Goal: Task Accomplishment & Management: Manage account settings

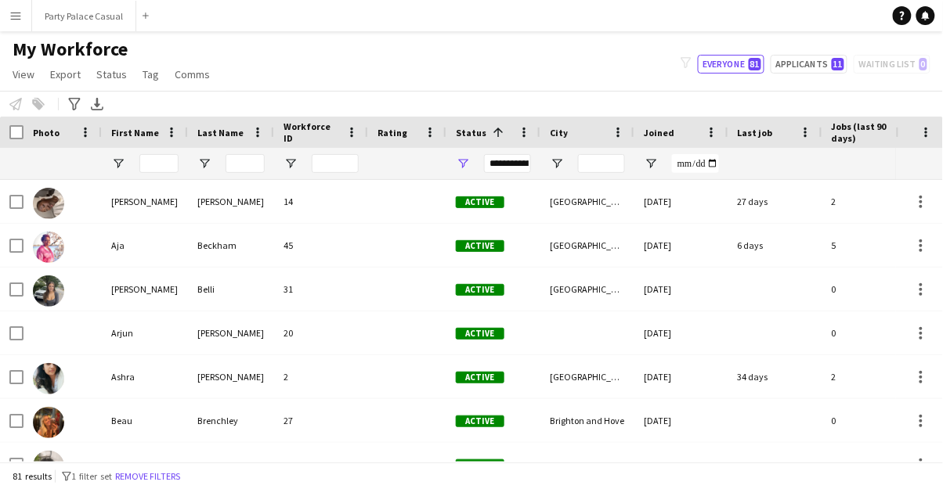
click at [23, 26] on button "Menu" at bounding box center [15, 15] width 31 height 31
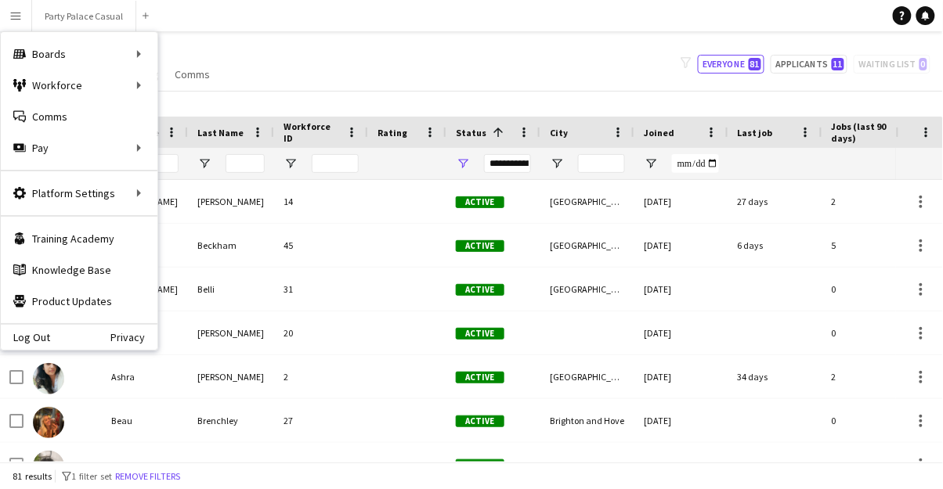
click at [63, 52] on div "Boards Boards" at bounding box center [79, 53] width 157 height 31
click at [195, 52] on link "Boards" at bounding box center [236, 53] width 157 height 31
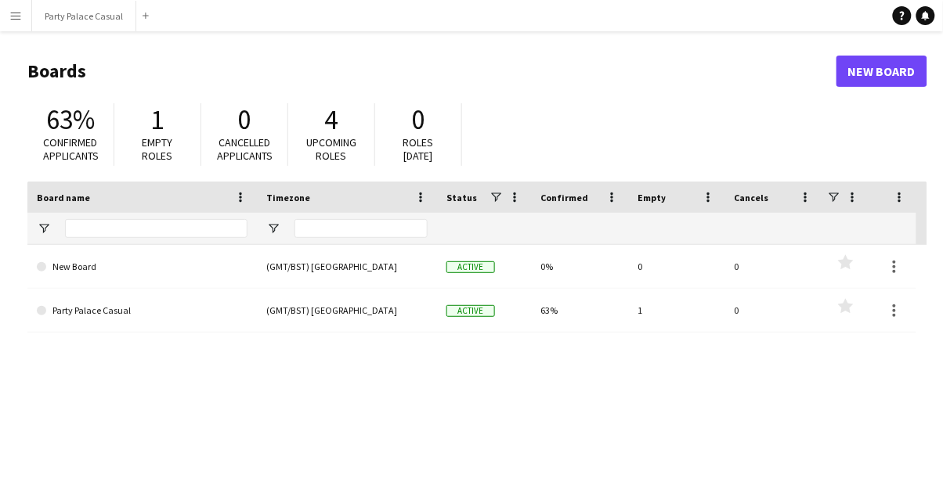
click at [81, 312] on link "Party Palace Casual" at bounding box center [142, 311] width 211 height 44
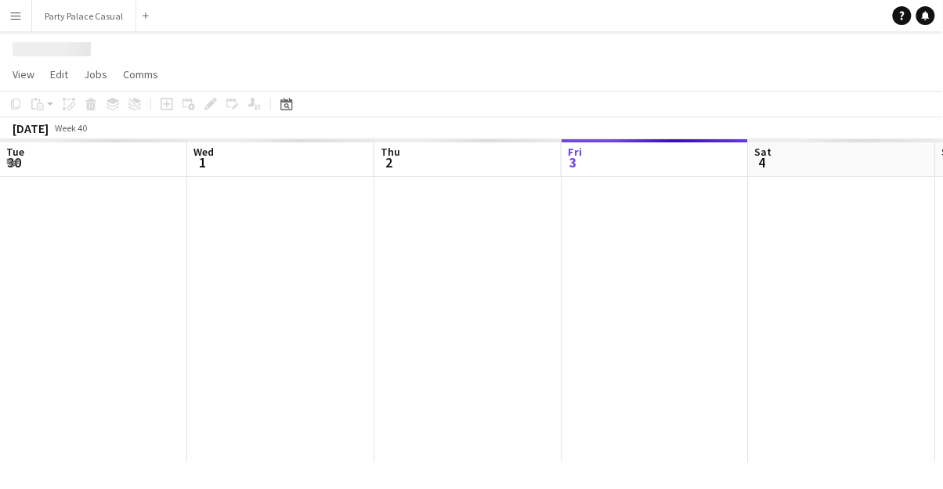
scroll to position [0, 374]
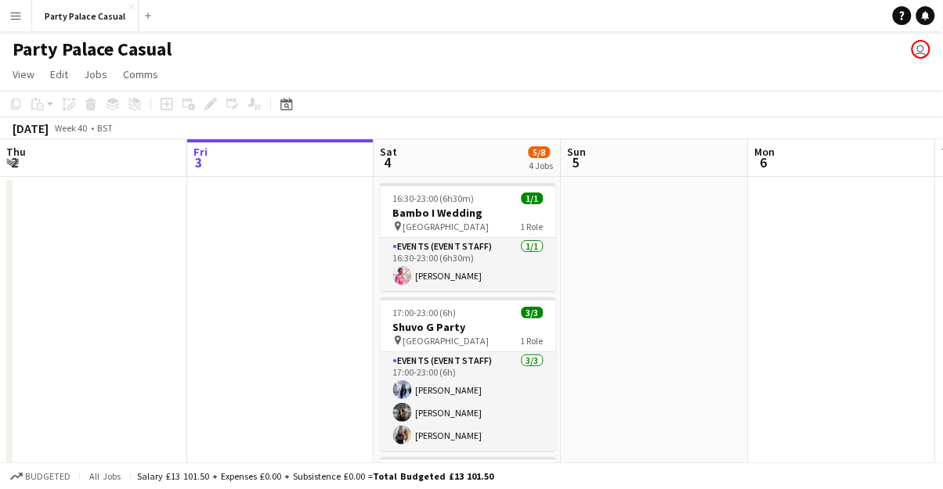
click at [412, 400] on app-card-role "Events (Event Staff) 3/3 17:00-23:00 (6h) Pradeepthi Elaprolu Lakshay Khurana E…" at bounding box center [468, 401] width 175 height 99
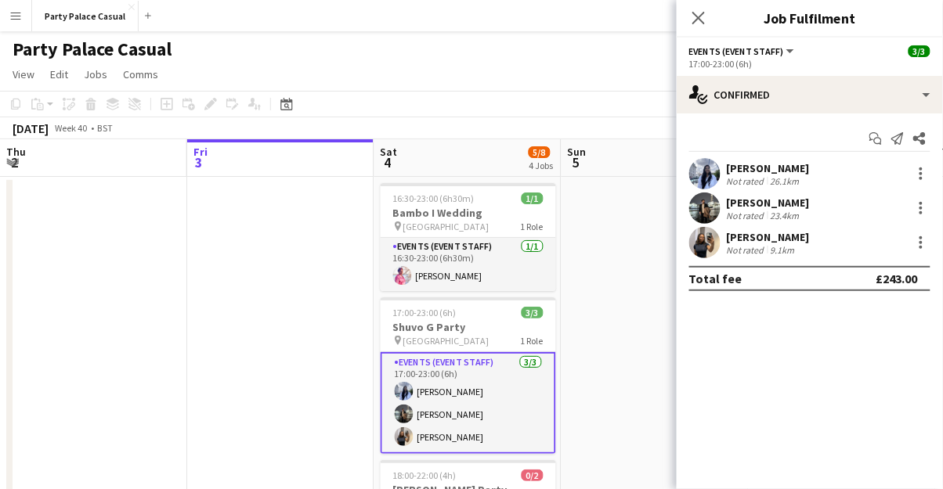
click at [717, 181] on app-user-avatar at bounding box center [704, 173] width 31 height 31
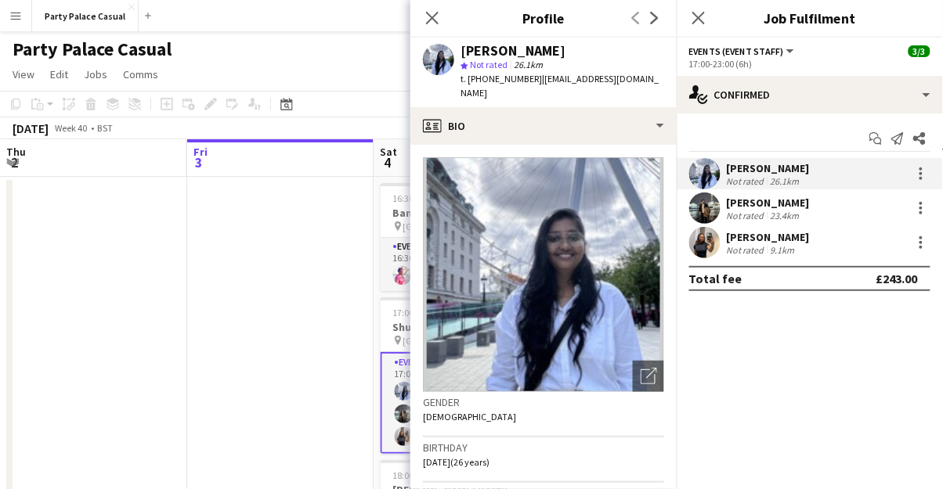
click at [583, 268] on img at bounding box center [543, 274] width 241 height 235
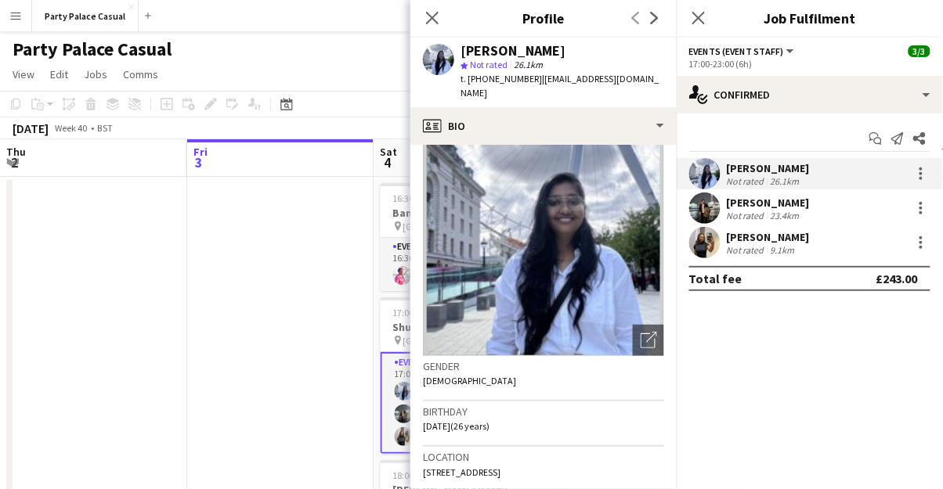
scroll to position [0, 0]
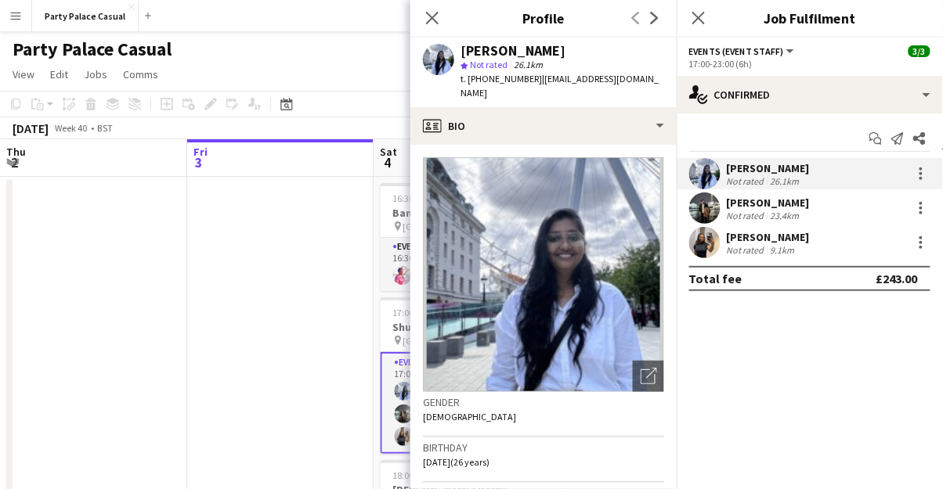
click at [714, 206] on app-user-avatar at bounding box center [704, 208] width 31 height 31
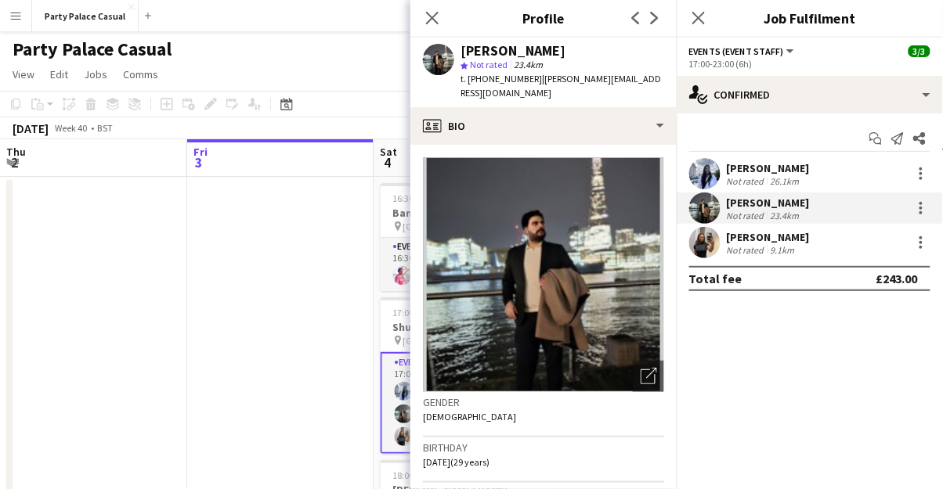
click at [708, 254] on app-user-avatar at bounding box center [704, 242] width 31 height 31
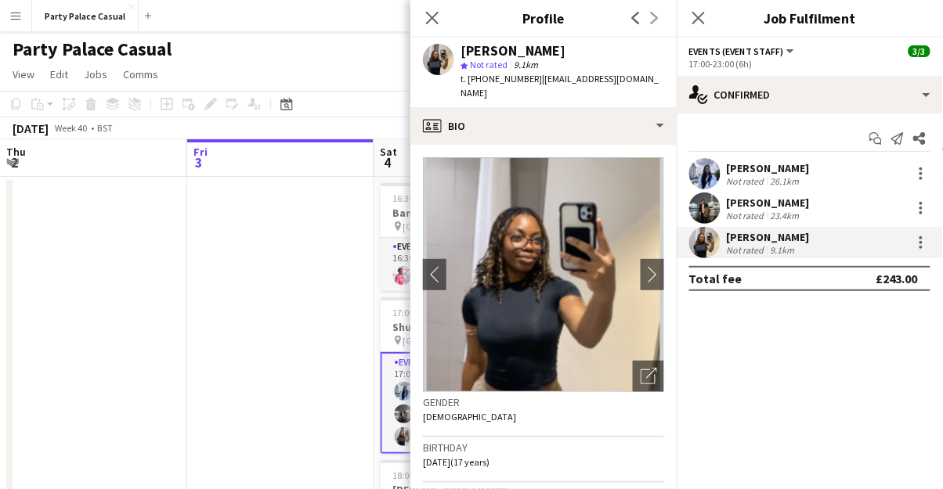
click at [782, 201] on div "[PERSON_NAME]" at bounding box center [768, 203] width 83 height 14
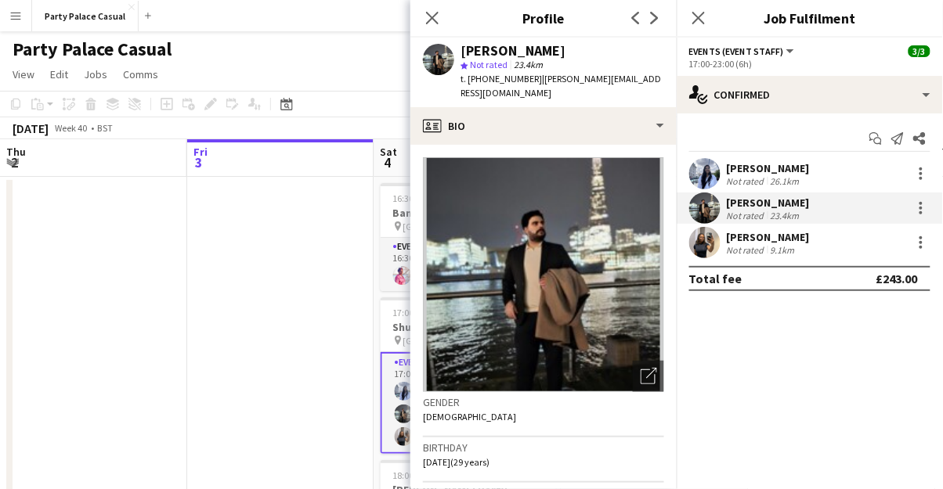
click at [810, 166] on div "[PERSON_NAME]" at bounding box center [768, 168] width 83 height 14
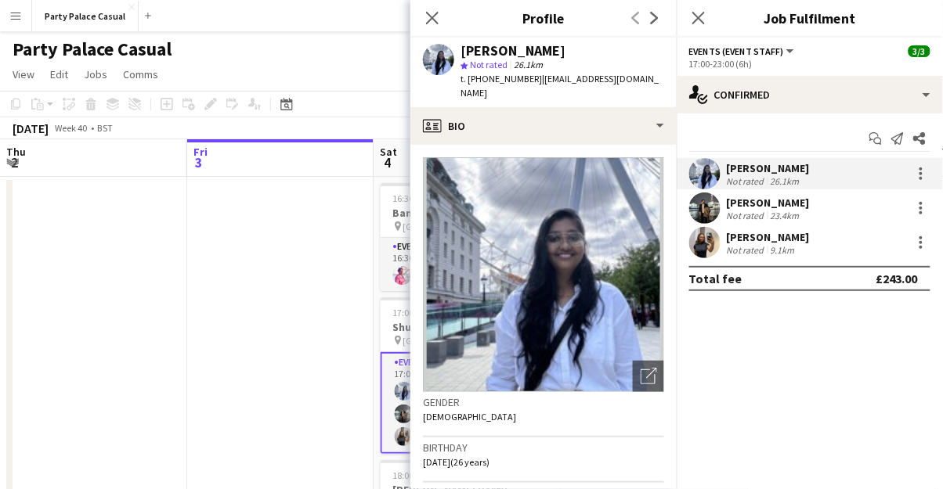
click at [436, 17] on icon "Close pop-in" at bounding box center [432, 18] width 13 height 13
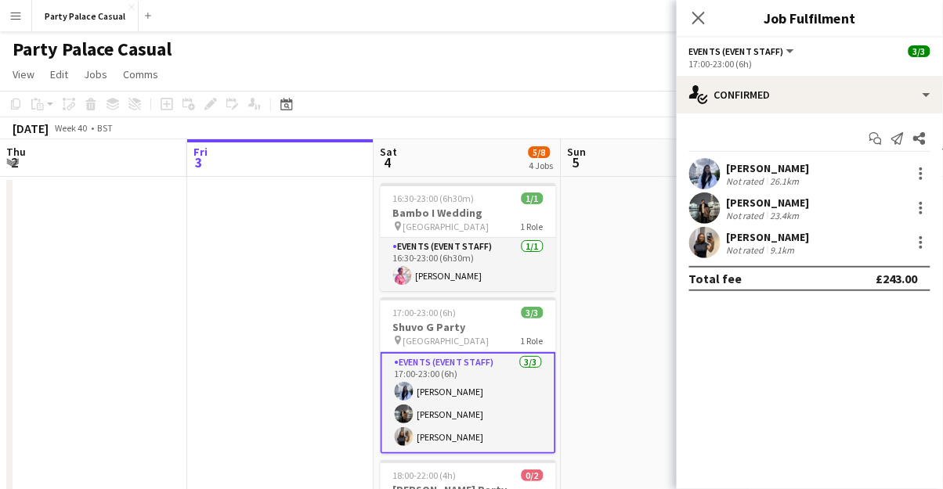
click at [702, 23] on icon at bounding box center [698, 18] width 13 height 13
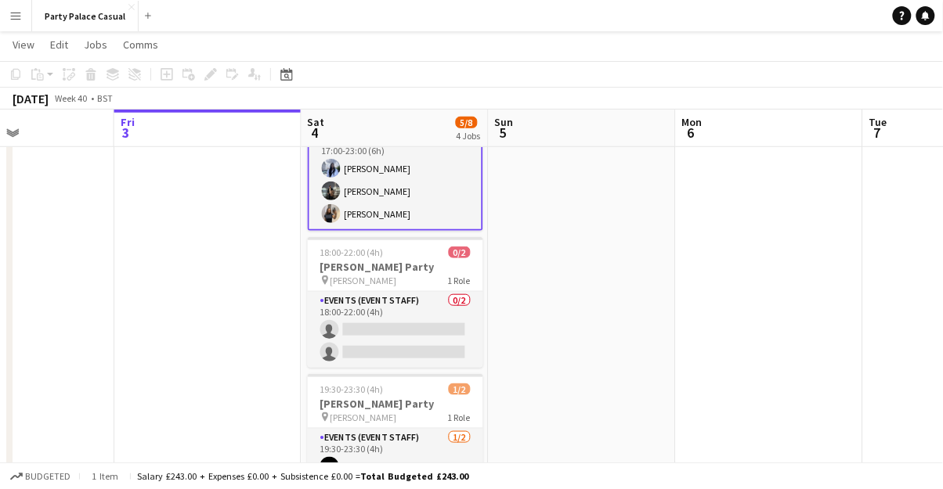
scroll to position [0, 452]
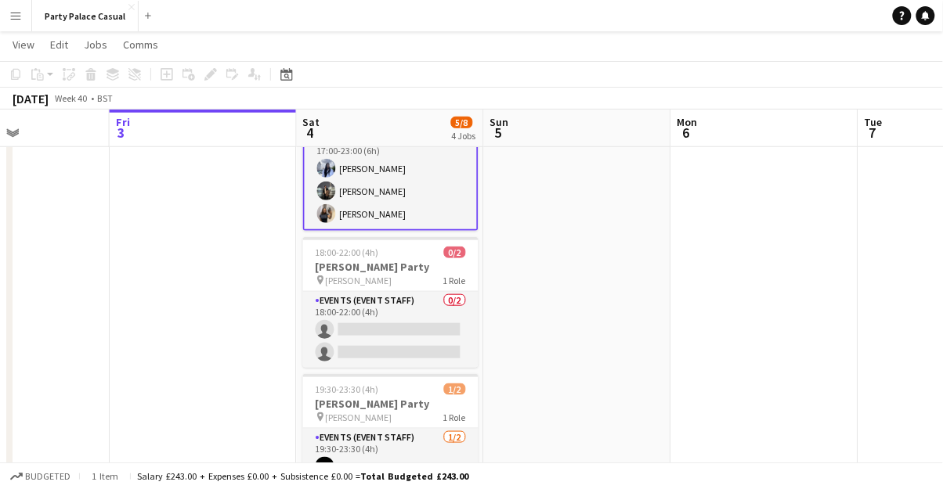
click at [370, 314] on app-card-role "Events (Event Staff) 0/2 18:00-22:00 (4h) single-neutral-actions single-neutral…" at bounding box center [390, 330] width 175 height 76
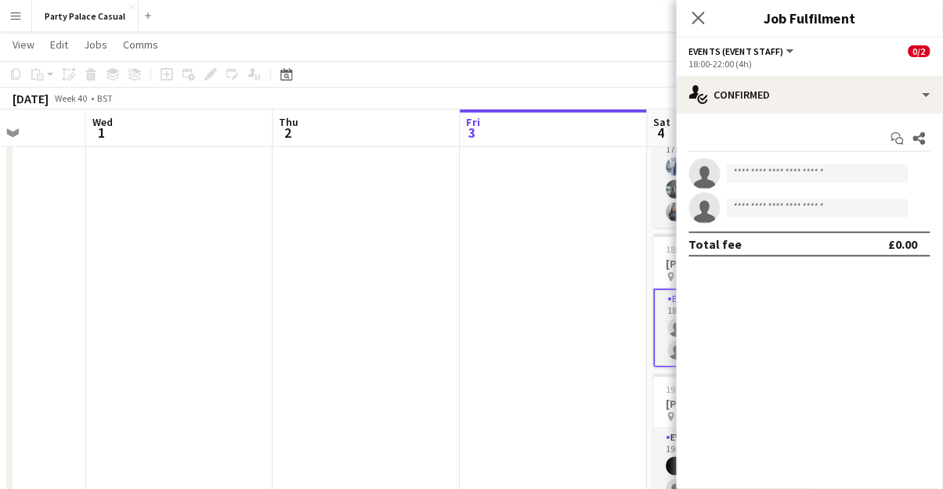
scroll to position [0, 476]
click at [15, 27] on button "Menu" at bounding box center [15, 15] width 31 height 31
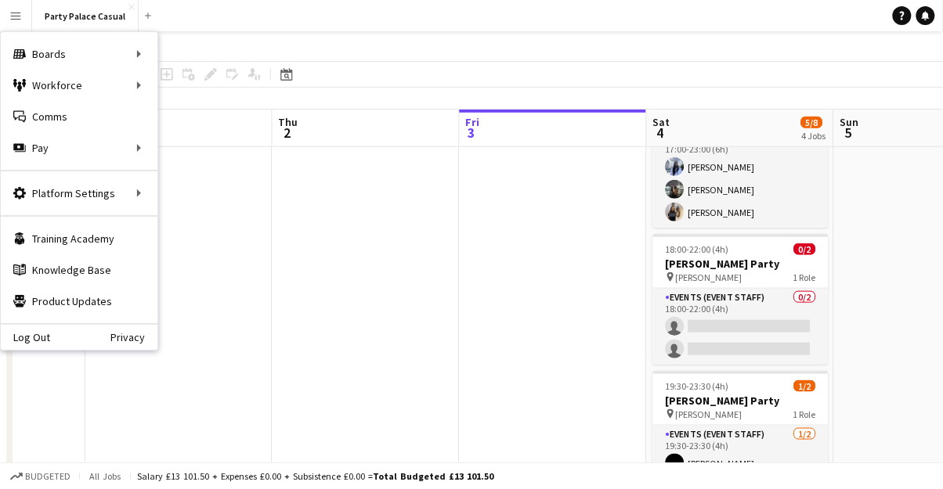
click at [66, 97] on div "Workforce Workforce" at bounding box center [79, 85] width 157 height 31
click at [214, 88] on link "My Workforce" at bounding box center [236, 85] width 157 height 31
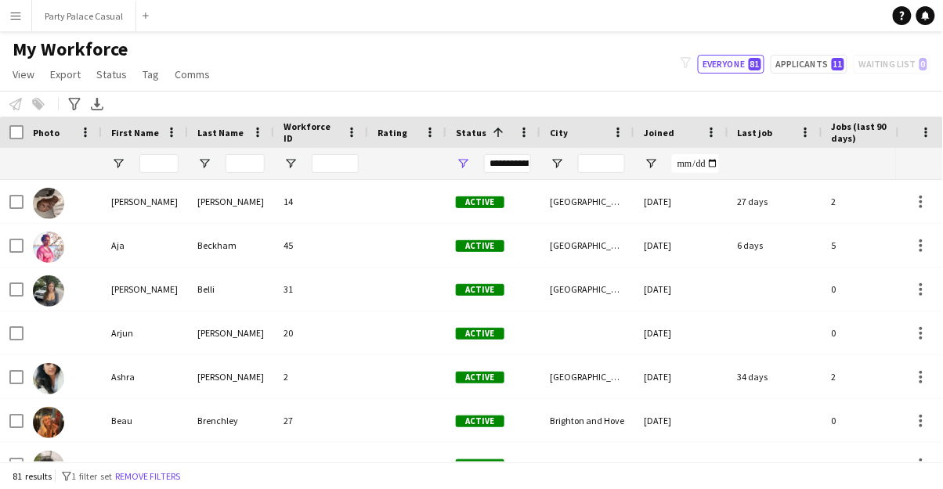
click at [79, 64] on link "Export" at bounding box center [65, 74] width 43 height 20
click at [20, 13] on app-icon "Menu" at bounding box center [15, 15] width 13 height 13
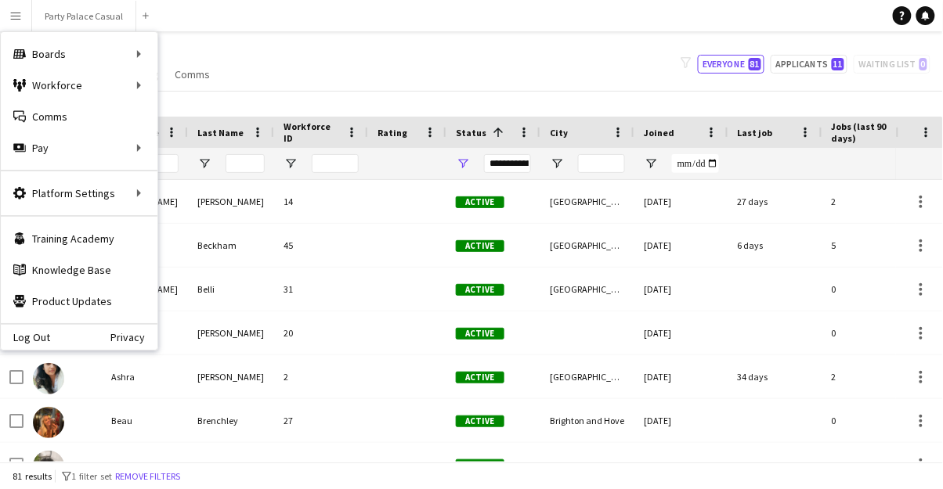
click at [76, 92] on div "Workforce Workforce" at bounding box center [79, 85] width 157 height 31
click at [218, 91] on link "My Workforce" at bounding box center [236, 85] width 157 height 31
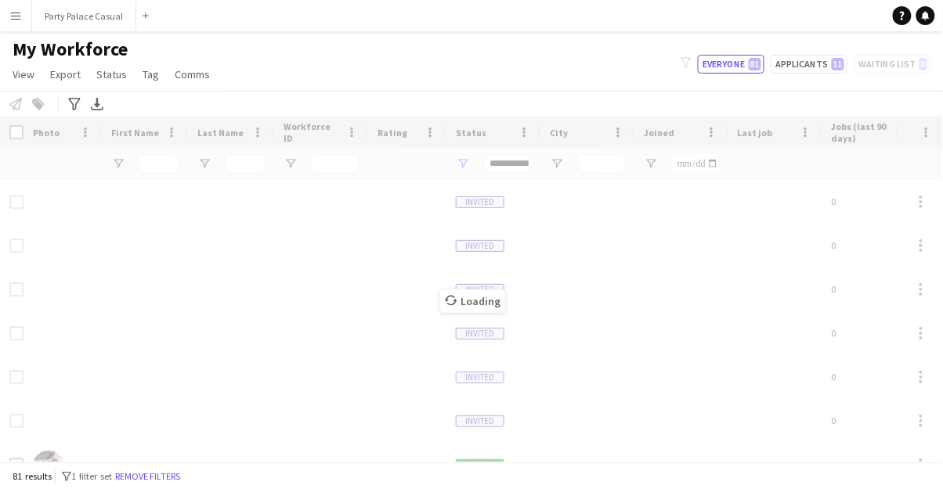
type input "**********"
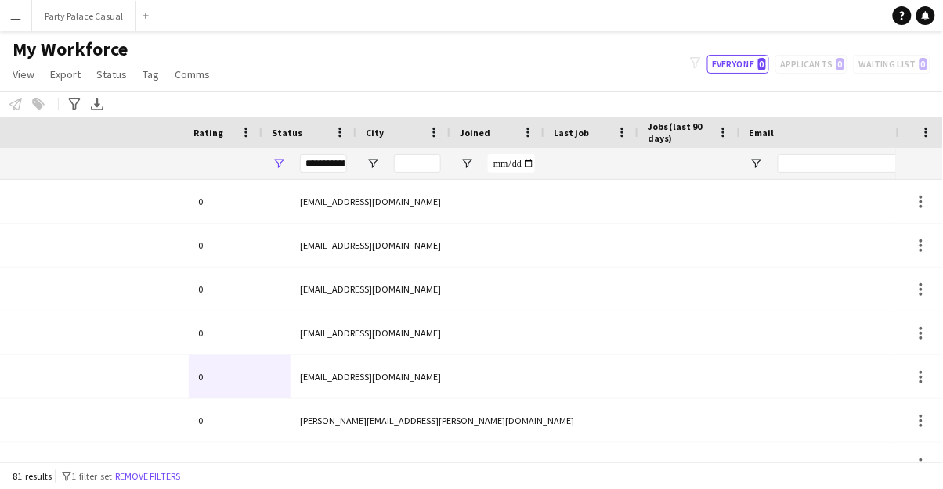
scroll to position [0, 801]
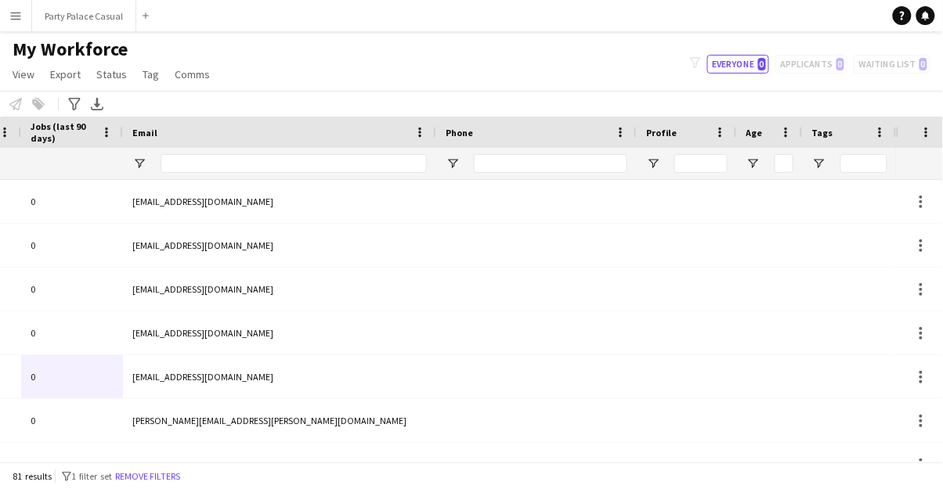
click at [23, 25] on button "Menu" at bounding box center [15, 15] width 31 height 31
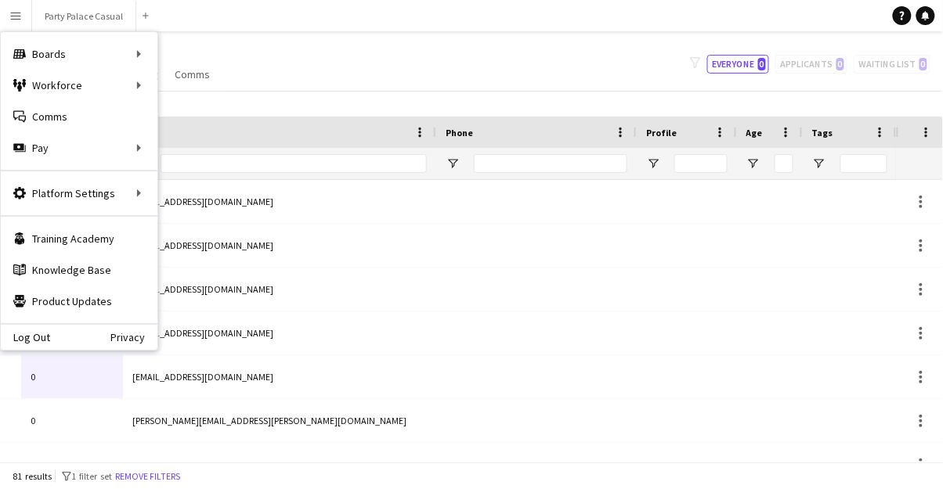
click at [58, 55] on div "Boards Boards" at bounding box center [79, 53] width 157 height 31
click at [194, 54] on link "Boards" at bounding box center [236, 53] width 157 height 31
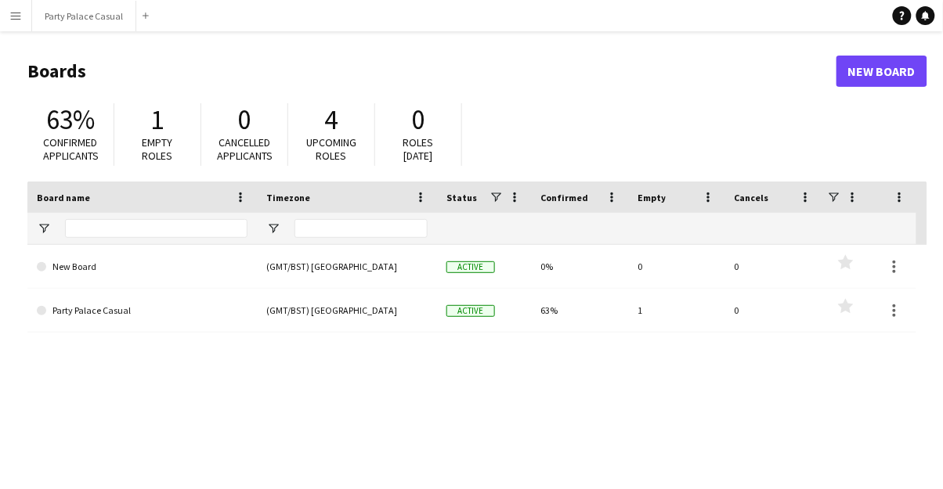
click at [20, 25] on button "Menu" at bounding box center [15, 15] width 31 height 31
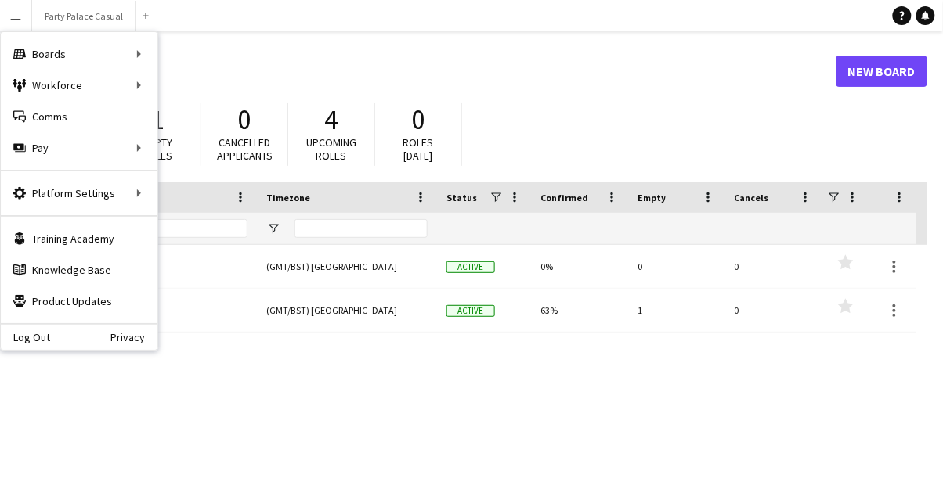
click at [233, 327] on link "Party Palace Casual" at bounding box center [142, 311] width 211 height 44
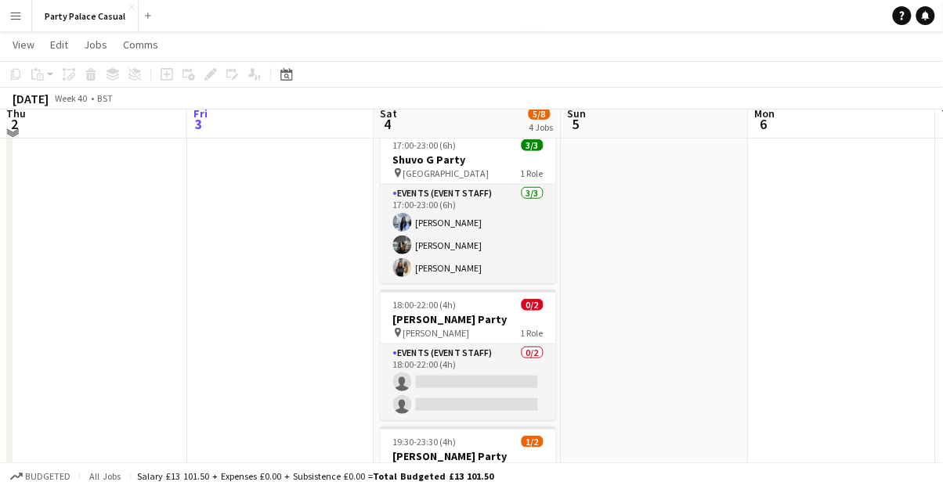
scroll to position [172, 0]
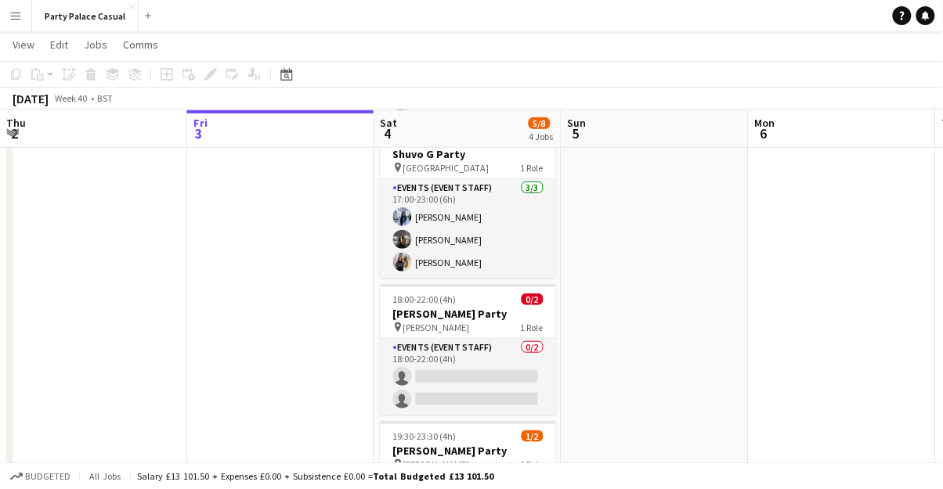
click at [20, 23] on button "Menu" at bounding box center [15, 15] width 31 height 31
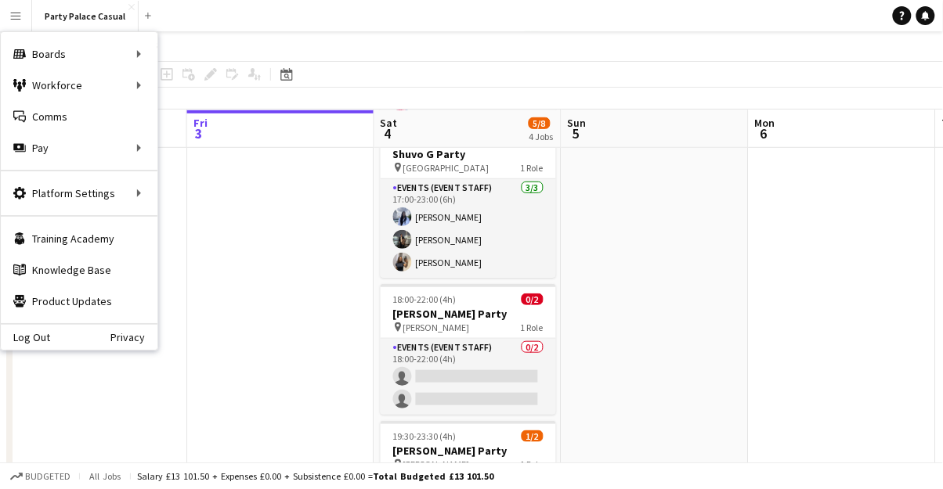
click at [70, 92] on div "Workforce Workforce" at bounding box center [79, 85] width 157 height 31
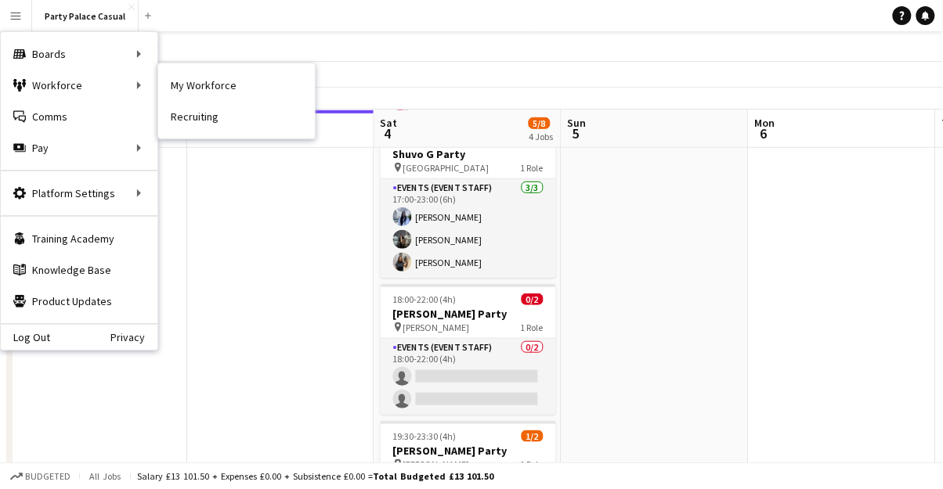
click at [204, 92] on link "My Workforce" at bounding box center [236, 85] width 157 height 31
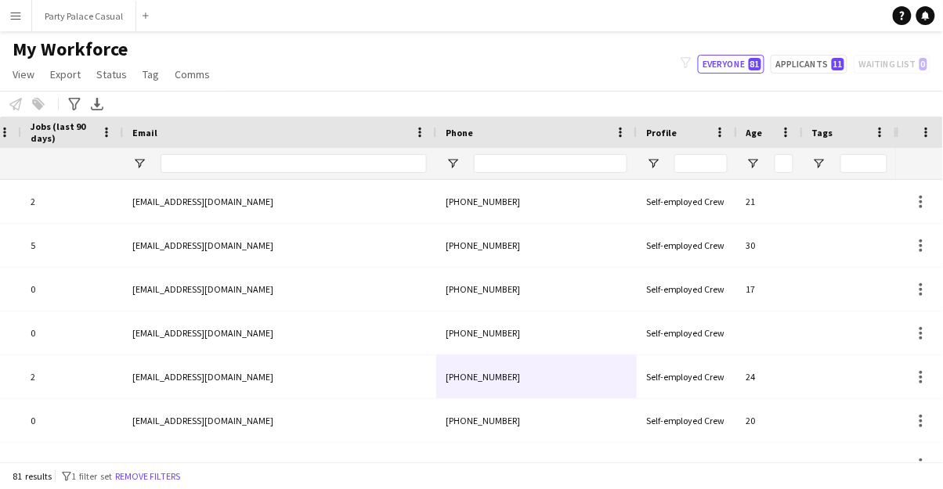
click at [23, 23] on button "Menu" at bounding box center [15, 15] width 31 height 31
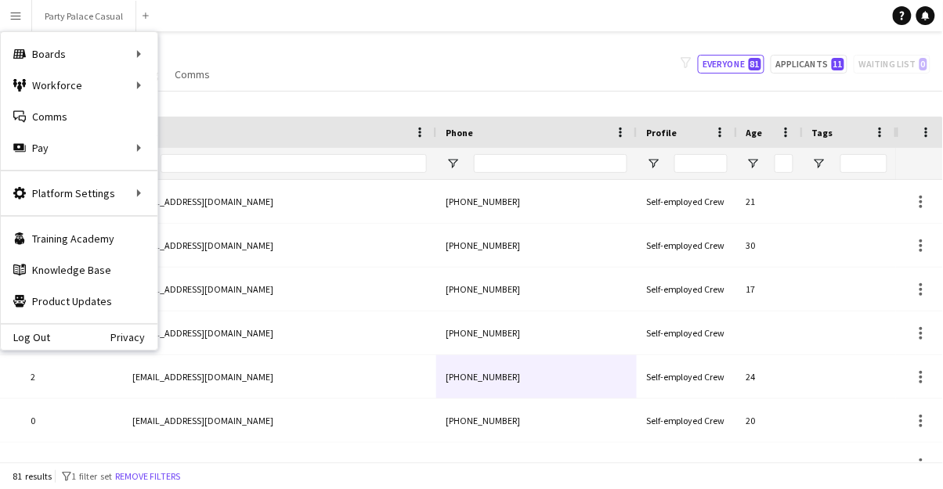
click at [62, 51] on div "Boards Boards" at bounding box center [79, 53] width 157 height 31
click at [196, 63] on link "Boards" at bounding box center [236, 53] width 157 height 31
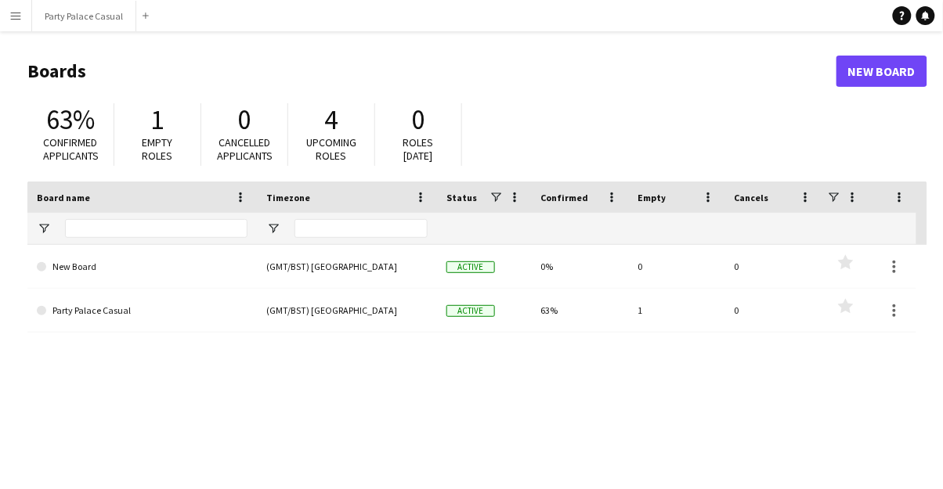
click at [23, 20] on button "Menu" at bounding box center [15, 15] width 31 height 31
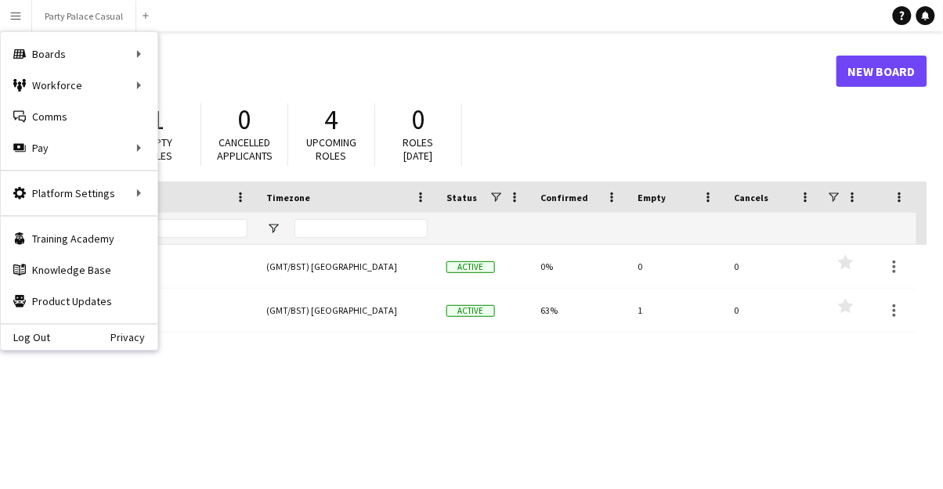
click at [142, 58] on div "Boards Boards" at bounding box center [79, 53] width 157 height 31
click at [135, 56] on div "Boards Boards" at bounding box center [79, 53] width 157 height 31
click at [374, 397] on div "New Board (GMT/BST) London Active 0% 0 0 Favourites Party Palace Casual (GMT/BS…" at bounding box center [477, 394] width 900 height 298
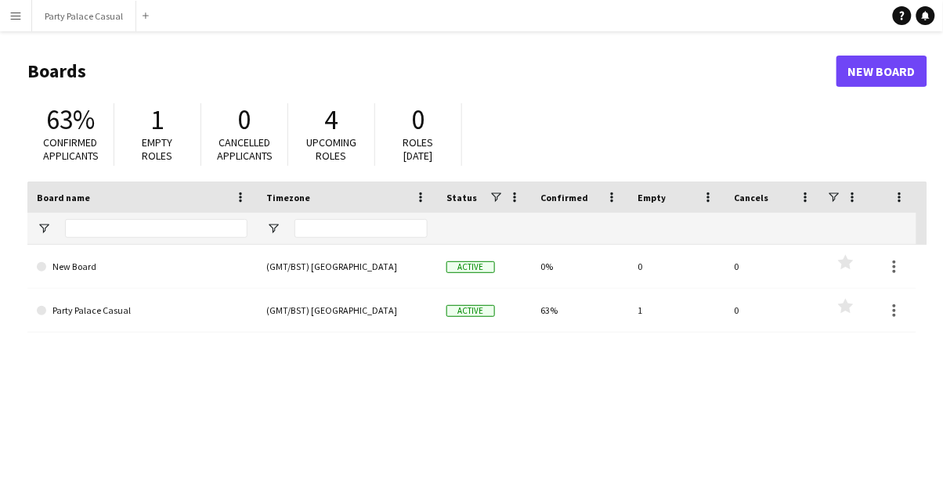
scroll to position [15, 0]
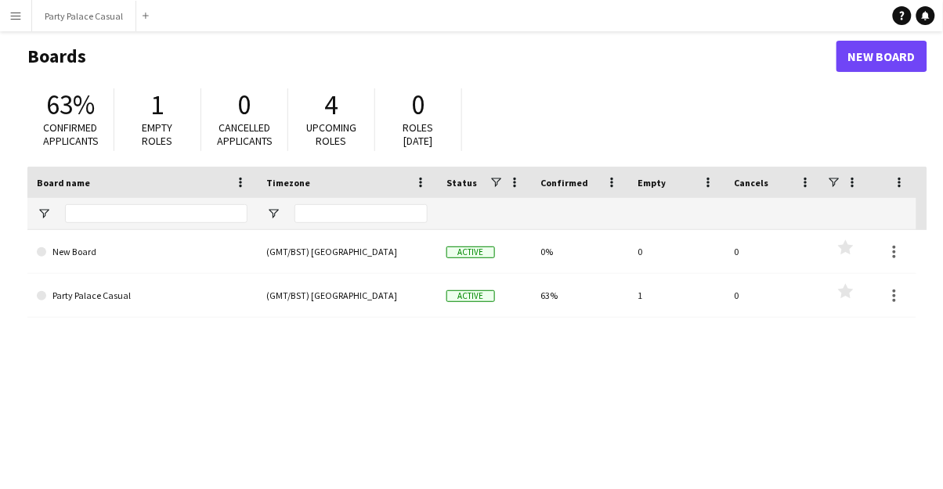
click at [53, 297] on link "Party Palace Casual" at bounding box center [142, 296] width 211 height 44
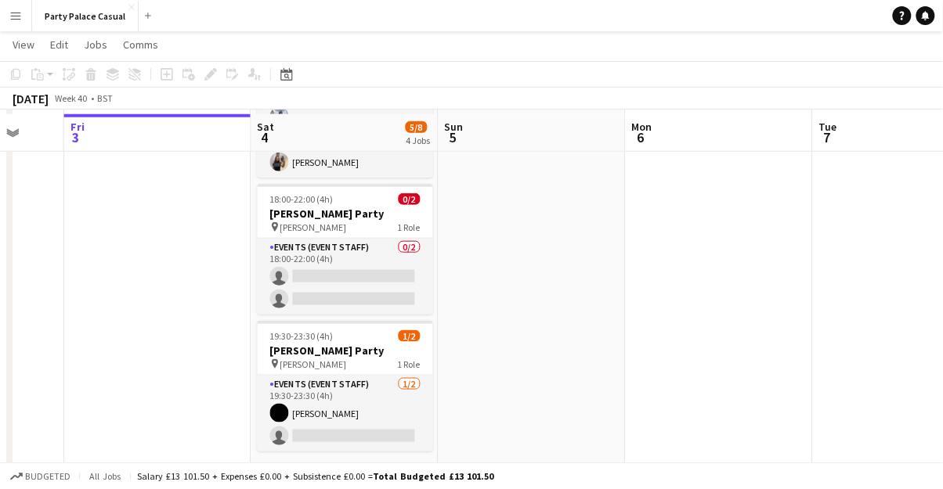
scroll to position [279, 0]
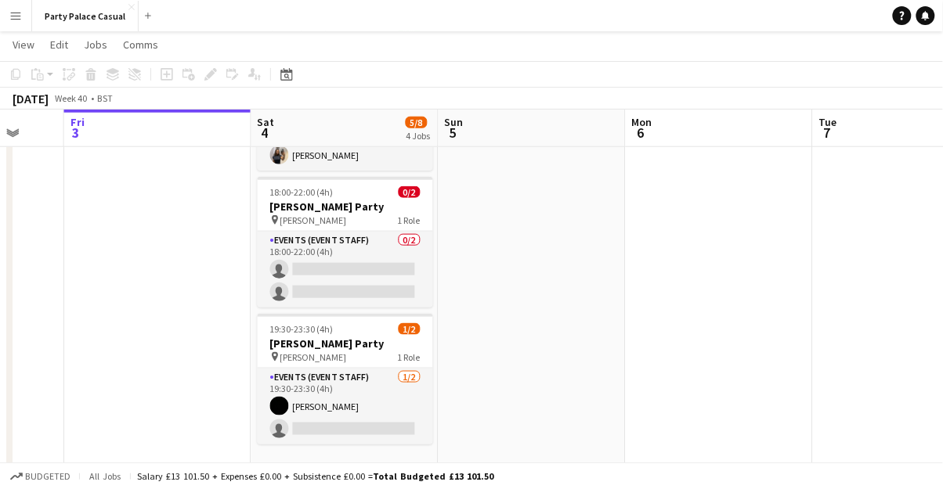
click at [288, 426] on app-card-role "Events (Event Staff) 1/2 19:30-23:30 (4h) Ruth Nakaanga single-neutral-actions" at bounding box center [345, 407] width 175 height 76
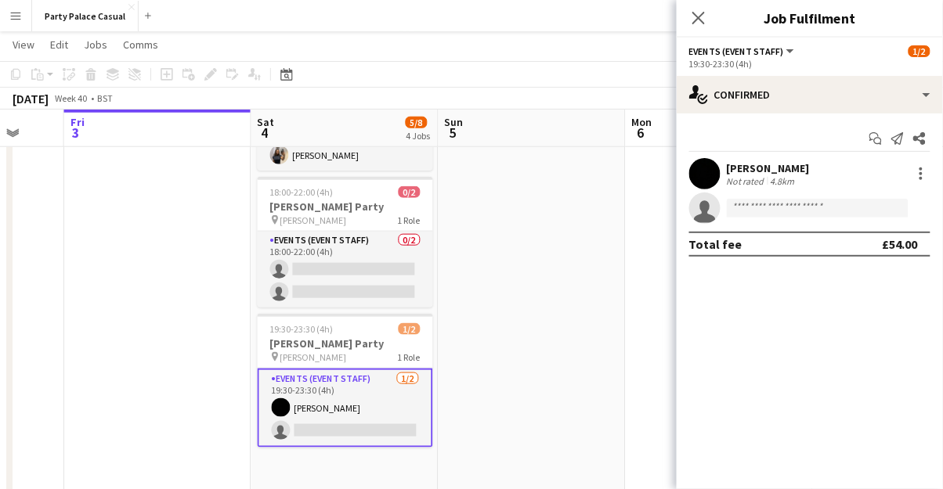
click at [748, 179] on div "Not rated" at bounding box center [747, 181] width 41 height 12
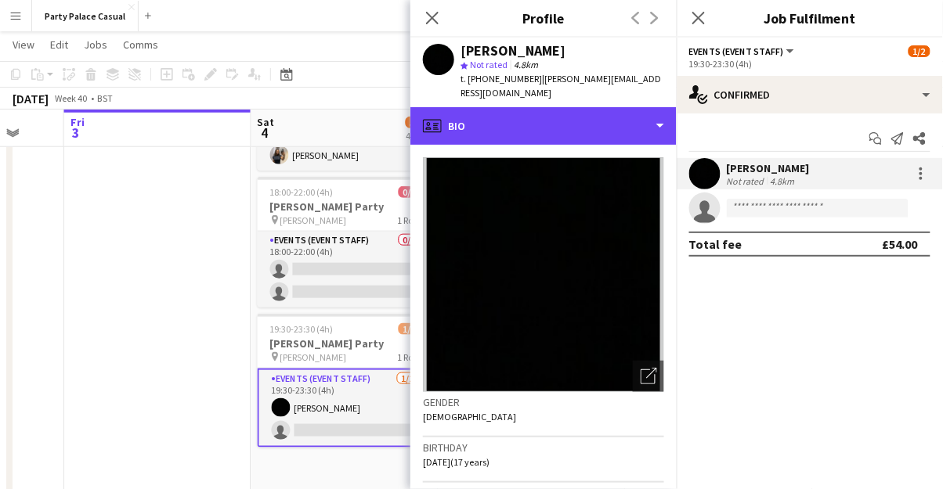
click at [572, 107] on div "profile Bio" at bounding box center [543, 126] width 266 height 38
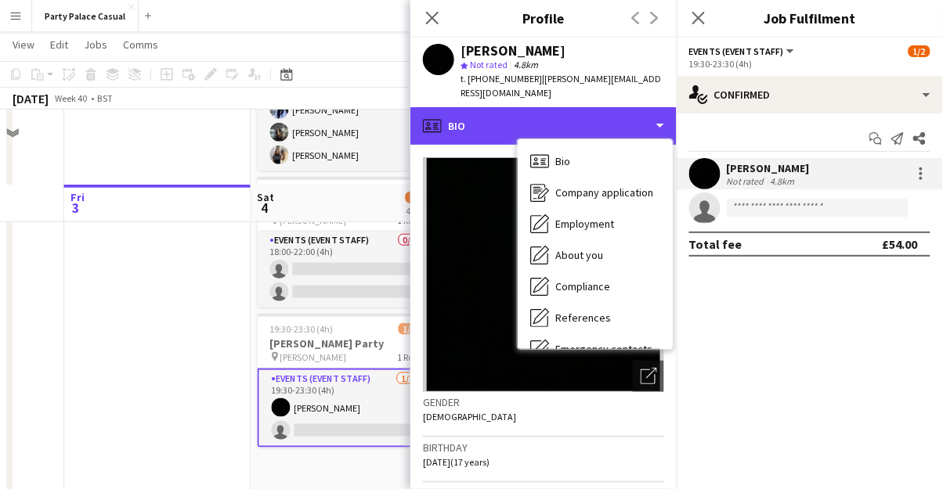
scroll to position [354, 0]
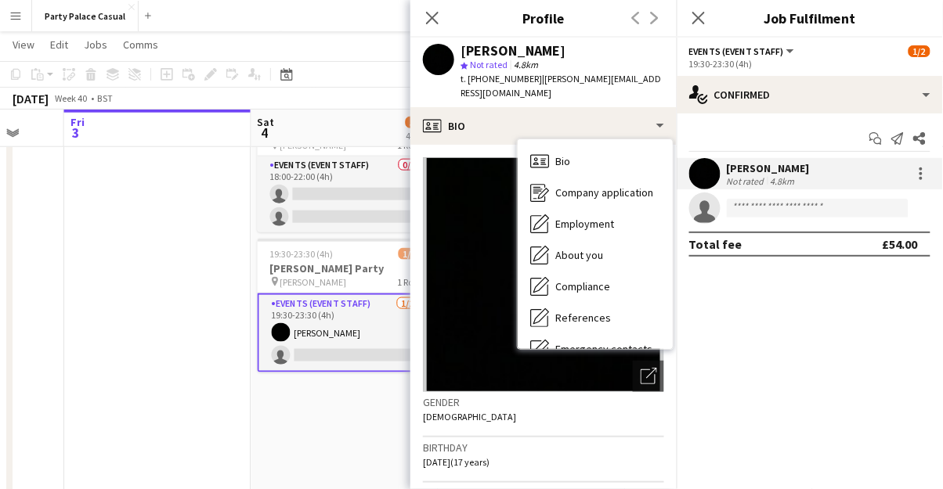
click at [361, 63] on app-toolbar "Copy Paste Paste Ctrl+V Paste with crew Ctrl+Shift+V Paste linked Job Delete Gr…" at bounding box center [471, 74] width 943 height 27
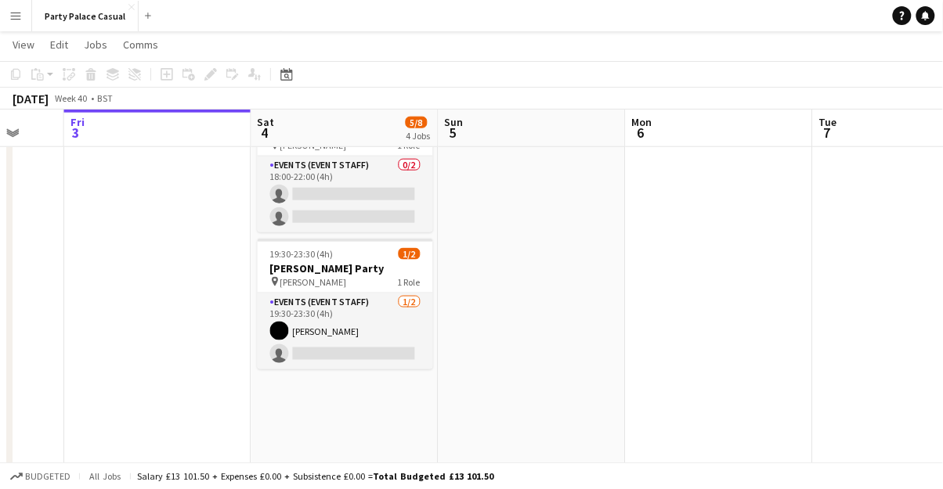
click at [291, 332] on app-card-role "Events (Event Staff) 1/2 19:30-23:30 (4h) Ruth Nakaanga single-neutral-actions" at bounding box center [345, 332] width 175 height 76
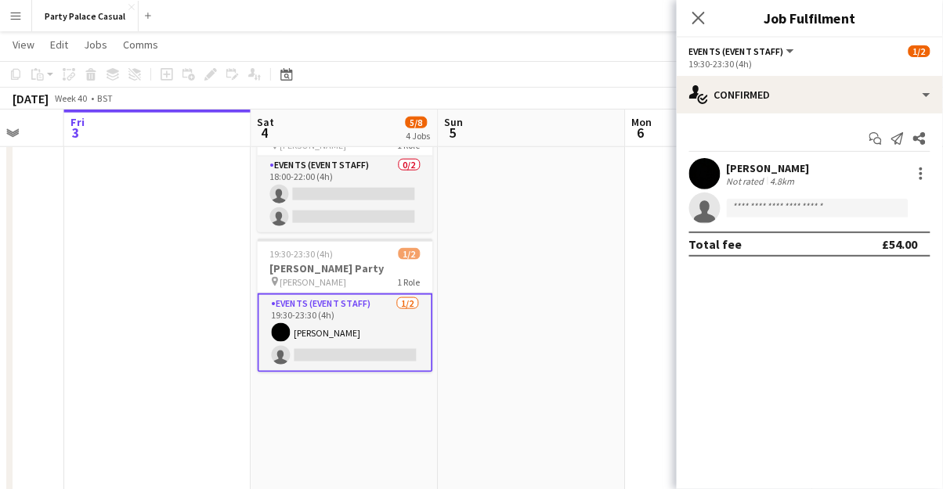
click at [708, 179] on app-user-avatar at bounding box center [704, 173] width 31 height 31
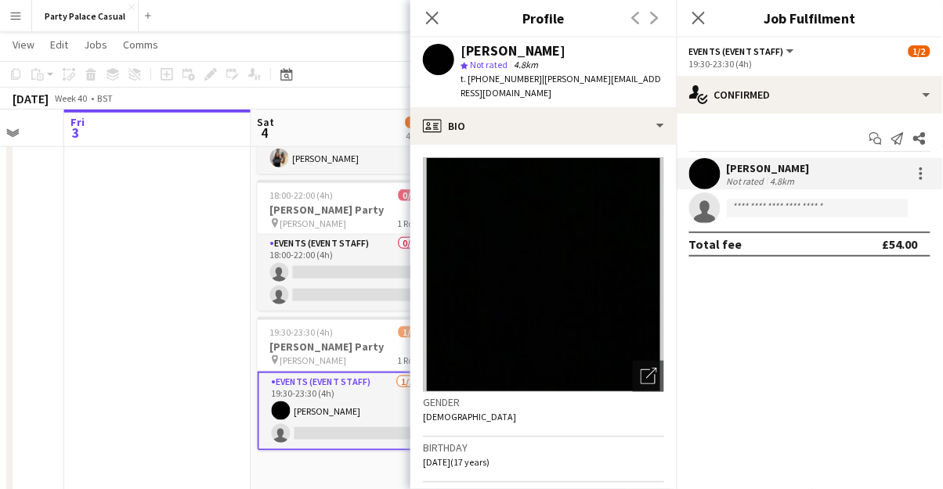
scroll to position [299, 0]
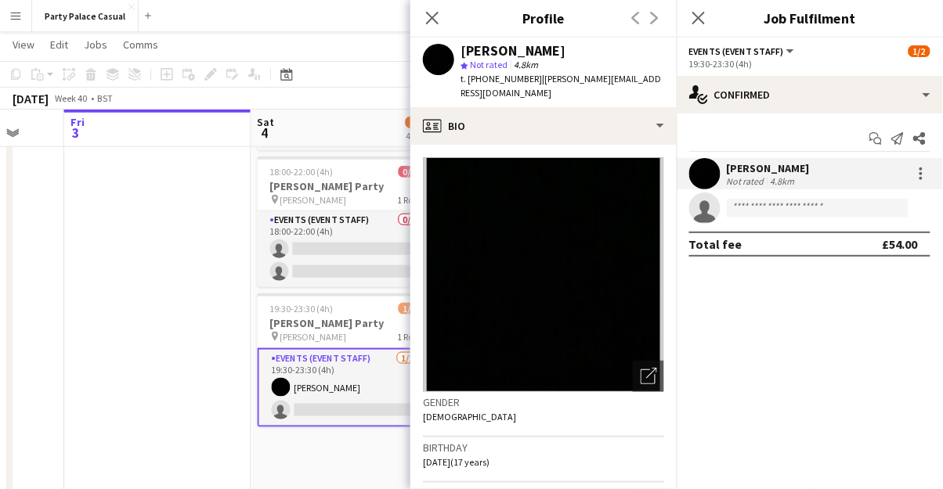
click at [433, 20] on icon "Close pop-in" at bounding box center [432, 18] width 13 height 13
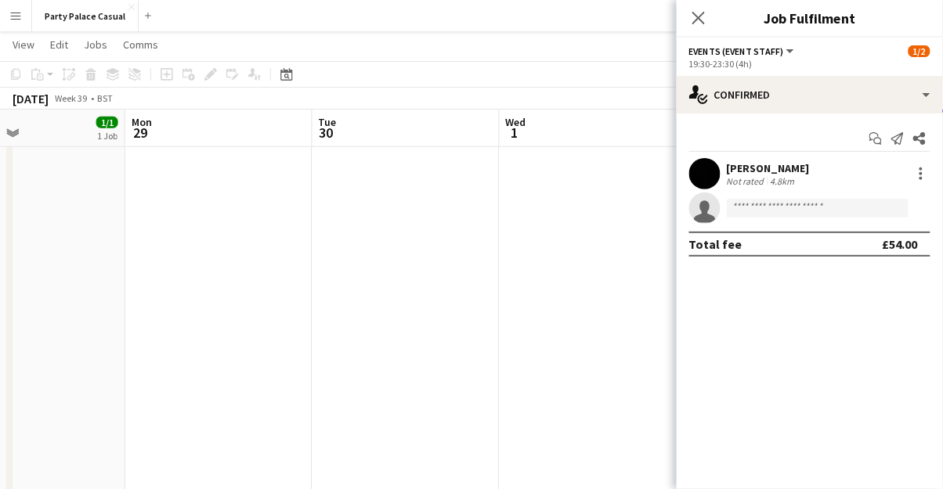
scroll to position [0, 435]
click at [24, 21] on button "Menu" at bounding box center [15, 15] width 31 height 31
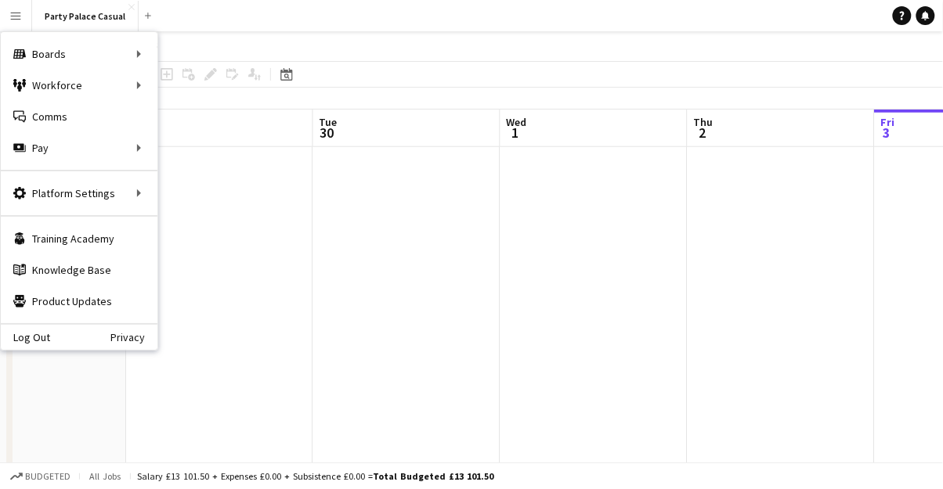
click at [74, 90] on div "Workforce Workforce" at bounding box center [79, 85] width 157 height 31
click at [217, 85] on link "My Workforce" at bounding box center [236, 85] width 157 height 31
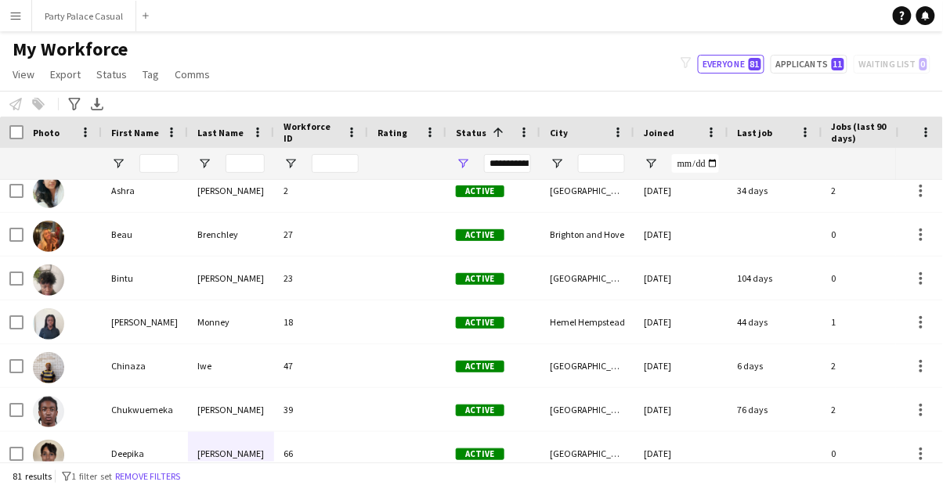
scroll to position [240, 0]
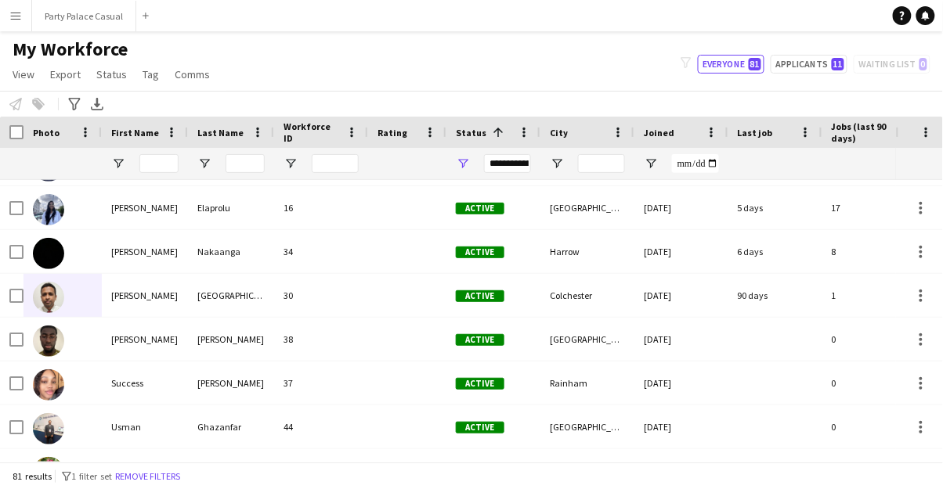
click at [58, 311] on div at bounding box center [48, 297] width 31 height 44
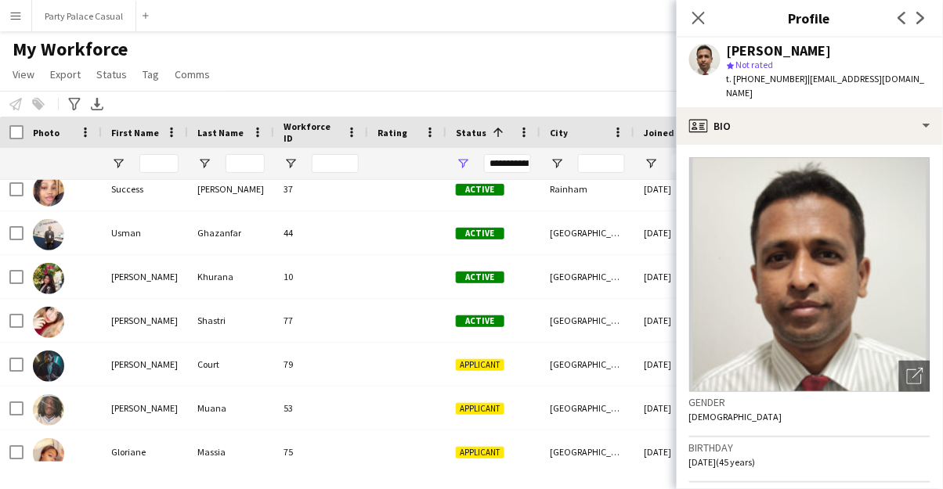
scroll to position [1594, 0]
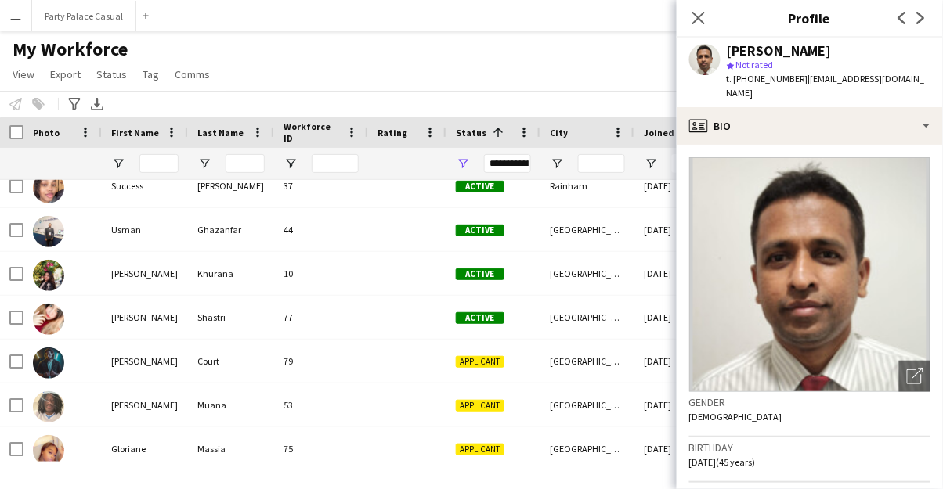
click at [702, 16] on icon at bounding box center [698, 18] width 13 height 13
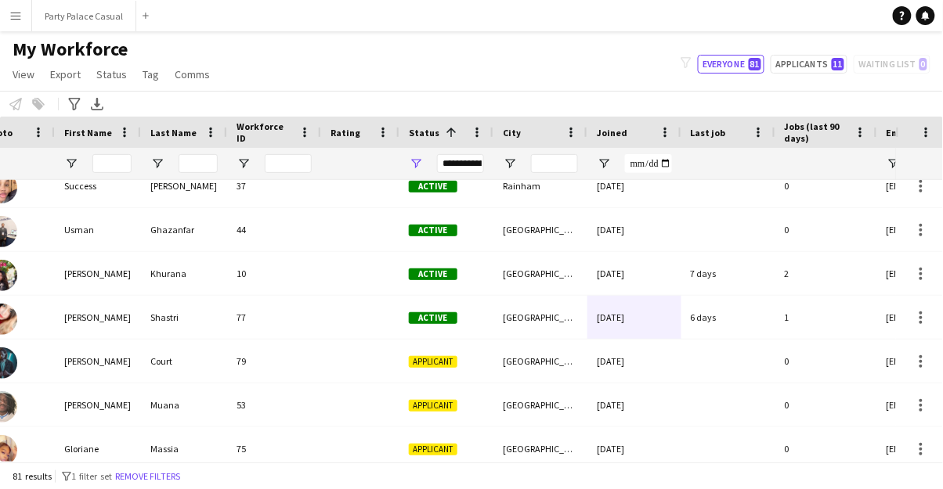
scroll to position [0, 68]
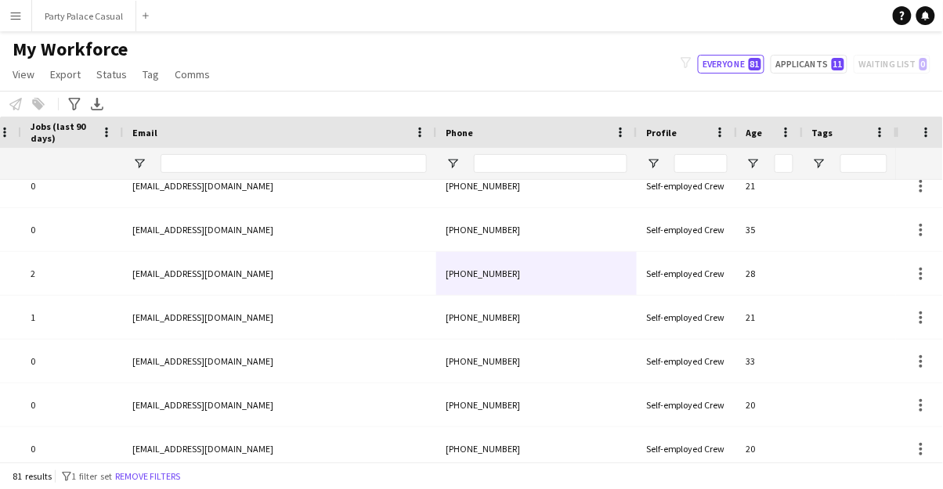
click at [24, 10] on button "Menu" at bounding box center [15, 15] width 31 height 31
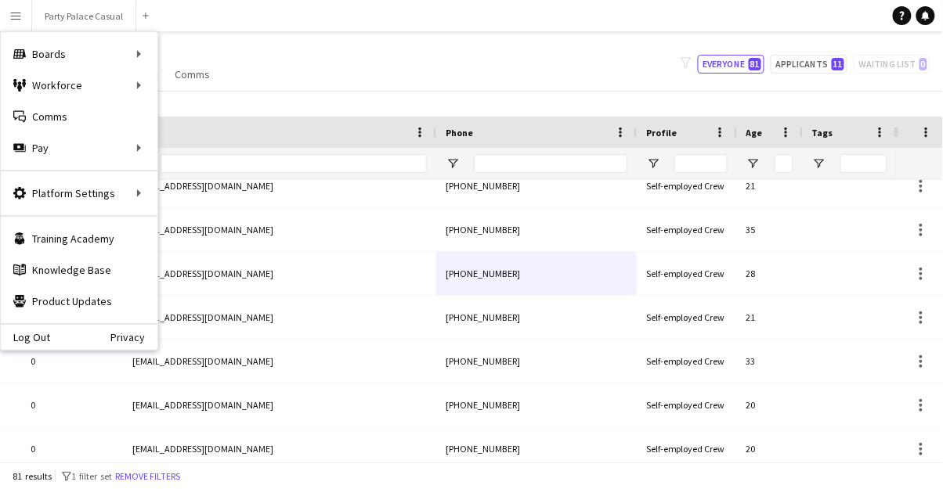
click at [142, 67] on div "Boards Boards" at bounding box center [79, 53] width 157 height 31
click at [195, 62] on link "Boards" at bounding box center [236, 53] width 157 height 31
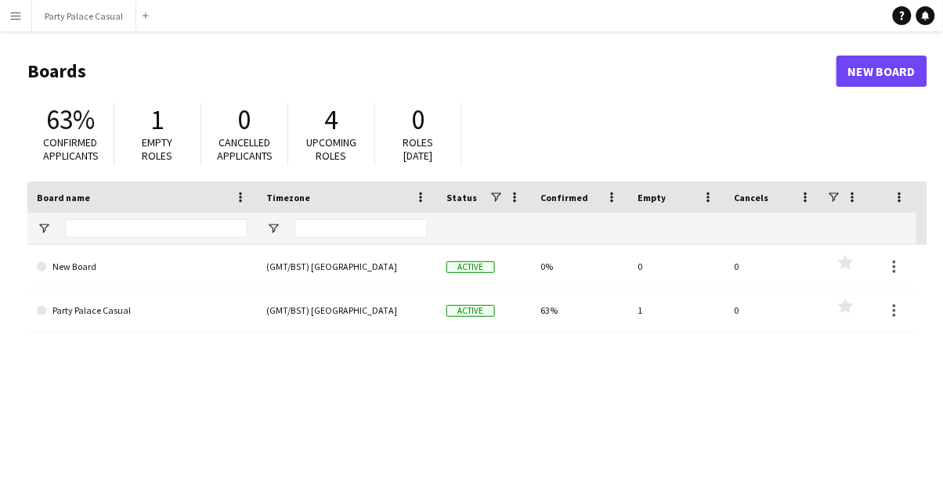
click at [55, 313] on link "Party Palace Casual" at bounding box center [142, 311] width 211 height 44
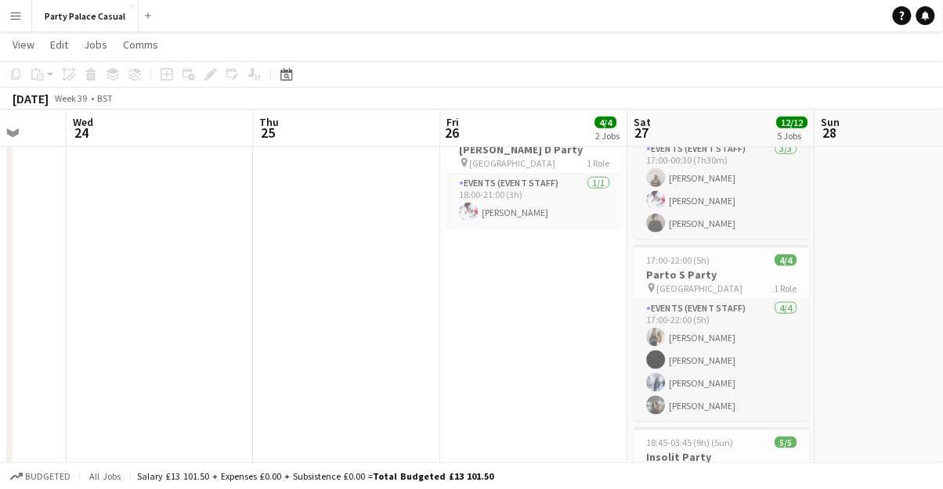
click at [16, 13] on app-icon "Menu" at bounding box center [15, 15] width 13 height 13
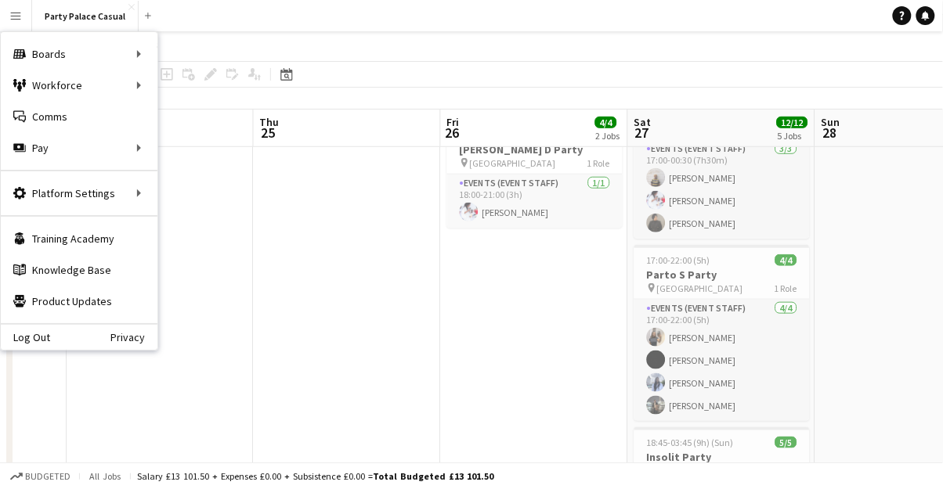
click at [56, 85] on div "Workforce Workforce" at bounding box center [79, 85] width 157 height 31
click at [215, 88] on link "My Workforce" at bounding box center [236, 85] width 157 height 31
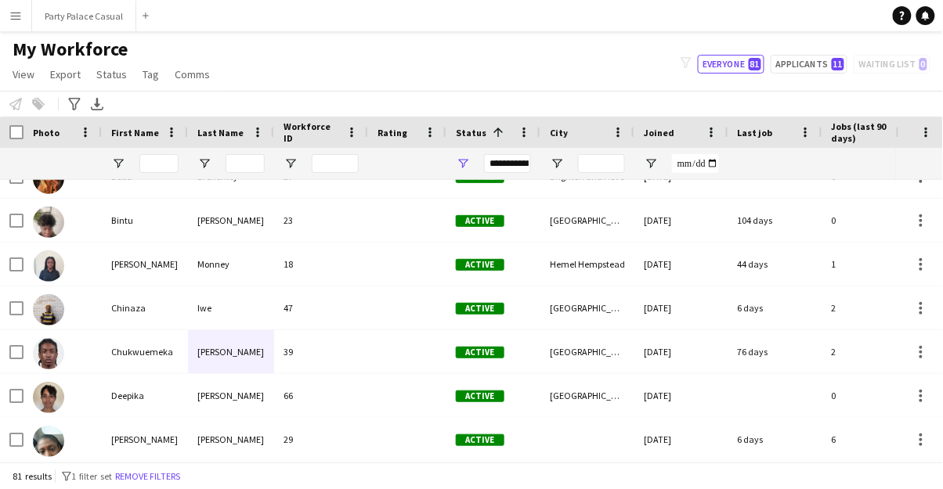
scroll to position [248, 0]
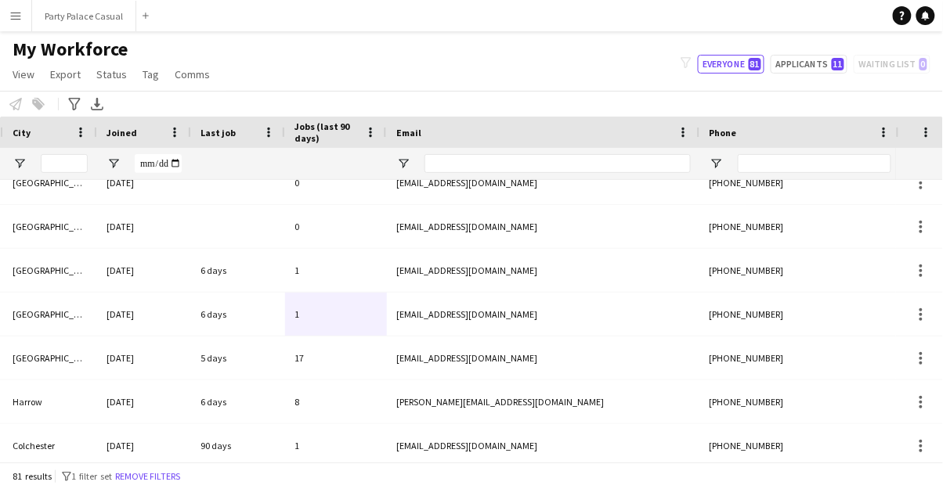
click at [29, 18] on button "Menu" at bounding box center [15, 15] width 31 height 31
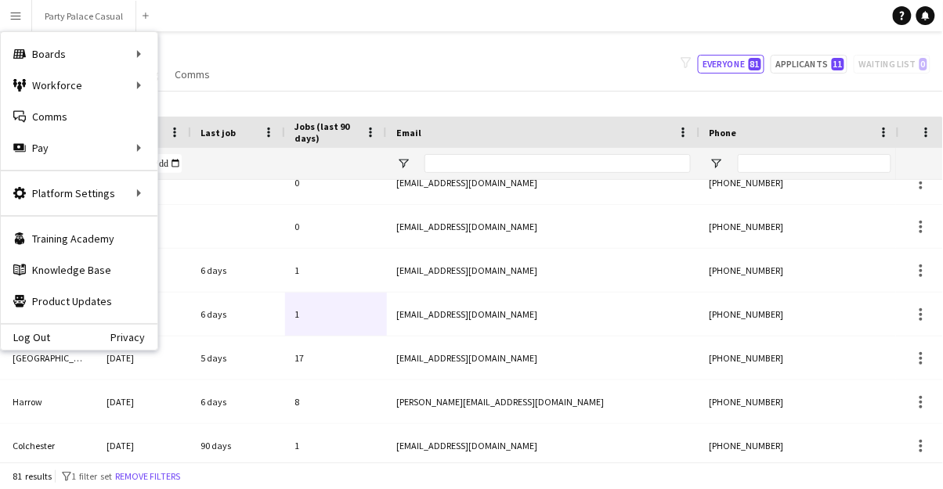
click at [62, 61] on div "Boards Boards" at bounding box center [79, 53] width 157 height 31
click at [197, 59] on link "Boards" at bounding box center [236, 53] width 157 height 31
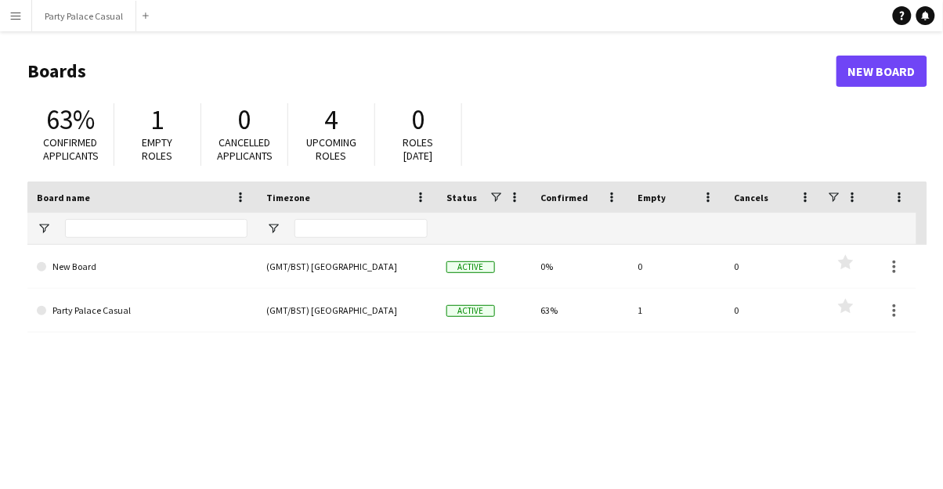
click at [25, 21] on button "Menu" at bounding box center [15, 15] width 31 height 31
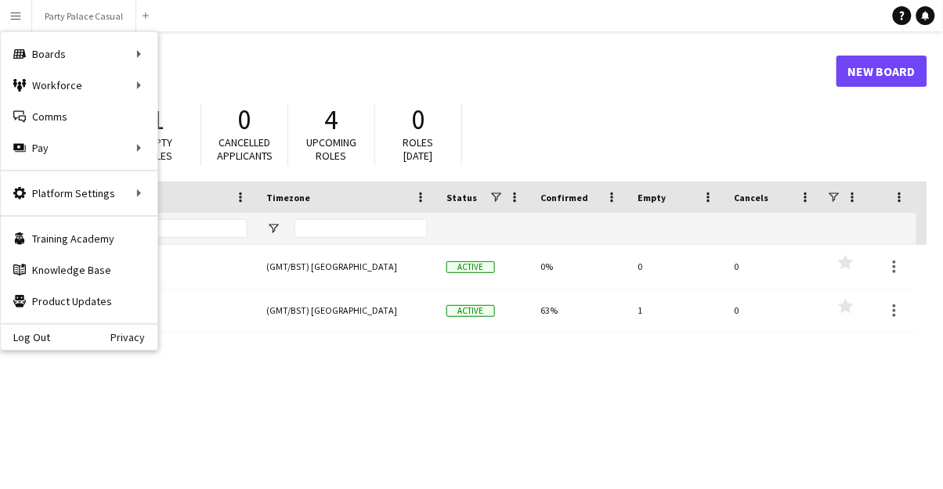
click at [60, 60] on div "Boards Boards" at bounding box center [79, 53] width 157 height 31
click at [194, 58] on link "Boards" at bounding box center [236, 53] width 157 height 31
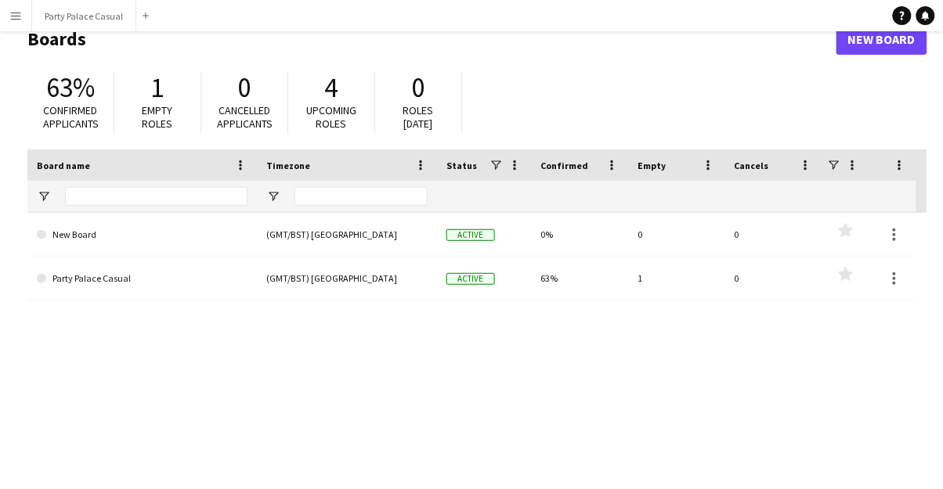
click at [56, 282] on link "Party Palace Casual" at bounding box center [142, 279] width 211 height 44
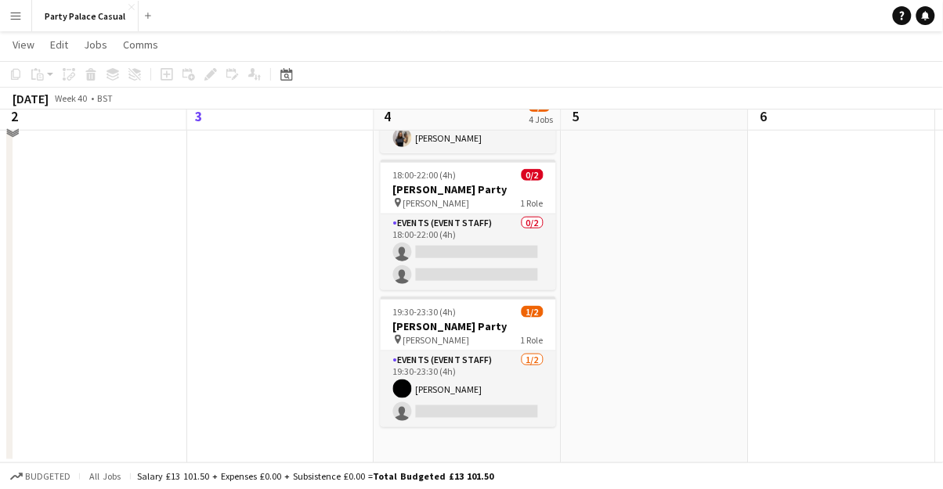
scroll to position [297, 0]
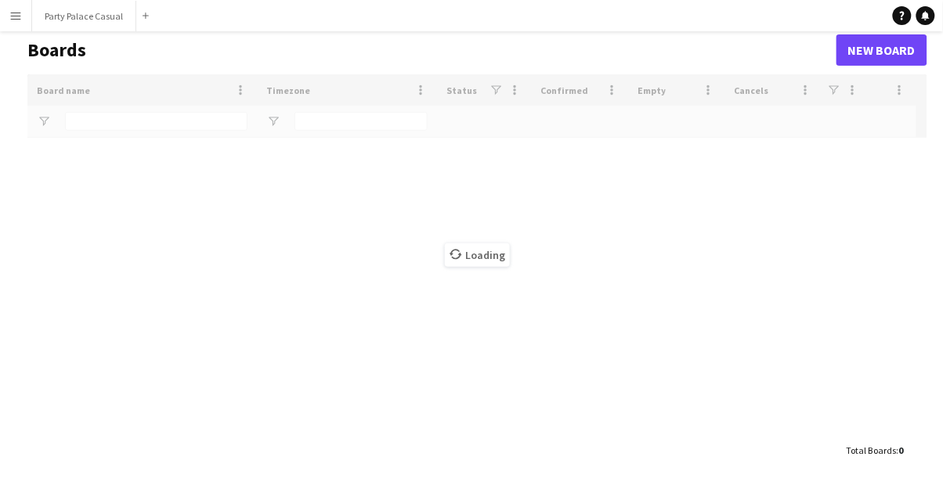
scroll to position [32, 0]
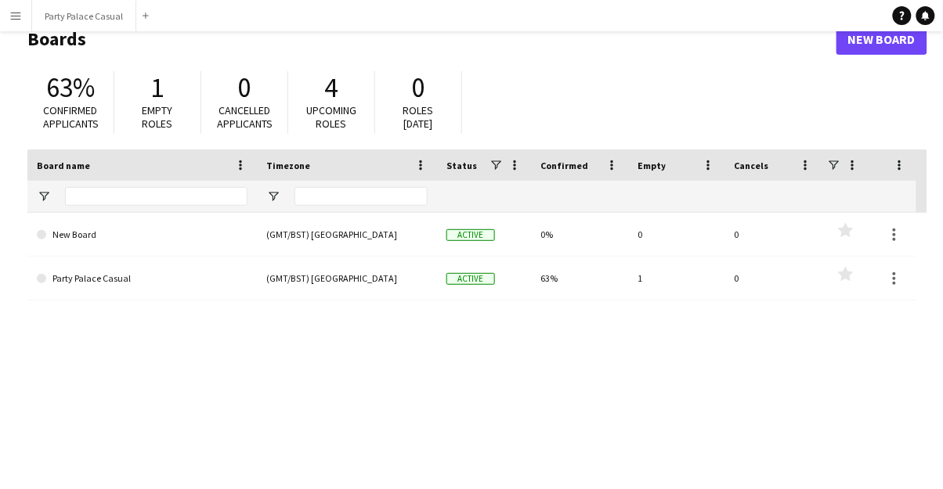
click at [16, 18] on app-icon "Menu" at bounding box center [15, 15] width 13 height 13
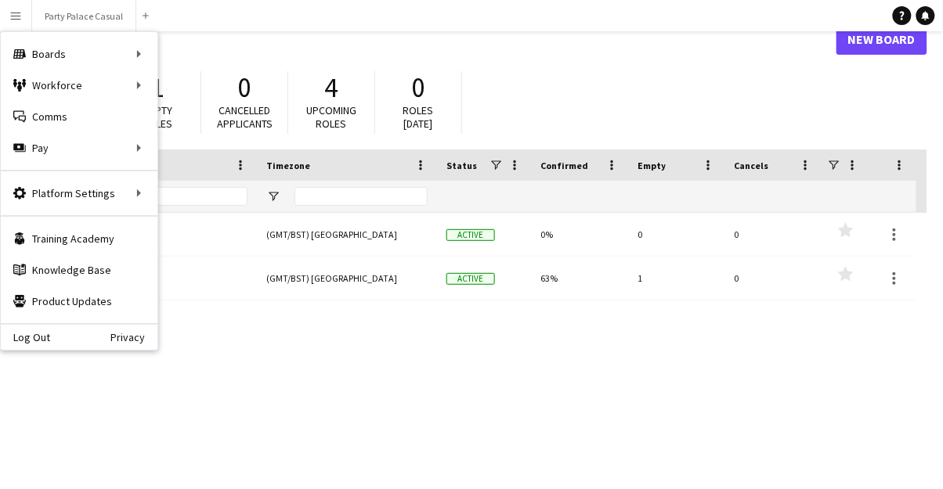
click at [63, 99] on div "Workforce Workforce" at bounding box center [79, 85] width 157 height 31
click at [208, 85] on link "My Workforce" at bounding box center [236, 85] width 157 height 31
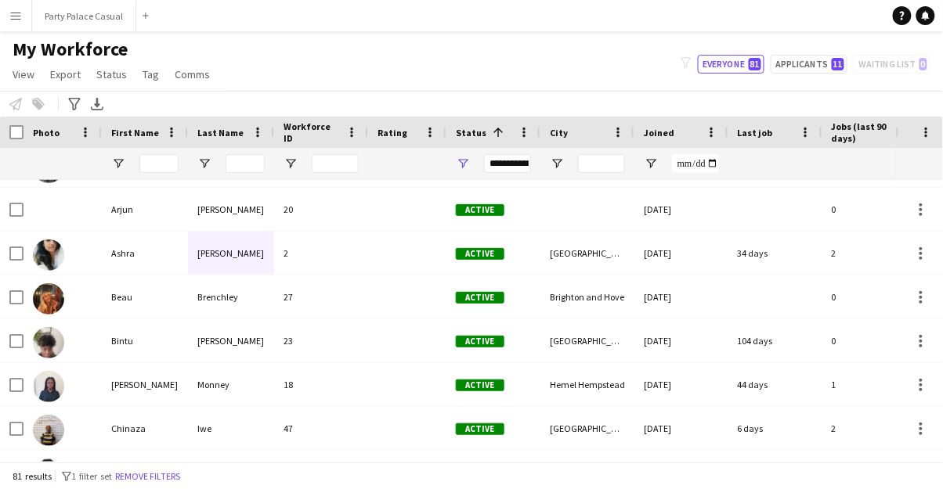
scroll to position [150, 0]
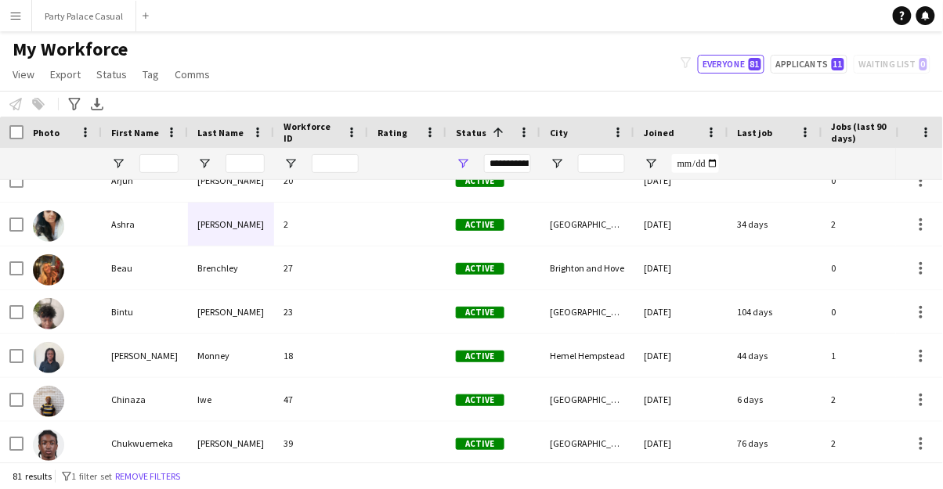
click at [56, 369] on img at bounding box center [48, 357] width 31 height 31
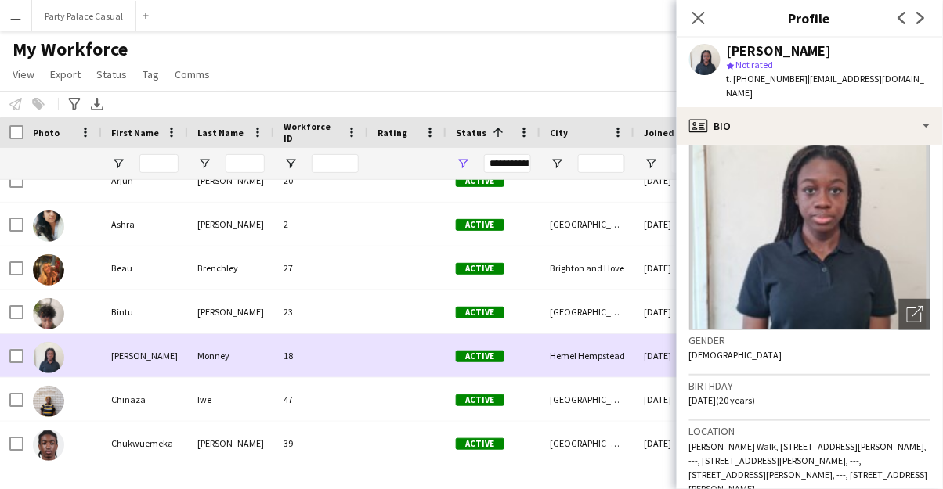
scroll to position [95, 0]
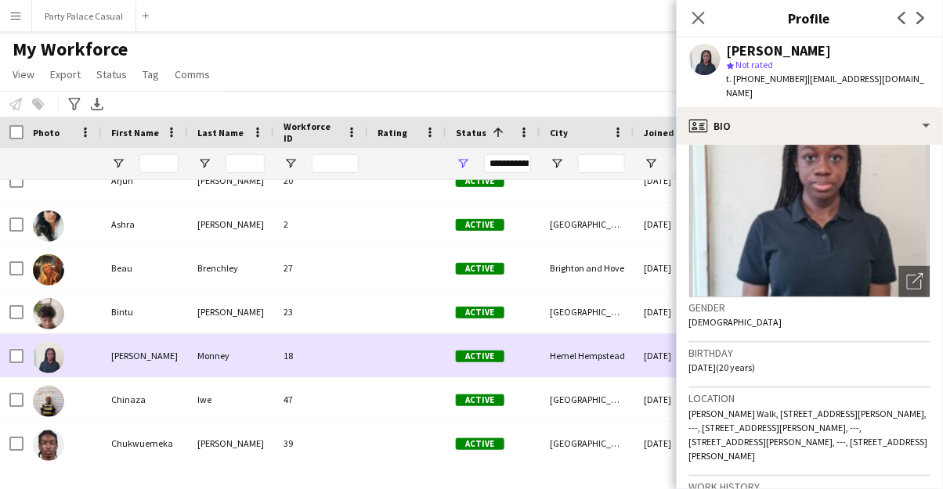
click at [21, 25] on button "Menu" at bounding box center [15, 15] width 31 height 31
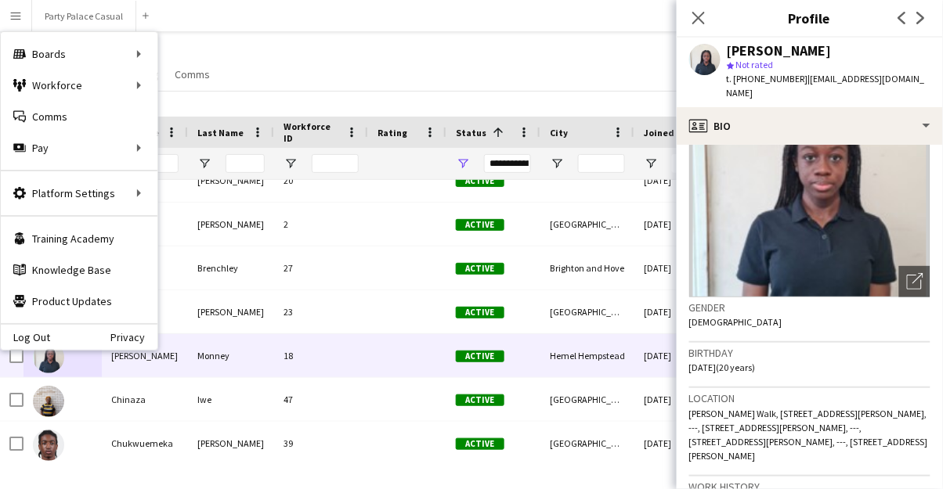
click at [67, 63] on div "Boards Boards" at bounding box center [79, 53] width 157 height 31
click at [197, 54] on link "Boards" at bounding box center [236, 53] width 157 height 31
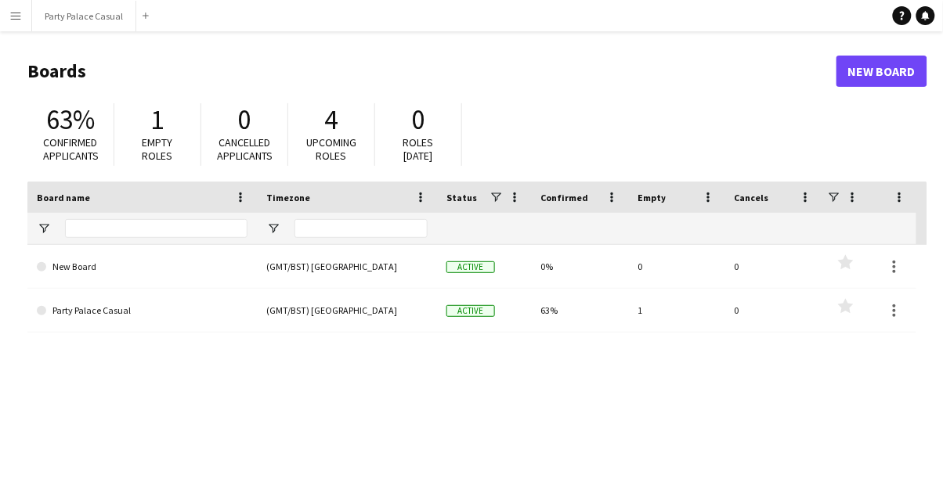
click at [55, 311] on link "Party Palace Casual" at bounding box center [142, 311] width 211 height 44
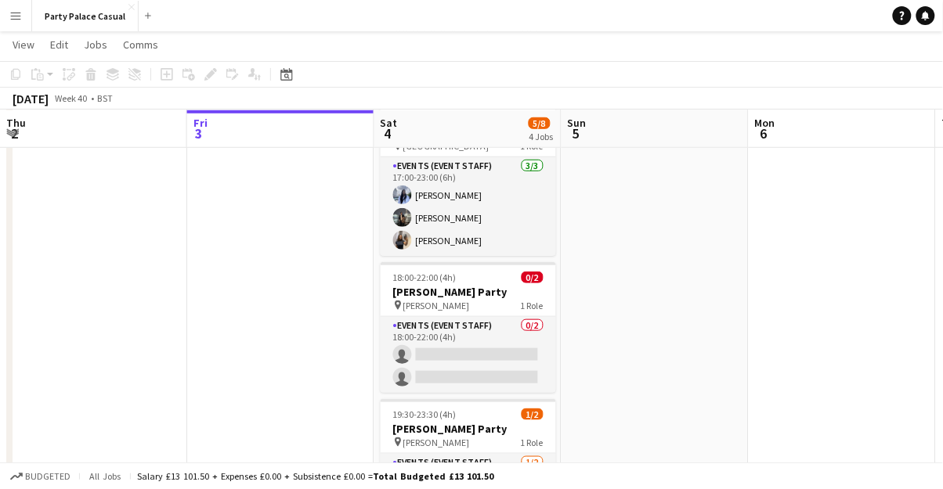
scroll to position [222, 0]
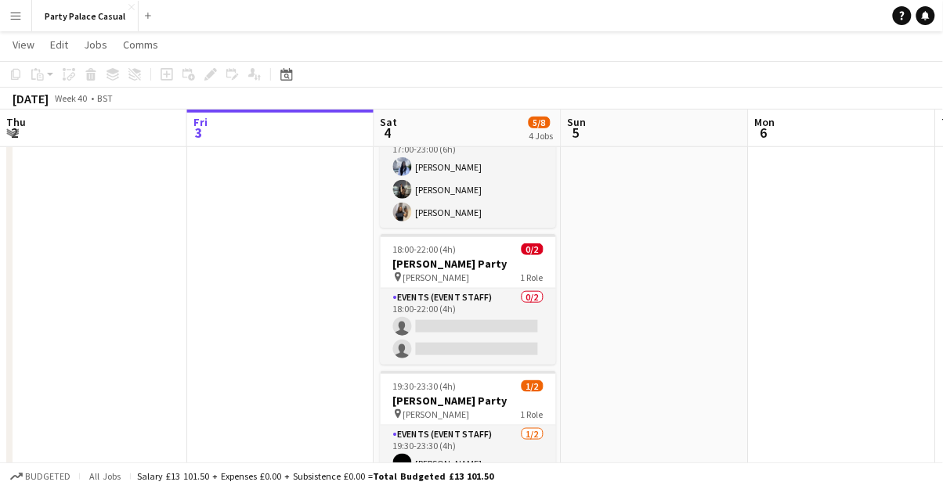
click at [24, 20] on button "Menu" at bounding box center [15, 15] width 31 height 31
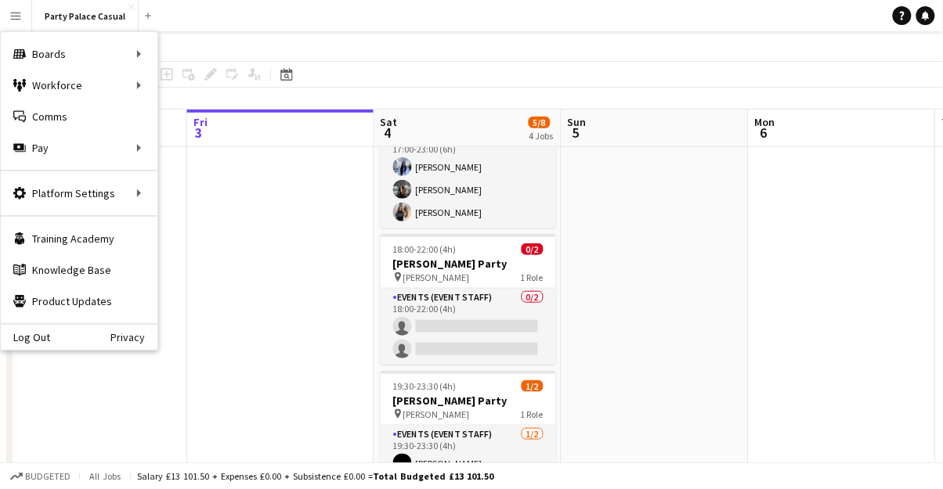
click at [67, 90] on div "Workforce Workforce" at bounding box center [79, 85] width 157 height 31
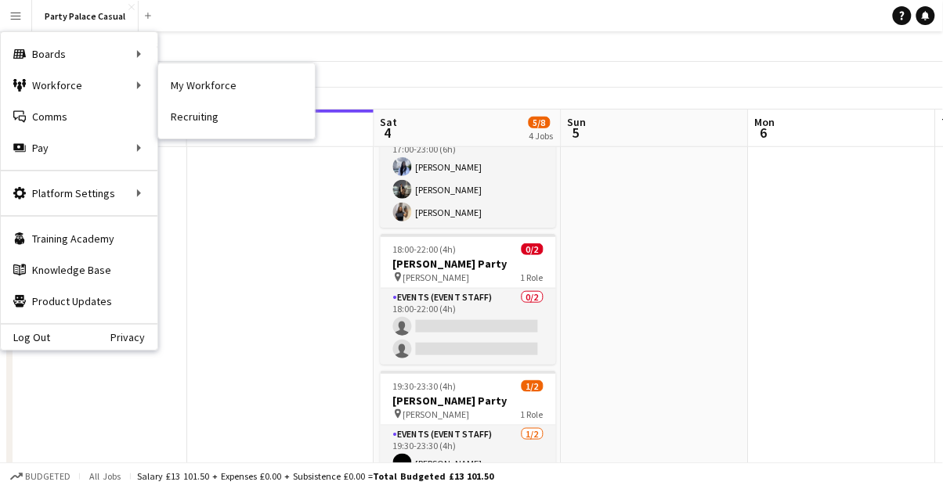
click at [205, 81] on link "My Workforce" at bounding box center [236, 85] width 157 height 31
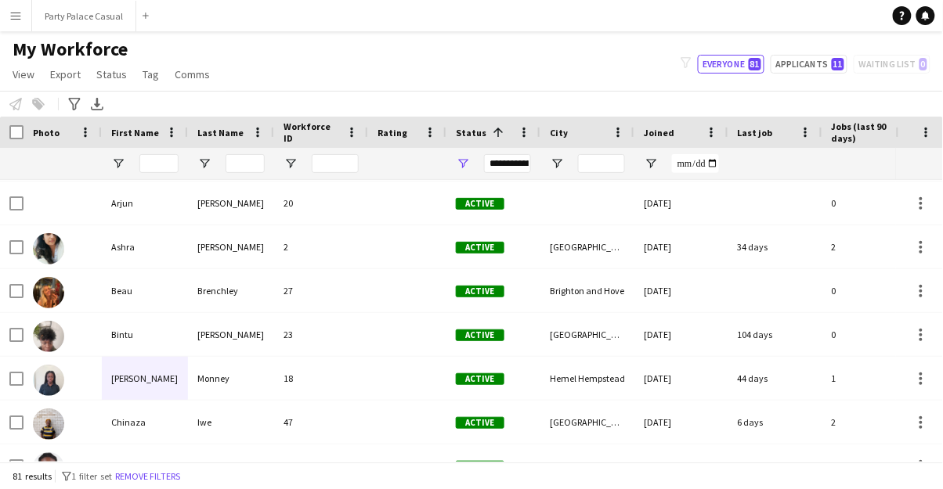
scroll to position [130, 0]
click at [57, 479] on img at bounding box center [48, 468] width 31 height 31
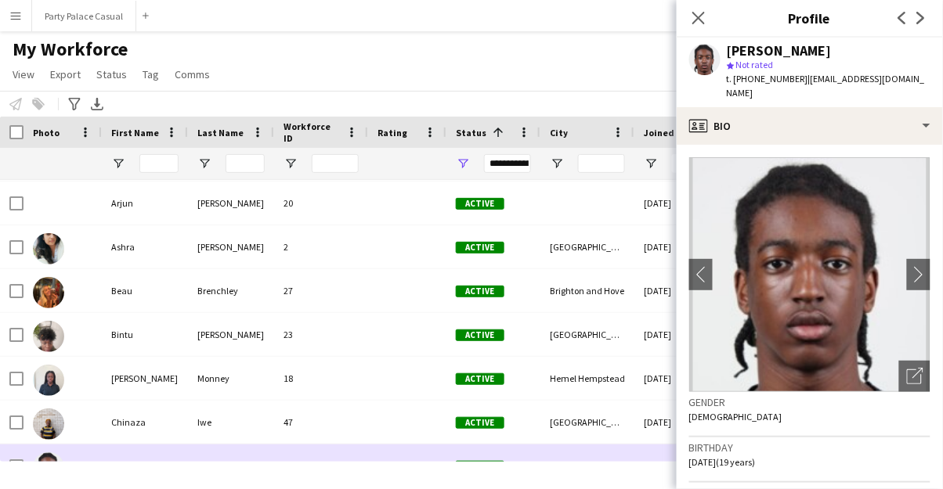
click at [699, 20] on icon "Close pop-in" at bounding box center [698, 18] width 13 height 13
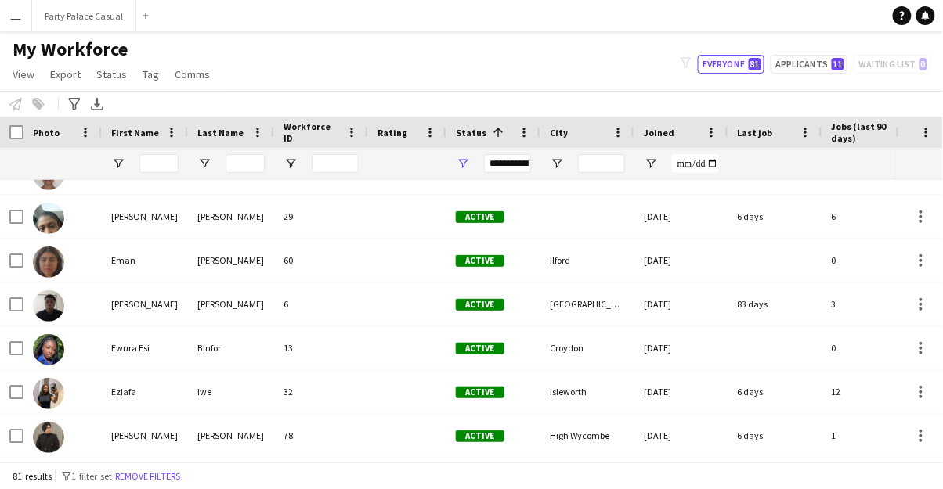
scroll to position [501, 0]
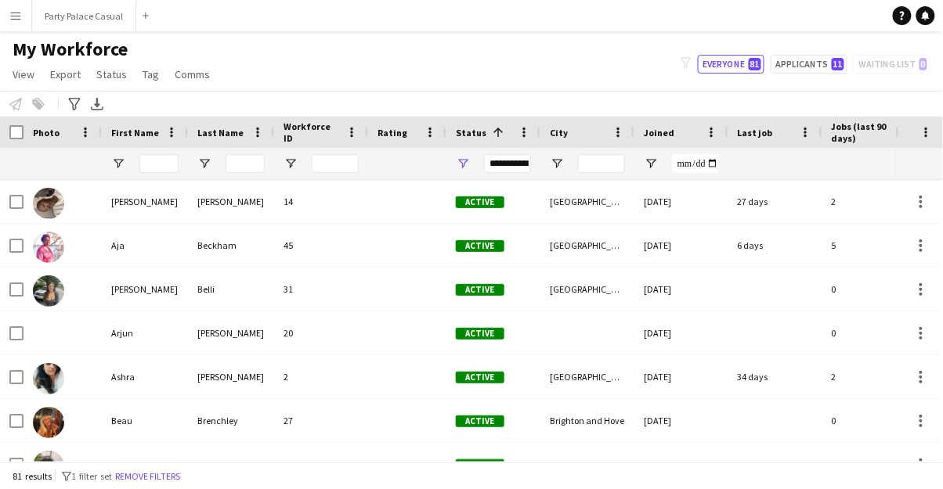
click at [19, 20] on app-icon "Menu" at bounding box center [15, 15] width 13 height 13
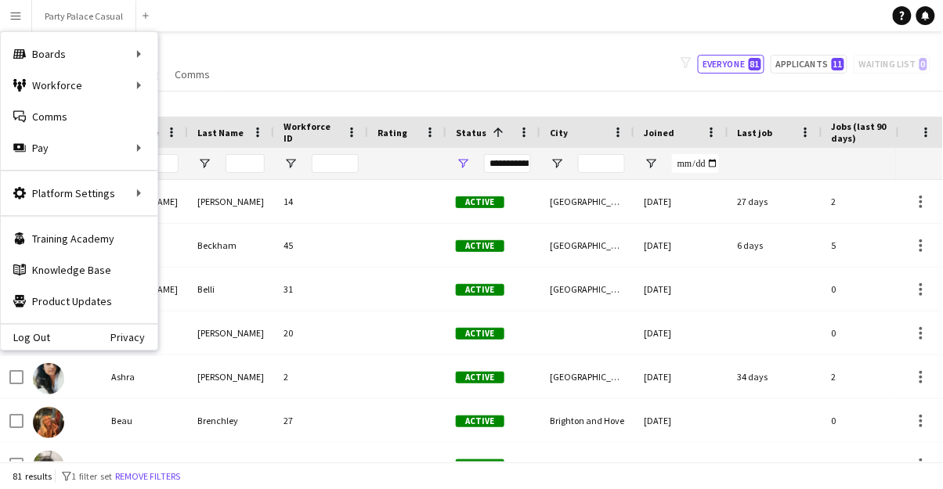
click at [78, 88] on div "Workforce Workforce" at bounding box center [79, 85] width 157 height 31
click at [204, 85] on link "My Workforce" at bounding box center [236, 85] width 157 height 31
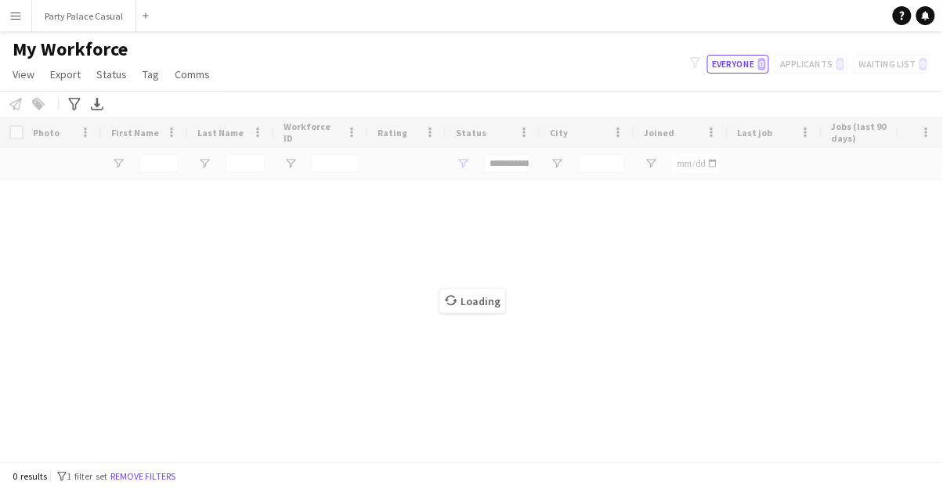
type input "**********"
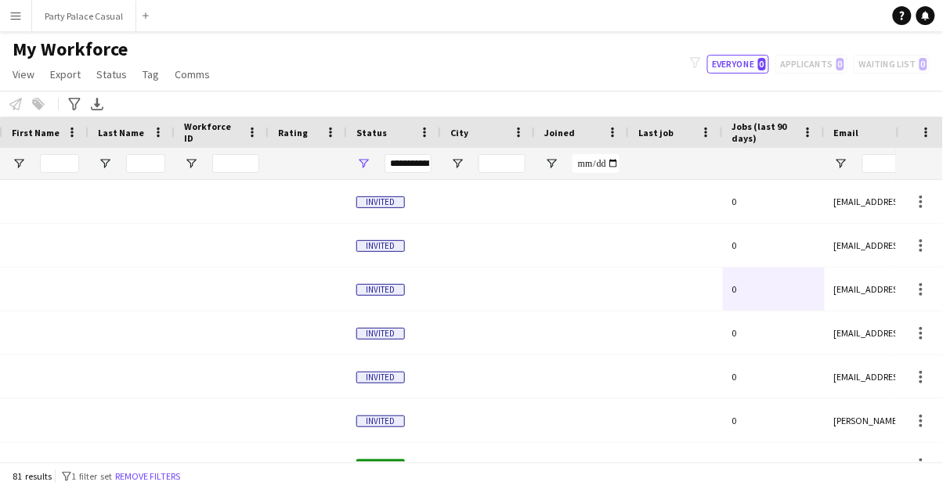
scroll to position [0, 208]
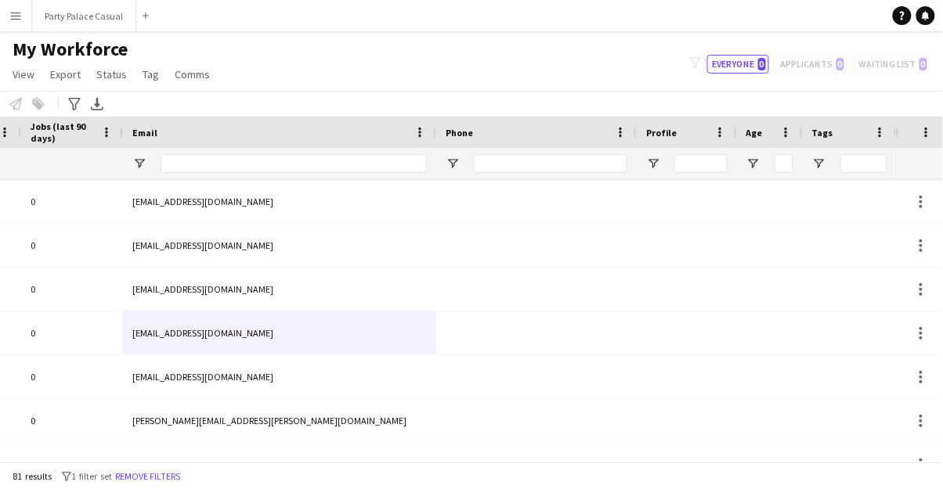
click at [18, 20] on app-icon "Menu" at bounding box center [15, 15] width 13 height 13
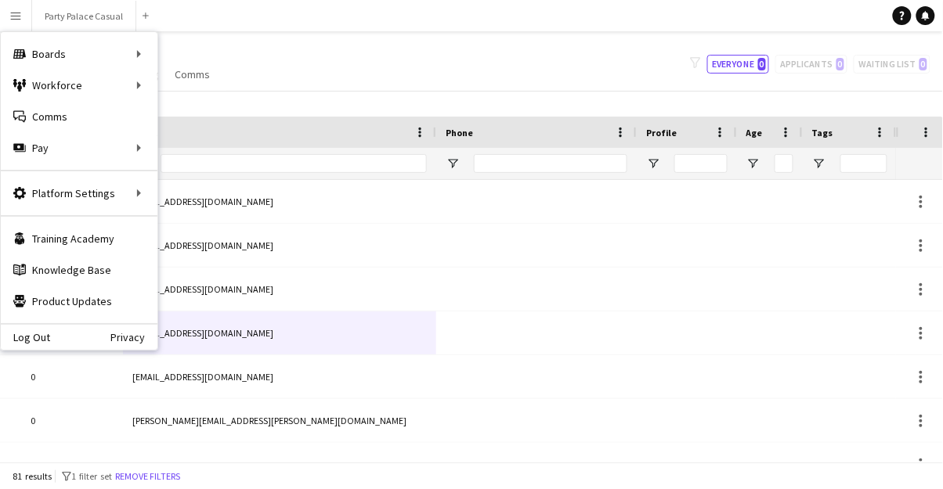
click at [78, 56] on div "Boards Boards" at bounding box center [79, 53] width 157 height 31
click at [197, 61] on link "Boards" at bounding box center [236, 53] width 157 height 31
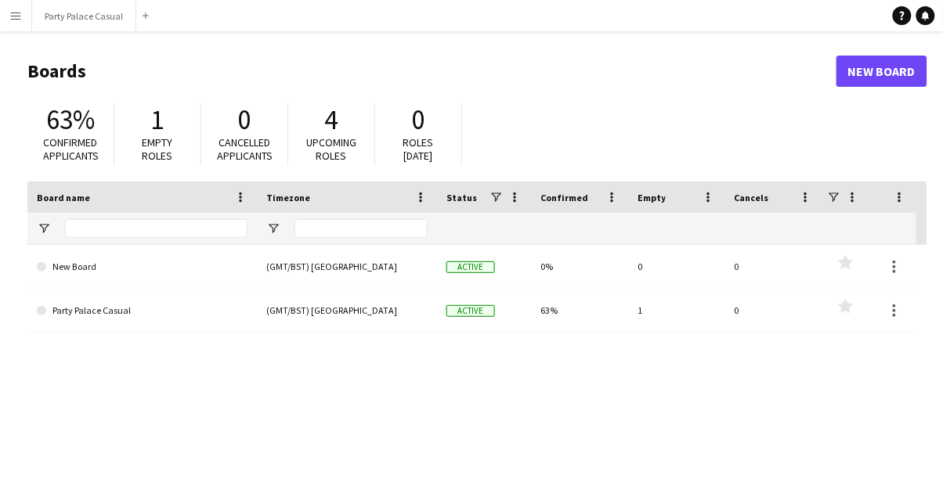
click at [56, 313] on link "Party Palace Casual" at bounding box center [142, 311] width 211 height 44
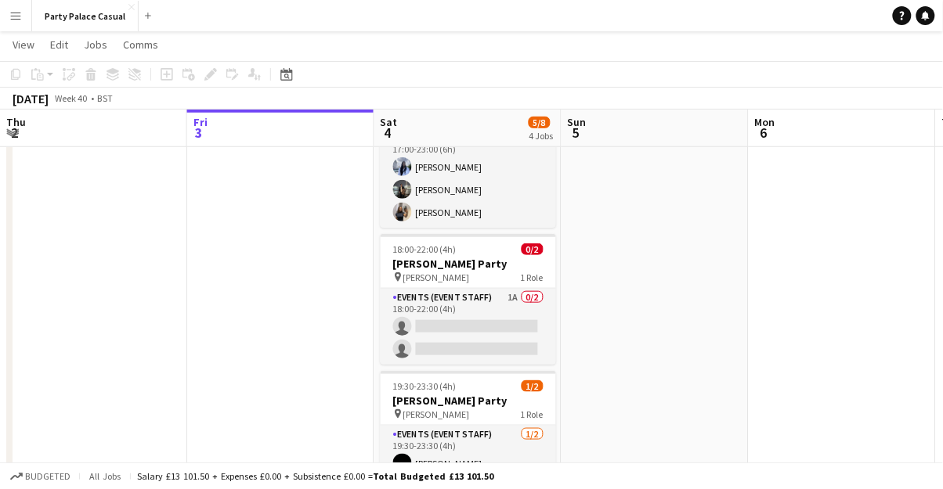
click at [448, 309] on app-card-role "Events (Event Staff) 1A 0/2 18:00-22:00 (4h) single-neutral-actions single-neut…" at bounding box center [468, 327] width 175 height 76
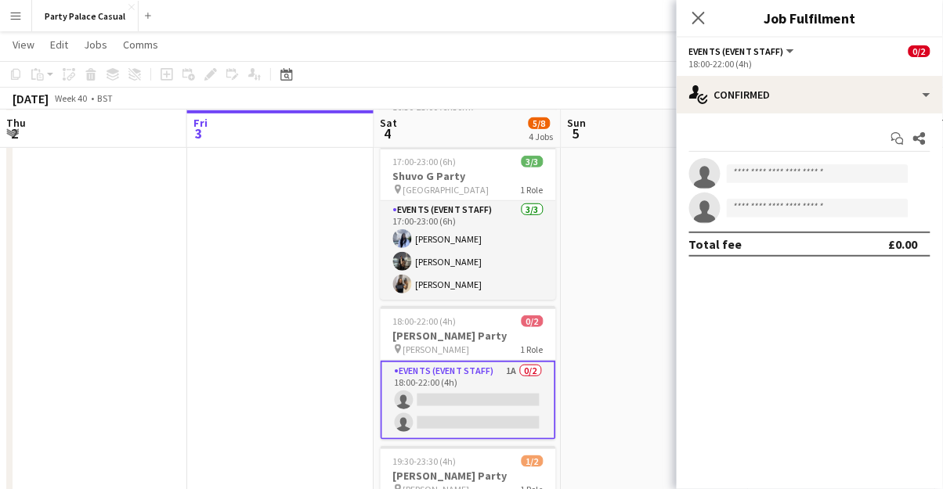
click at [787, 52] on button "Events (Event Staff)" at bounding box center [742, 51] width 107 height 12
click at [722, 78] on li "All roles" at bounding box center [748, 77] width 92 height 14
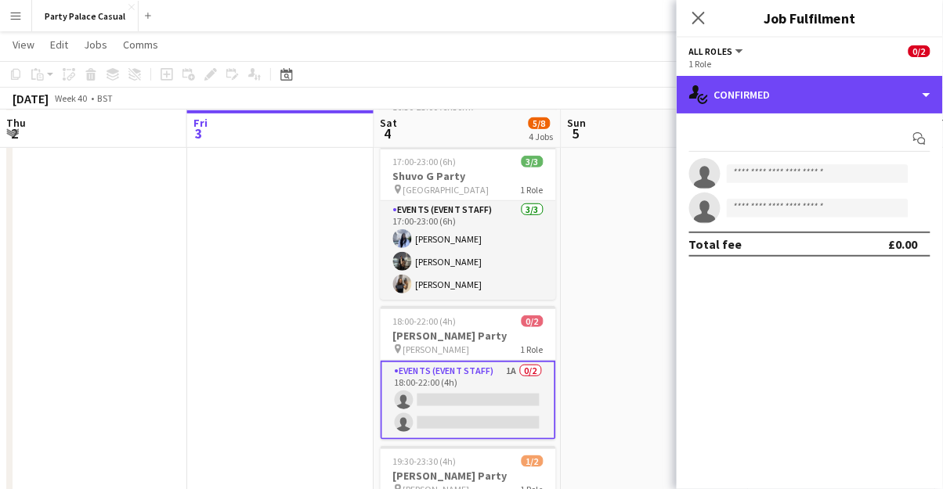
click at [926, 99] on div "single-neutral-actions-check-2 Confirmed" at bounding box center [810, 95] width 266 height 38
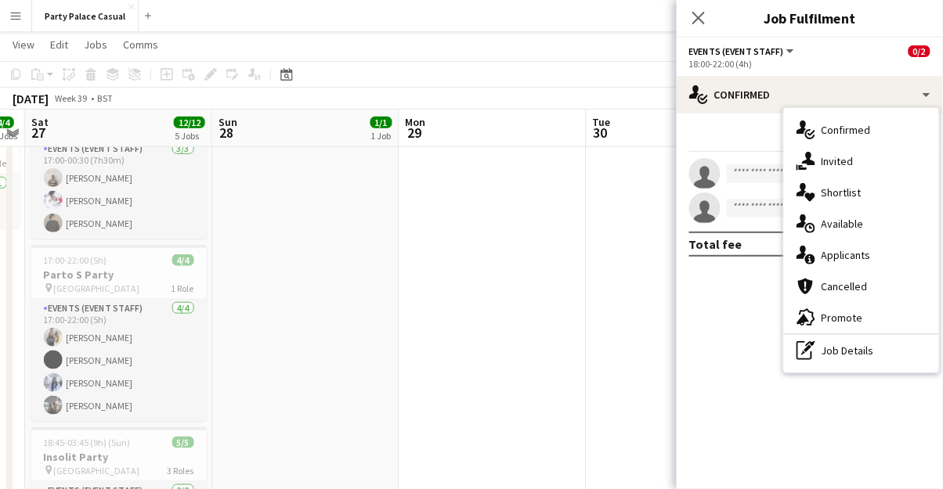
click at [23, 23] on button "Menu" at bounding box center [15, 15] width 31 height 31
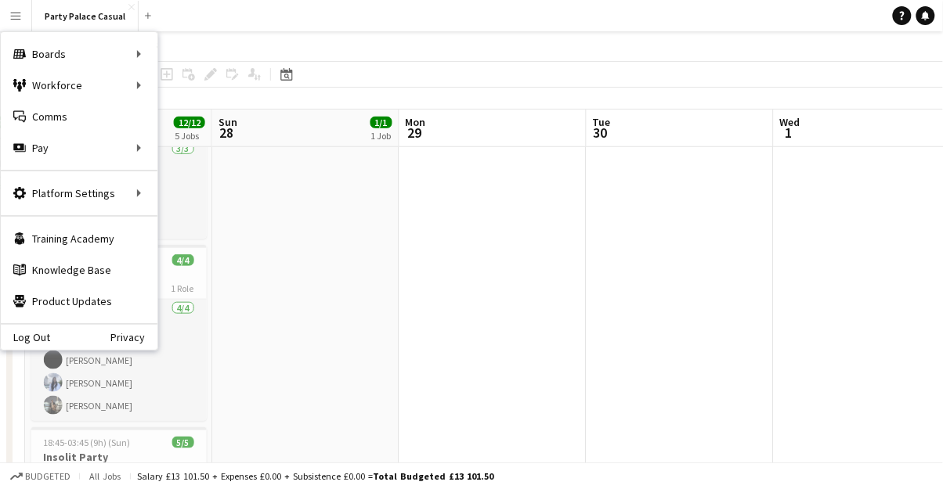
click at [56, 93] on div "Workforce Workforce" at bounding box center [79, 85] width 157 height 31
click at [56, 62] on div "Boards Boards" at bounding box center [79, 53] width 157 height 31
click at [58, 89] on div "Workforce Workforce" at bounding box center [79, 85] width 157 height 31
click at [208, 90] on link "My Workforce" at bounding box center [236, 85] width 157 height 31
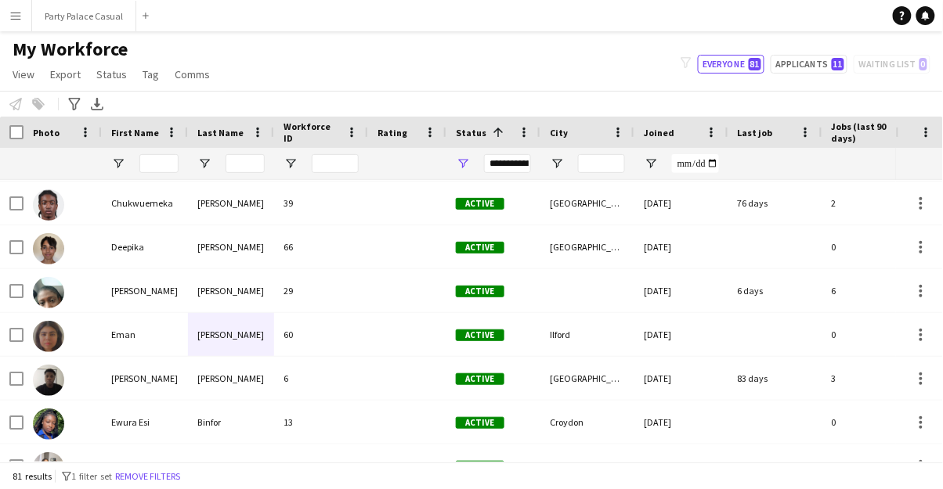
scroll to position [395, 0]
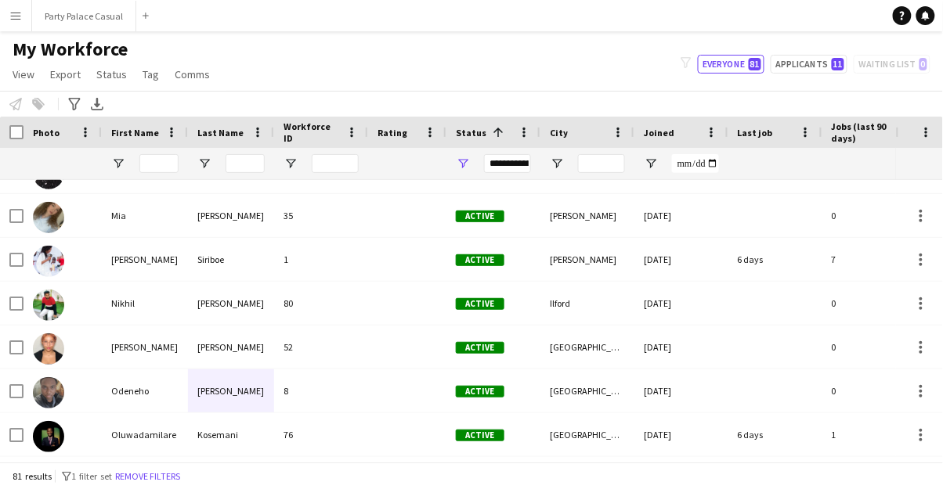
click at [23, 16] on button "Menu" at bounding box center [15, 15] width 31 height 31
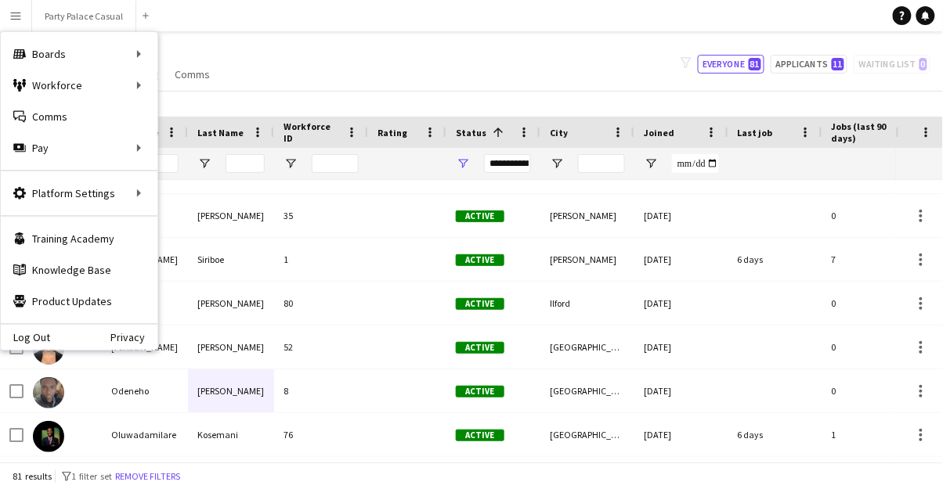
click at [61, 53] on div "Boards Boards" at bounding box center [79, 53] width 157 height 31
click at [192, 61] on link "Boards" at bounding box center [236, 53] width 157 height 31
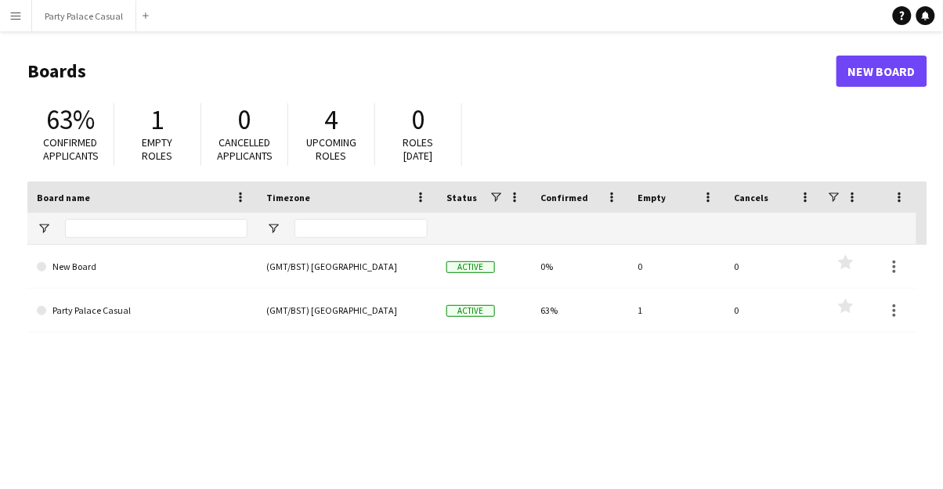
click at [42, 311] on span at bounding box center [41, 310] width 9 height 9
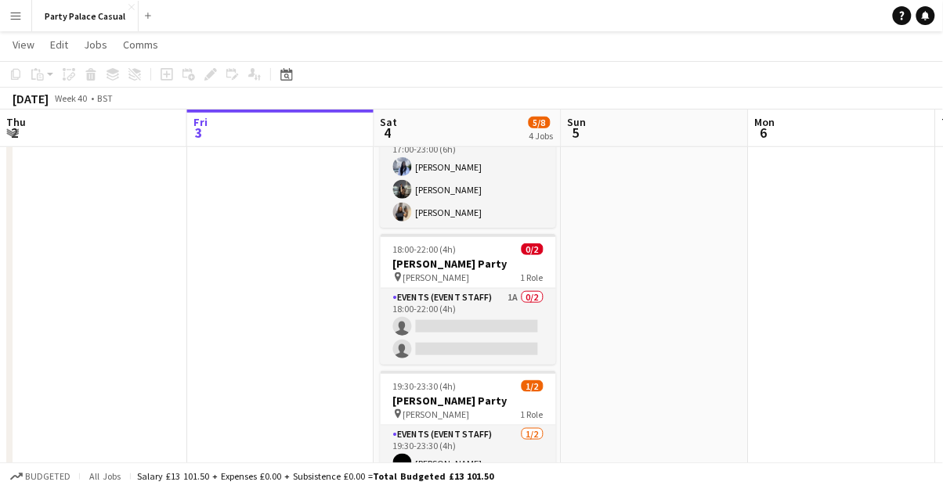
click at [495, 340] on app-card-role "Events (Event Staff) 1A 0/2 18:00-22:00 (4h) single-neutral-actions single-neut…" at bounding box center [468, 327] width 175 height 76
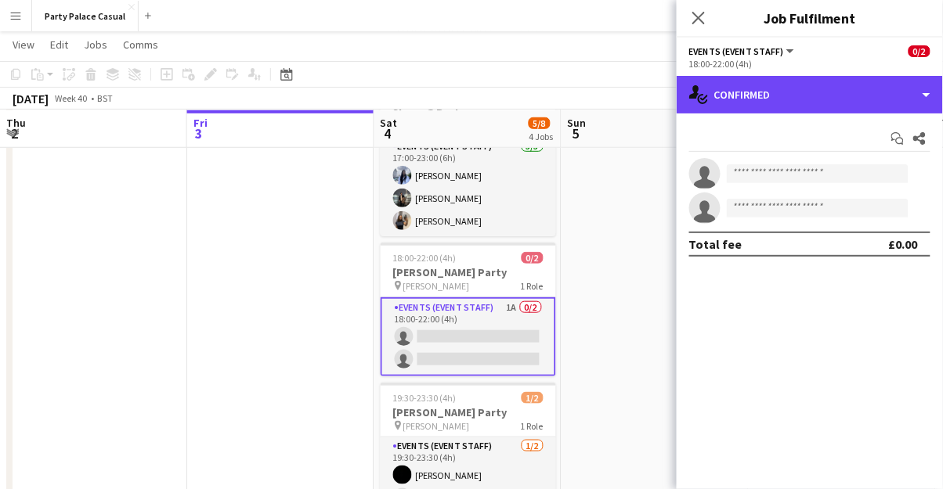
click at [927, 97] on div "single-neutral-actions-check-2 Confirmed" at bounding box center [810, 95] width 266 height 38
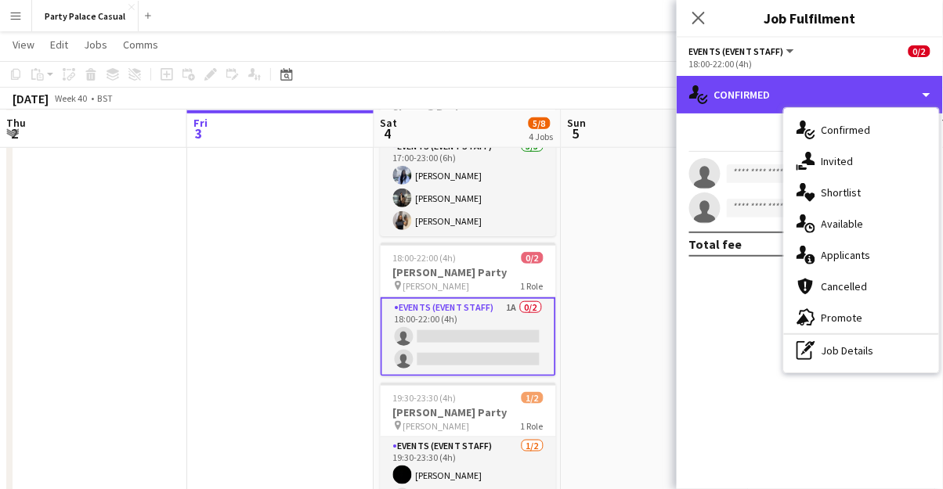
click at [748, 100] on div "single-neutral-actions-check-2 Confirmed" at bounding box center [810, 95] width 266 height 38
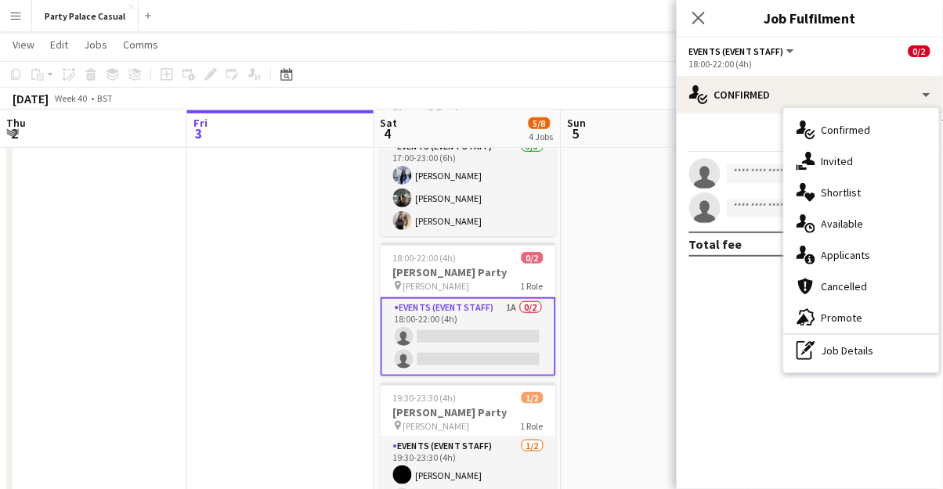
click at [647, 403] on app-date-cell at bounding box center [654, 254] width 187 height 584
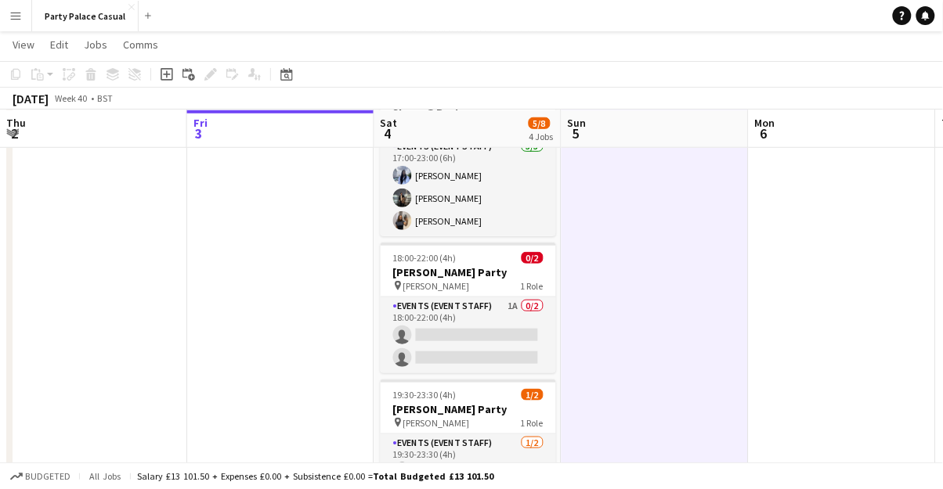
click at [668, 333] on app-date-cell at bounding box center [654, 254] width 187 height 584
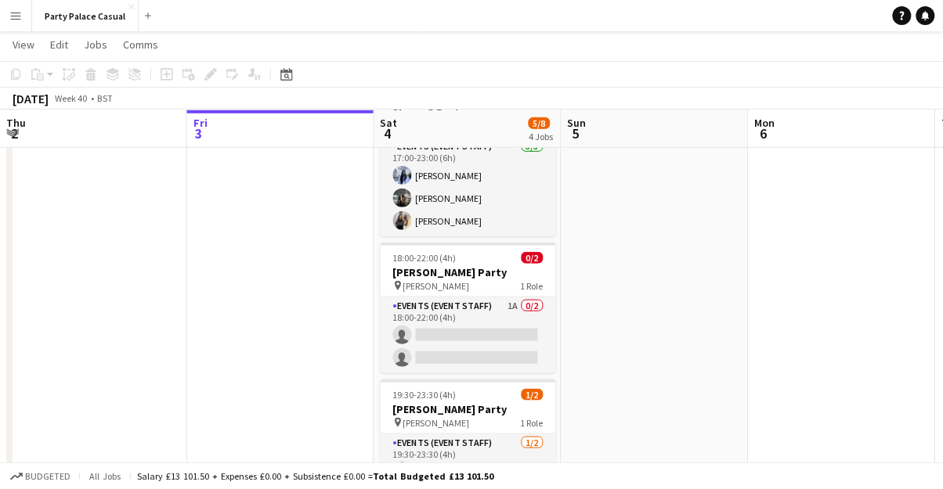
click at [517, 327] on app-card-role "Events (Event Staff) 1A 0/2 18:00-22:00 (4h) single-neutral-actions single-neut…" at bounding box center [468, 336] width 175 height 76
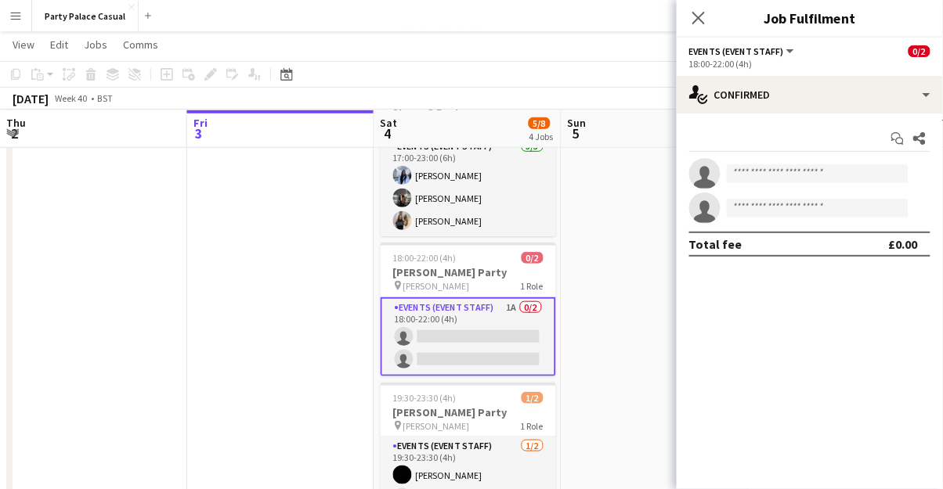
click at [529, 282] on span "1 Role" at bounding box center [532, 286] width 23 height 12
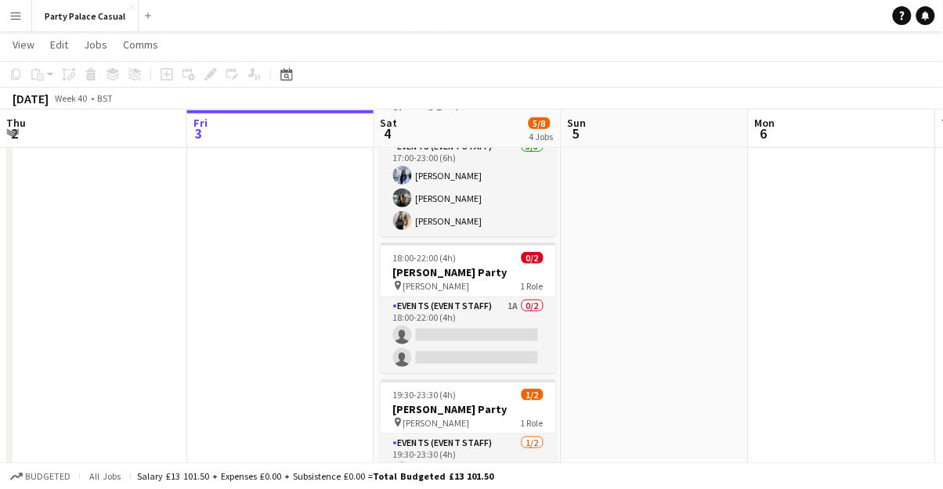
click at [519, 280] on div "pin Alton 1 Role" at bounding box center [468, 286] width 175 height 13
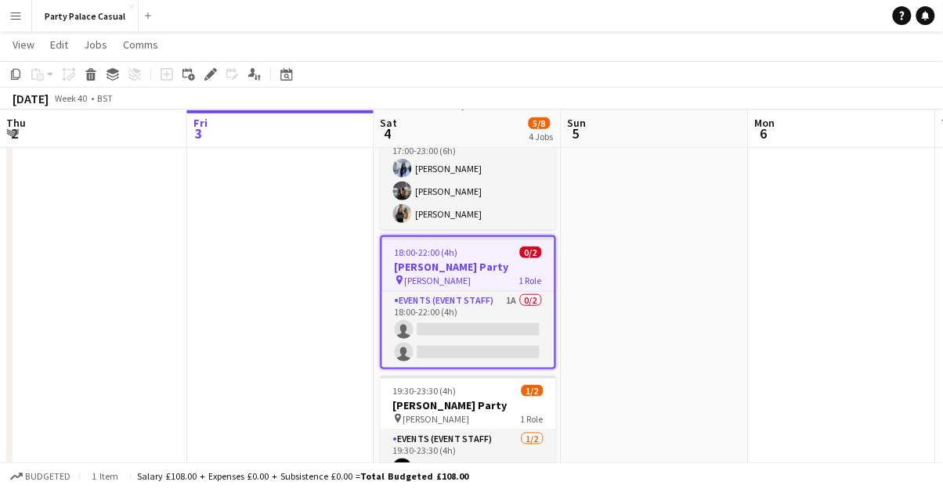
click at [510, 430] on div "Events (Event Staff) 1/2 19:30-23:30 (4h) Ruth Nakaanga single-neutral-actions" at bounding box center [468, 468] width 175 height 77
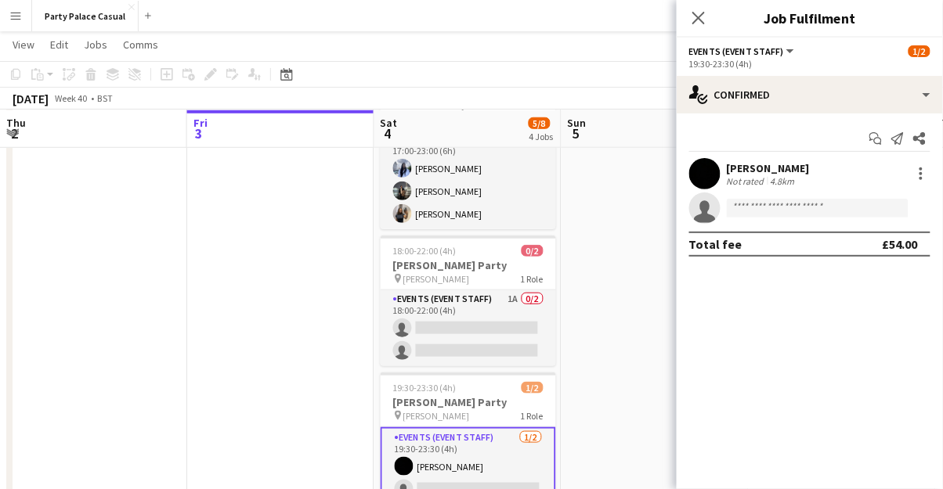
click at [19, 22] on button "Menu" at bounding box center [15, 15] width 31 height 31
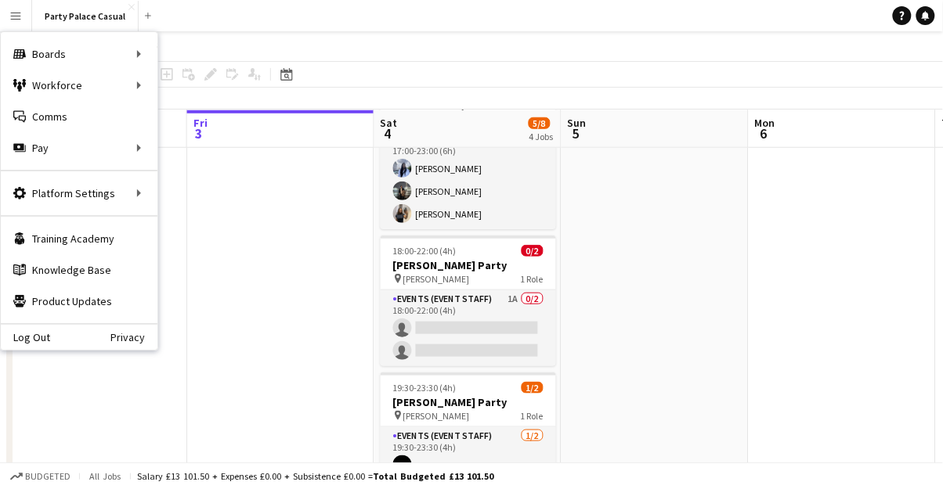
click at [498, 261] on h3 "[PERSON_NAME] Party" at bounding box center [468, 265] width 175 height 14
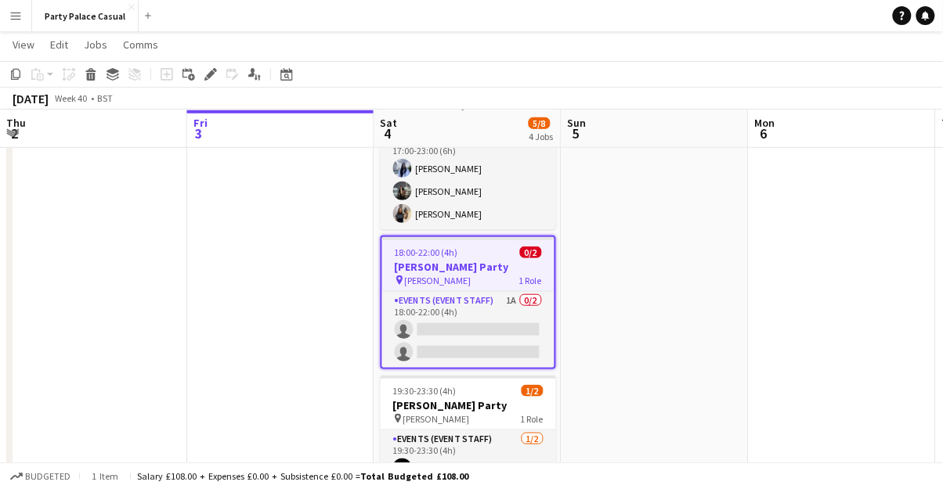
click at [520, 293] on app-card-role "Events (Event Staff) 1A 0/2 18:00-22:00 (4h) single-neutral-actions single-neut…" at bounding box center [468, 330] width 172 height 76
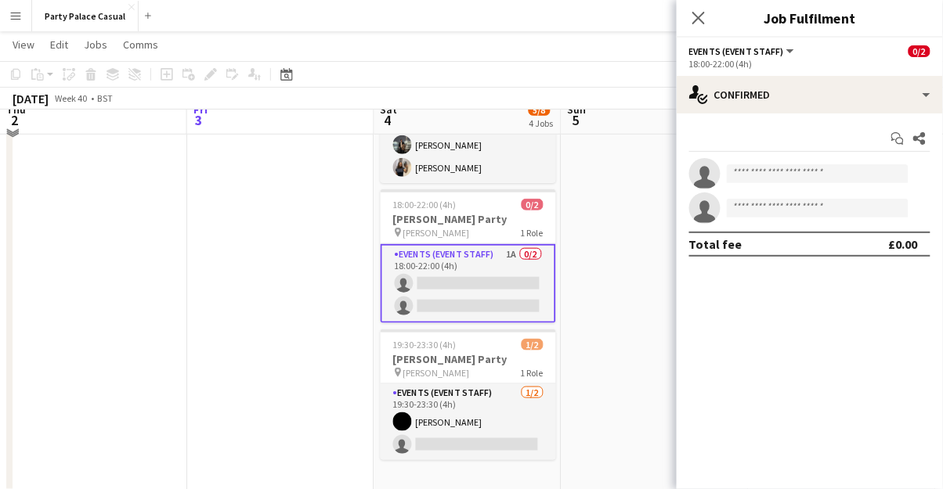
scroll to position [280, 0]
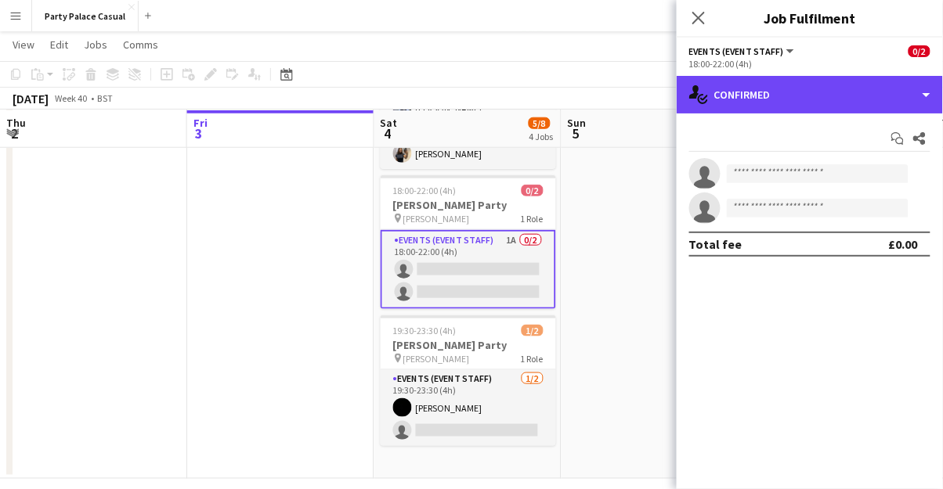
click at [927, 94] on div "single-neutral-actions-check-2 Confirmed" at bounding box center [810, 95] width 266 height 38
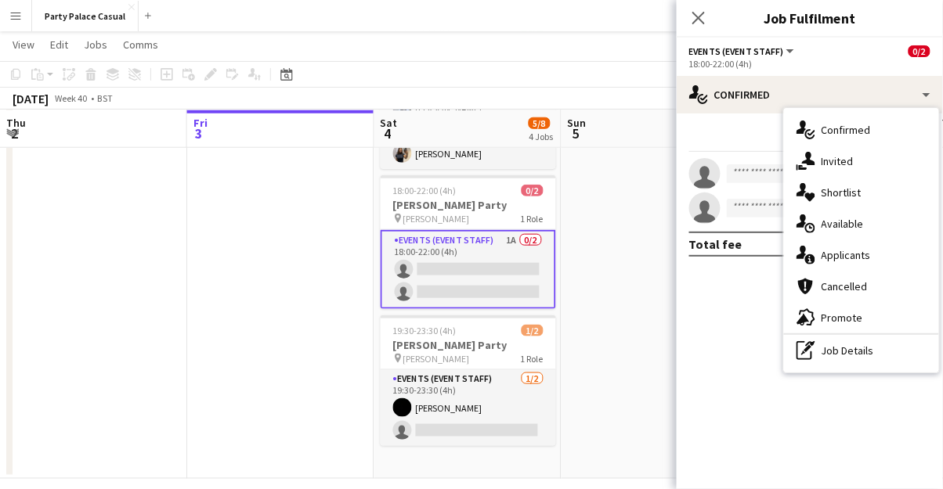
click at [847, 133] on span "Confirmed" at bounding box center [845, 130] width 49 height 14
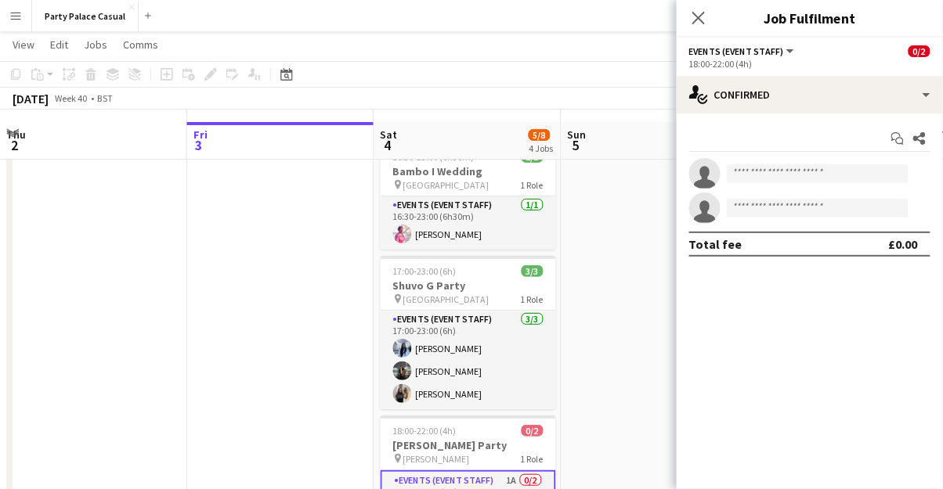
scroll to position [0, 0]
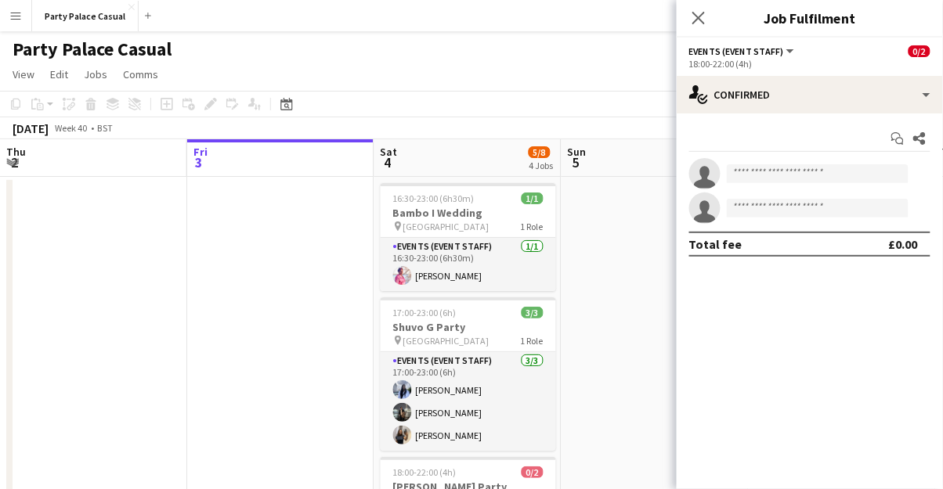
click at [921, 67] on div "18:00-22:00 (4h)" at bounding box center [809, 64] width 241 height 12
click at [926, 65] on div "18:00-22:00 (4h)" at bounding box center [809, 64] width 241 height 12
click at [900, 139] on icon "Start chat" at bounding box center [897, 138] width 13 height 13
click at [748, 182] on input at bounding box center [818, 173] width 182 height 19
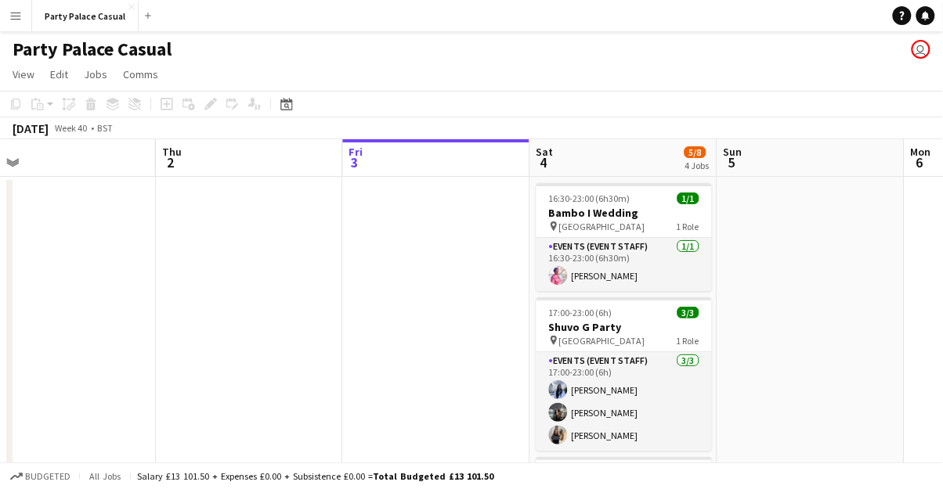
scroll to position [0, 403]
click at [26, 19] on button "Menu" at bounding box center [15, 15] width 31 height 31
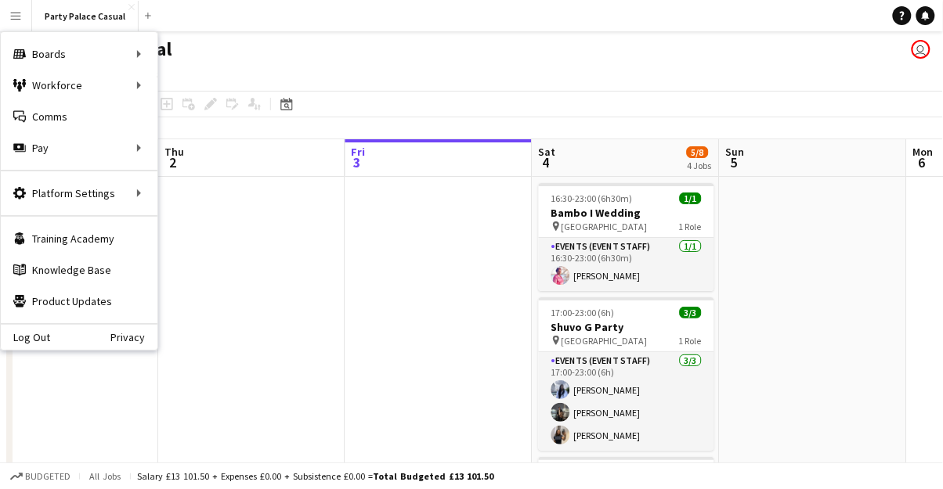
click at [74, 93] on div "Workforce Workforce" at bounding box center [79, 85] width 157 height 31
click at [209, 88] on link "My Workforce" at bounding box center [236, 85] width 157 height 31
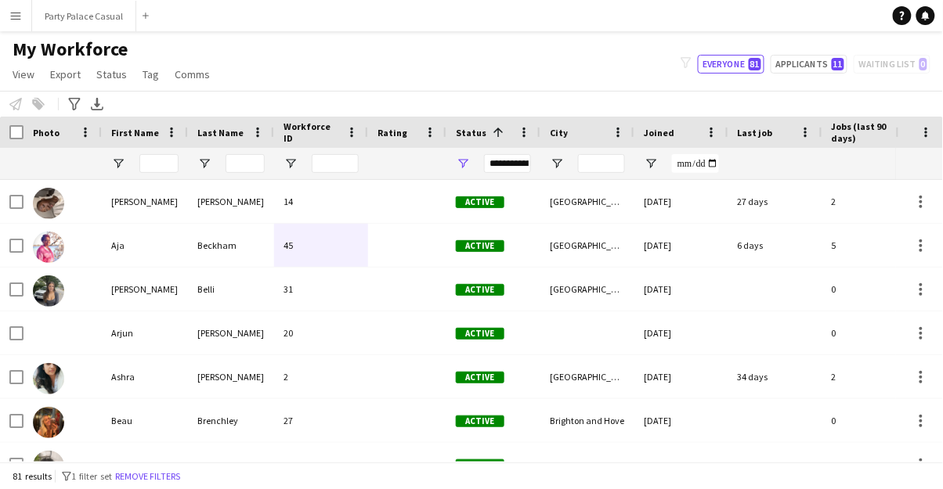
click at [56, 204] on img at bounding box center [48, 203] width 31 height 31
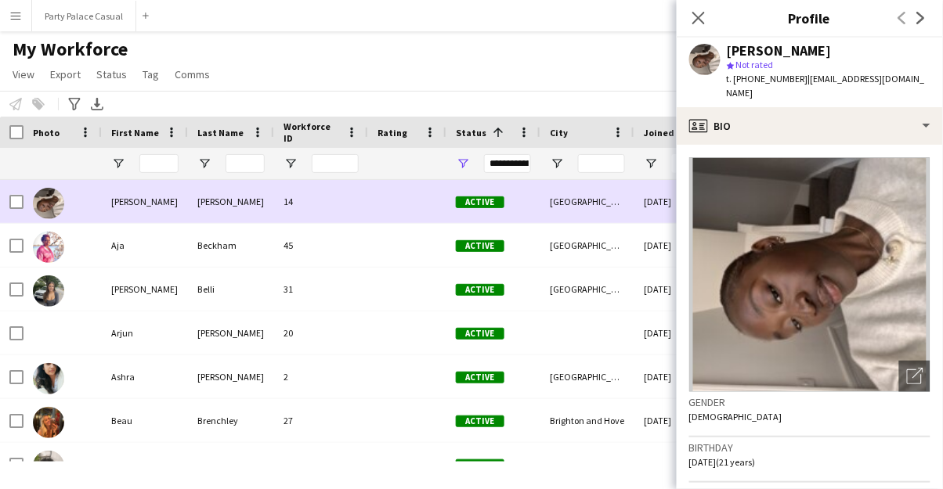
click at [702, 19] on icon "Close pop-in" at bounding box center [698, 18] width 13 height 13
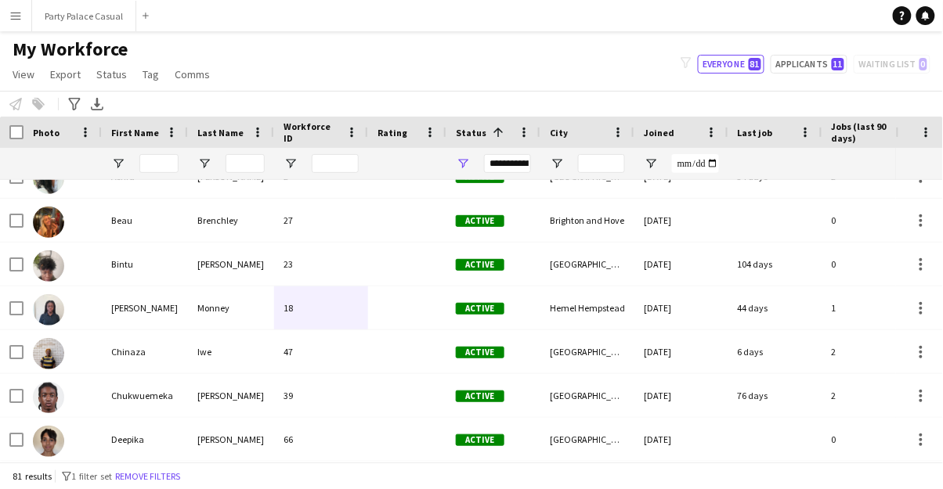
scroll to position [215, 0]
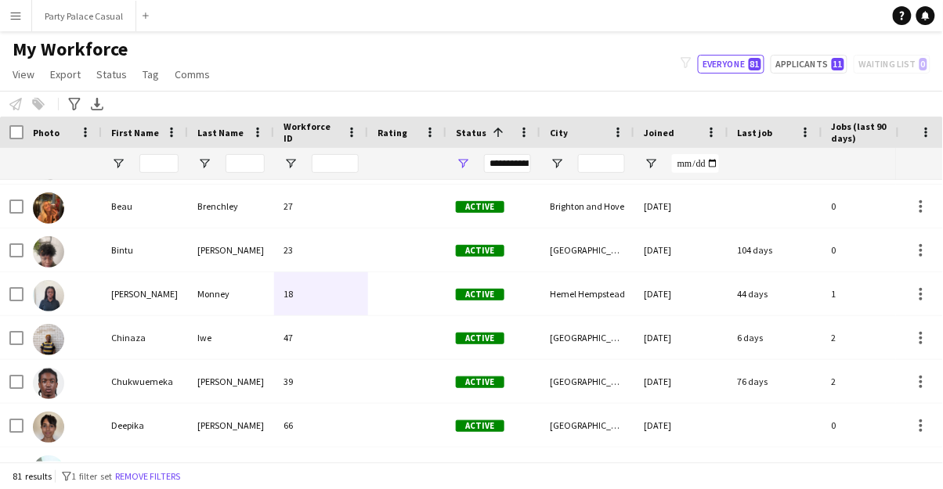
click at [139, 389] on div "Chukwuemeka" at bounding box center [145, 381] width 86 height 43
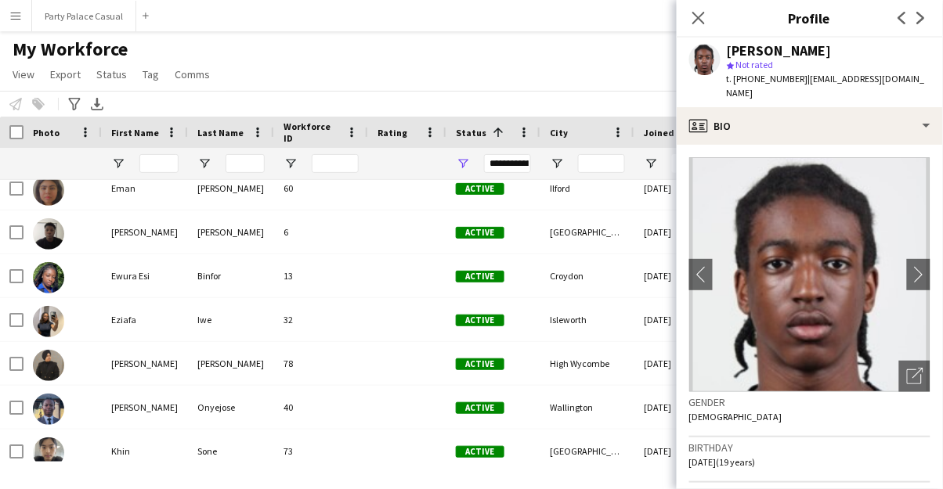
scroll to position [560, 0]
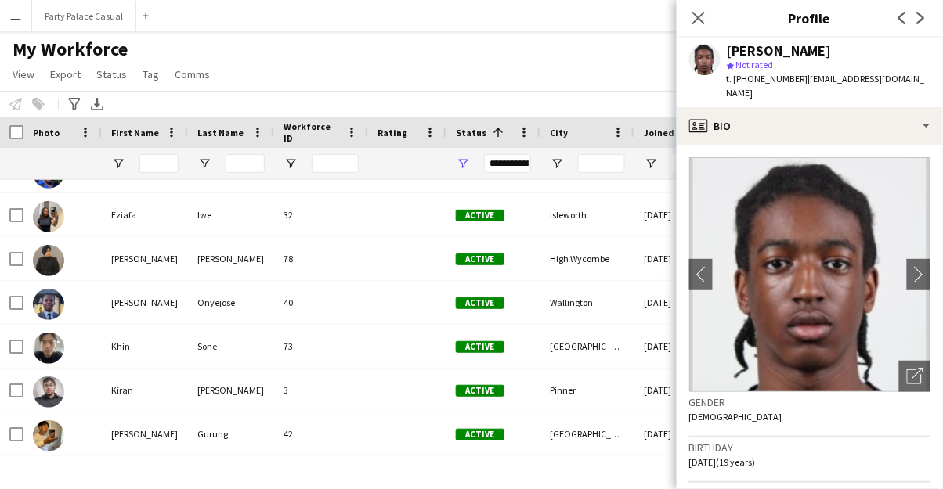
click at [695, 23] on icon at bounding box center [698, 18] width 13 height 13
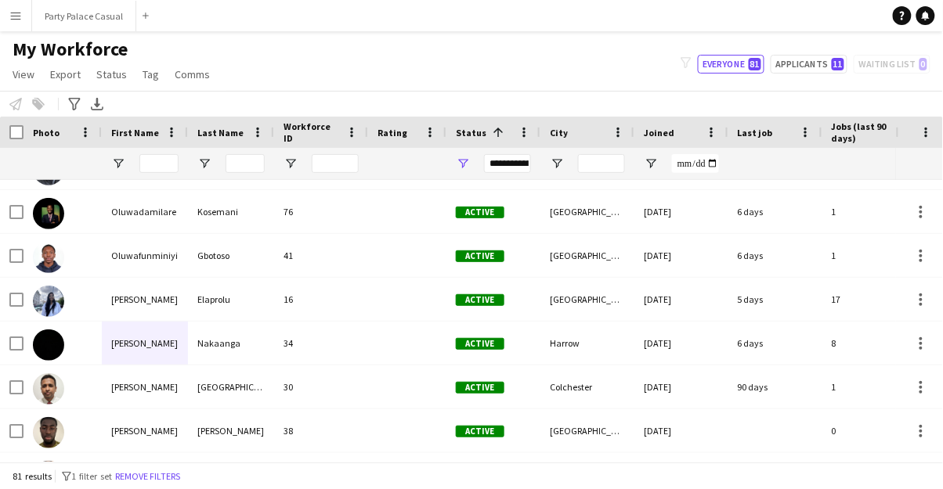
click at [126, 347] on div "Ruth" at bounding box center [145, 343] width 86 height 43
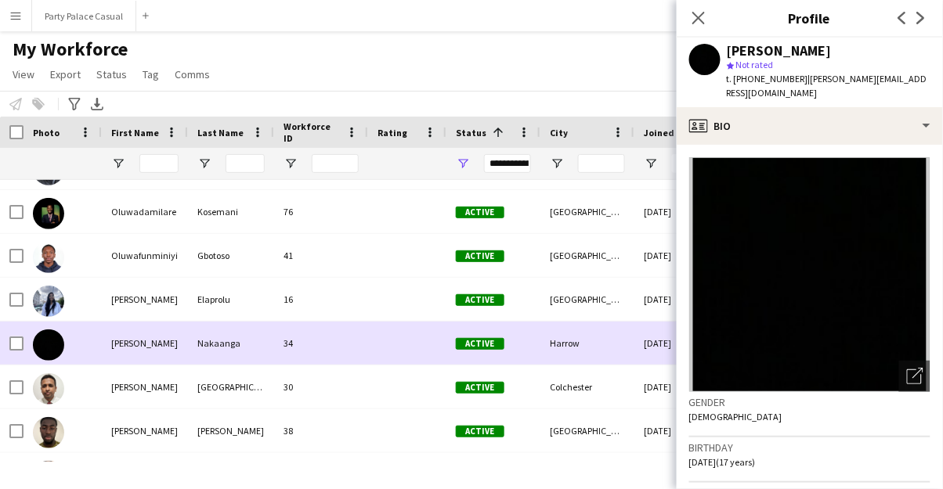
click at [56, 396] on img at bounding box center [48, 389] width 31 height 31
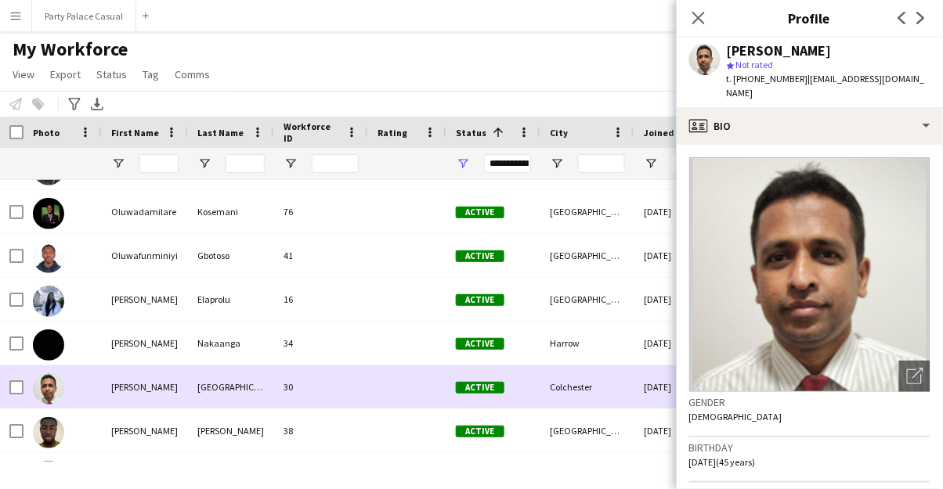
click at [699, 20] on icon "Close pop-in" at bounding box center [698, 18] width 13 height 13
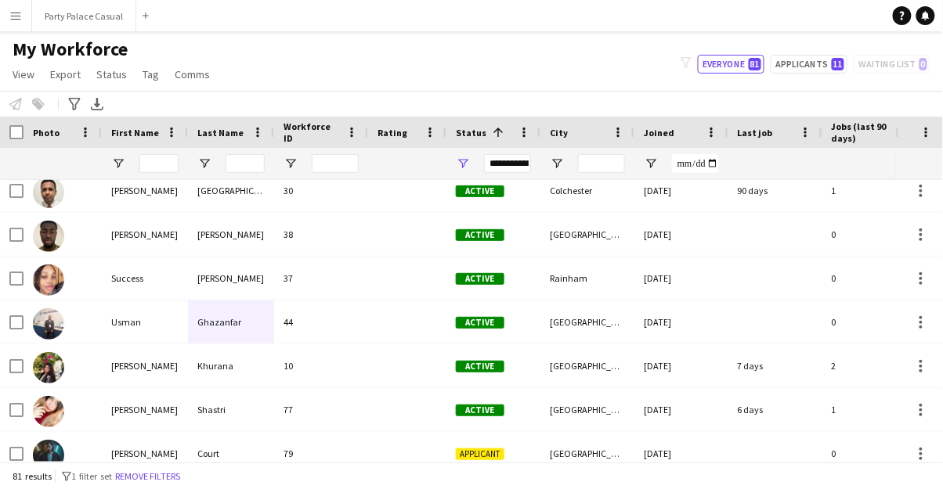
scroll to position [1504, 0]
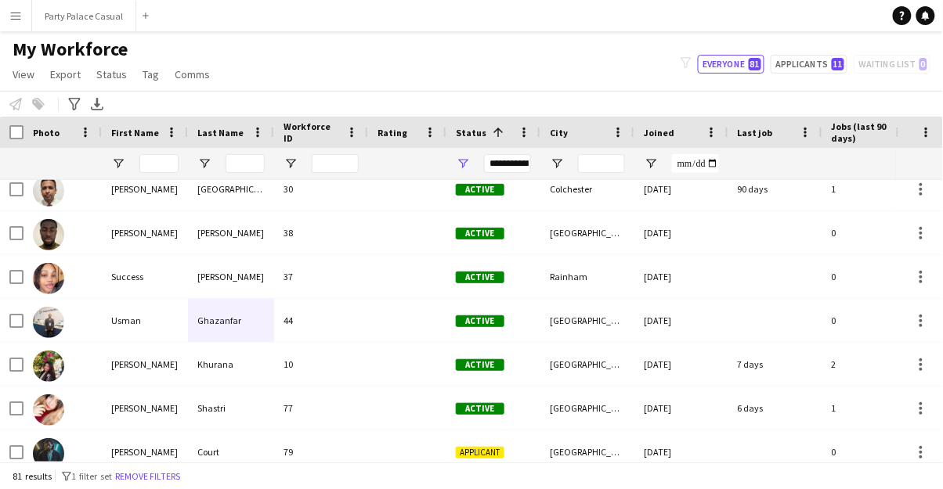
click at [22, 20] on button "Menu" at bounding box center [15, 15] width 31 height 31
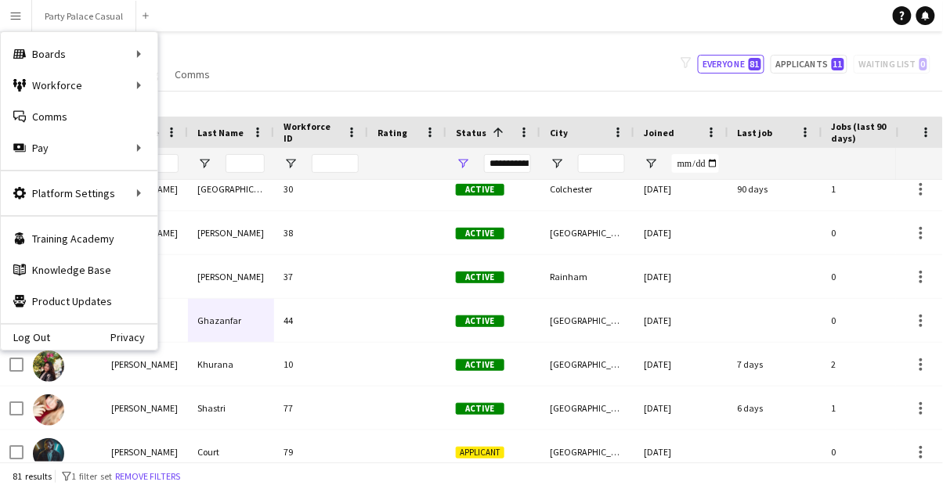
click at [70, 52] on div "Boards Boards" at bounding box center [79, 53] width 157 height 31
click at [194, 61] on link "Boards" at bounding box center [236, 53] width 157 height 31
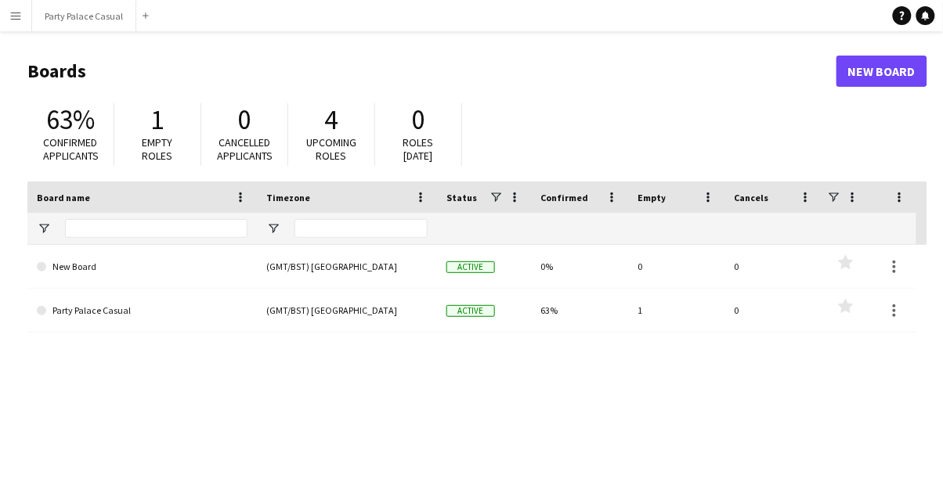
click at [43, 313] on span at bounding box center [41, 310] width 9 height 9
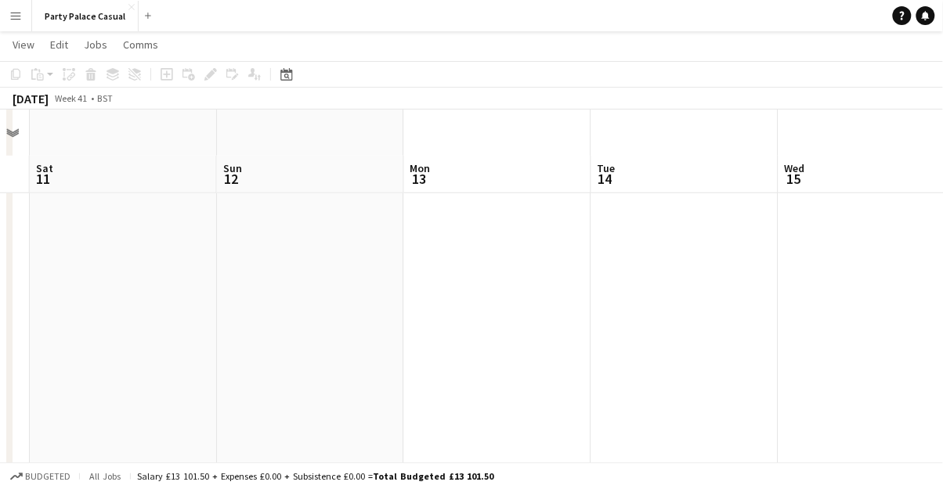
scroll to position [267, 0]
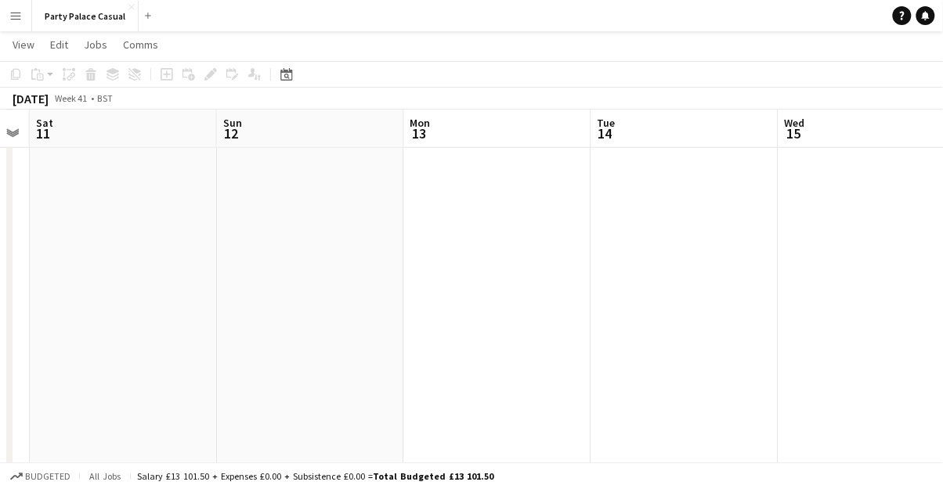
click at [22, 23] on button "Menu" at bounding box center [15, 15] width 31 height 31
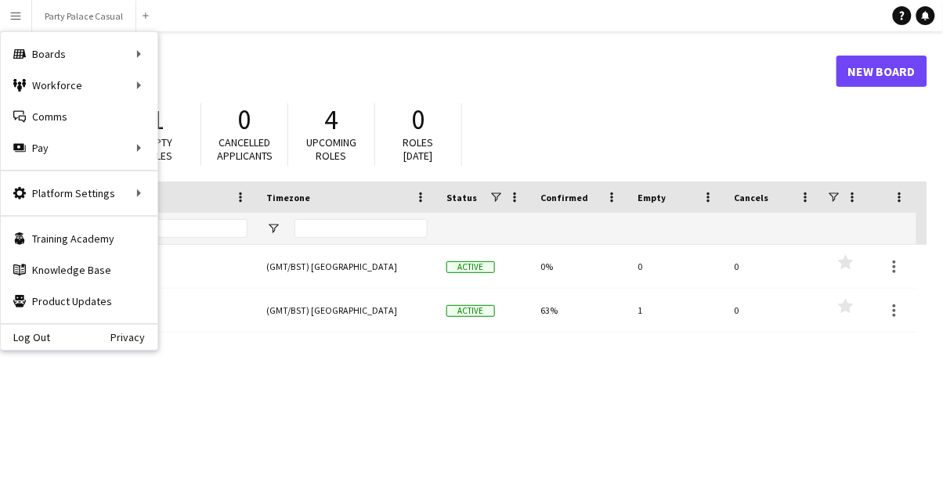
click at [136, 401] on div "New Board (GMT/BST) London Active 0% 0 0 Favourites Party Palace Casual (GMT/BS…" at bounding box center [477, 394] width 900 height 298
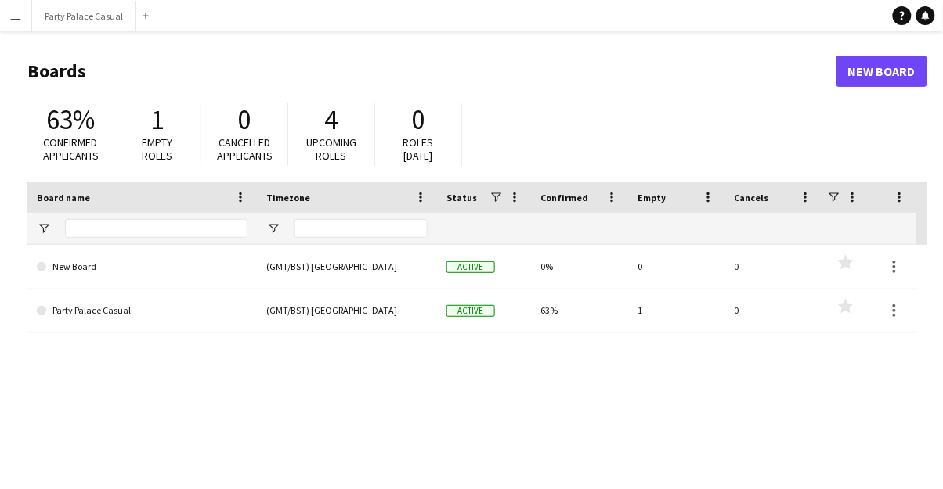
click at [60, 313] on link "Party Palace Casual" at bounding box center [142, 311] width 211 height 44
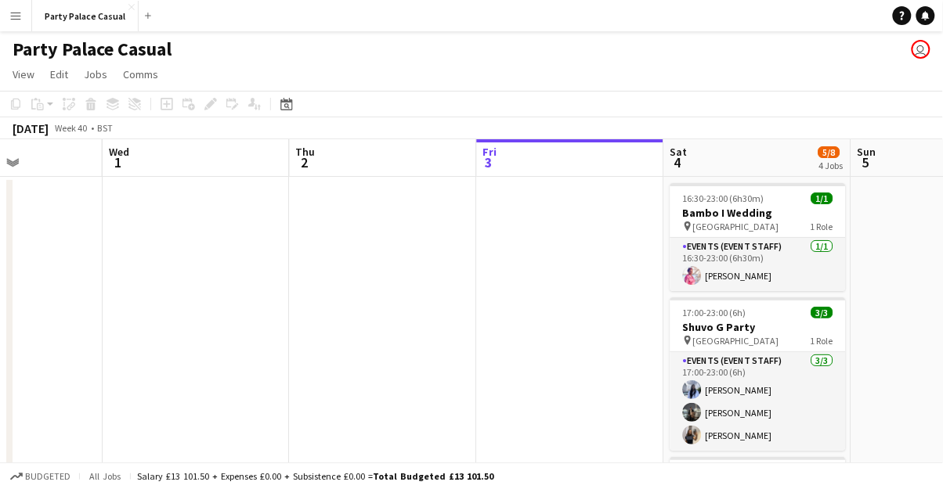
scroll to position [0, 450]
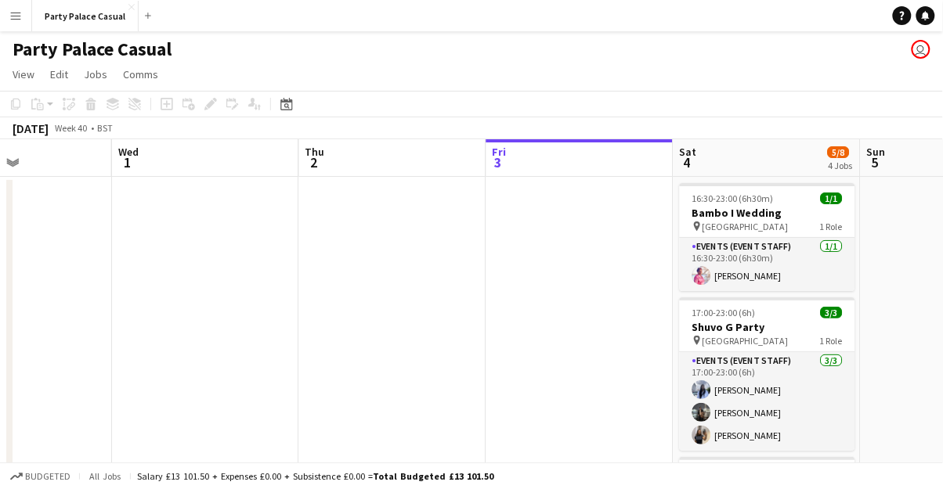
click at [25, 20] on button "Menu" at bounding box center [15, 15] width 31 height 31
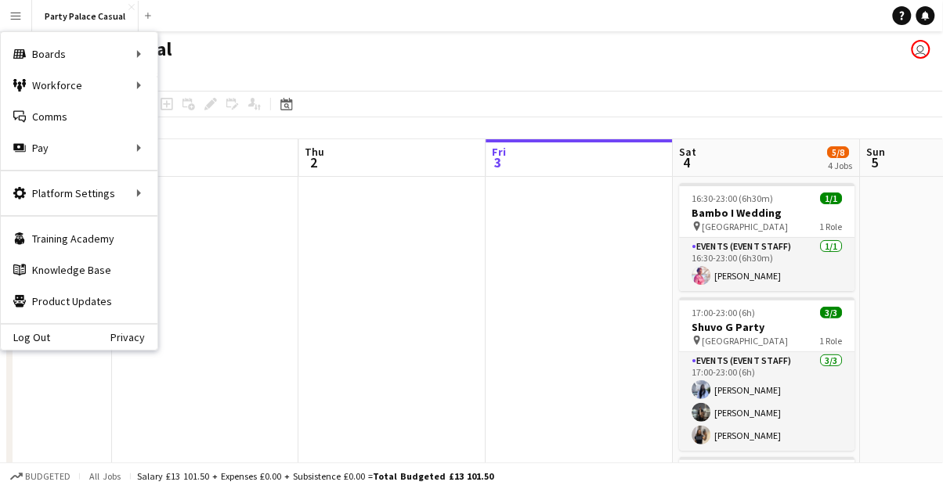
click at [75, 87] on div "Workforce Workforce" at bounding box center [79, 85] width 157 height 31
click at [211, 90] on link "My Workforce" at bounding box center [236, 85] width 157 height 31
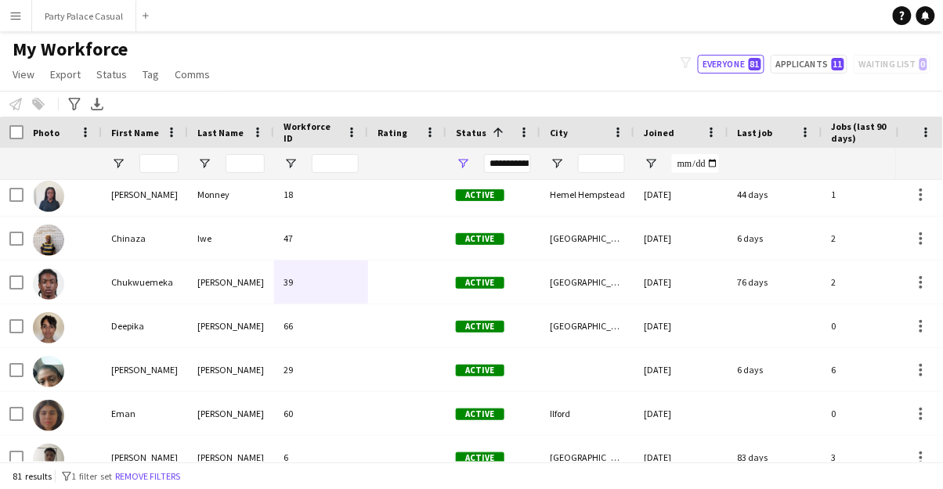
scroll to position [316, 0]
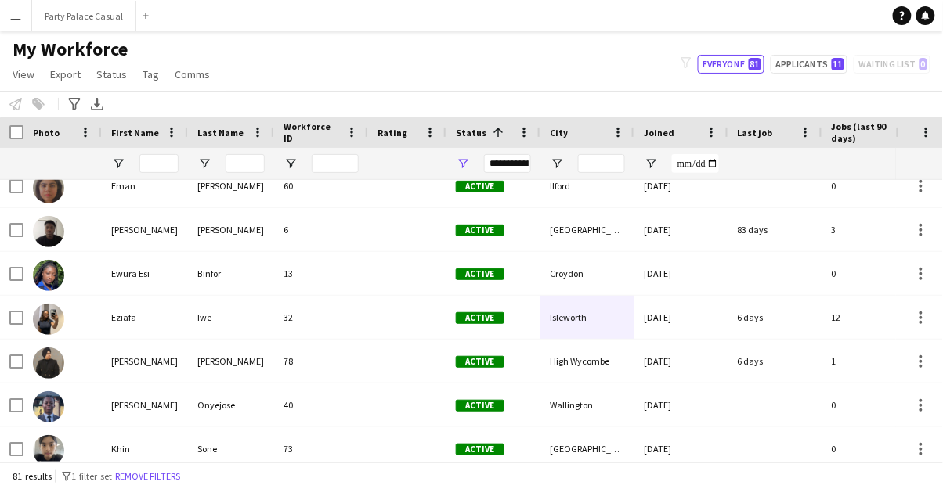
click at [166, 371] on div "Harjee singh" at bounding box center [145, 361] width 86 height 43
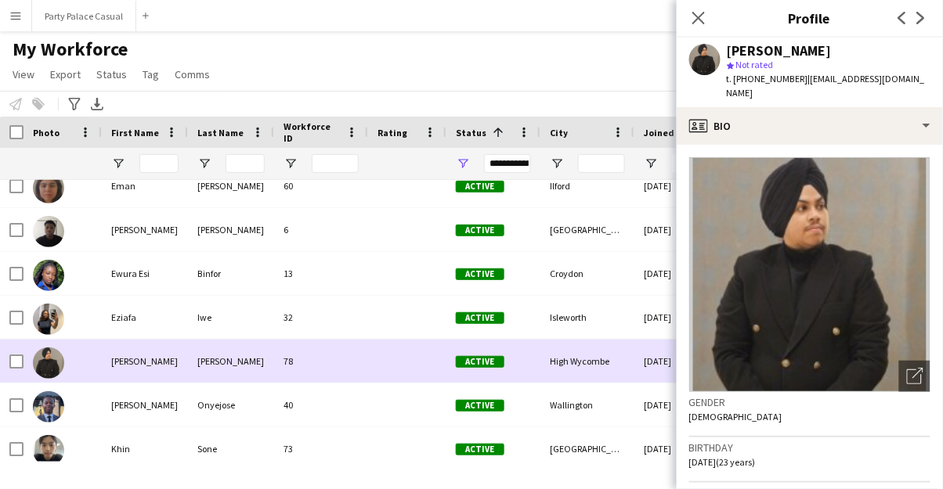
click at [699, 21] on icon "Close pop-in" at bounding box center [698, 18] width 13 height 13
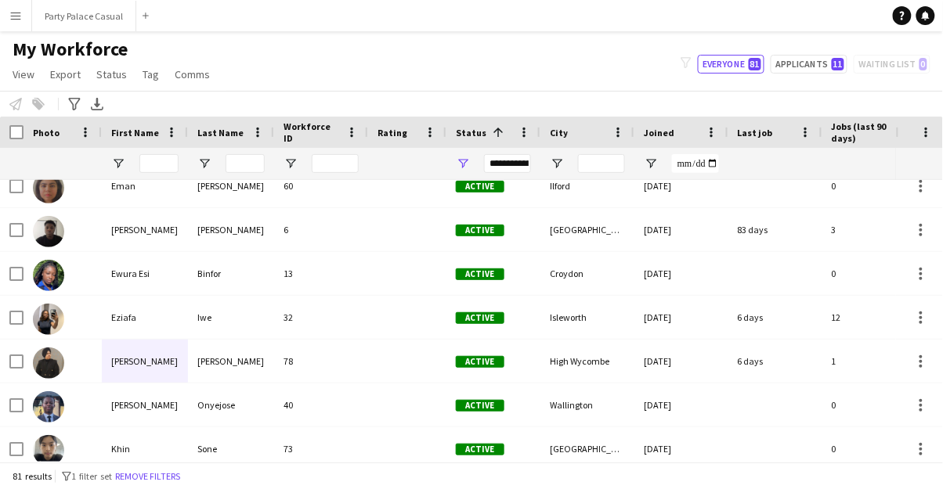
click at [24, 16] on button "Menu" at bounding box center [15, 15] width 31 height 31
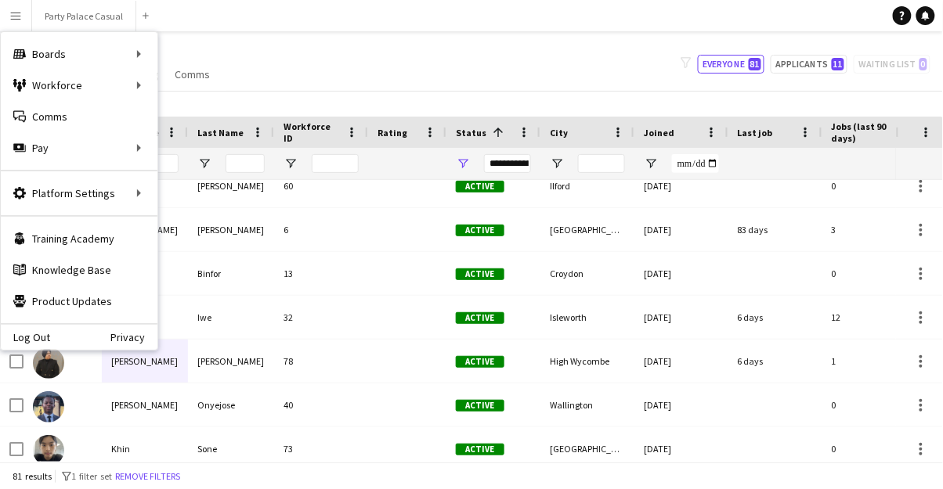
click at [135, 49] on div "Boards Boards" at bounding box center [79, 53] width 157 height 31
click at [193, 60] on link "Boards" at bounding box center [236, 53] width 157 height 31
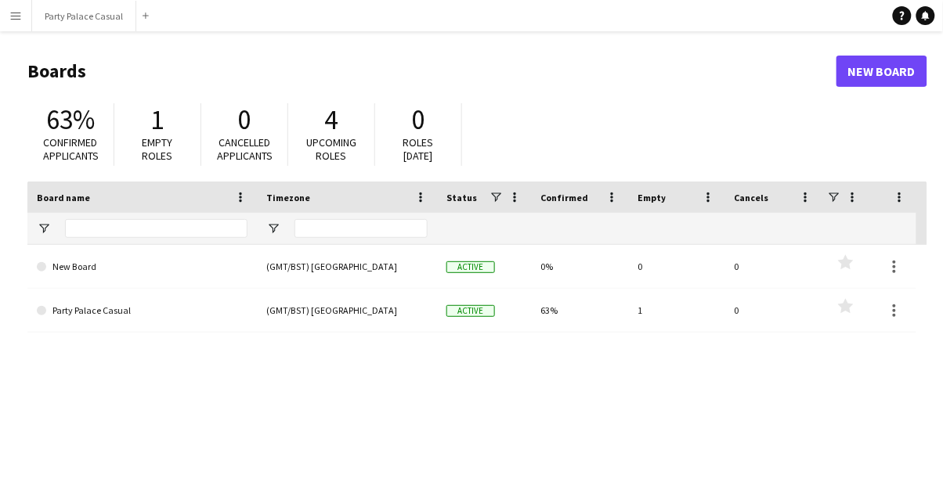
click at [41, 317] on link "Party Palace Casual" at bounding box center [142, 311] width 211 height 44
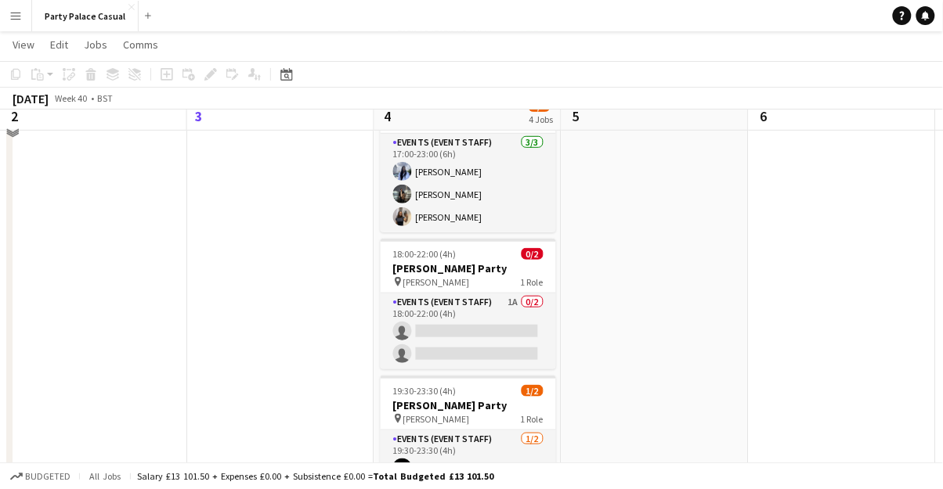
scroll to position [218, 0]
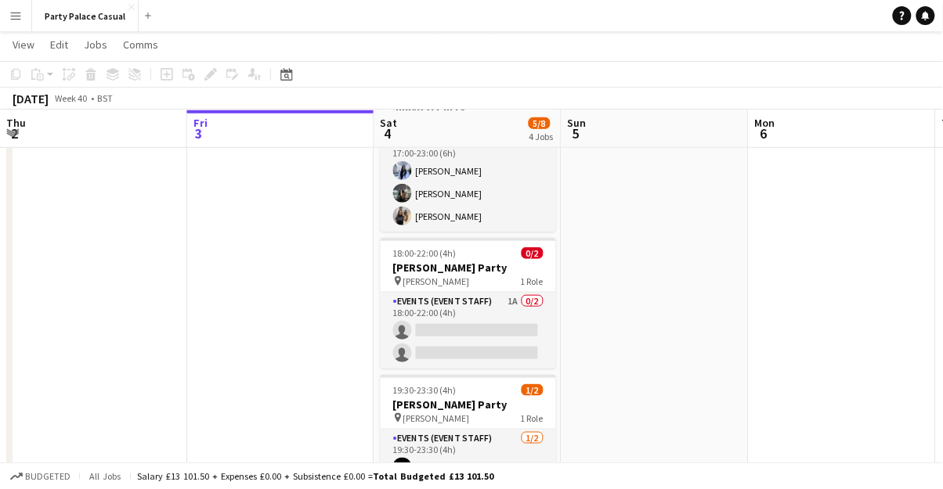
click at [407, 293] on app-card-role "Events (Event Staff) 1A 0/2 18:00-22:00 (4h) single-neutral-actions single-neut…" at bounding box center [468, 331] width 175 height 76
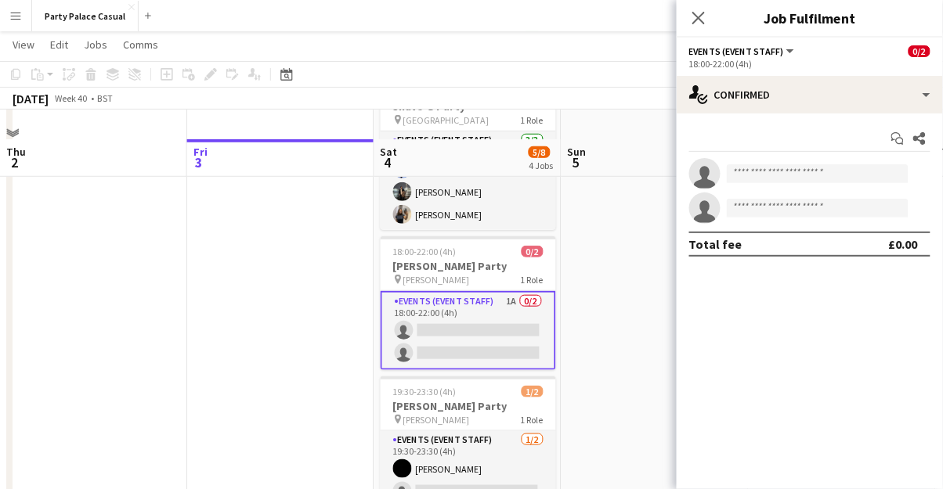
scroll to position [222, 0]
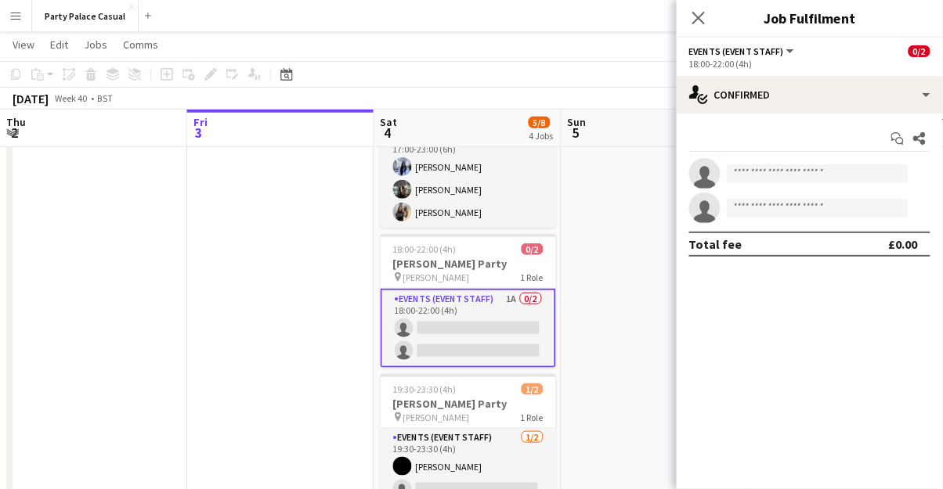
click at [698, 20] on icon "Close pop-in" at bounding box center [698, 18] width 13 height 13
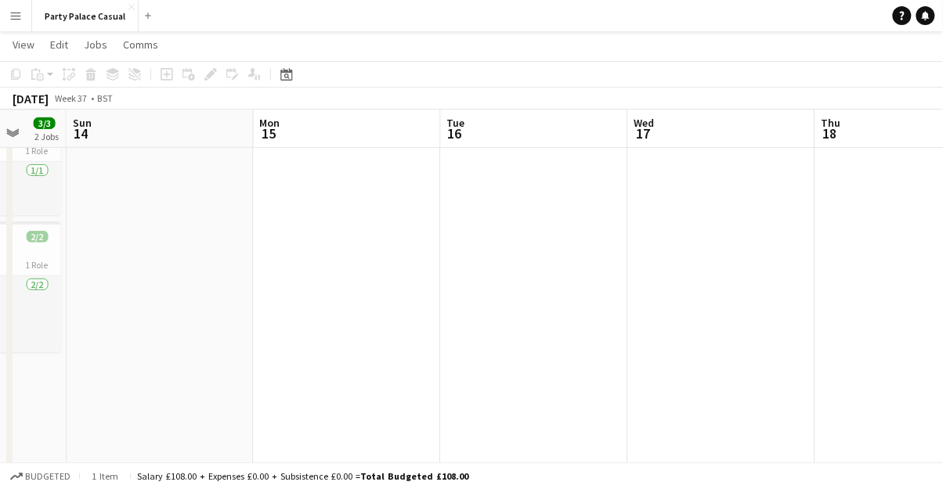
scroll to position [0, 493]
click at [20, 20] on app-icon "Menu" at bounding box center [15, 15] width 13 height 13
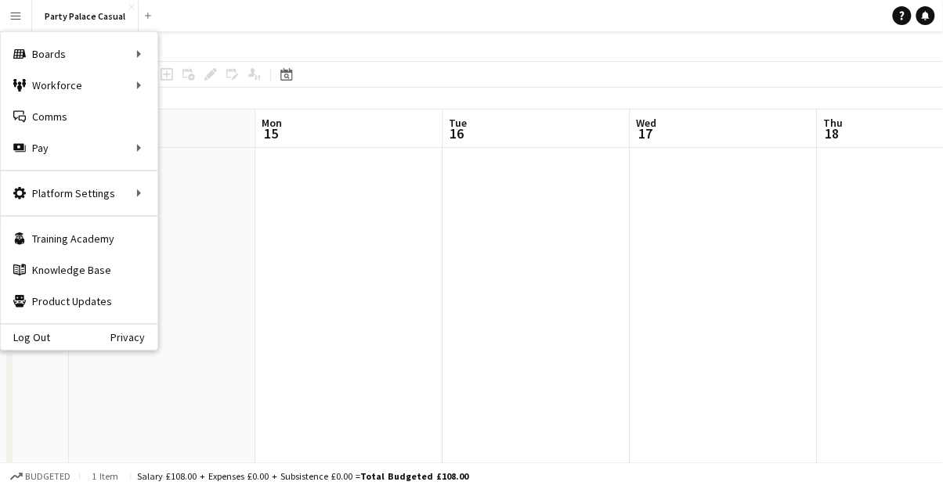
click at [142, 49] on div "Boards Boards" at bounding box center [79, 53] width 157 height 31
click at [63, 81] on div "Workforce Workforce" at bounding box center [79, 85] width 157 height 31
click at [222, 94] on link "My Workforce" at bounding box center [236, 85] width 157 height 31
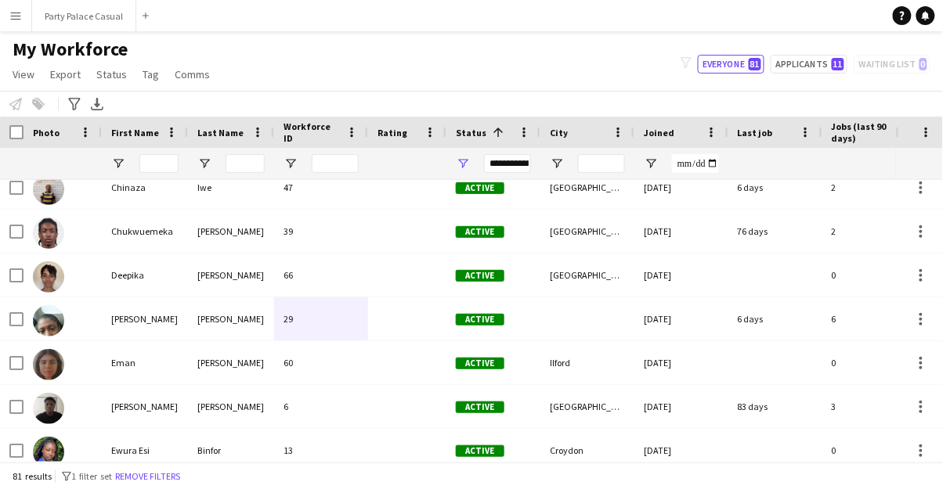
scroll to position [378, 0]
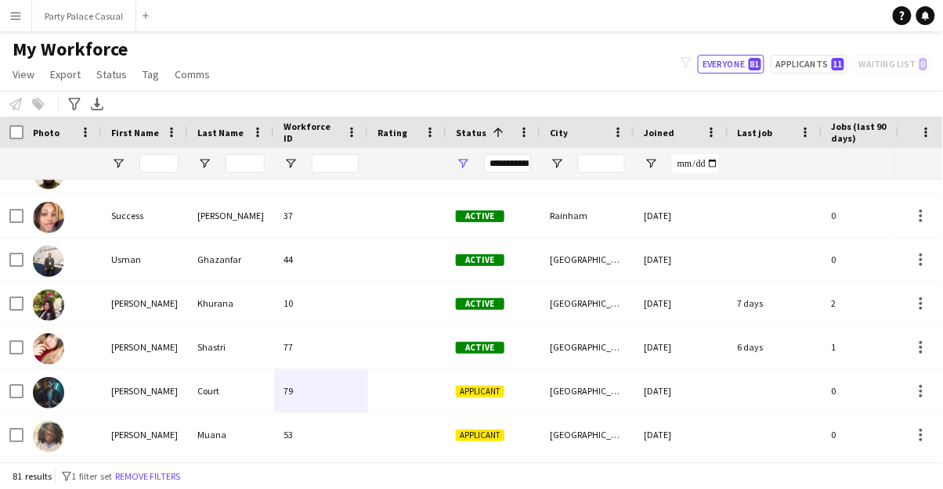
click at [913, 351] on div at bounding box center [921, 347] width 19 height 19
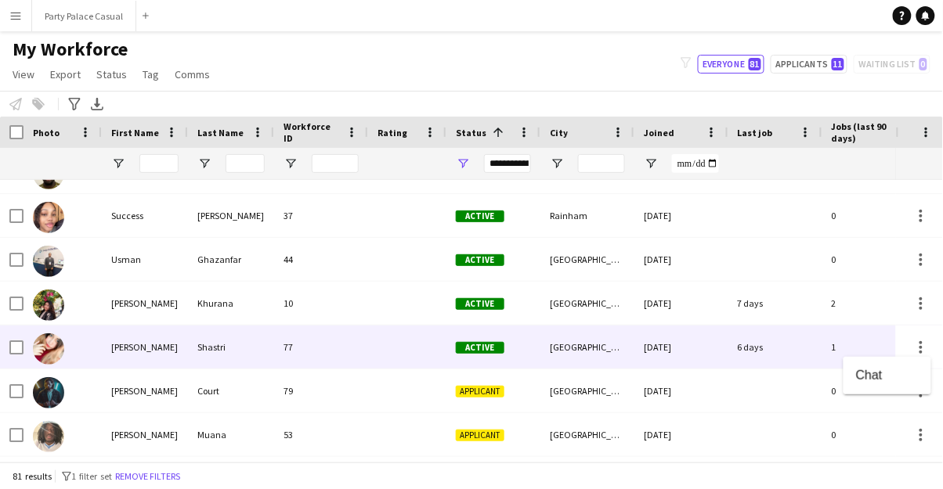
click at [876, 306] on div at bounding box center [471, 244] width 943 height 489
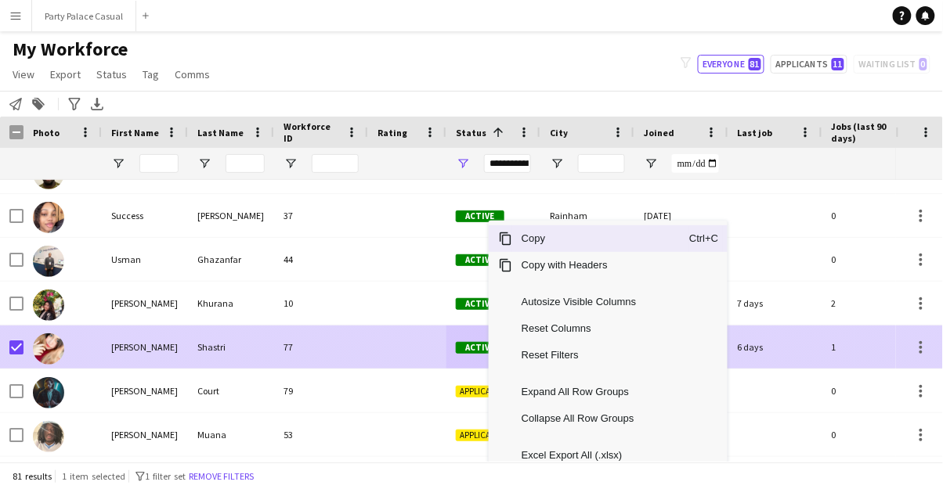
click at [16, 21] on app-icon "Menu" at bounding box center [15, 15] width 13 height 13
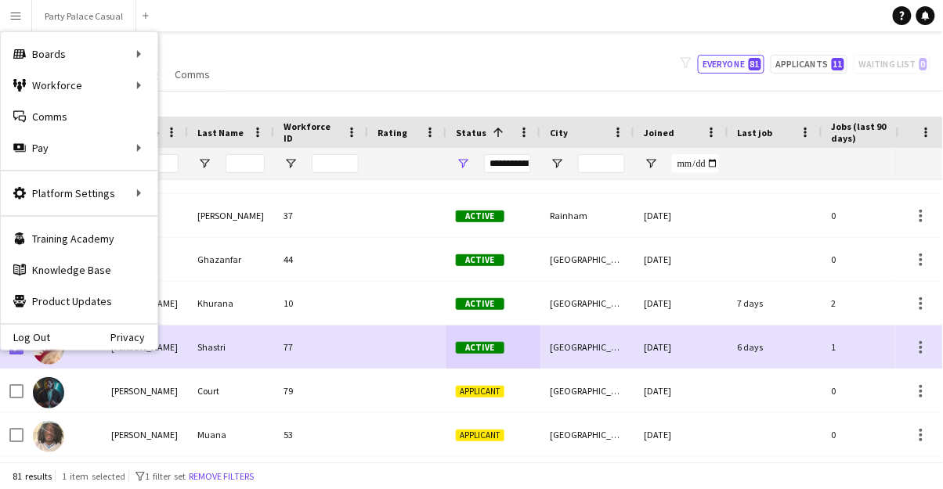
click at [48, 57] on div "Boards Boards" at bounding box center [79, 53] width 157 height 31
click at [184, 58] on link "Boards" at bounding box center [236, 53] width 157 height 31
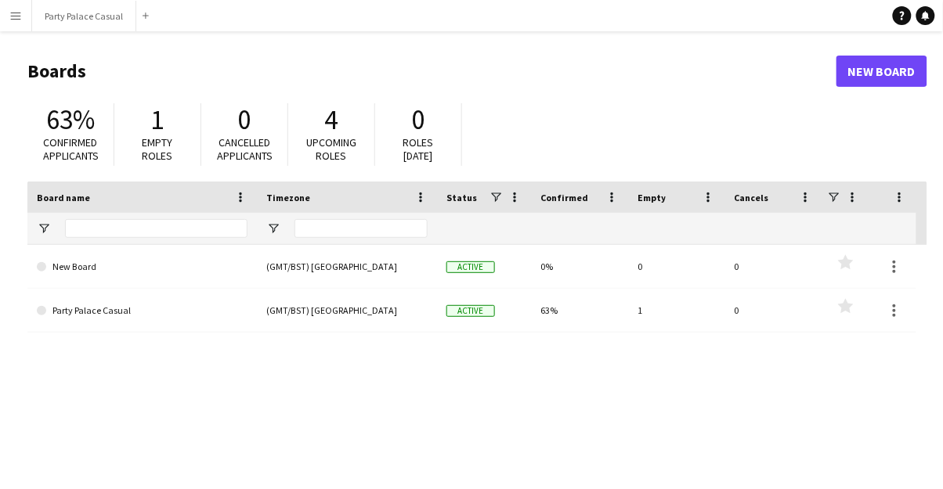
click at [56, 309] on link "Party Palace Casual" at bounding box center [142, 311] width 211 height 44
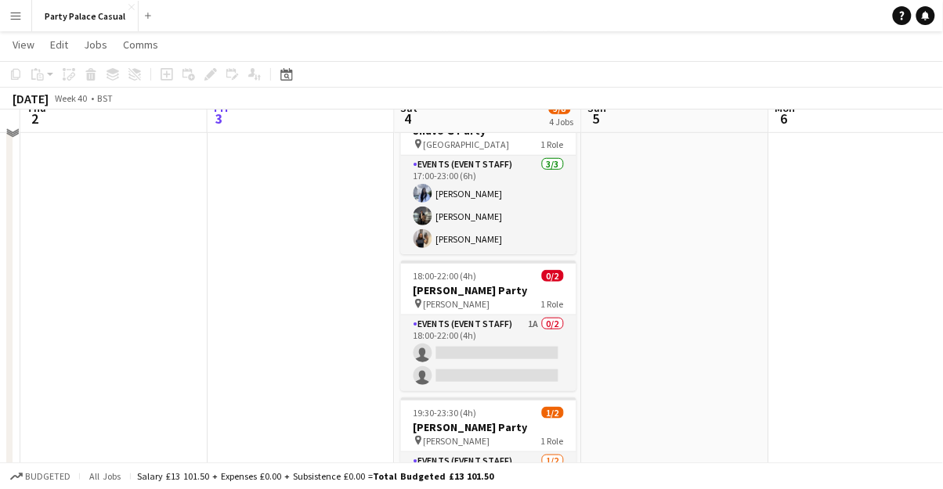
scroll to position [222, 0]
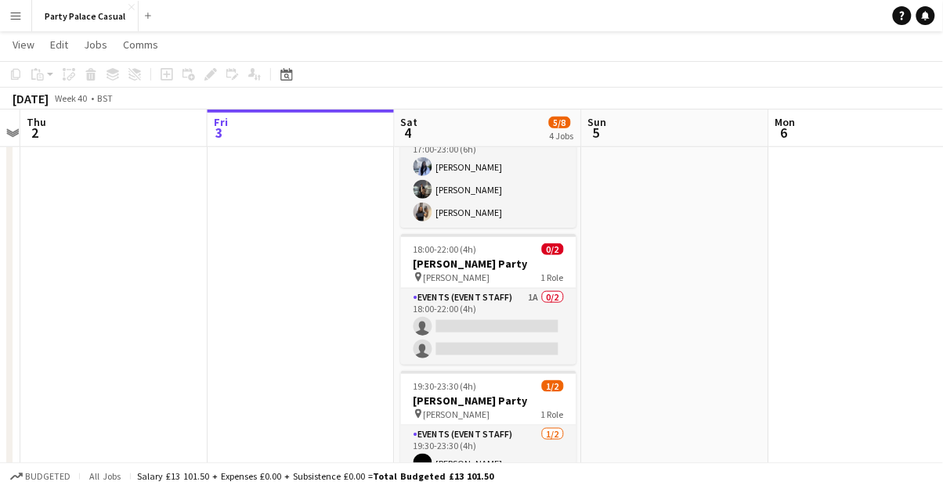
click at [540, 307] on app-card-role "Events (Event Staff) 1A 0/2 18:00-22:00 (4h) single-neutral-actions single-neut…" at bounding box center [488, 327] width 175 height 76
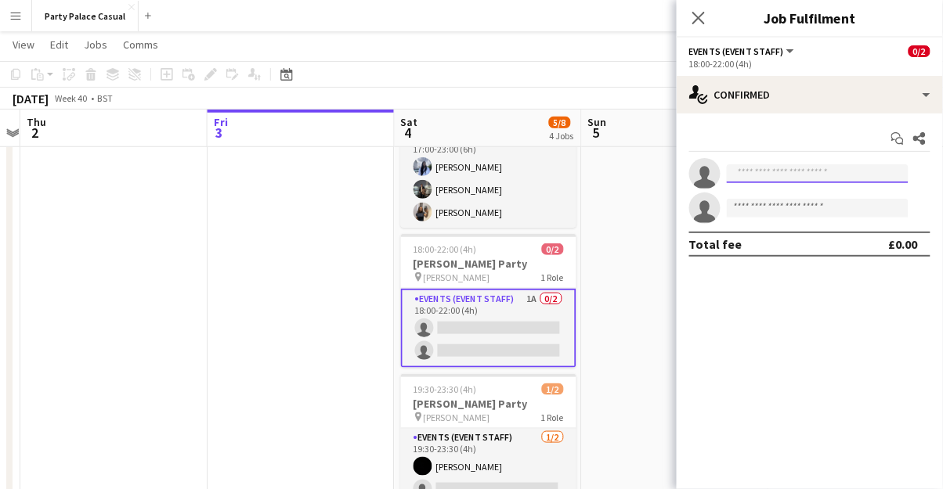
click at [756, 177] on input at bounding box center [818, 173] width 182 height 19
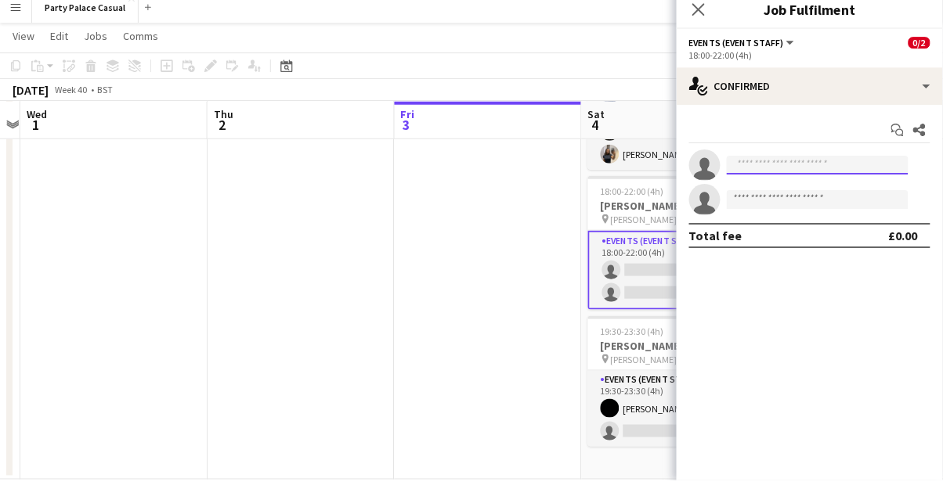
scroll to position [271, 0]
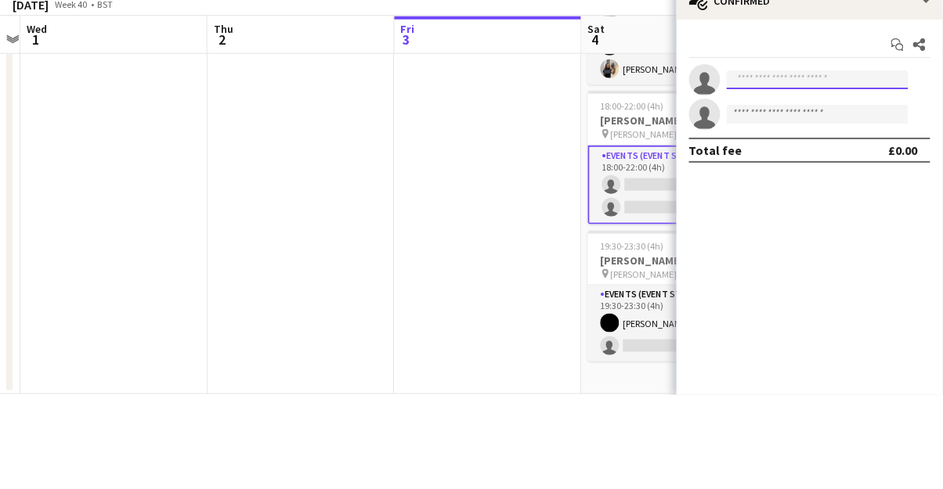
type input "*"
click at [291, 197] on app-date-cell at bounding box center [301, 196] width 187 height 584
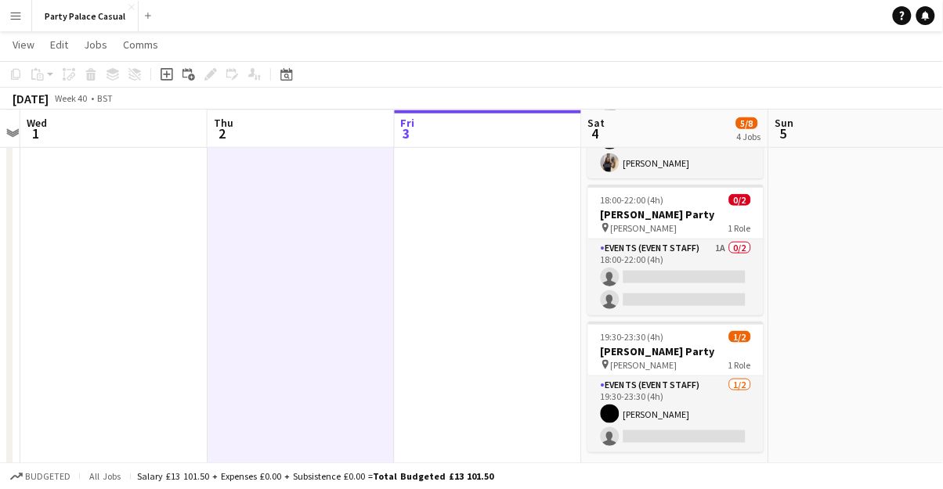
click at [20, 28] on button "Menu" at bounding box center [15, 15] width 31 height 31
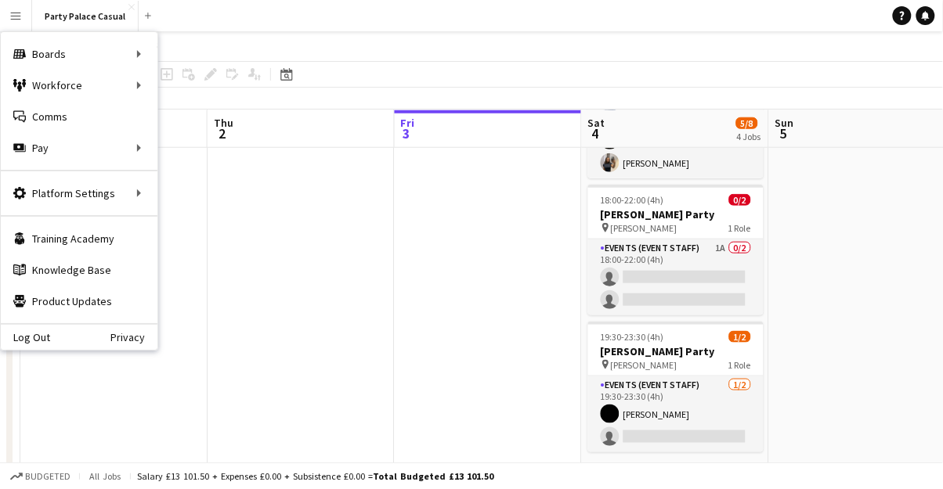
click at [125, 86] on div "Workforce Workforce" at bounding box center [79, 85] width 157 height 31
click at [222, 85] on link "My Workforce" at bounding box center [236, 85] width 157 height 31
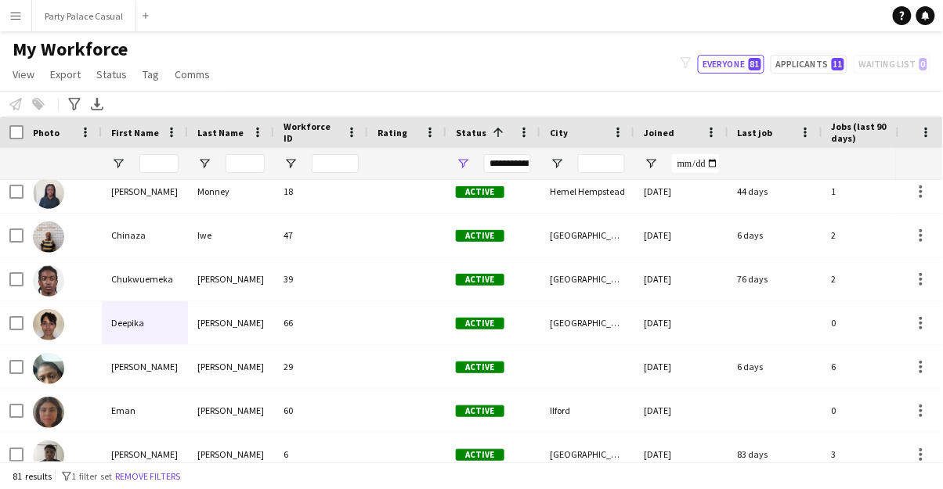
scroll to position [323, 0]
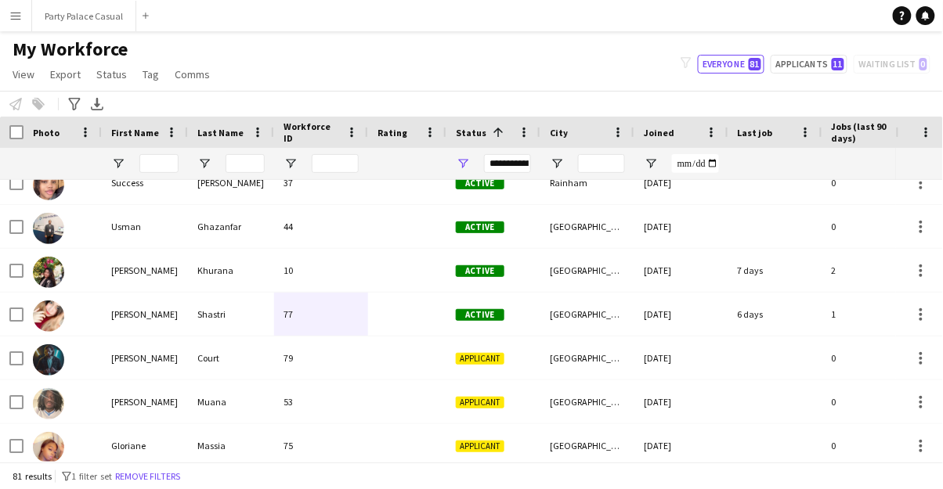
click at [759, 152] on div at bounding box center [775, 163] width 75 height 31
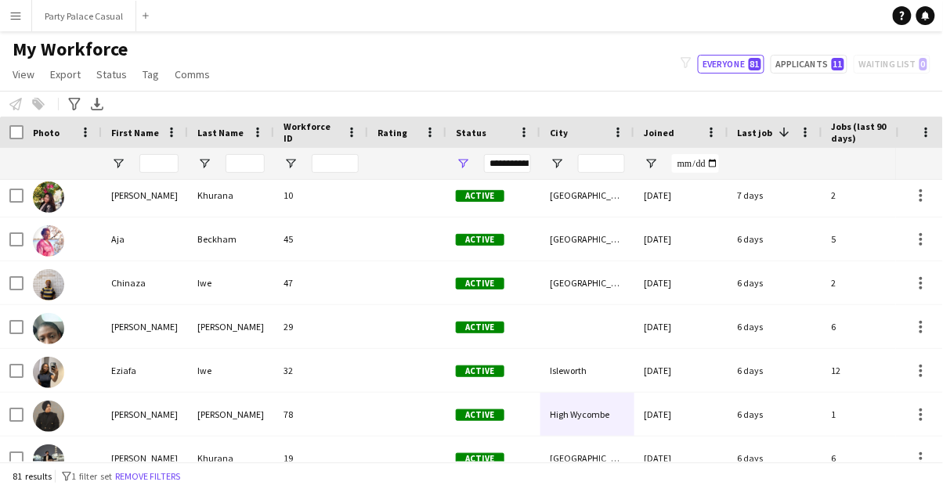
scroll to position [401, 0]
click at [53, 287] on img at bounding box center [48, 284] width 31 height 31
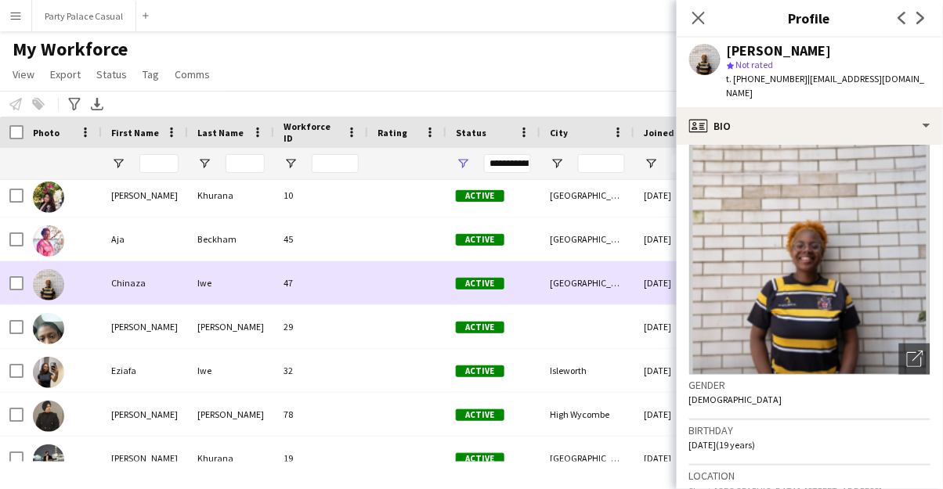
scroll to position [0, 0]
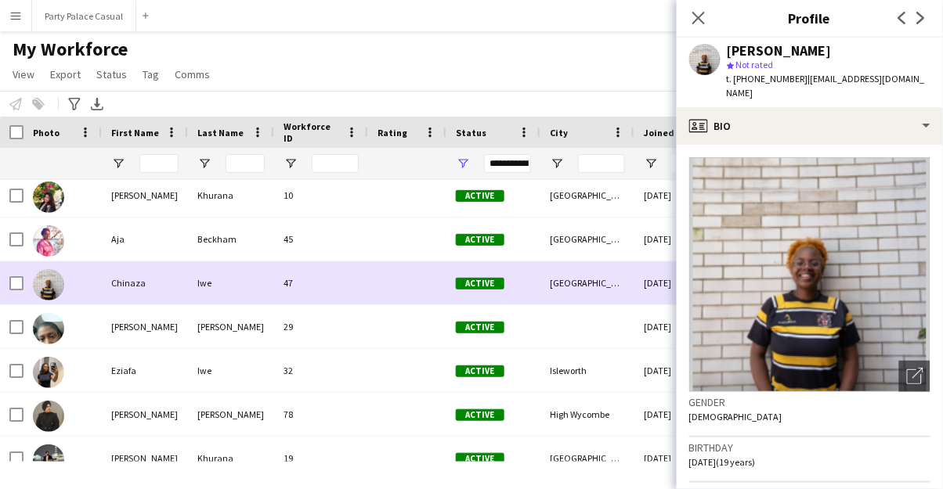
click at [24, 27] on button "Menu" at bounding box center [15, 15] width 31 height 31
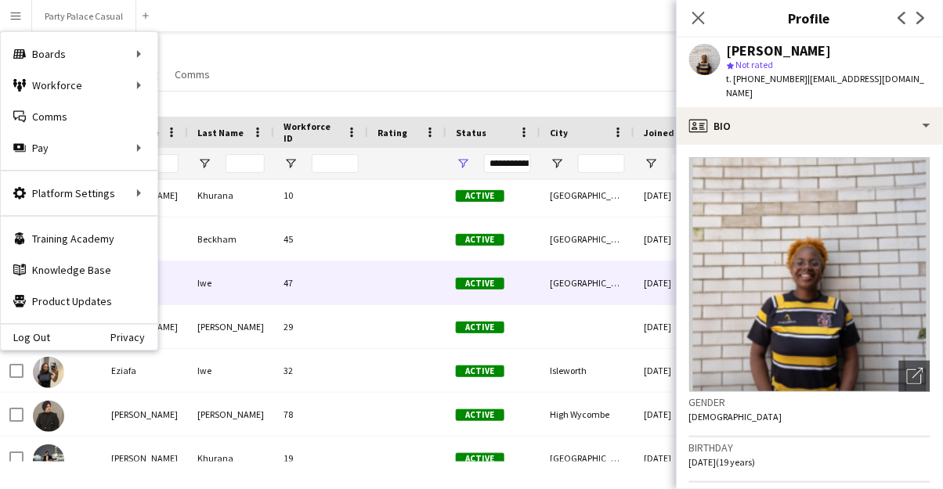
click at [59, 63] on div "Boards Boards" at bounding box center [79, 53] width 157 height 31
click at [197, 60] on link "Boards" at bounding box center [236, 53] width 157 height 31
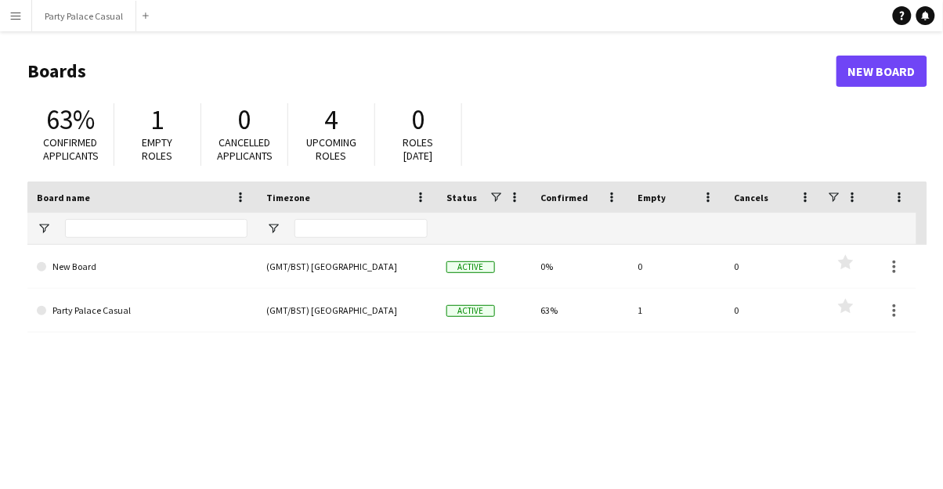
click at [43, 313] on span at bounding box center [41, 310] width 9 height 9
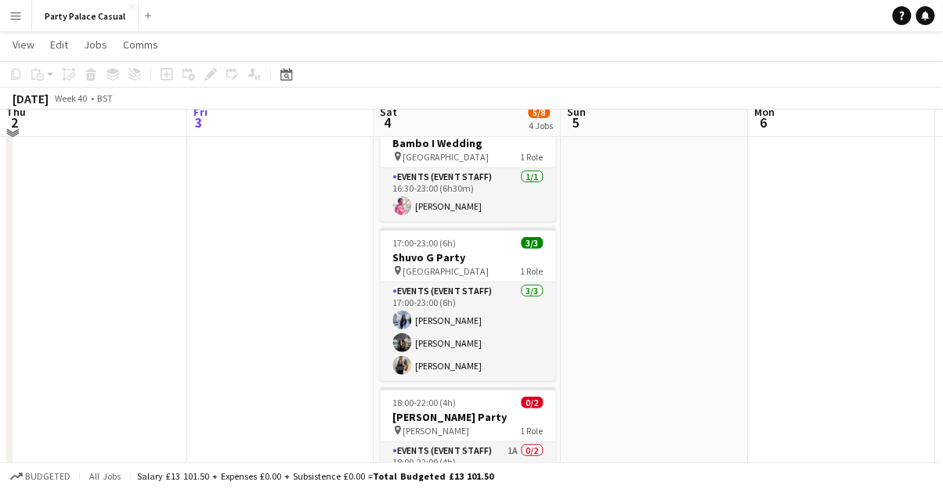
scroll to position [70, 0]
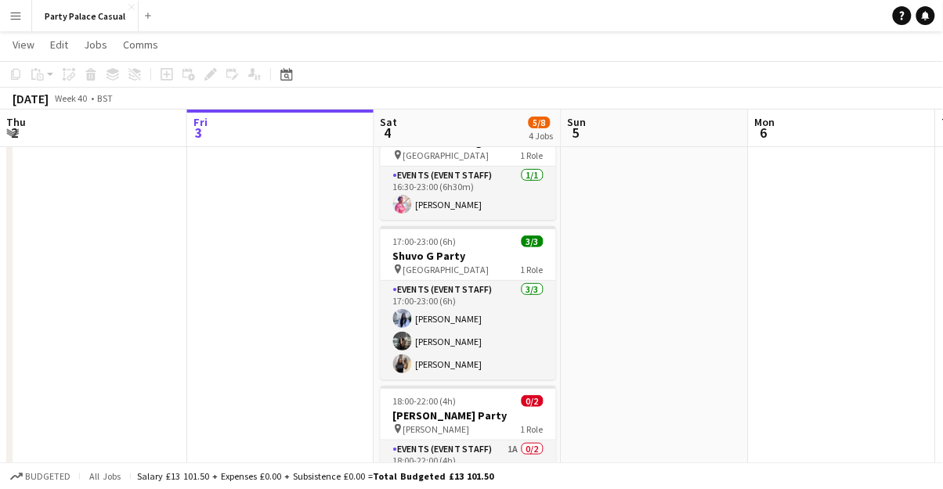
click at [23, 20] on button "Menu" at bounding box center [15, 15] width 31 height 31
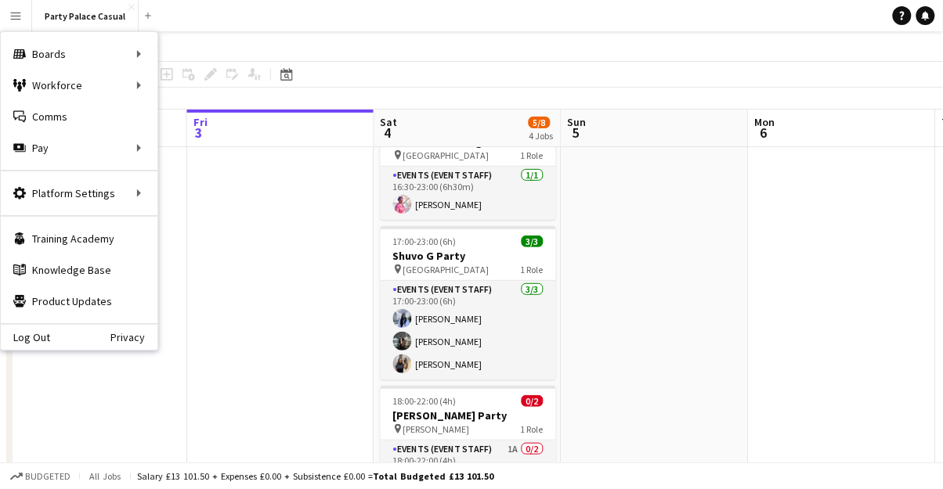
click at [59, 94] on div "Workforce Workforce" at bounding box center [79, 85] width 157 height 31
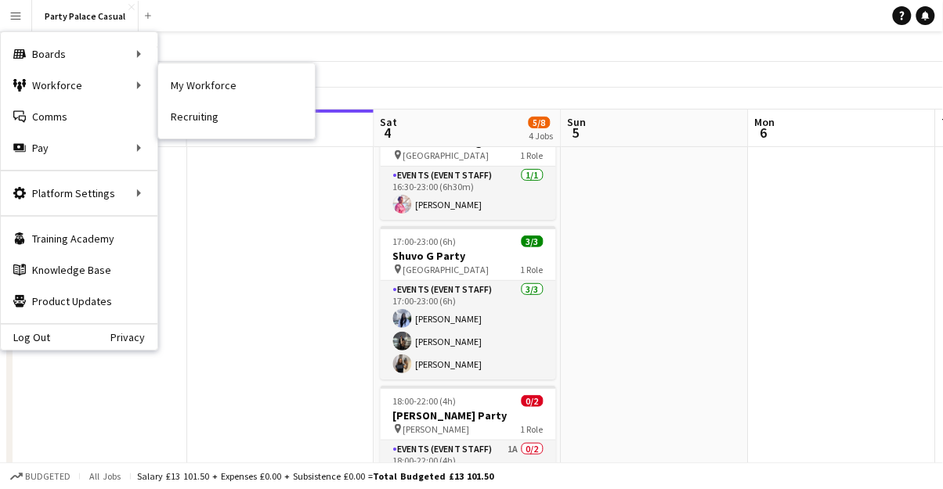
click at [204, 93] on link "My Workforce" at bounding box center [236, 85] width 157 height 31
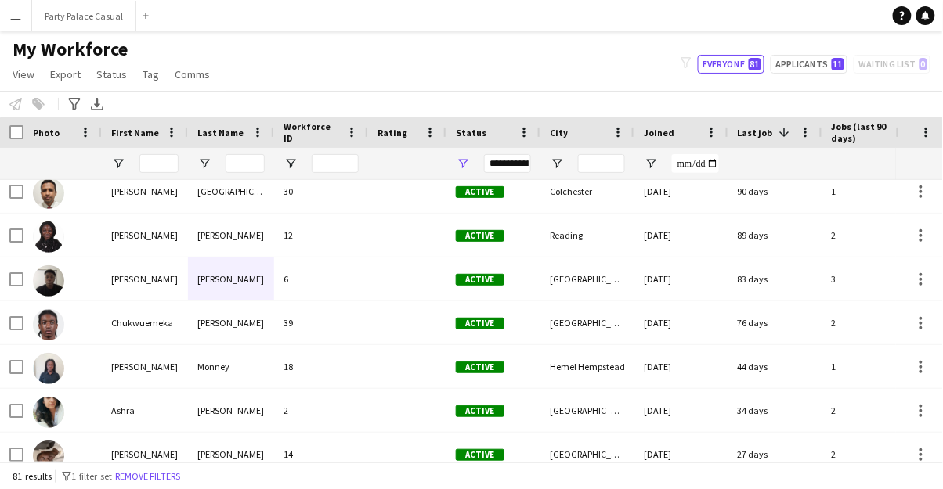
scroll to position [111, 0]
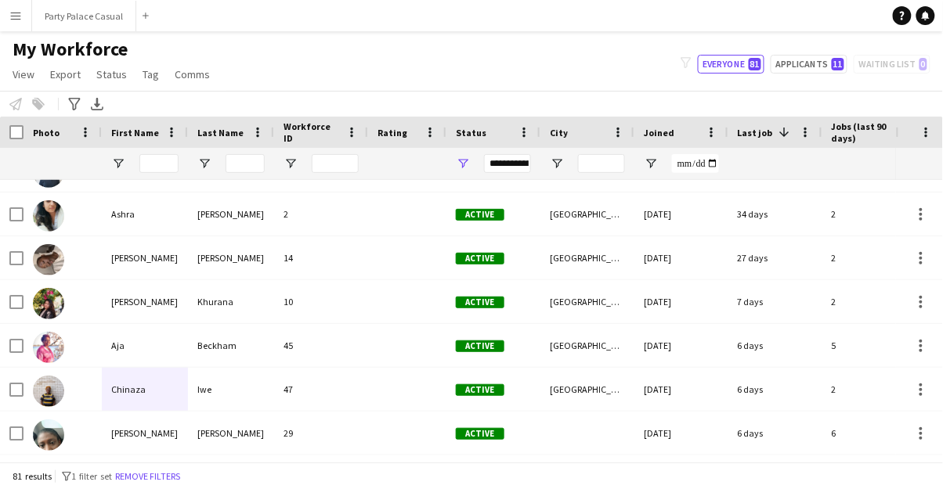
click at [30, 20] on button "Menu" at bounding box center [15, 15] width 31 height 31
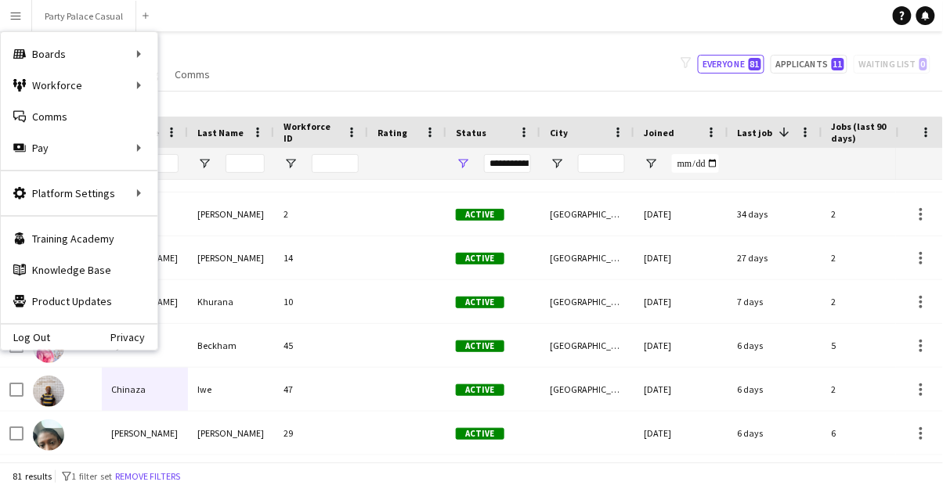
click at [95, 59] on div "Boards Boards" at bounding box center [79, 53] width 157 height 31
click at [188, 63] on link "Boards" at bounding box center [236, 53] width 157 height 31
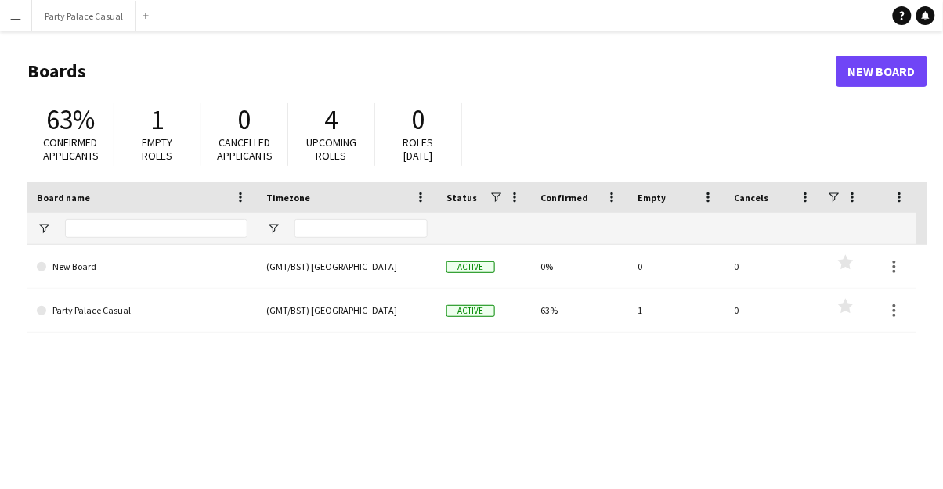
click at [42, 312] on span at bounding box center [41, 310] width 9 height 9
click at [56, 316] on link "Party Palace Casual" at bounding box center [142, 311] width 211 height 44
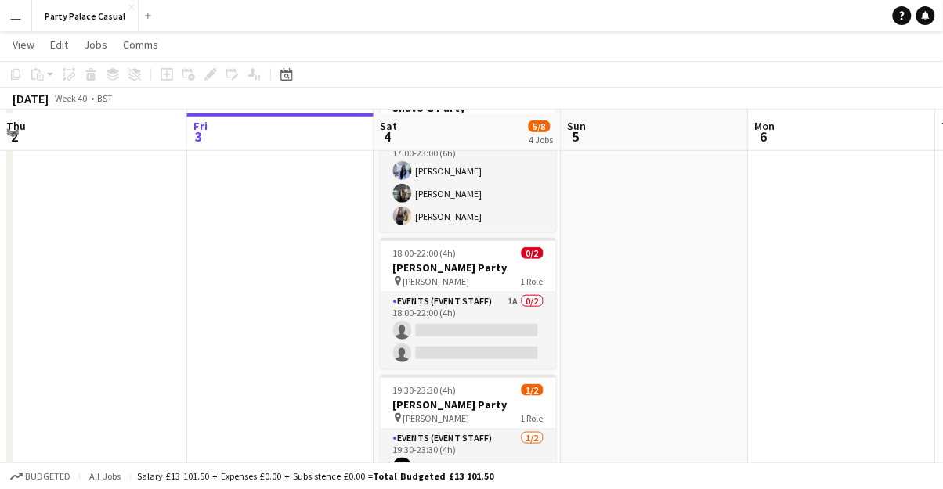
scroll to position [222, 0]
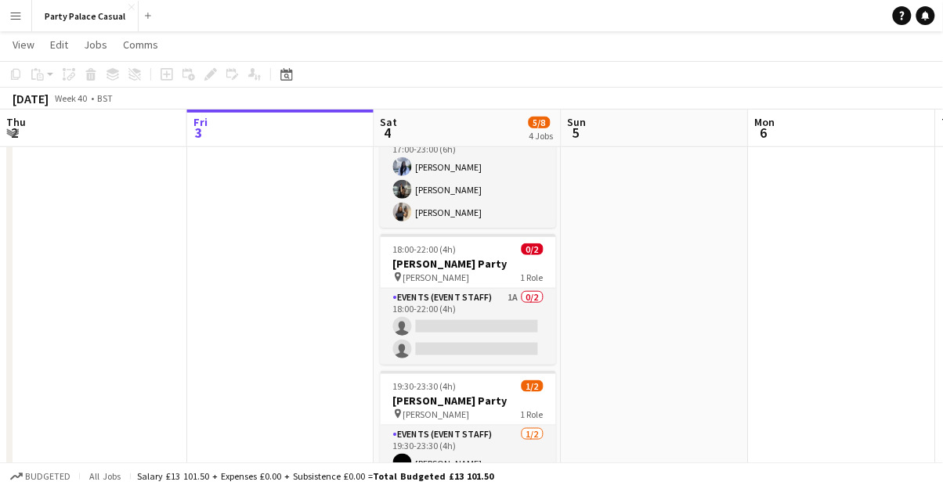
click at [434, 408] on div "pin Bushey 1 Role" at bounding box center [468, 414] width 175 height 13
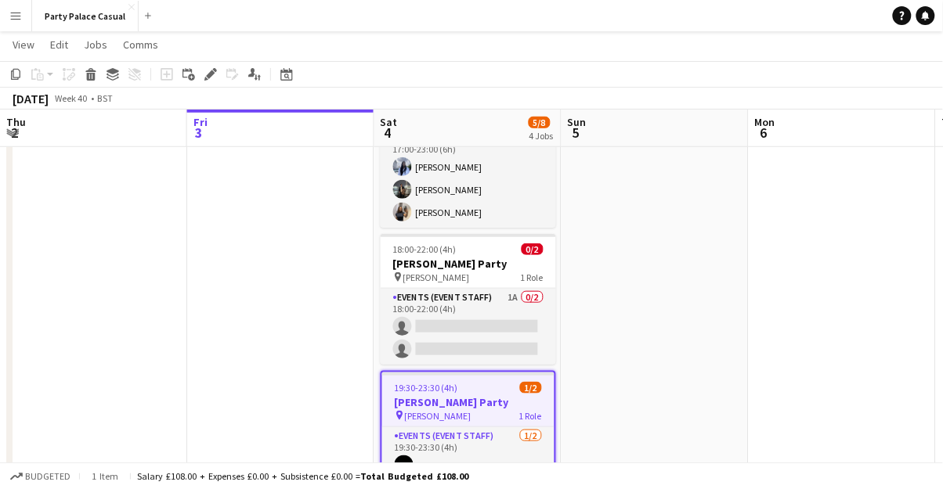
click at [538, 445] on app-card-role "Events (Event Staff) [DATE] 19:30-23:30 (4h) [PERSON_NAME] single-neutral-actio…" at bounding box center [468, 466] width 172 height 76
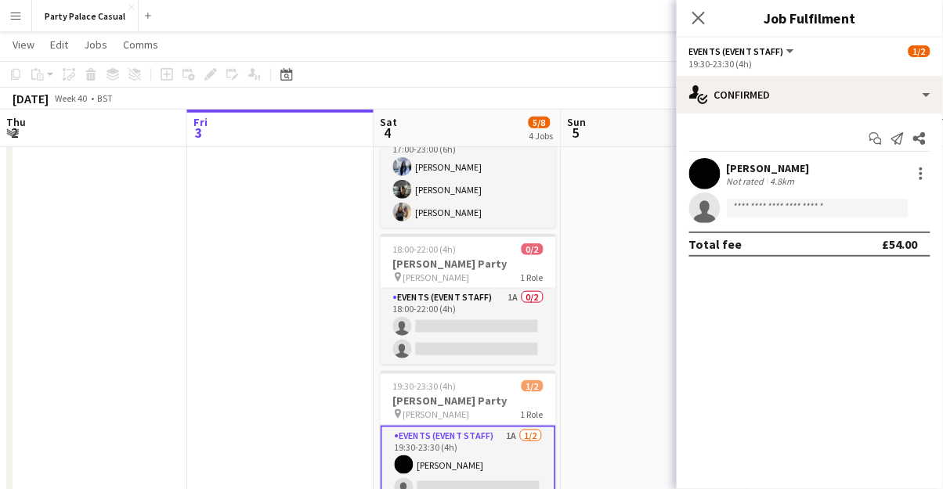
click at [537, 391] on span "1/2" at bounding box center [533, 387] width 22 height 12
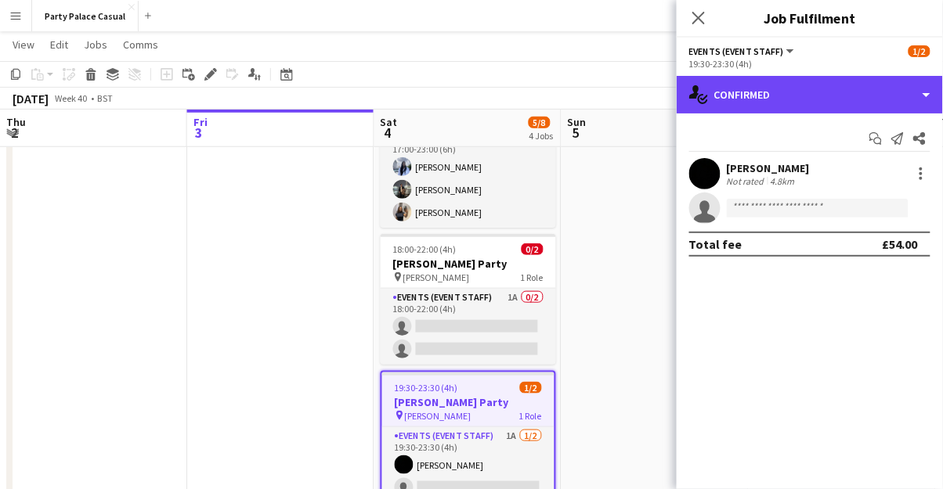
click at [710, 99] on div "single-neutral-actions-check-2 Confirmed" at bounding box center [810, 95] width 266 height 38
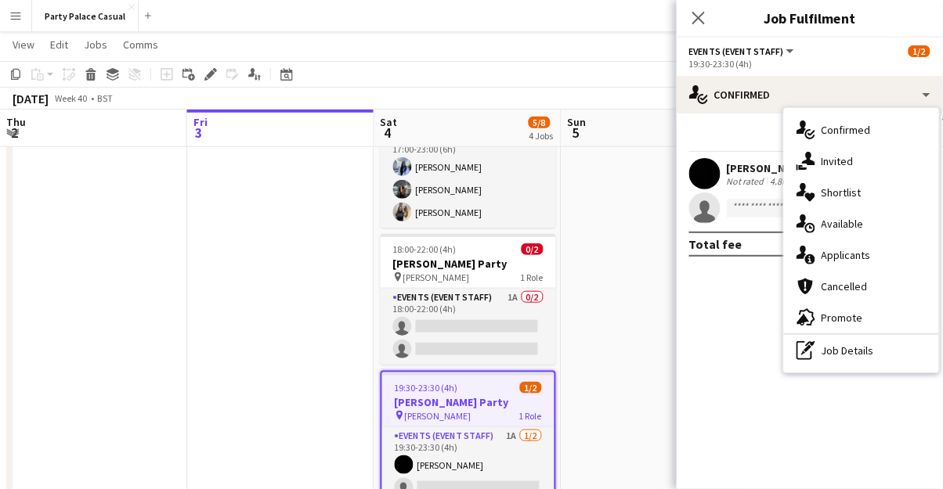
click at [843, 139] on div "single-neutral-actions-check-2 Confirmed" at bounding box center [861, 129] width 155 height 31
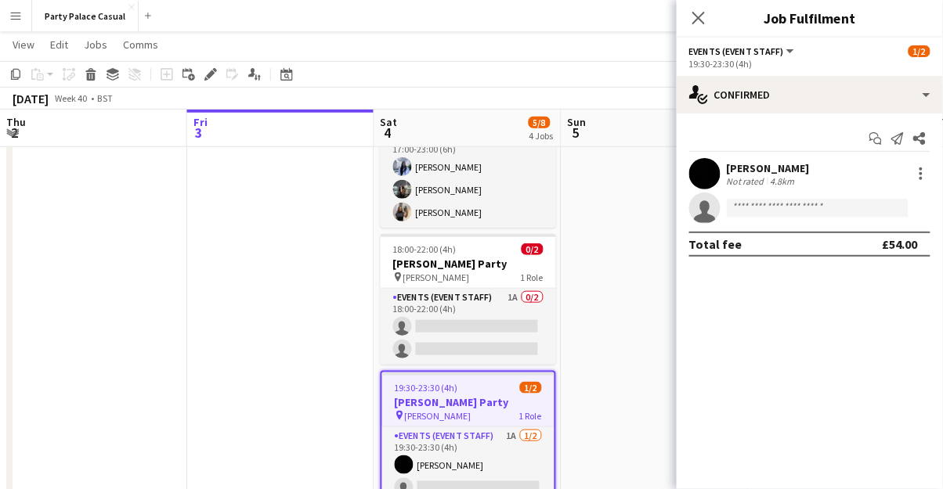
click at [17, 9] on app-icon "Menu" at bounding box center [15, 15] width 13 height 13
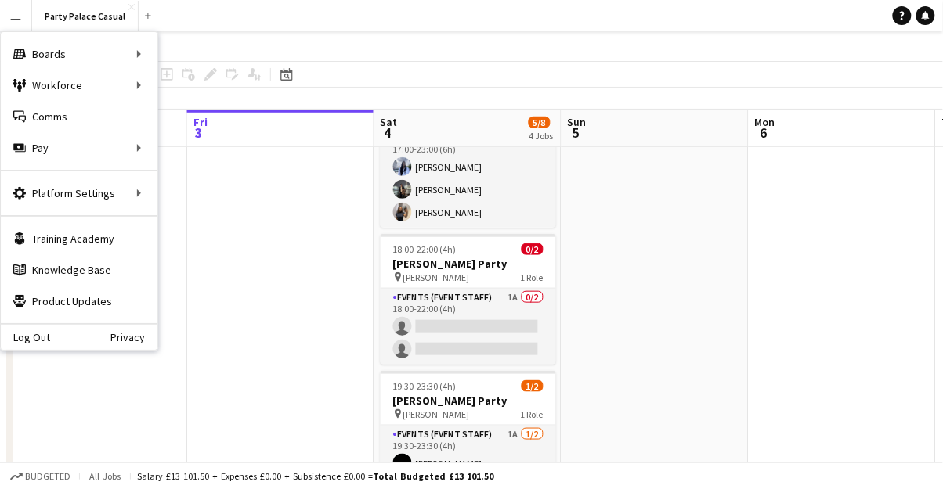
click at [107, 87] on div "Workforce Workforce" at bounding box center [79, 85] width 157 height 31
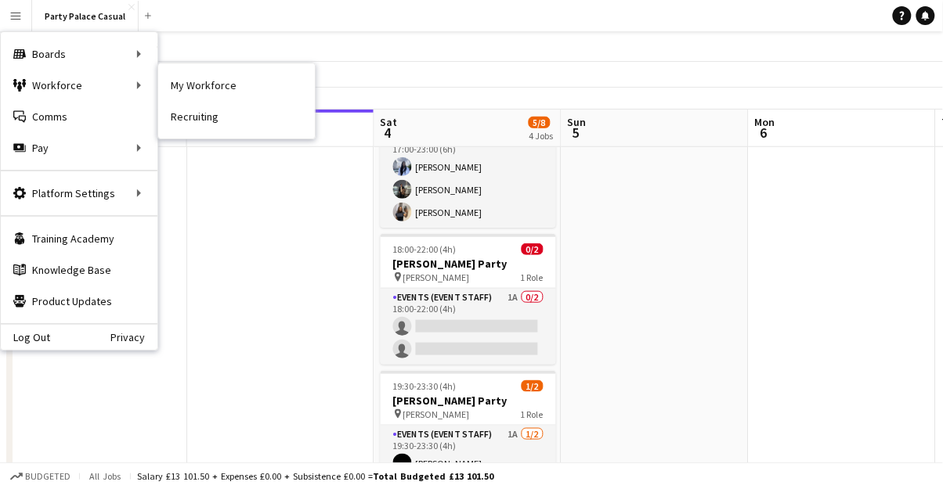
click at [211, 91] on link "My Workforce" at bounding box center [236, 85] width 157 height 31
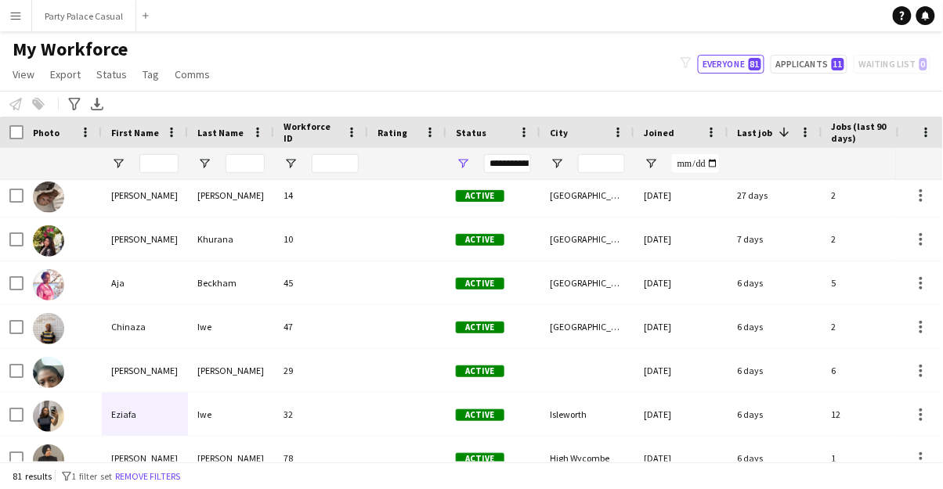
scroll to position [387, 0]
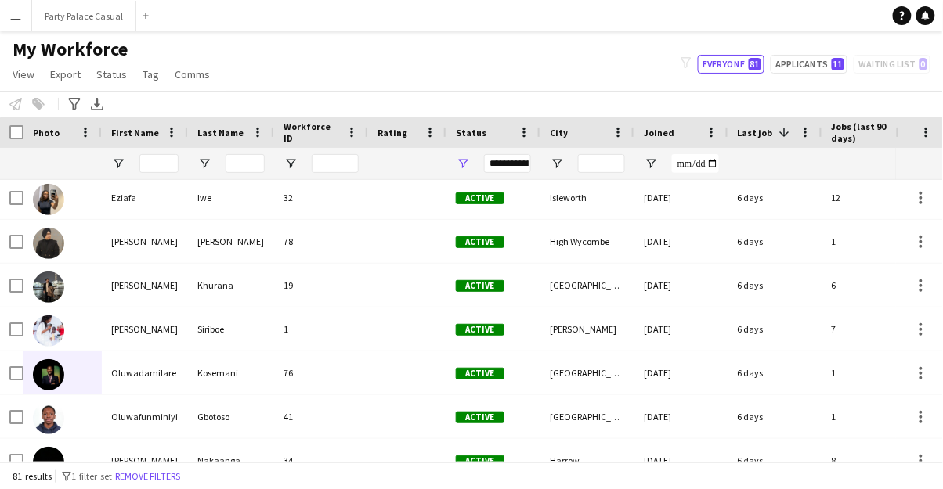
click at [50, 381] on img at bounding box center [48, 374] width 31 height 31
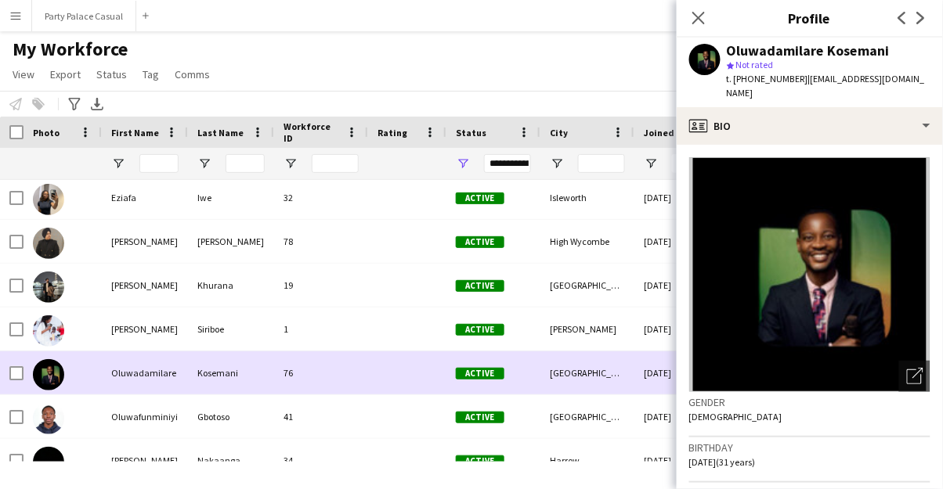
click at [699, 21] on icon "Close pop-in" at bounding box center [698, 18] width 13 height 13
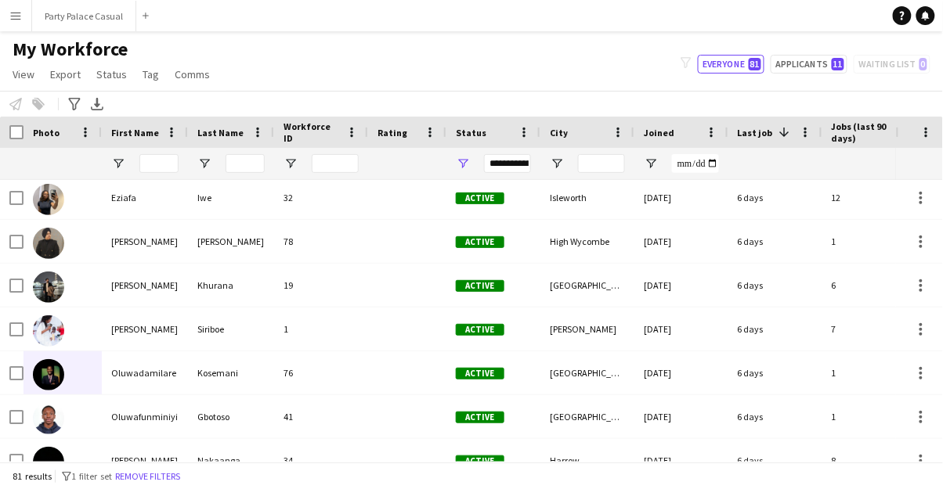
click at [24, 20] on button "Menu" at bounding box center [15, 15] width 31 height 31
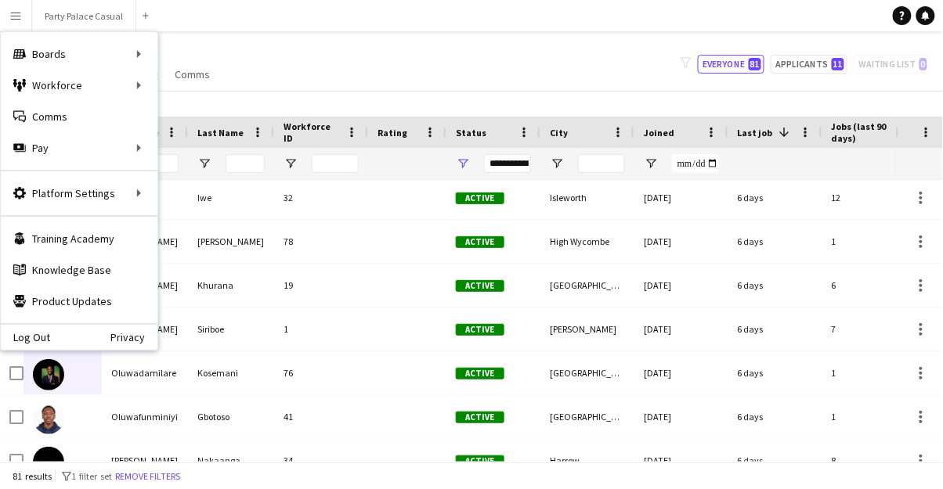
click at [65, 89] on div "Workforce Workforce" at bounding box center [79, 85] width 157 height 31
click at [217, 88] on link "My Workforce" at bounding box center [236, 85] width 157 height 31
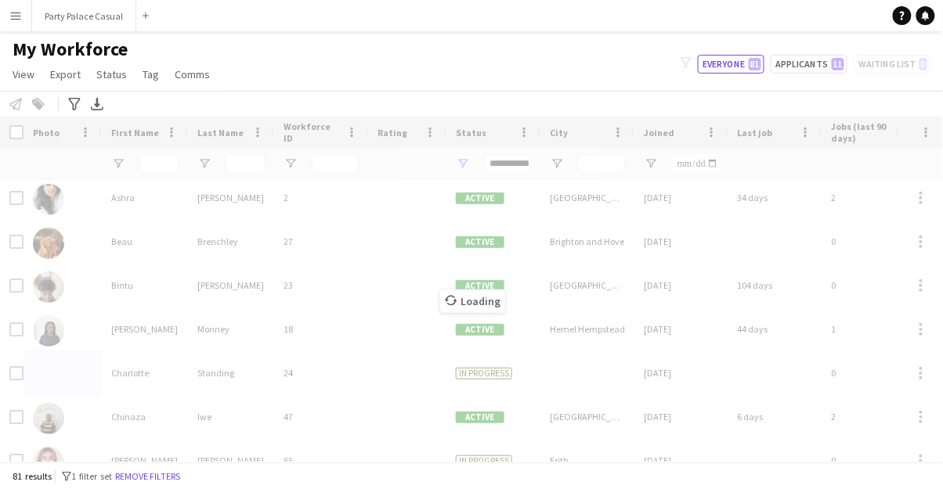
type input "**********"
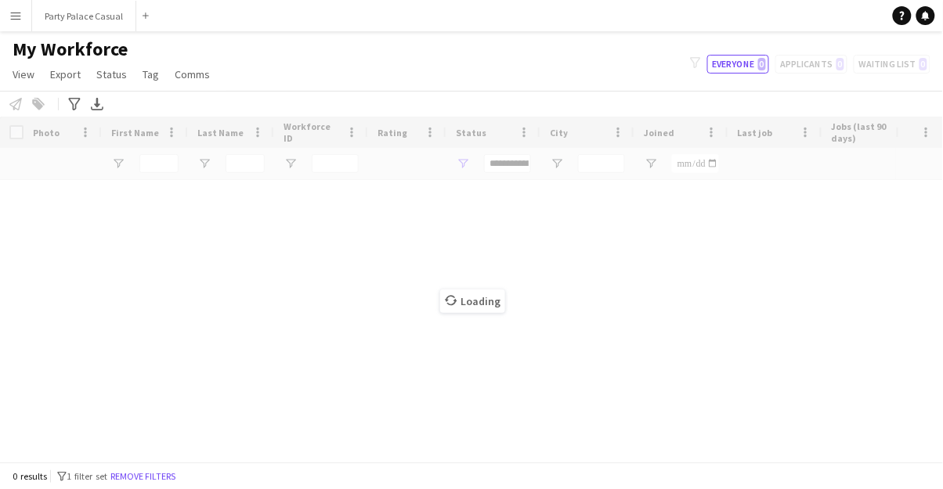
scroll to position [0, 0]
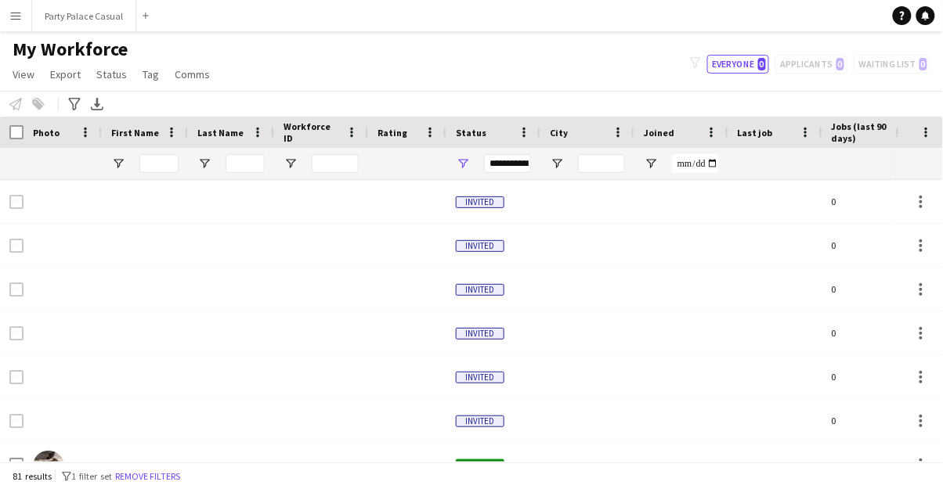
click at [21, 31] on button "Menu" at bounding box center [15, 15] width 31 height 31
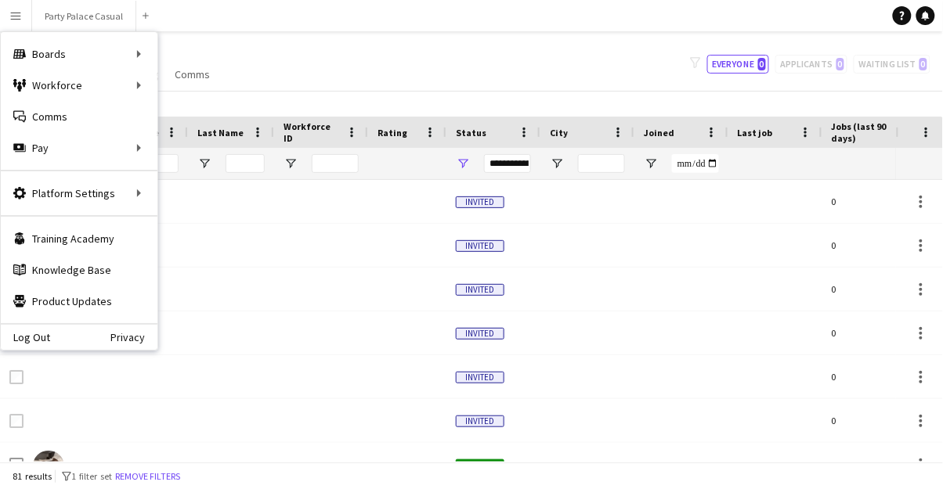
click at [56, 62] on div "Boards Boards" at bounding box center [79, 53] width 157 height 31
click at [190, 62] on link "Boards" at bounding box center [236, 53] width 157 height 31
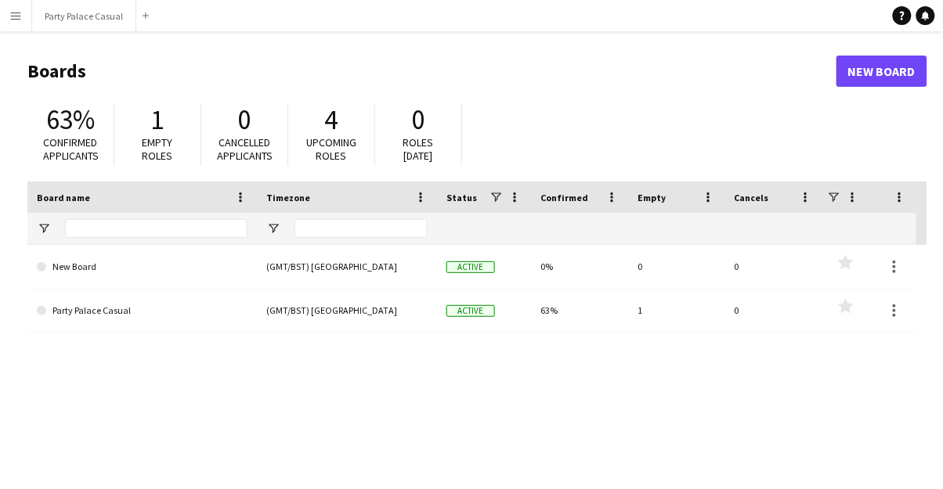
click at [56, 316] on link "Party Palace Casual" at bounding box center [142, 311] width 211 height 44
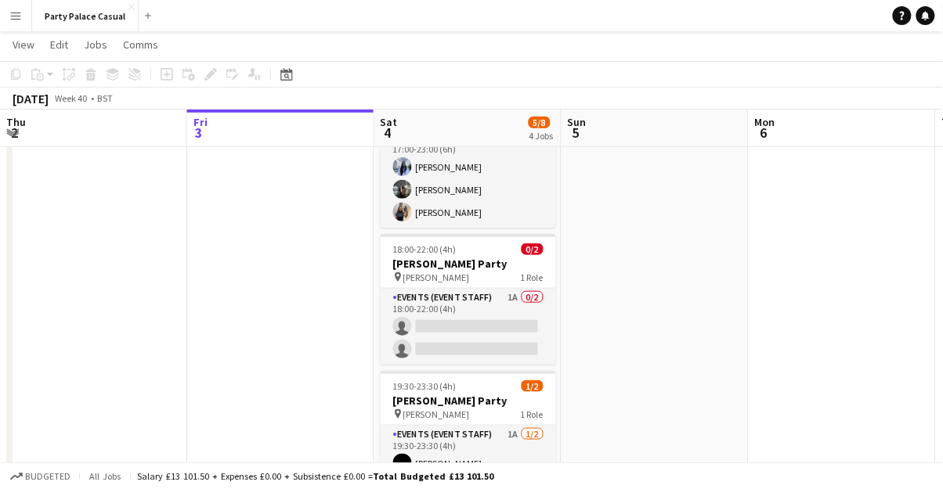
scroll to position [222, 0]
click at [547, 123] on span "5/8" at bounding box center [540, 123] width 22 height 12
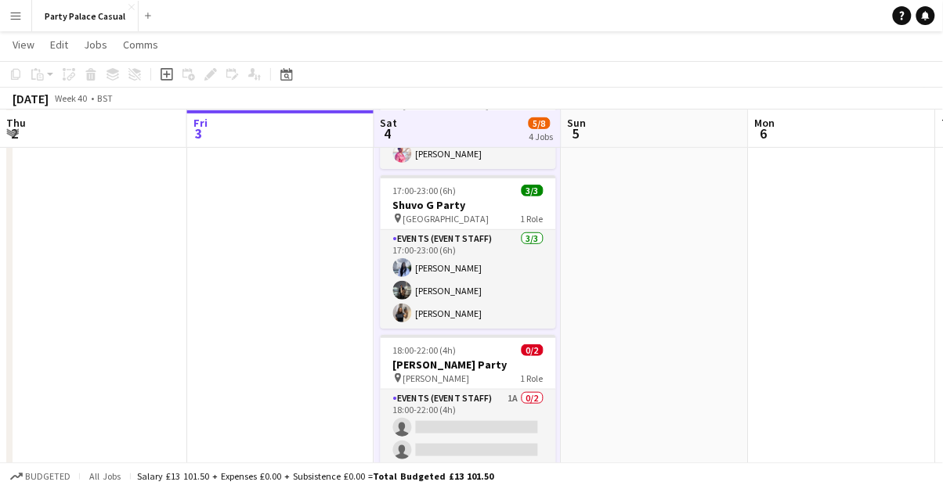
scroll to position [114, 0]
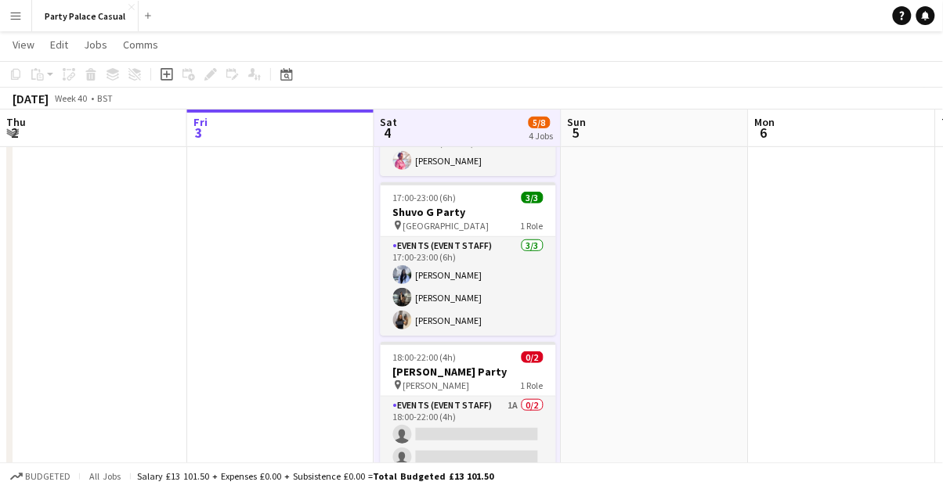
click at [499, 206] on h3 "Shuvo G Party" at bounding box center [468, 212] width 175 height 14
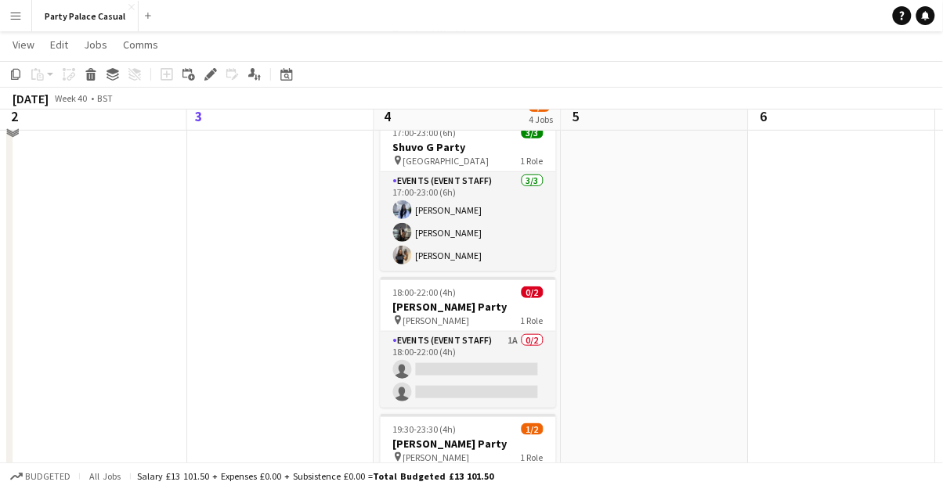
scroll to position [162, 0]
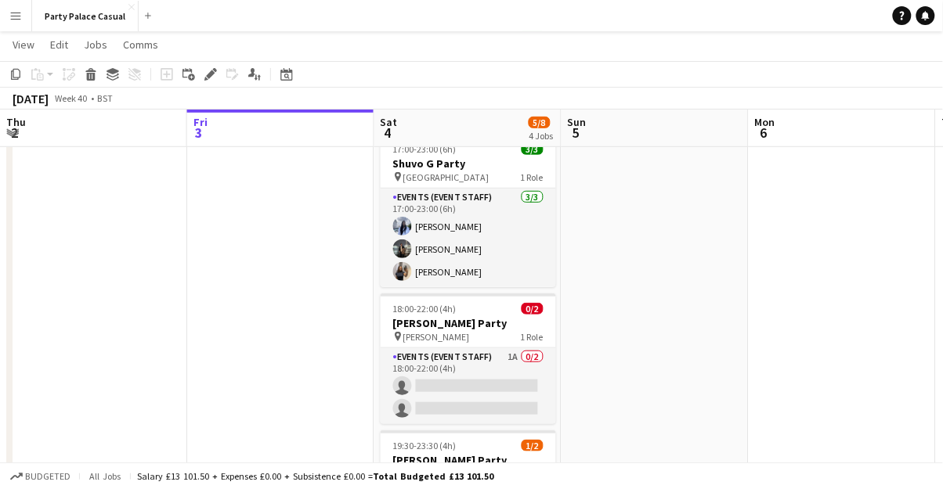
click at [536, 314] on span "0/2" at bounding box center [533, 309] width 22 height 12
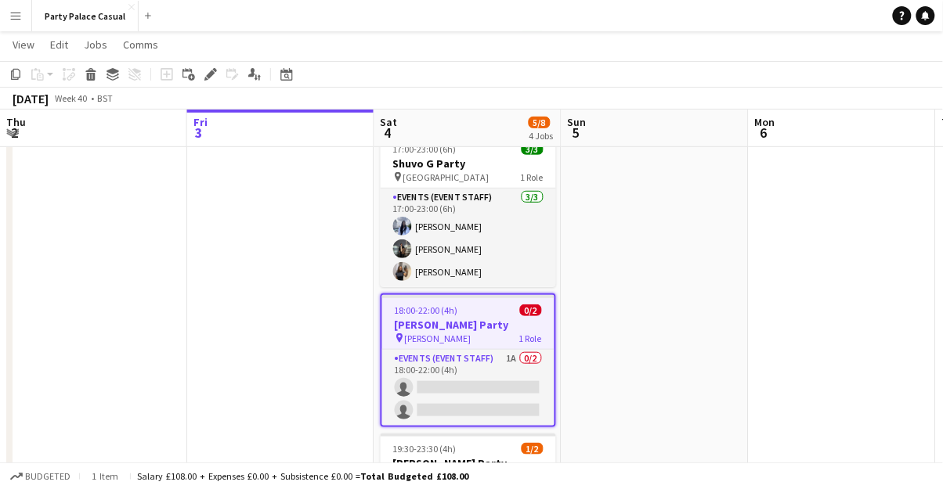
click at [533, 315] on span "0/2" at bounding box center [531, 311] width 22 height 12
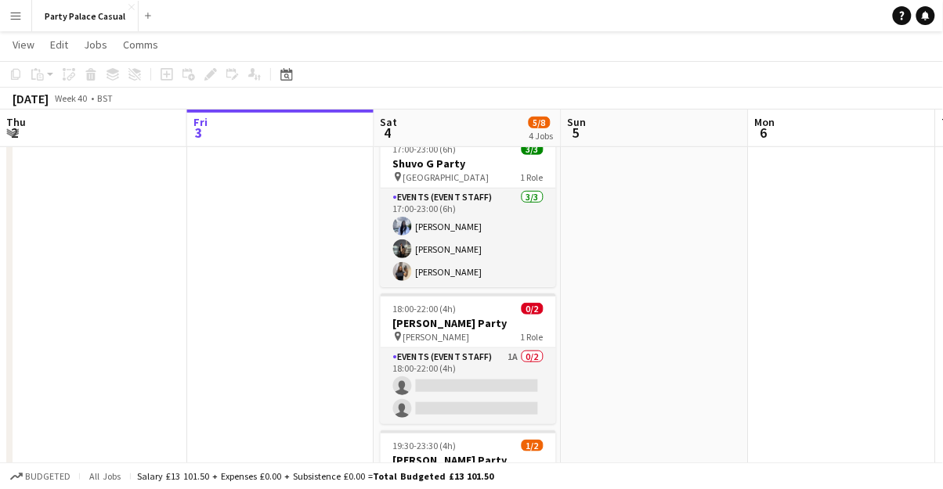
click at [538, 366] on app-card-role "Events (Event Staff) 1A 0/2 18:00-22:00 (4h) single-neutral-actions single-neut…" at bounding box center [468, 386] width 175 height 76
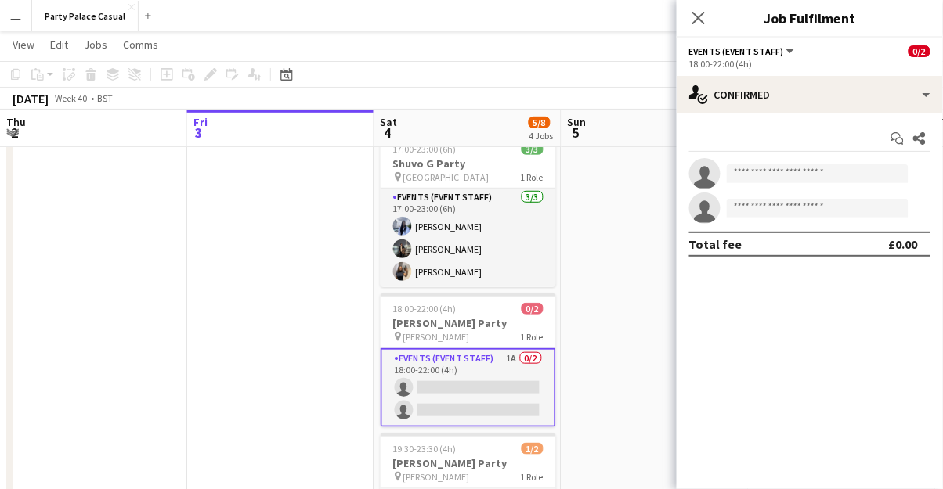
click at [613, 395] on app-date-cell at bounding box center [654, 305] width 187 height 584
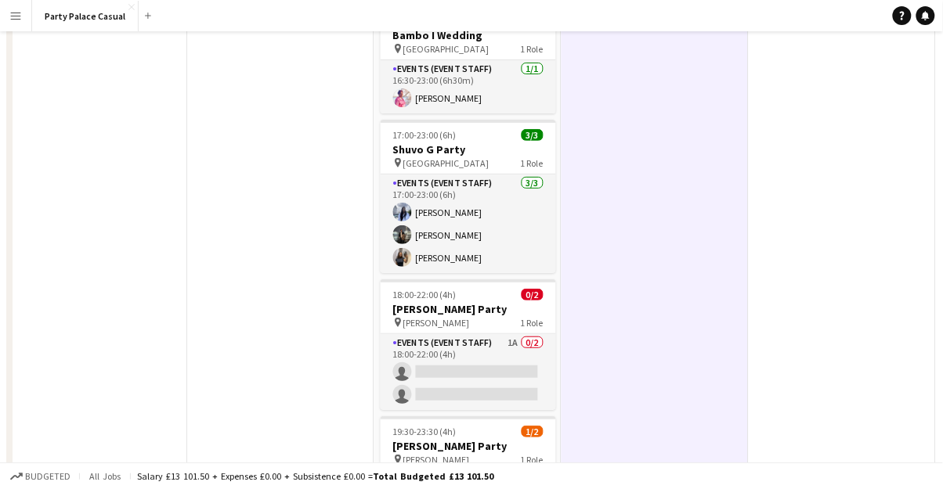
scroll to position [0, 0]
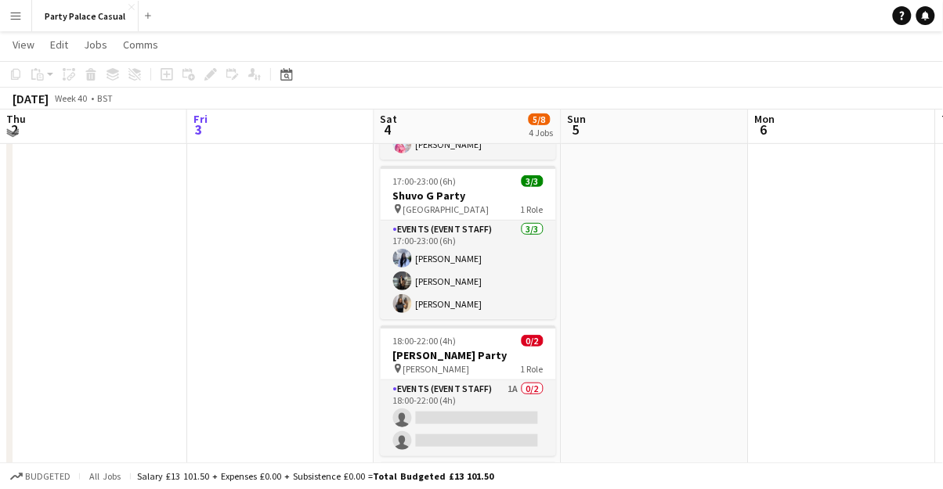
scroll to position [137, 0]
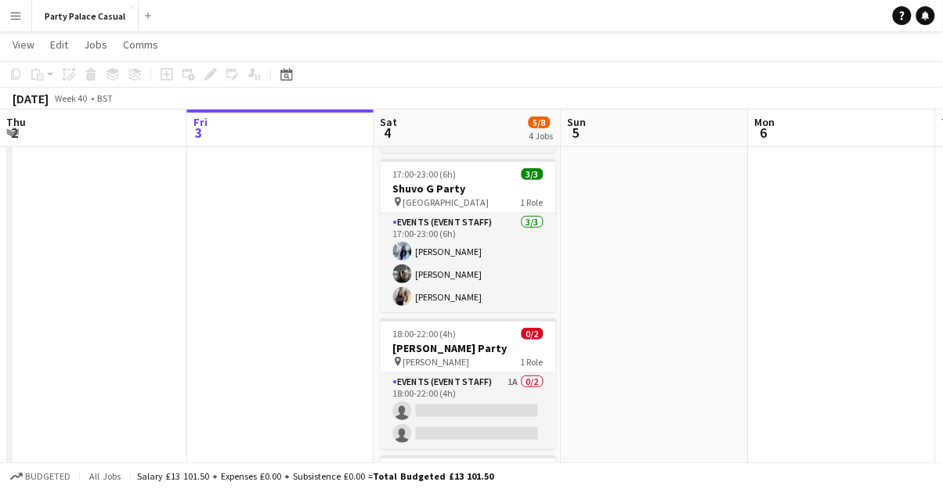
click at [536, 335] on span "0/2" at bounding box center [533, 334] width 22 height 12
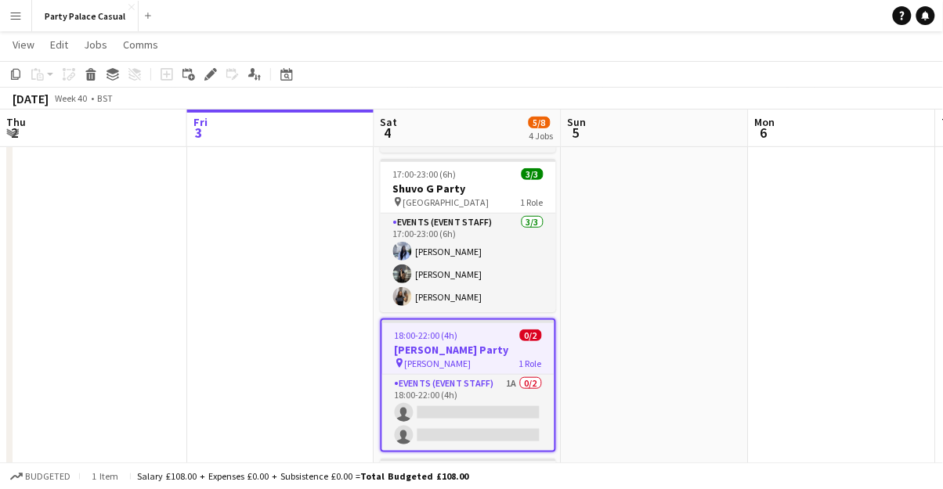
click at [537, 332] on span "0/2" at bounding box center [531, 336] width 22 height 12
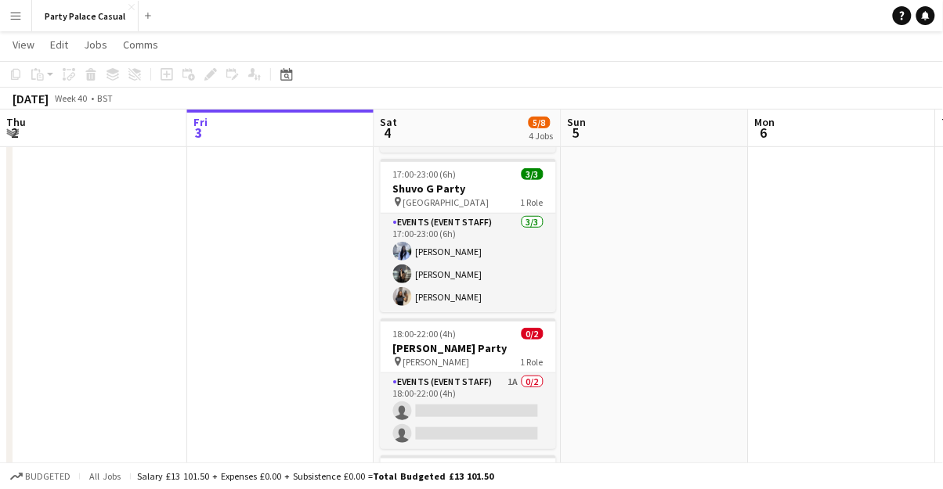
click at [455, 388] on app-card-role "Events (Event Staff) 1A 0/2 18:00-22:00 (4h) single-neutral-actions single-neut…" at bounding box center [468, 412] width 175 height 76
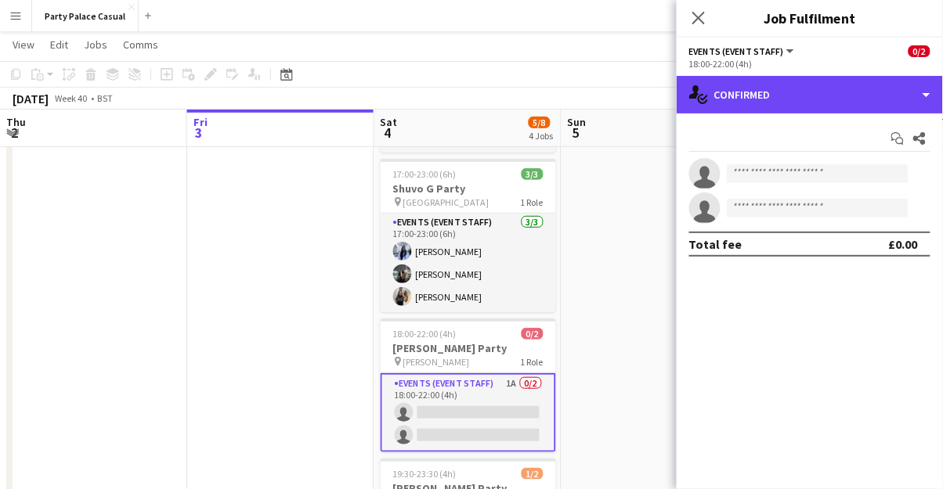
click at [927, 98] on div "single-neutral-actions-check-2 Confirmed" at bounding box center [810, 95] width 266 height 38
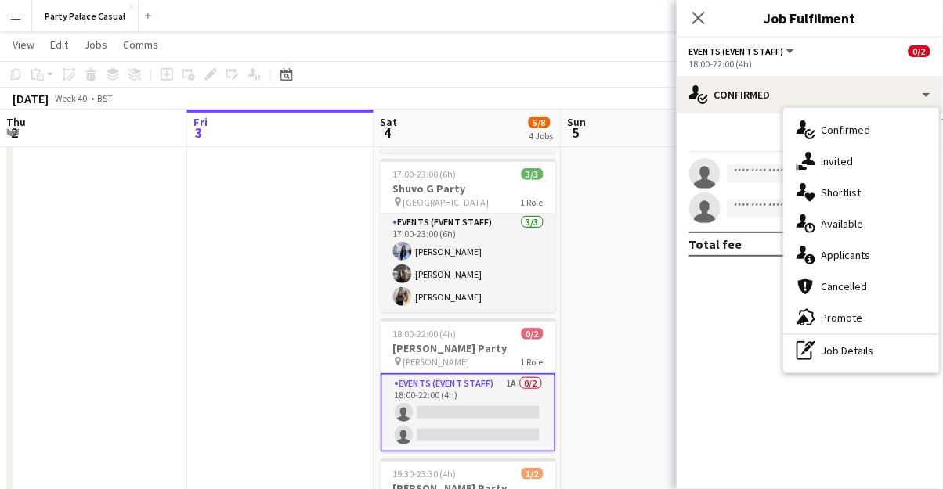
click at [839, 135] on span "Confirmed" at bounding box center [845, 130] width 49 height 14
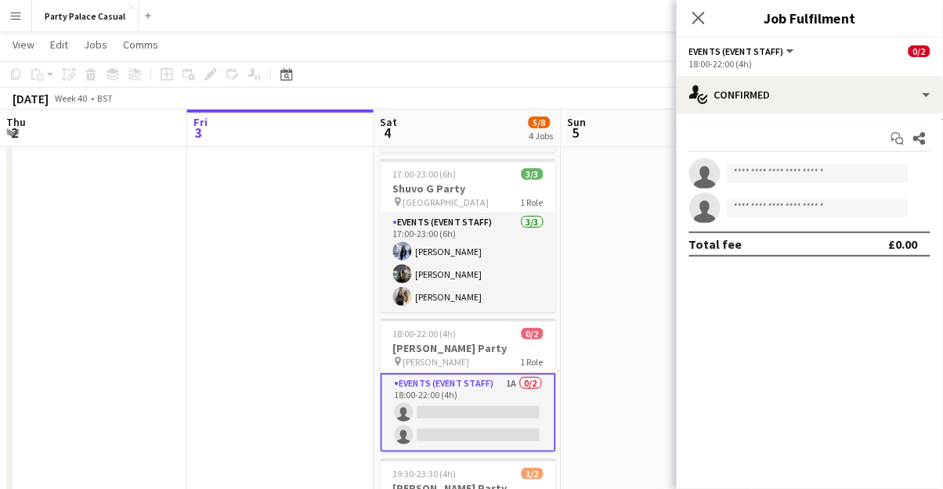
click at [921, 58] on div "18:00-22:00 (4h)" at bounding box center [809, 64] width 241 height 12
click at [924, 52] on span "0/2" at bounding box center [919, 51] width 22 height 12
click at [787, 52] on button "Events (Event Staff)" at bounding box center [742, 51] width 107 height 12
click at [722, 84] on li "All roles" at bounding box center [748, 77] width 92 height 14
click at [738, 54] on button "All roles" at bounding box center [717, 51] width 56 height 12
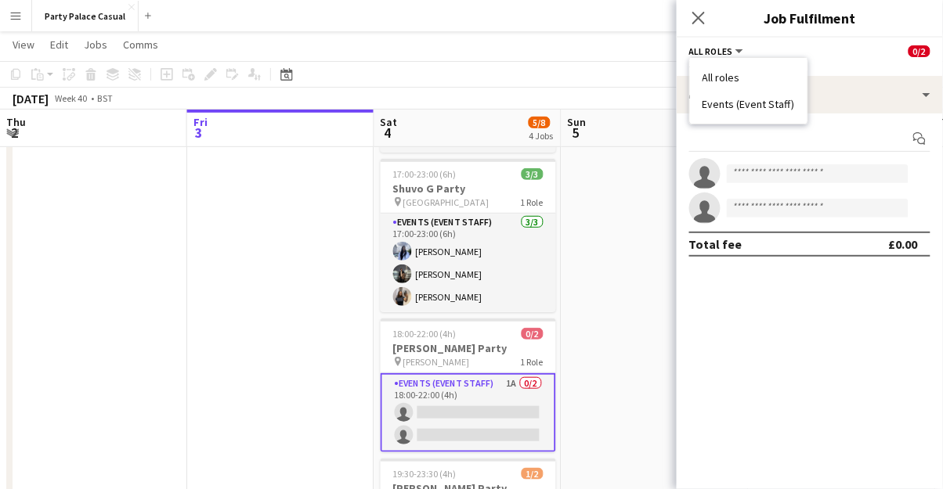
click at [746, 107] on li "Events (Event Staff)" at bounding box center [748, 104] width 92 height 14
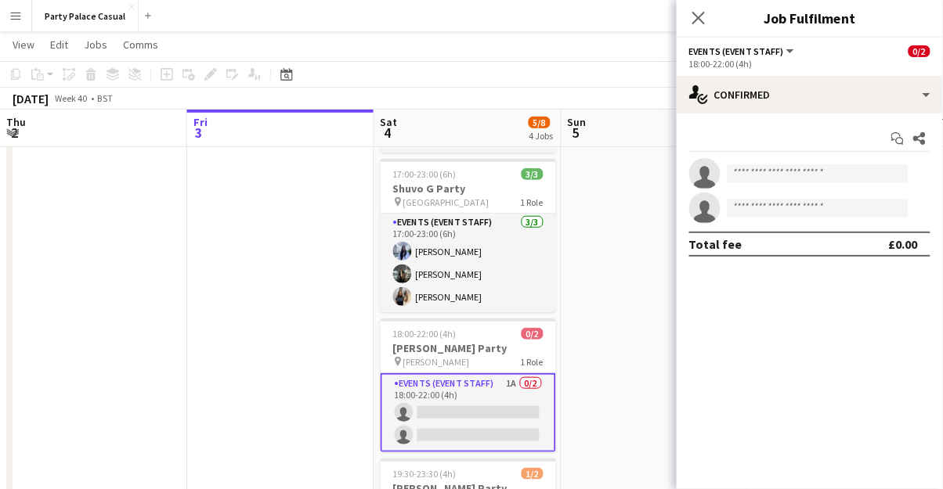
click at [923, 53] on span "0/2" at bounding box center [919, 51] width 22 height 12
click at [923, 49] on span "0/2" at bounding box center [919, 51] width 22 height 12
click at [629, 262] on app-date-cell at bounding box center [654, 330] width 187 height 584
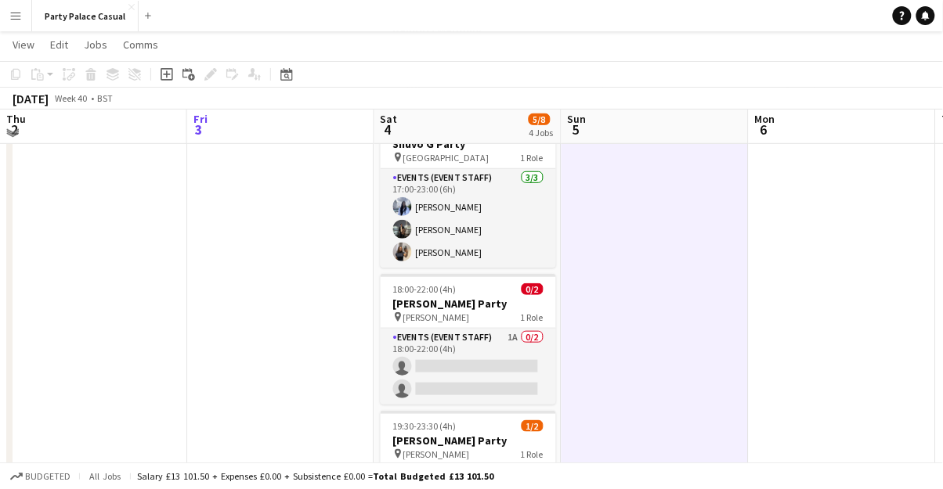
scroll to position [222, 0]
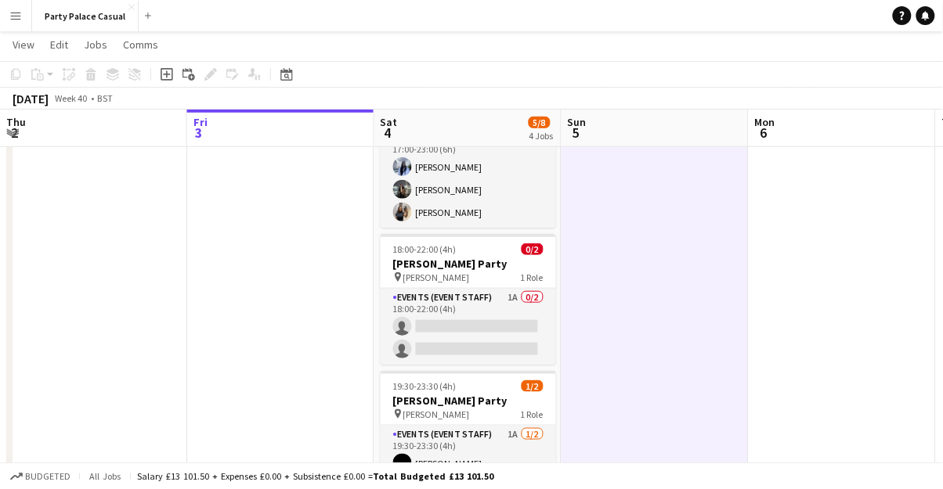
click at [406, 438] on app-card-role "Events (Event Staff) 1A 1/2 19:30-23:30 (4h) Ruth Nakaanga single-neutral-actio…" at bounding box center [468, 464] width 175 height 76
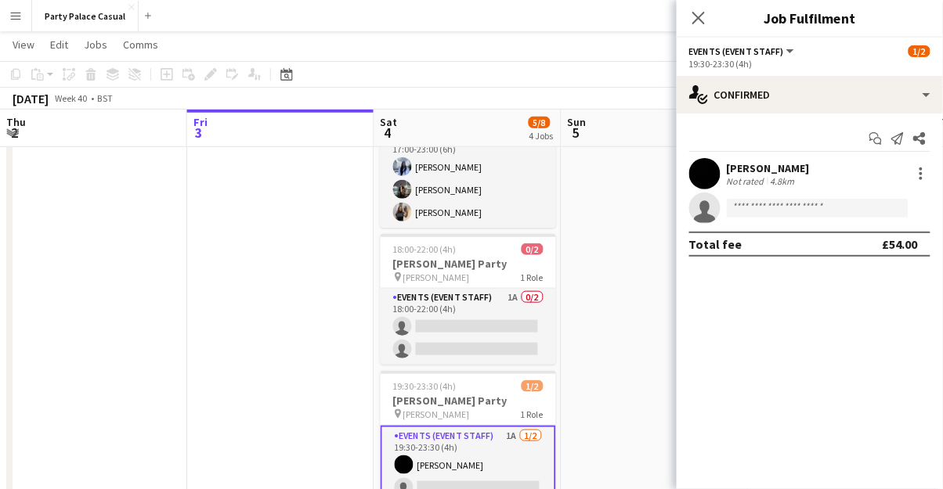
click at [20, 19] on app-icon "Menu" at bounding box center [15, 15] width 13 height 13
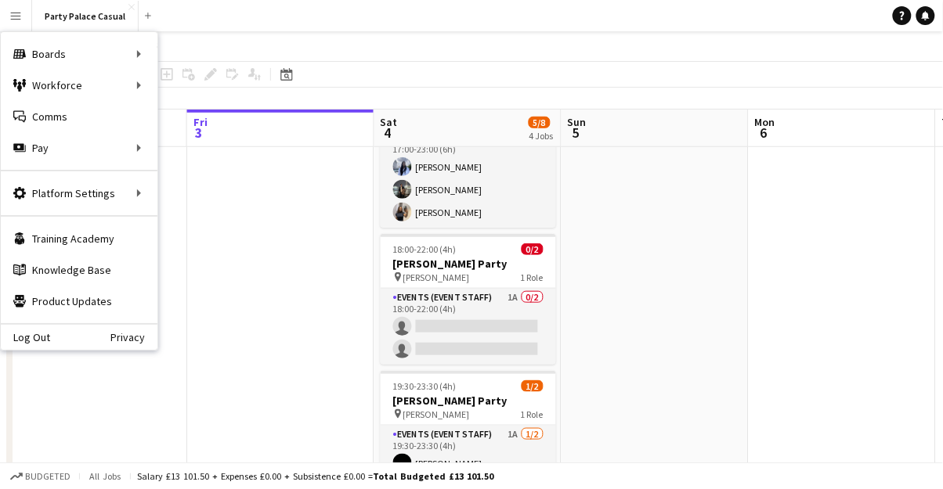
click at [75, 85] on div "Workforce Workforce" at bounding box center [79, 85] width 157 height 31
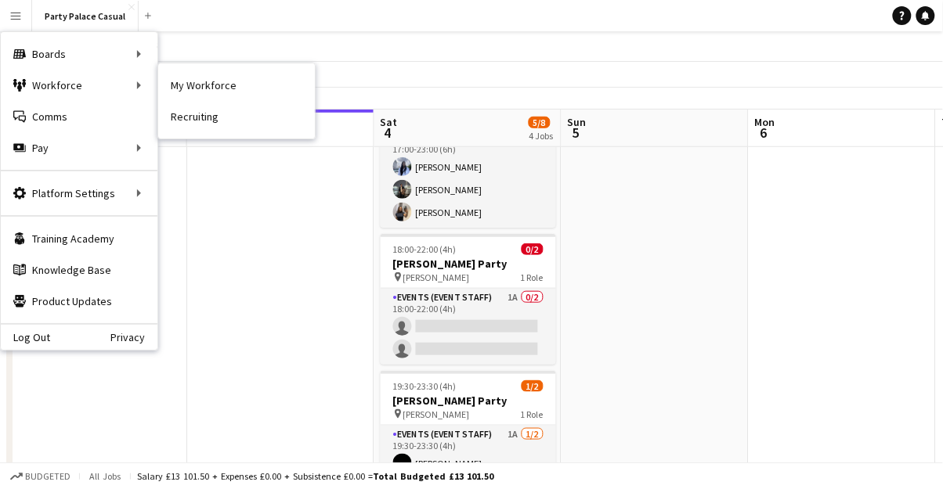
click at [212, 80] on link "My Workforce" at bounding box center [236, 85] width 157 height 31
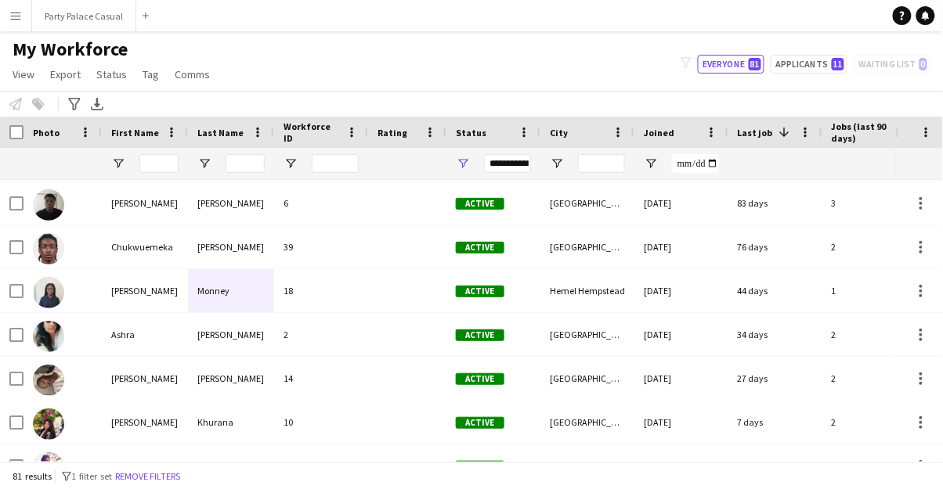
scroll to position [175, 0]
click at [51, 427] on img at bounding box center [48, 423] width 31 height 31
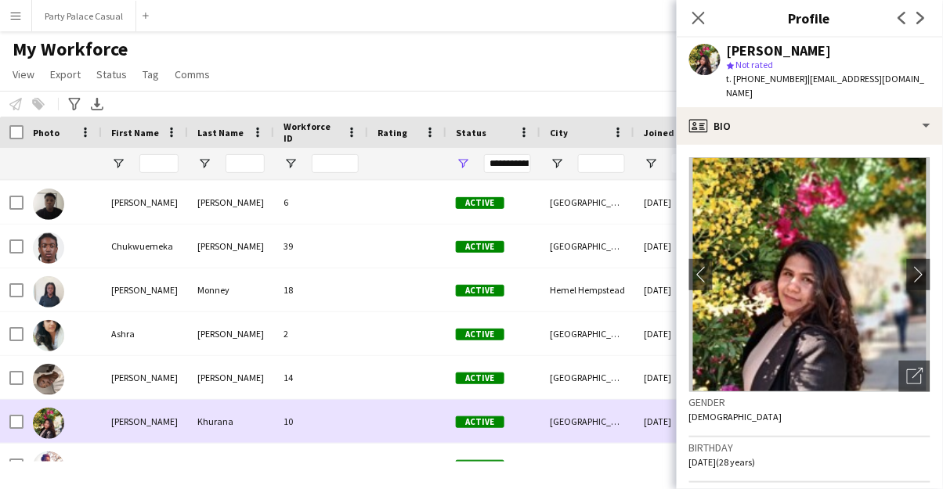
click at [699, 19] on icon at bounding box center [698, 18] width 13 height 13
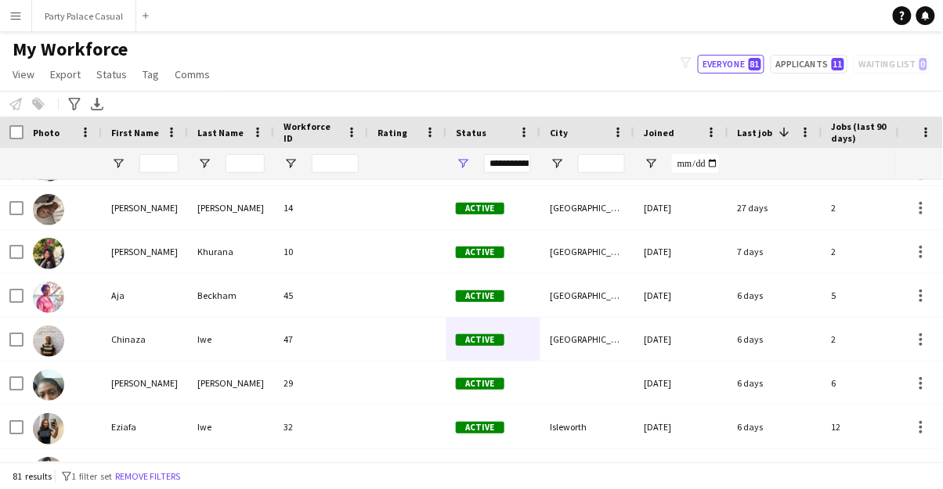
scroll to position [0, 0]
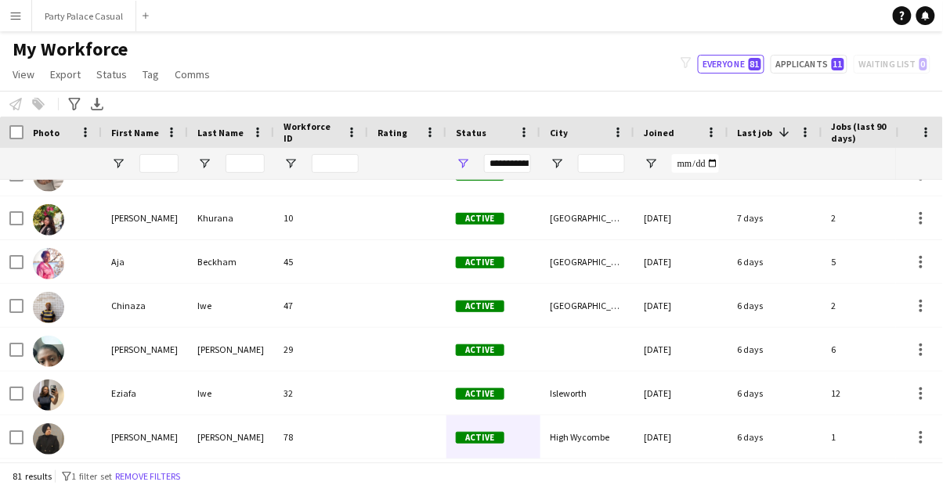
click at [363, 483] on div "19" at bounding box center [321, 481] width 94 height 43
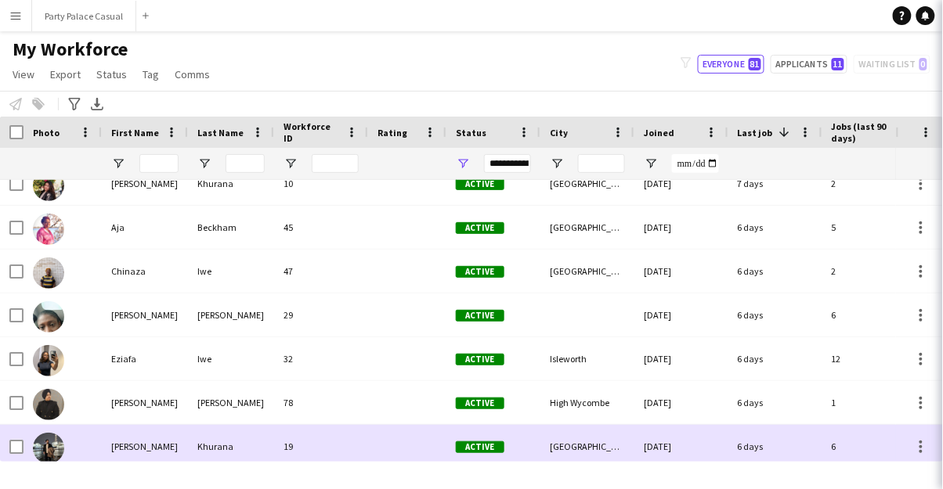
scroll to position [515, 0]
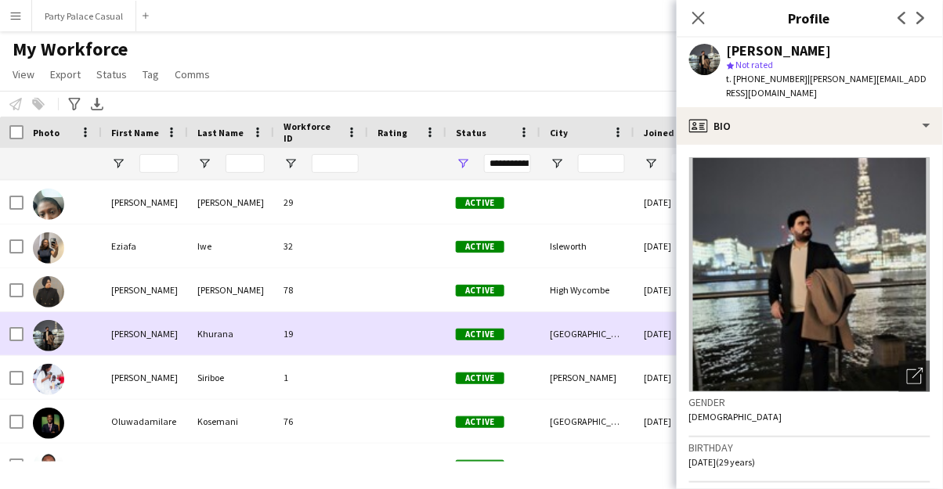
click at [699, 13] on icon "Close pop-in" at bounding box center [698, 18] width 13 height 13
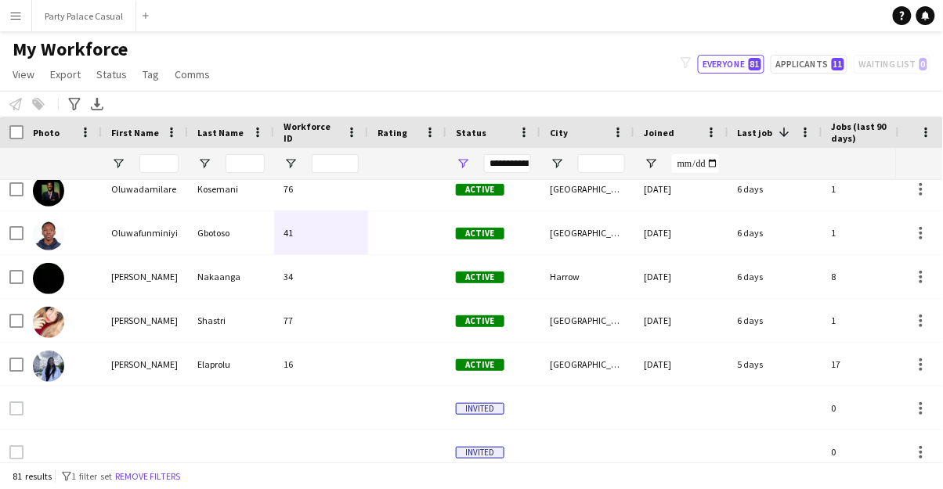
scroll to position [764, 0]
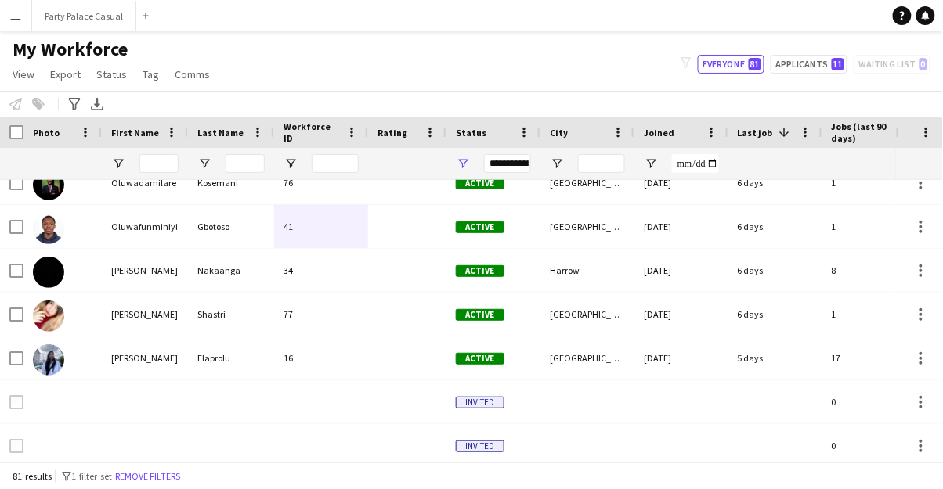
click at [742, 71] on button "Everyone 81" at bounding box center [731, 64] width 67 height 19
type input "**********"
click at [156, 82] on link "Tag" at bounding box center [150, 74] width 29 height 20
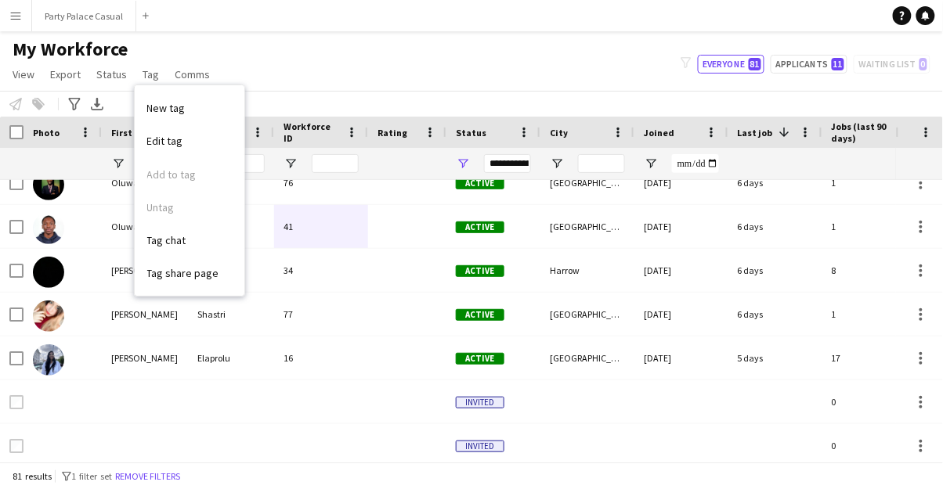
click at [280, 55] on div "My Workforce View Views Default view Payroll New view Update view Delete view E…" at bounding box center [471, 64] width 943 height 53
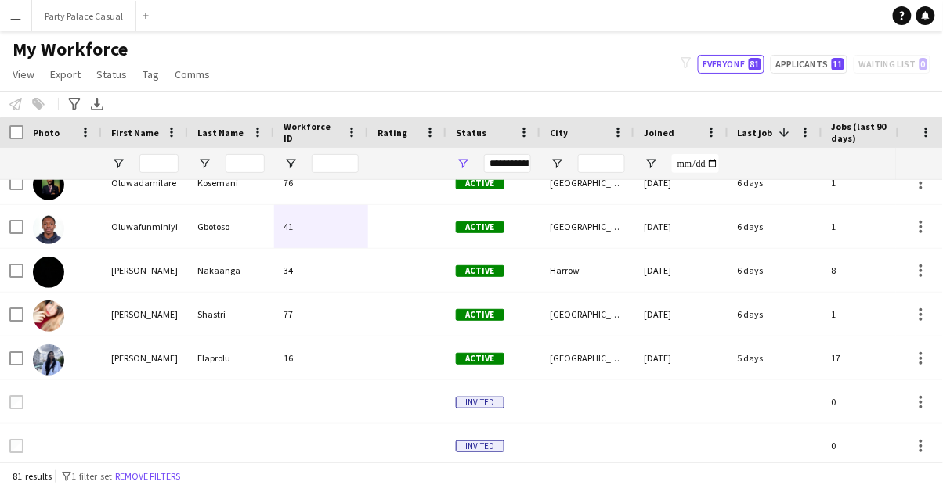
click at [73, 81] on span "Export" at bounding box center [65, 74] width 31 height 14
click at [287, 74] on div "My Workforce View Views Default view Payroll New view Update view Delete view E…" at bounding box center [471, 64] width 943 height 53
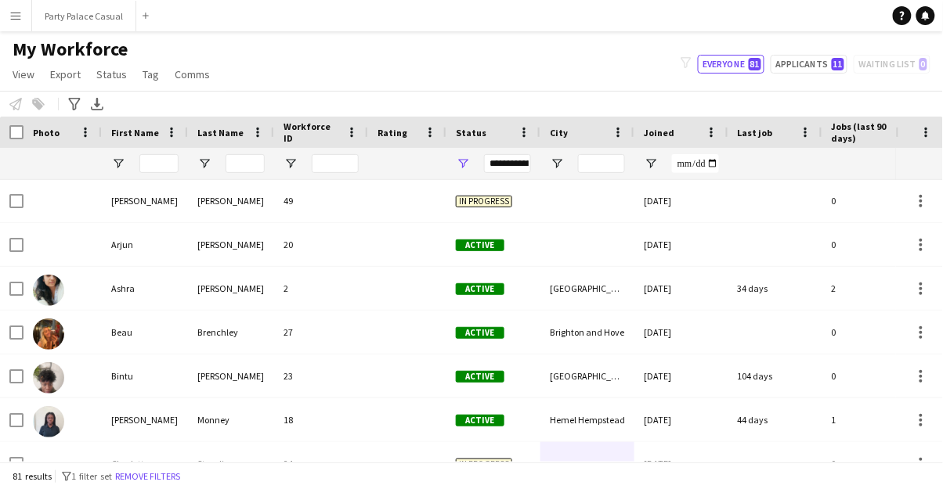
scroll to position [475, 0]
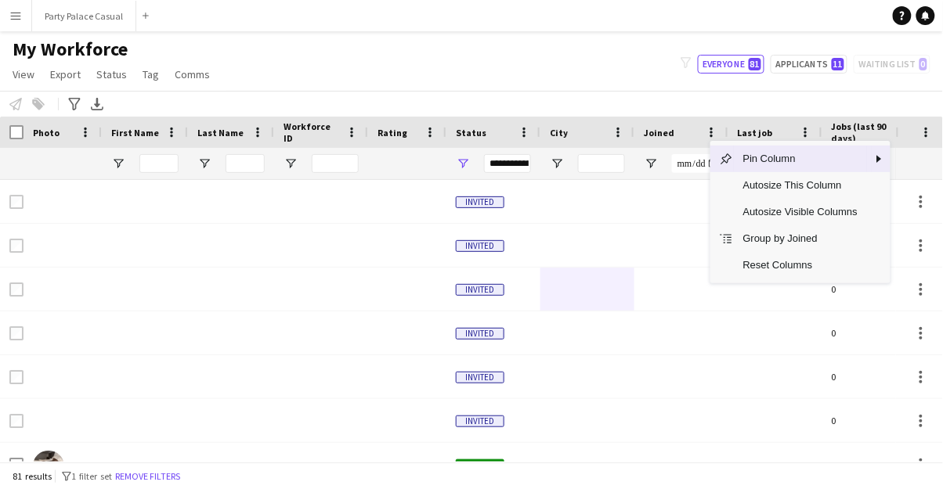
click at [668, 285] on div at bounding box center [681, 289] width 94 height 43
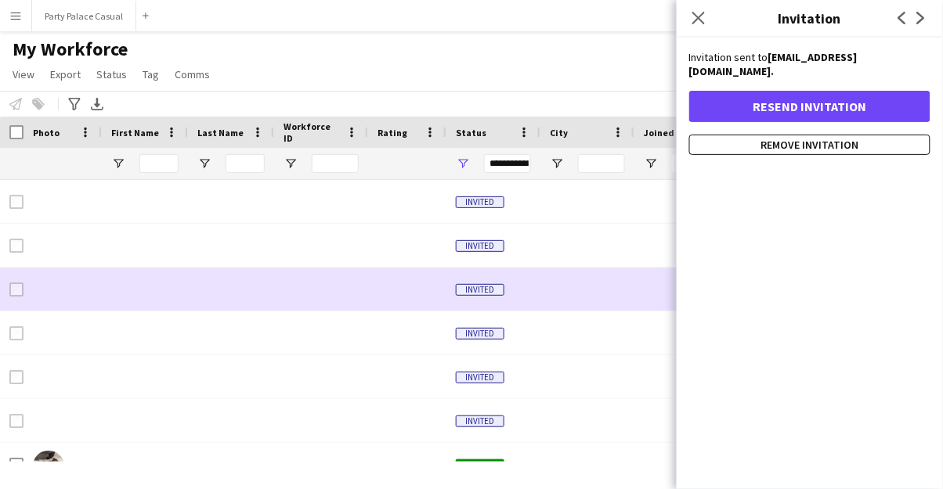
click at [701, 21] on icon "Close pop-in" at bounding box center [698, 18] width 13 height 13
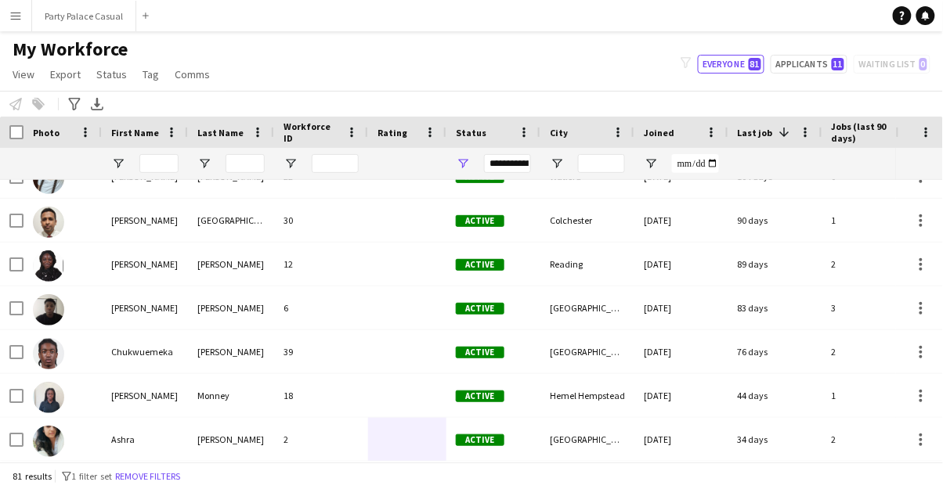
scroll to position [101, 0]
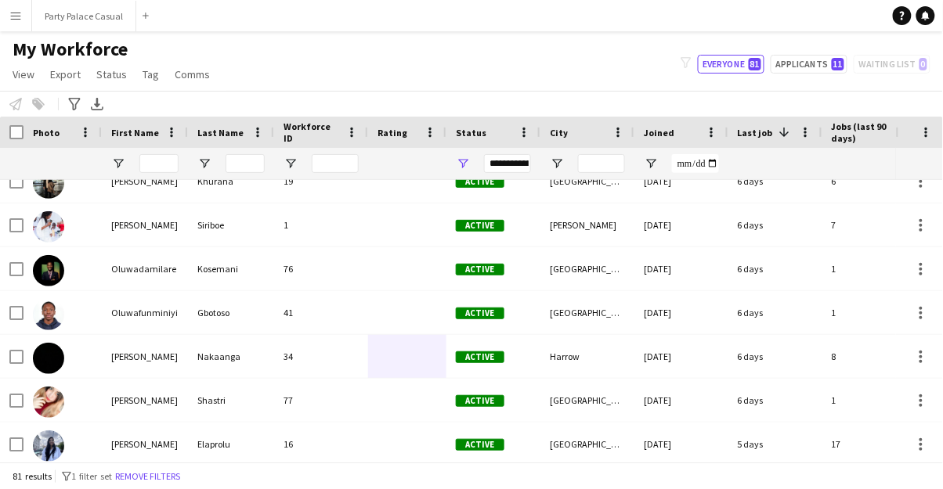
click at [20, 21] on app-icon "Menu" at bounding box center [15, 15] width 13 height 13
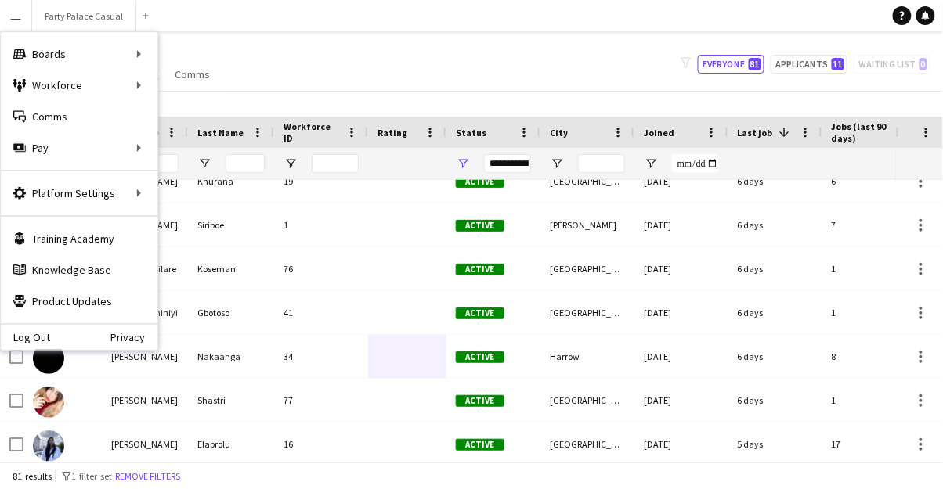
click at [145, 64] on div "Boards Boards" at bounding box center [79, 53] width 157 height 31
click at [201, 50] on link "Boards" at bounding box center [236, 53] width 157 height 31
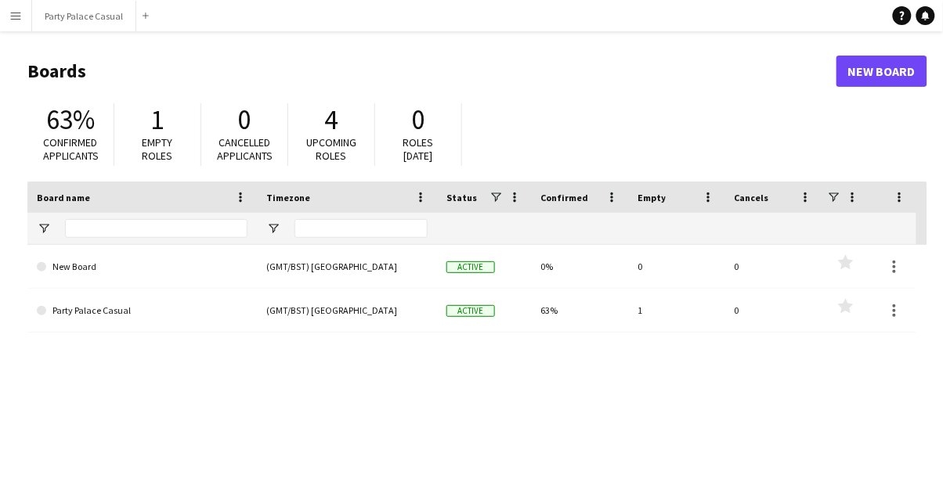
click at [43, 271] on link "New Board" at bounding box center [142, 267] width 211 height 44
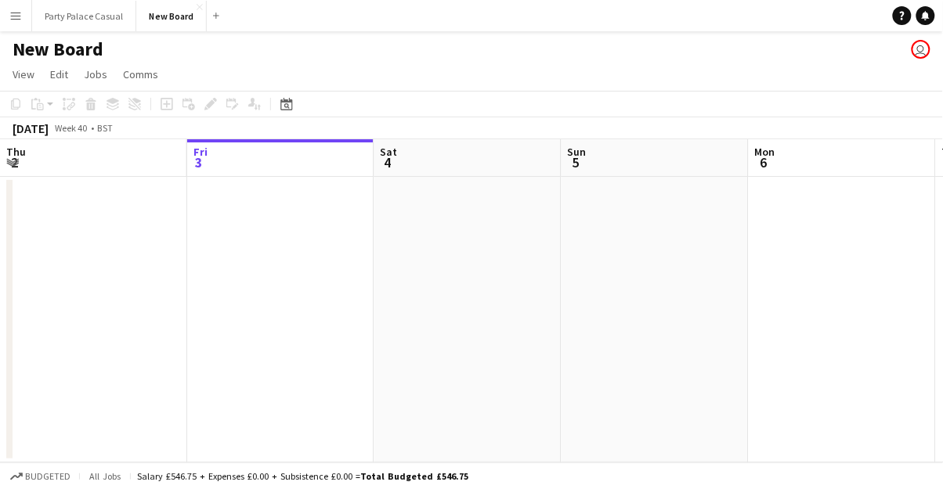
click at [16, 20] on app-icon "Menu" at bounding box center [15, 15] width 13 height 13
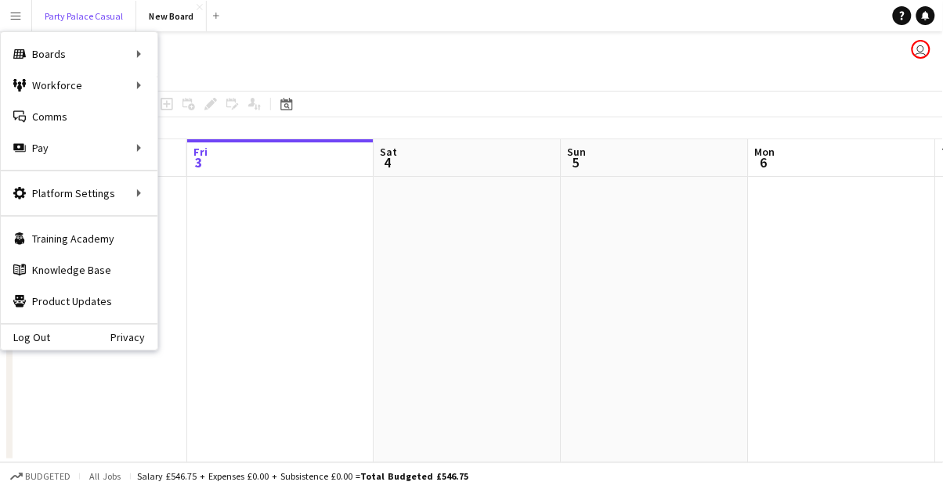
click at [91, 16] on button "Party Palace Casual Close" at bounding box center [84, 16] width 104 height 31
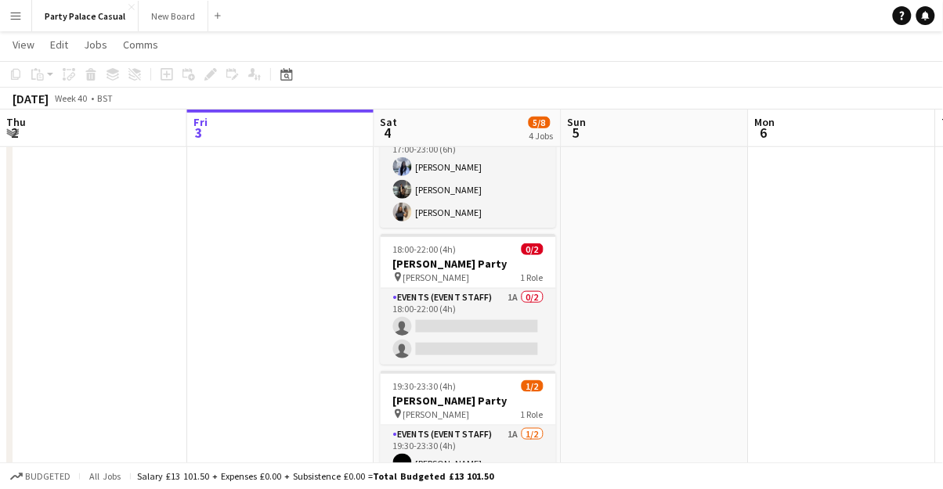
click at [418, 446] on app-card-role "Events (Event Staff) 1A 1/2 19:30-23:30 (4h) Ruth Nakaanga single-neutral-actio…" at bounding box center [468, 464] width 175 height 76
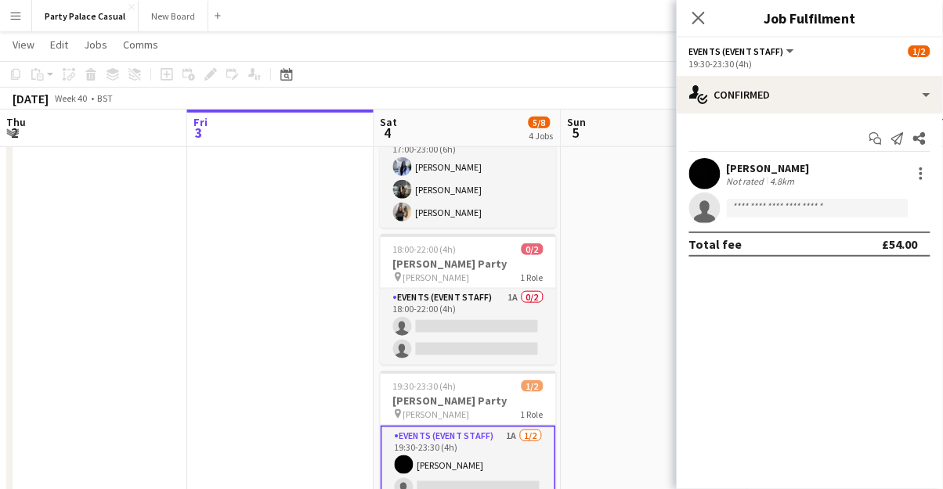
click at [789, 52] on button "Events (Event Staff)" at bounding box center [742, 51] width 107 height 12
click at [771, 107] on li "Events (Event Staff)" at bounding box center [748, 104] width 92 height 14
click at [919, 50] on span "1/2" at bounding box center [919, 51] width 22 height 12
click at [921, 53] on span "1/2" at bounding box center [919, 51] width 22 height 12
click at [916, 58] on div "19:30-23:30 (4h)" at bounding box center [809, 64] width 241 height 12
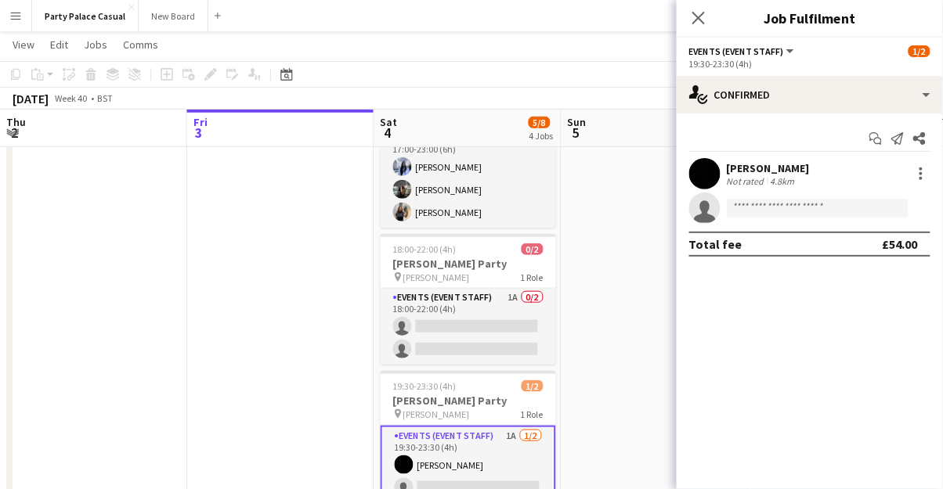
click at [923, 50] on span "1/2" at bounding box center [919, 51] width 22 height 12
click at [917, 55] on span "1/2" at bounding box center [919, 51] width 22 height 12
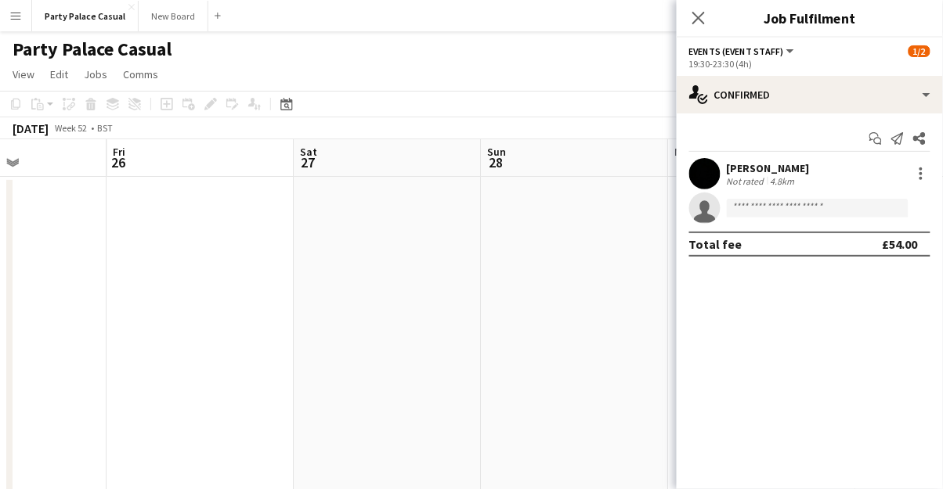
scroll to position [0, 642]
click at [700, 16] on icon at bounding box center [698, 18] width 13 height 13
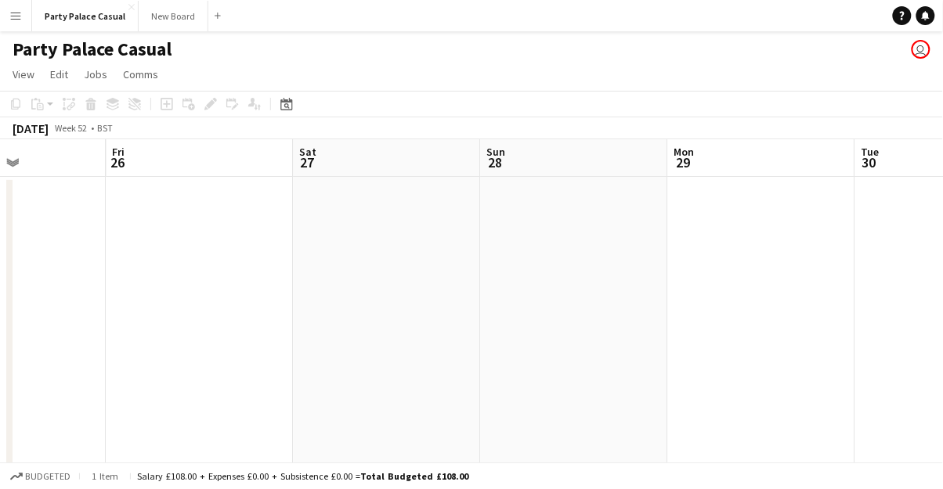
click at [921, 52] on app-user-avatar "user" at bounding box center [921, 49] width 19 height 19
click at [921, 50] on app-user-avatar "user" at bounding box center [921, 49] width 19 height 19
click at [902, 19] on icon at bounding box center [902, 16] width 5 height 9
click at [175, 18] on button "New Board Close" at bounding box center [174, 16] width 70 height 31
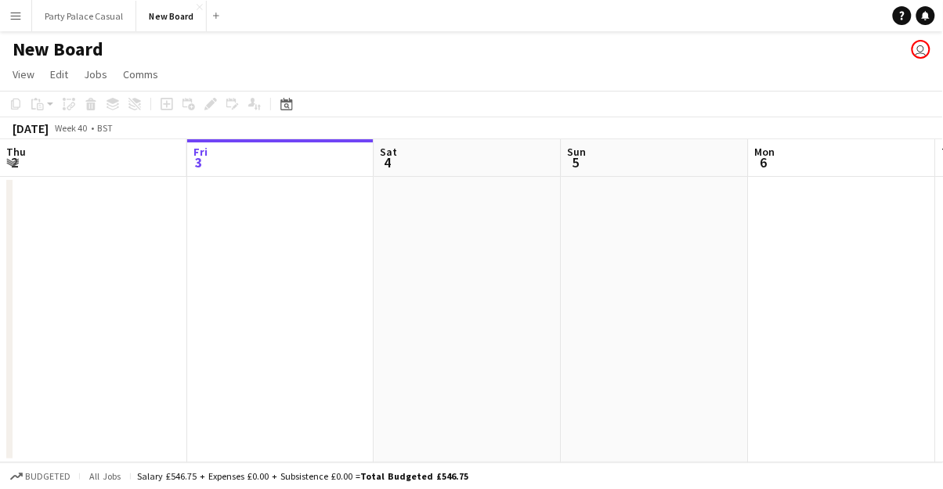
scroll to position [5, 0]
click at [198, 6] on app-icon "Close" at bounding box center [200, 7] width 6 height 6
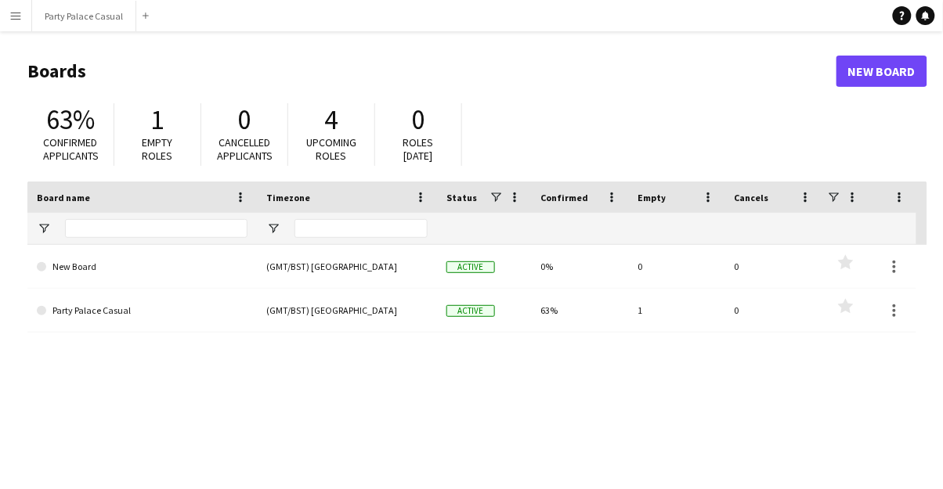
click at [42, 313] on span at bounding box center [41, 310] width 9 height 9
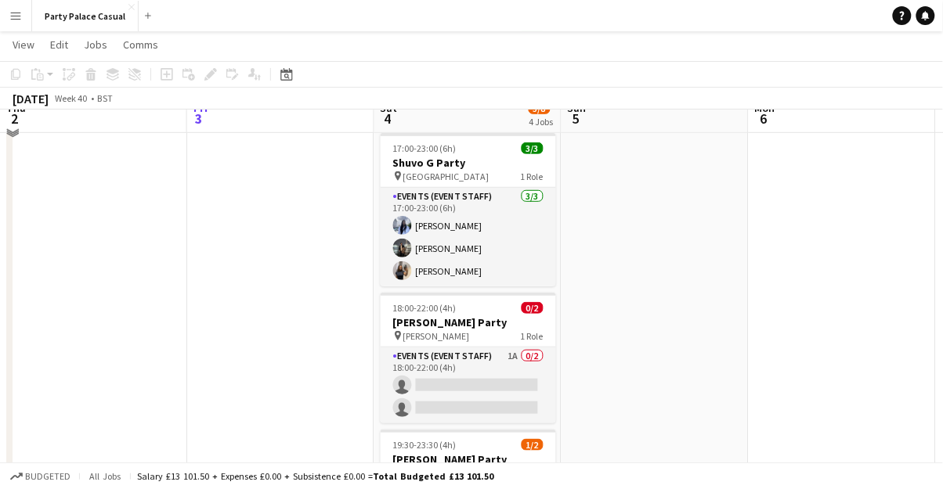
scroll to position [222, 0]
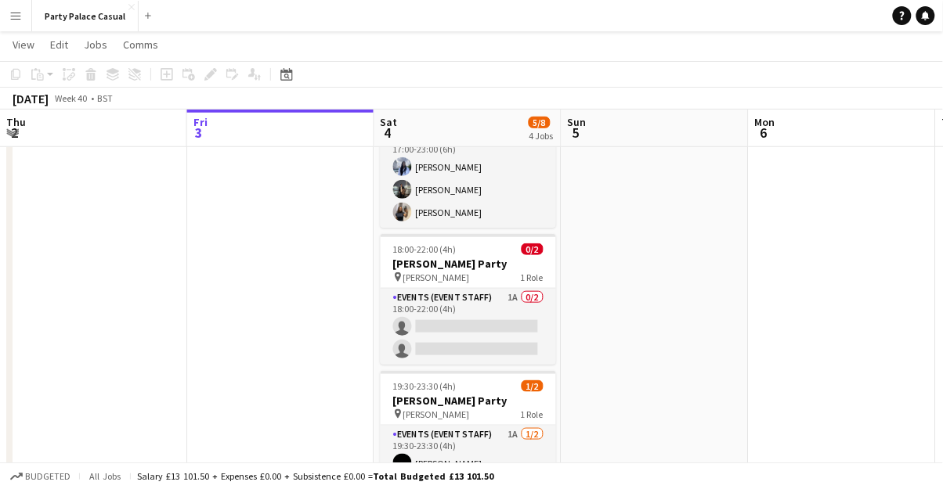
click at [476, 447] on app-card-role "Events (Event Staff) 1A 1/2 19:30-23:30 (4h) Ruth Nakaanga single-neutral-actio…" at bounding box center [468, 464] width 175 height 76
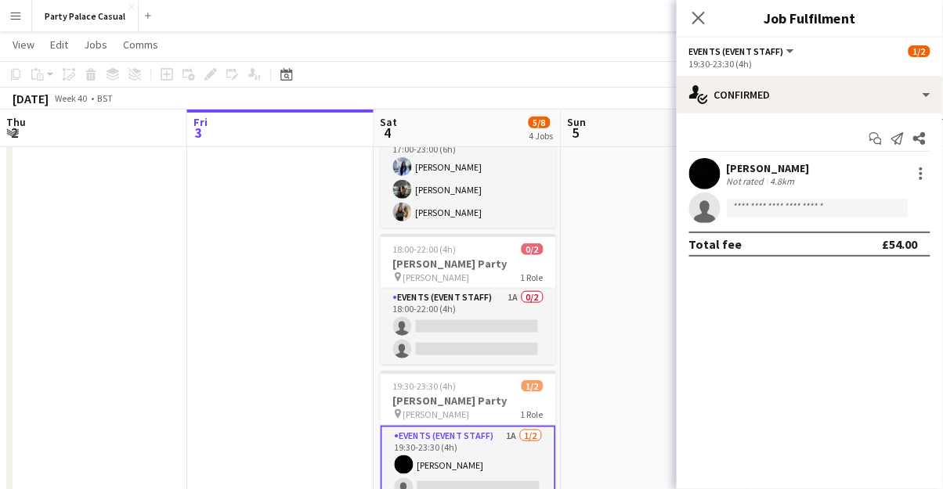
click at [926, 54] on span "1/2" at bounding box center [919, 51] width 22 height 12
click at [918, 58] on div "19:30-23:30 (4h)" at bounding box center [809, 64] width 241 height 12
click at [922, 56] on span "1/2" at bounding box center [919, 51] width 22 height 12
click at [920, 50] on span "1/2" at bounding box center [919, 51] width 22 height 12
click at [882, 60] on div "19:30-23:30 (4h)" at bounding box center [809, 64] width 241 height 12
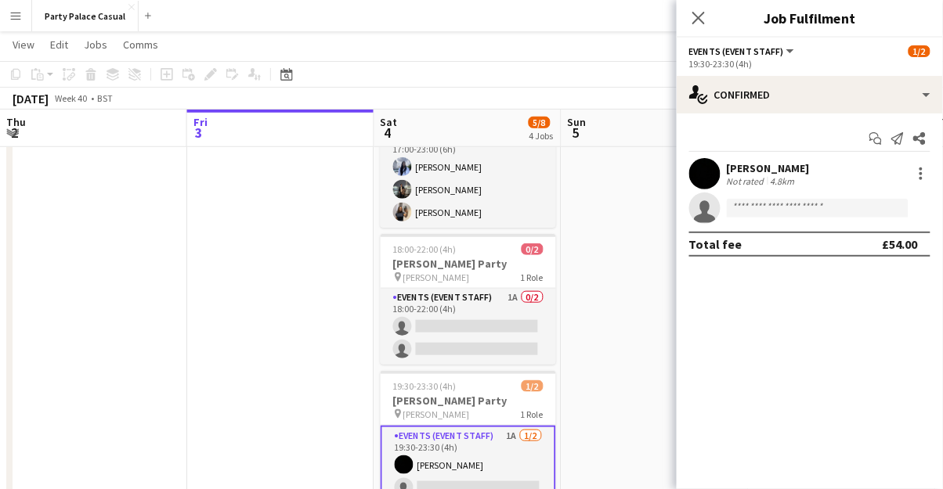
click at [920, 54] on span "1/2" at bounding box center [919, 51] width 22 height 12
click at [918, 58] on div "19:30-23:30 (4h)" at bounding box center [809, 64] width 241 height 12
click at [925, 52] on span "1/2" at bounding box center [919, 51] width 22 height 12
click at [919, 51] on span "1/2" at bounding box center [919, 51] width 22 height 12
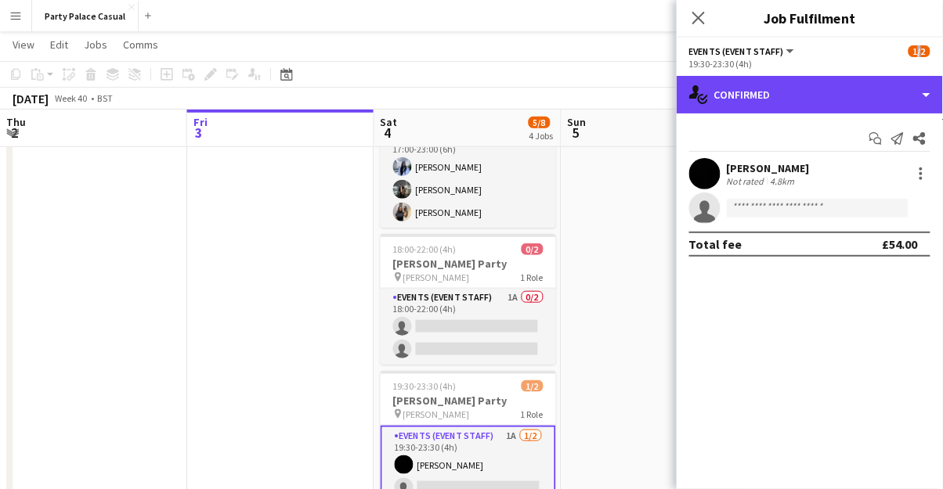
click at [928, 96] on div "single-neutral-actions-check-2 Confirmed" at bounding box center [810, 95] width 266 height 38
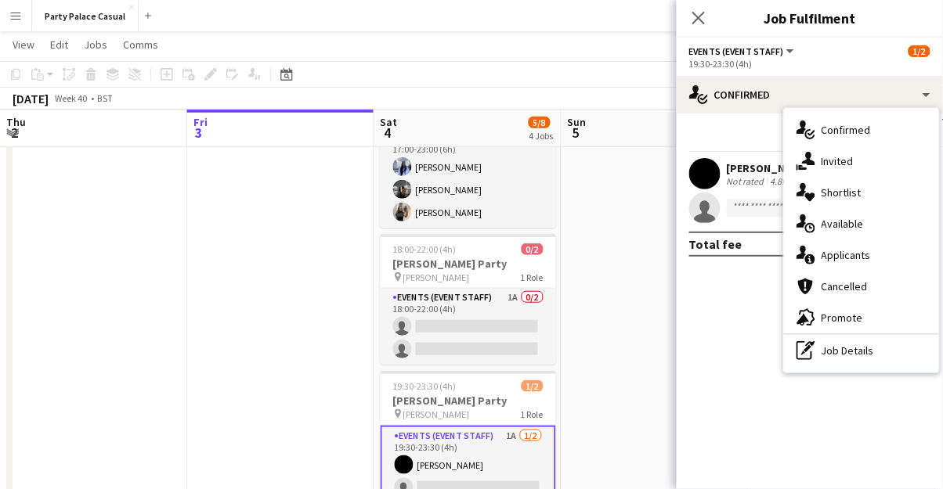
click at [844, 135] on span "Confirmed" at bounding box center [845, 130] width 49 height 14
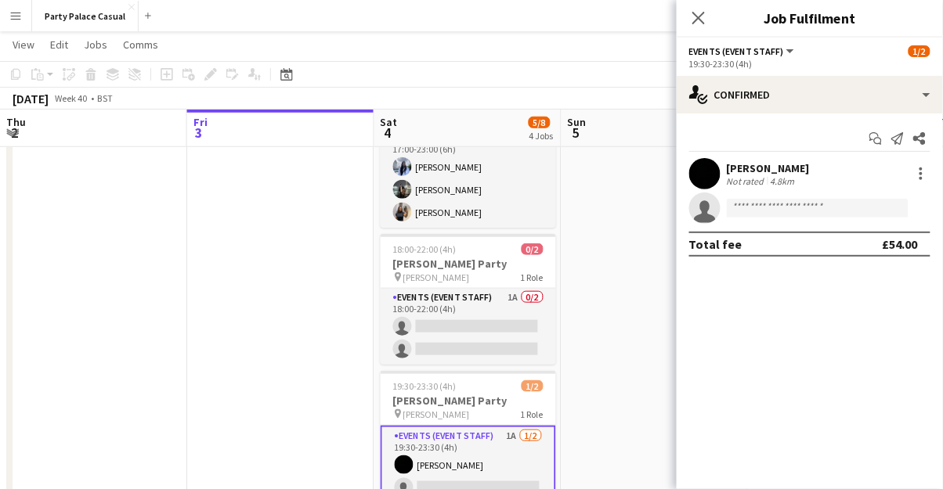
click at [917, 52] on span "1/2" at bounding box center [919, 51] width 22 height 12
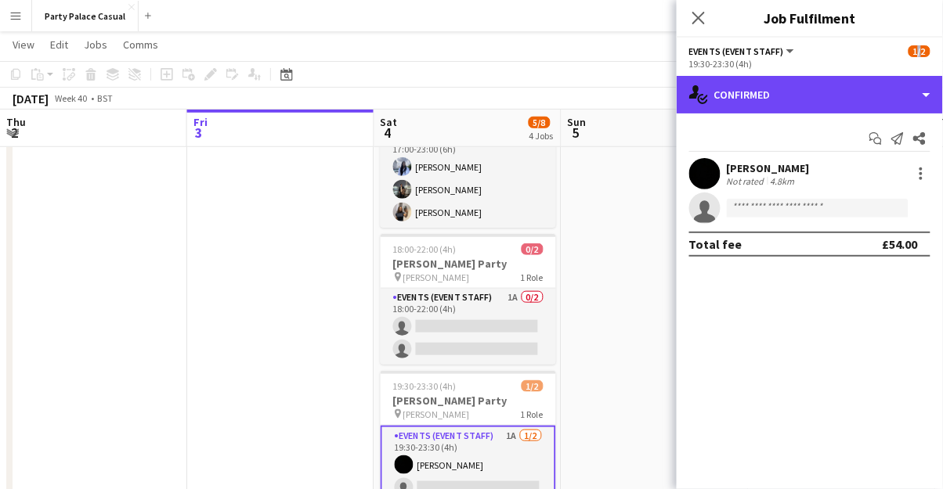
click at [927, 96] on div "single-neutral-actions-check-2 Confirmed" at bounding box center [810, 95] width 266 height 38
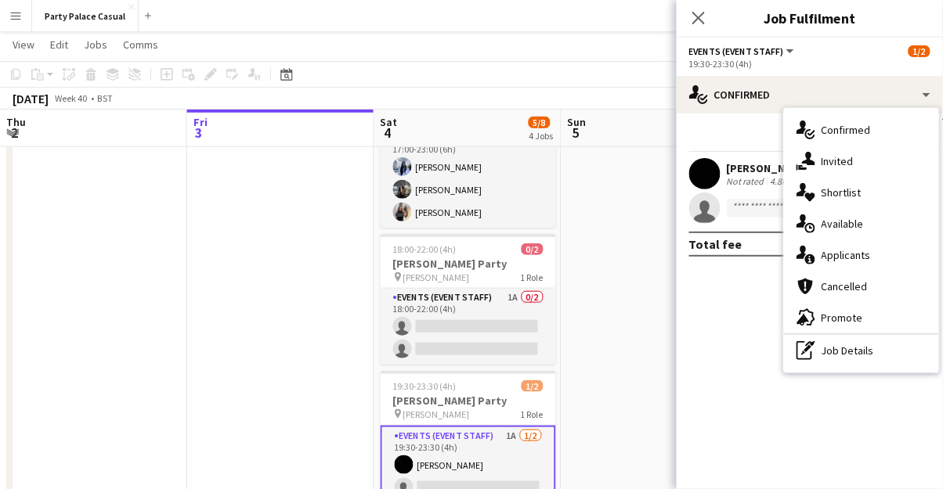
click at [828, 172] on div "single-neutral-actions-share-1 Invited" at bounding box center [861, 161] width 155 height 31
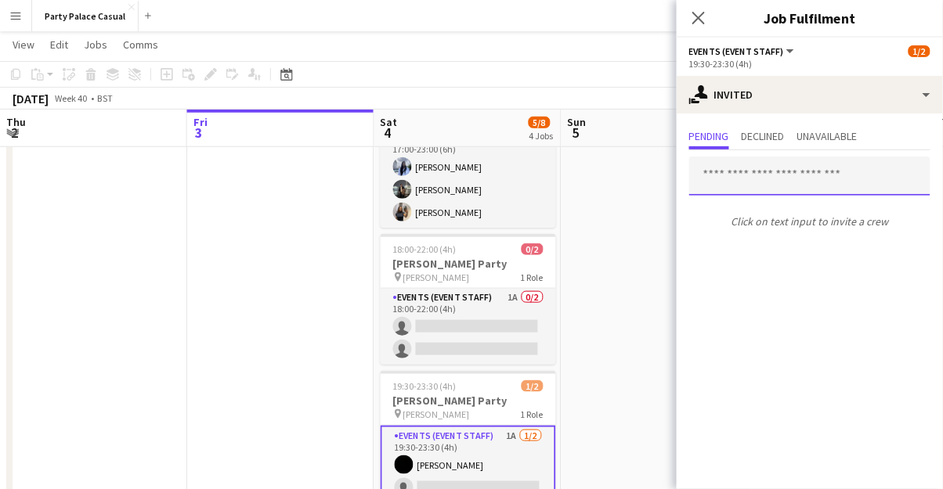
click at [739, 179] on input "text" at bounding box center [809, 176] width 241 height 39
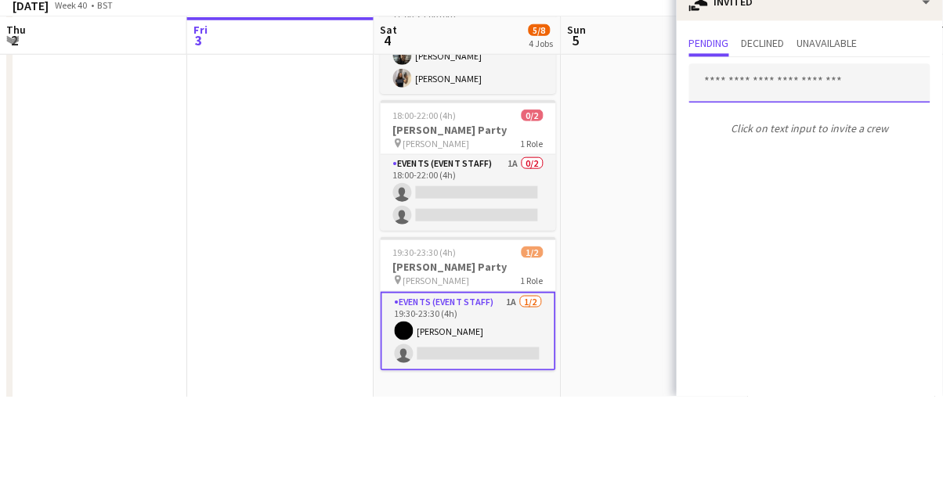
scroll to position [263, 0]
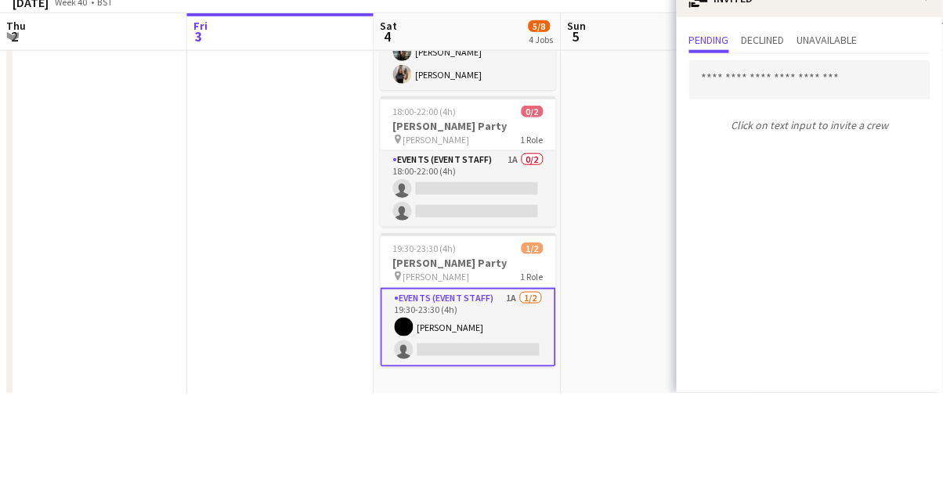
click at [843, 138] on span "Unavailable" at bounding box center [827, 136] width 60 height 11
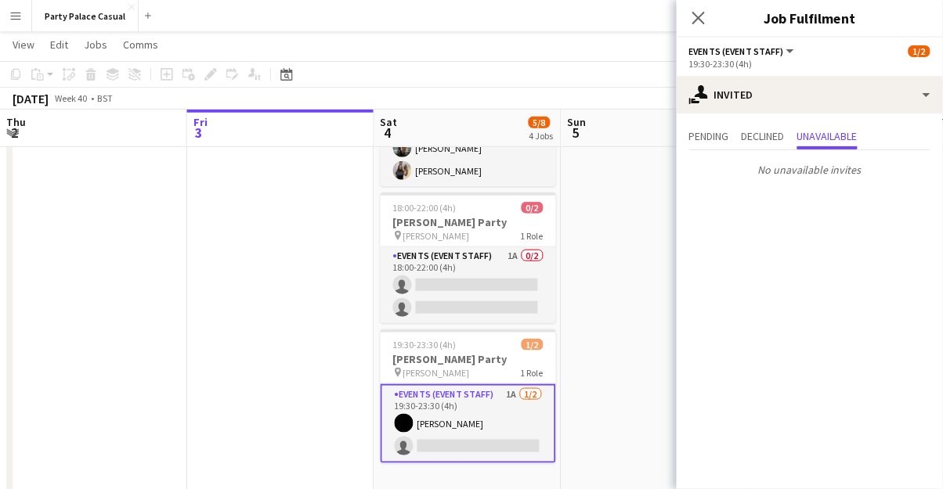
click at [768, 140] on span "Declined" at bounding box center [763, 136] width 43 height 11
click at [715, 140] on span "Pending" at bounding box center [709, 136] width 40 height 11
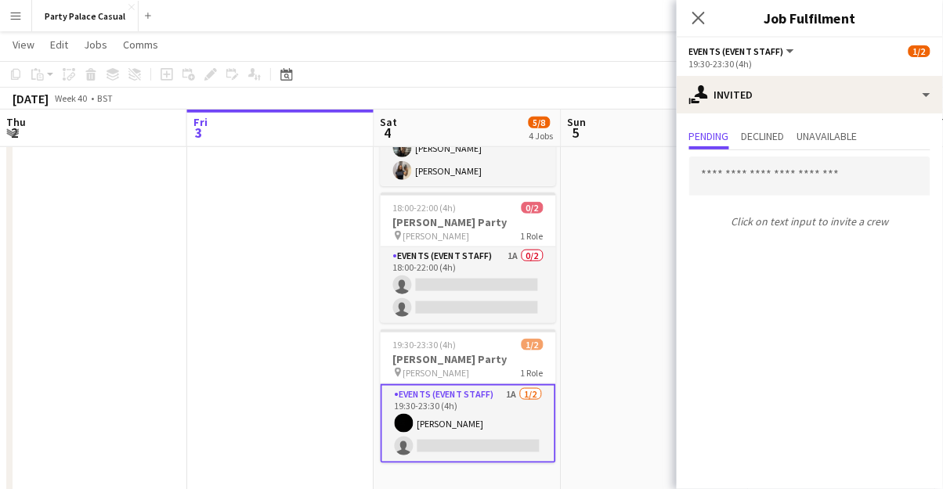
click at [806, 232] on p "Click on text input to invite a crew" at bounding box center [810, 221] width 266 height 27
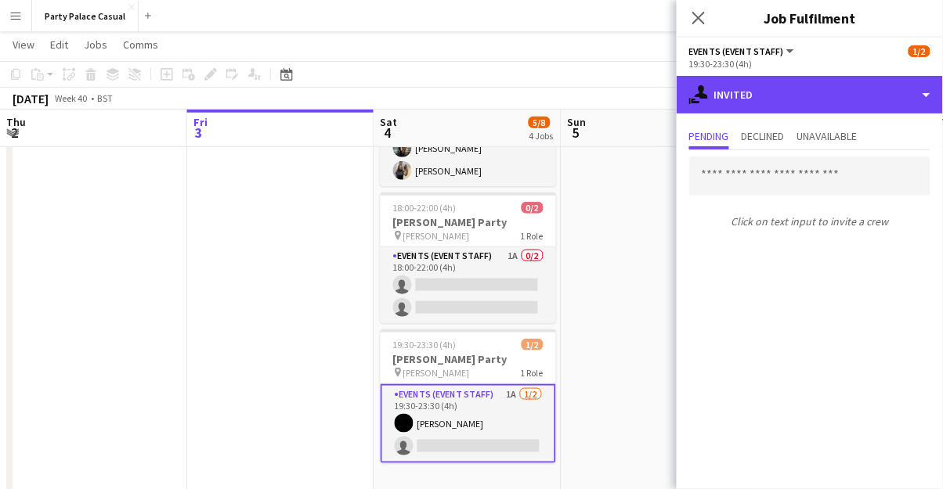
click at [927, 96] on div "single-neutral-actions-share-1 Invited" at bounding box center [810, 95] width 266 height 38
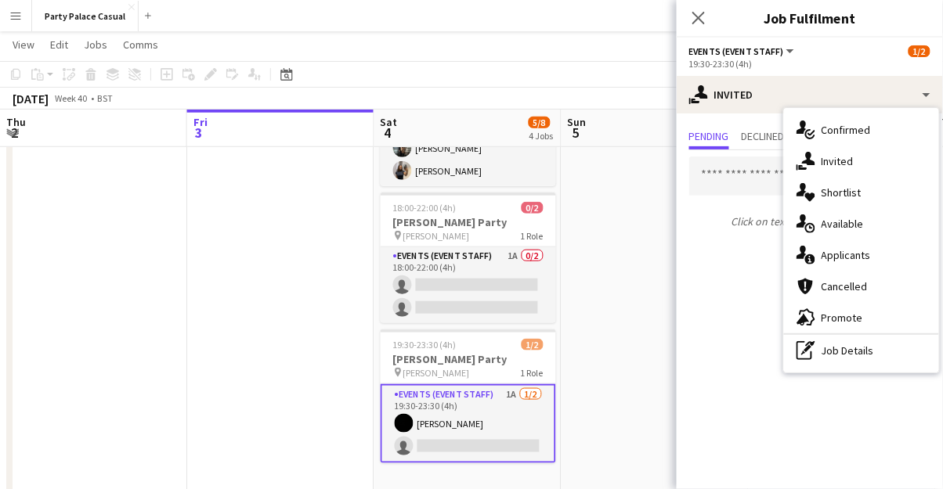
click at [852, 133] on span "Confirmed" at bounding box center [845, 130] width 49 height 14
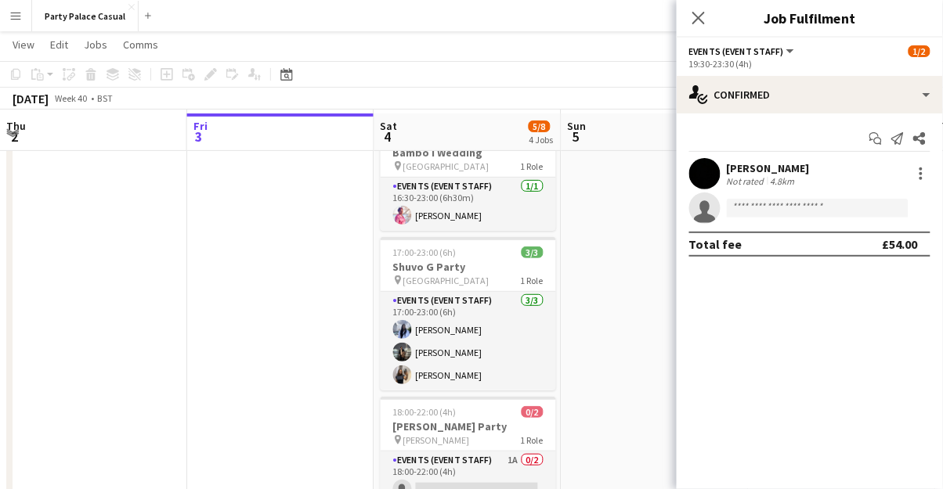
scroll to position [52, 0]
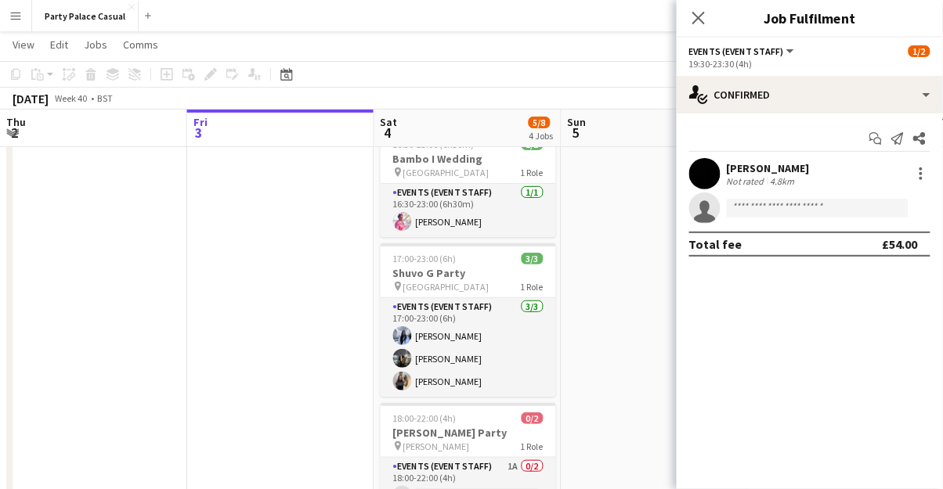
click at [897, 144] on icon "Send notification" at bounding box center [897, 138] width 13 height 13
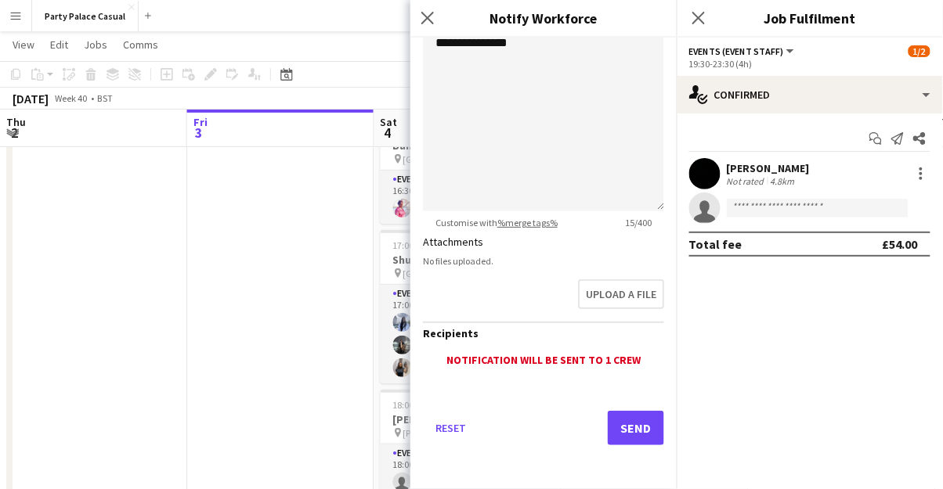
scroll to position [1, 0]
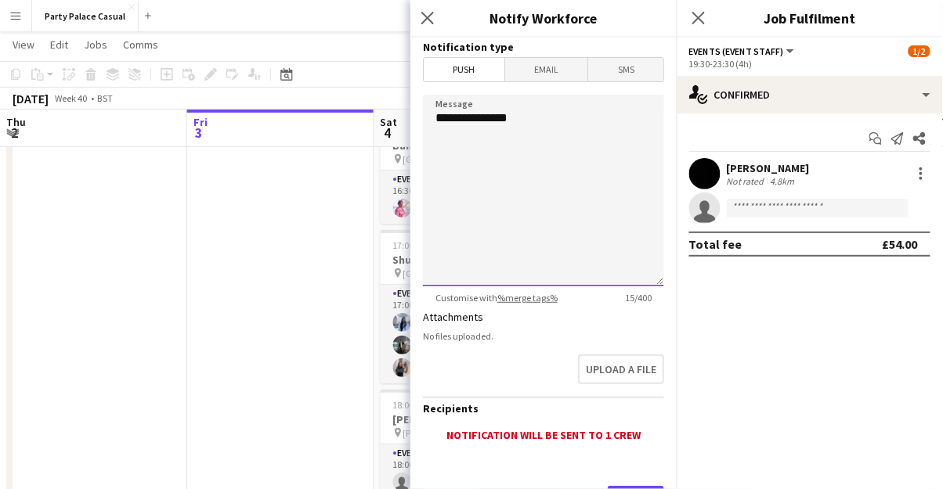
click at [627, 243] on textarea "**********" at bounding box center [543, 191] width 241 height 192
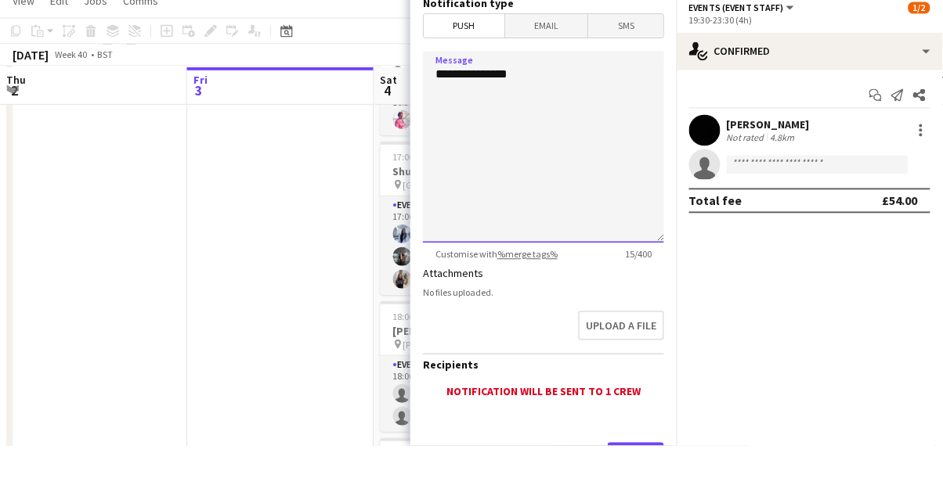
scroll to position [111, 0]
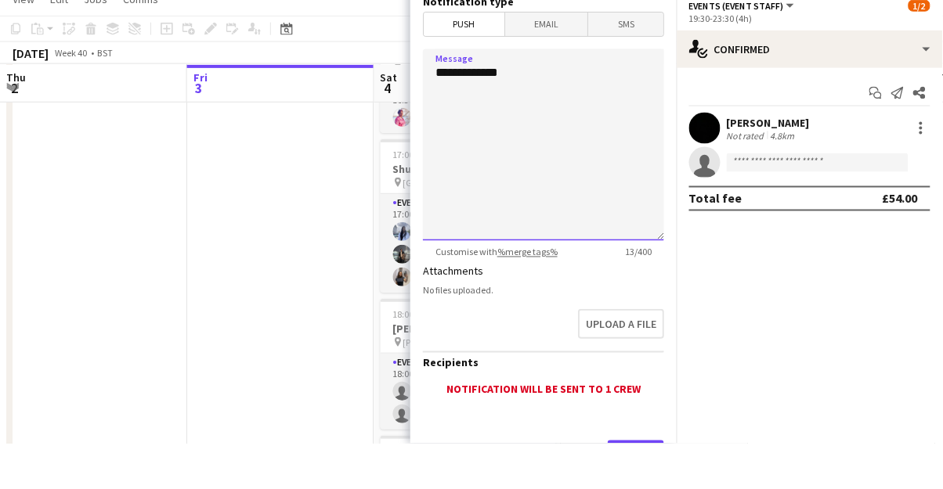
type textarea "**********"
click at [345, 188] on app-date-cell at bounding box center [280, 356] width 187 height 584
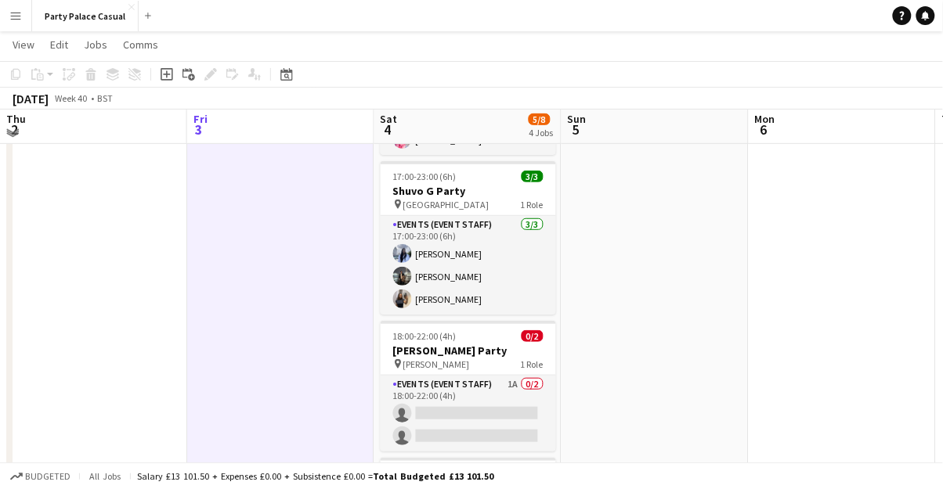
scroll to position [139, 0]
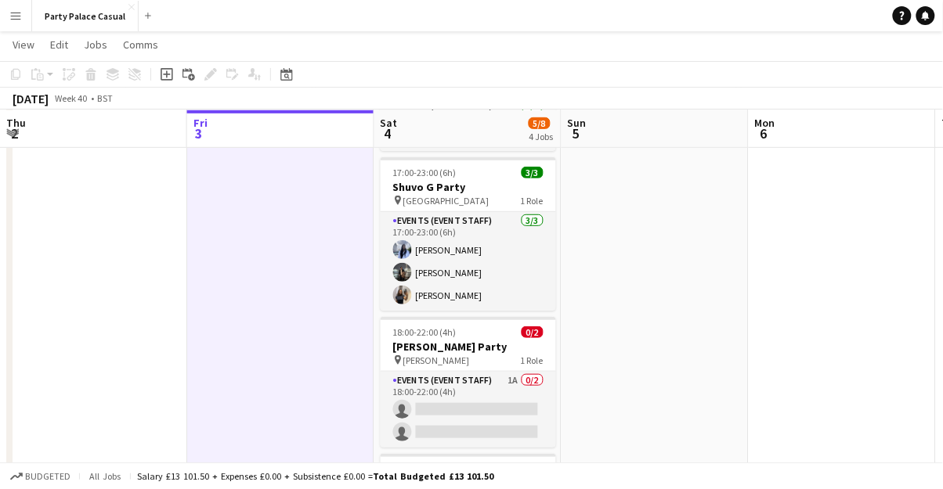
click at [22, 140] on span "2" at bounding box center [15, 134] width 22 height 18
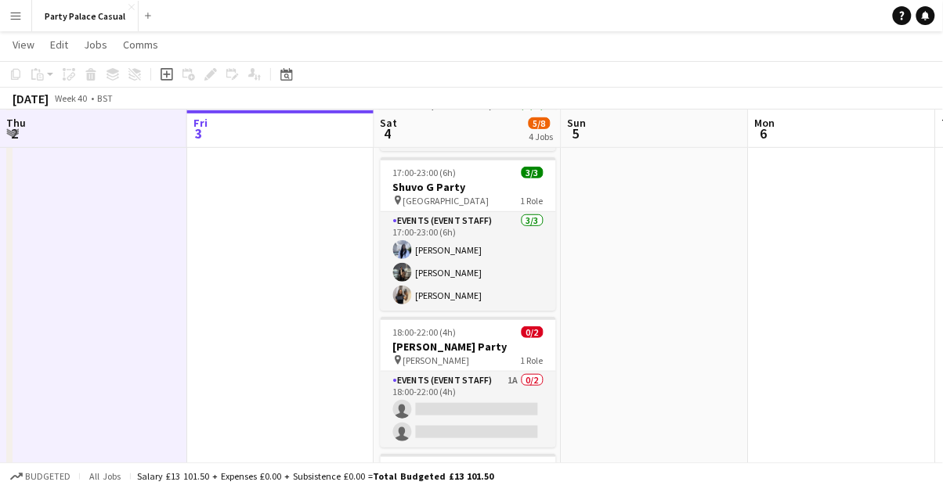
click at [16, 139] on span "2" at bounding box center [15, 134] width 22 height 18
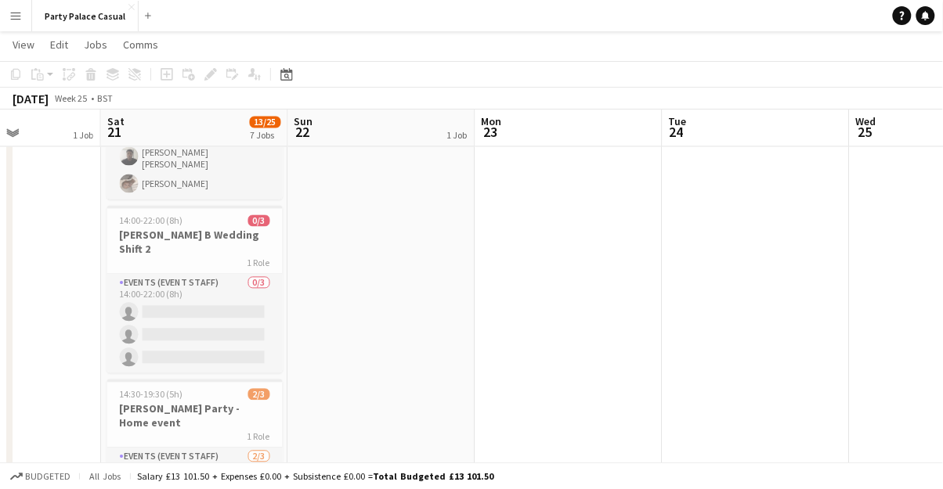
scroll to position [654, 0]
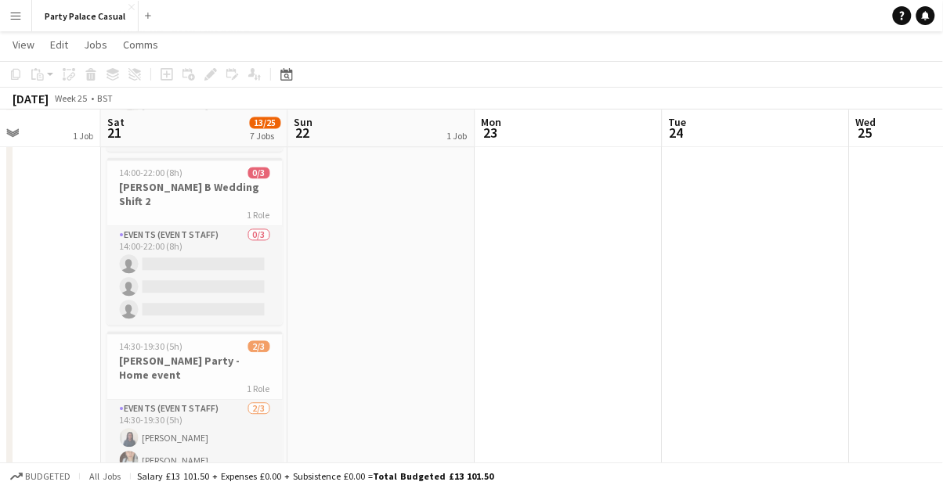
click at [188, 401] on app-card-role "Events (Event Staff) 2/3 14:30-19:30 (5h) Charissa Monney Lara Freitas single-n…" at bounding box center [194, 450] width 175 height 99
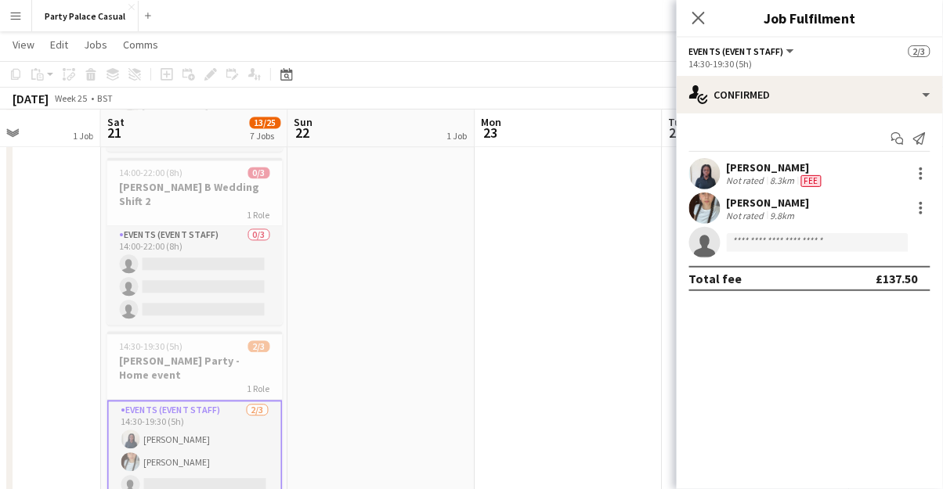
click at [29, 23] on button "Menu" at bounding box center [15, 15] width 31 height 31
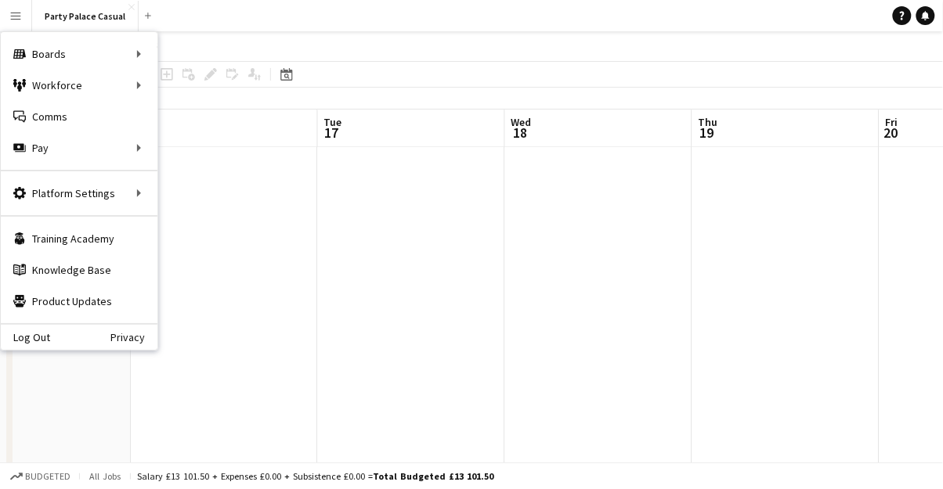
scroll to position [0, 429]
click at [32, 92] on div "Workforce Workforce" at bounding box center [79, 85] width 157 height 31
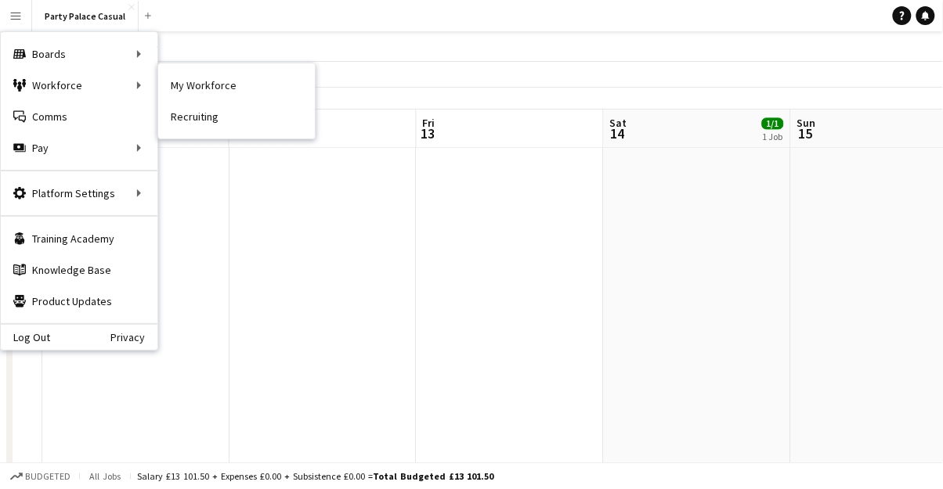
scroll to position [0, 326]
click at [207, 84] on link "My Workforce" at bounding box center [236, 85] width 157 height 31
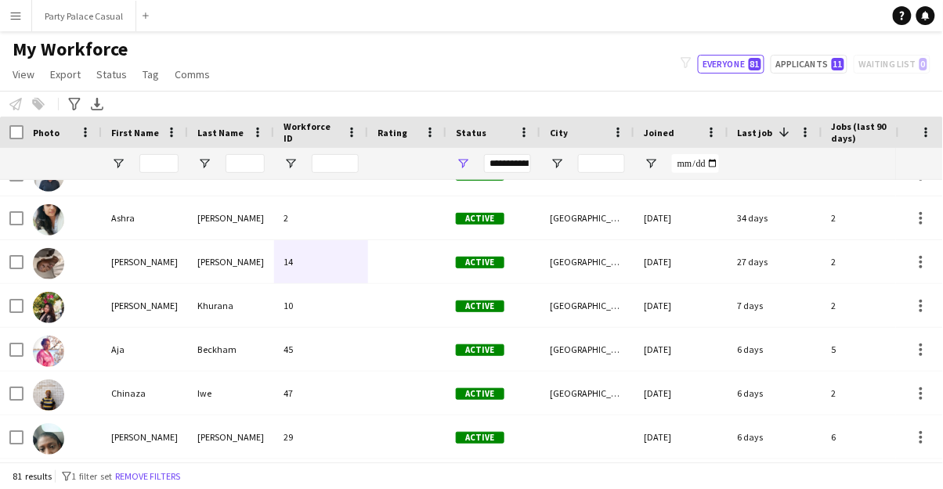
scroll to position [291, 0]
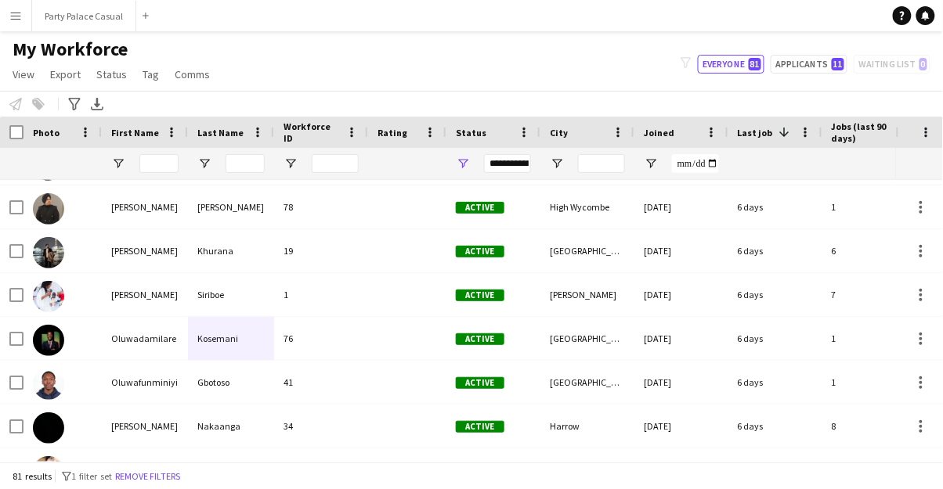
click at [57, 312] on div at bounding box center [48, 296] width 31 height 44
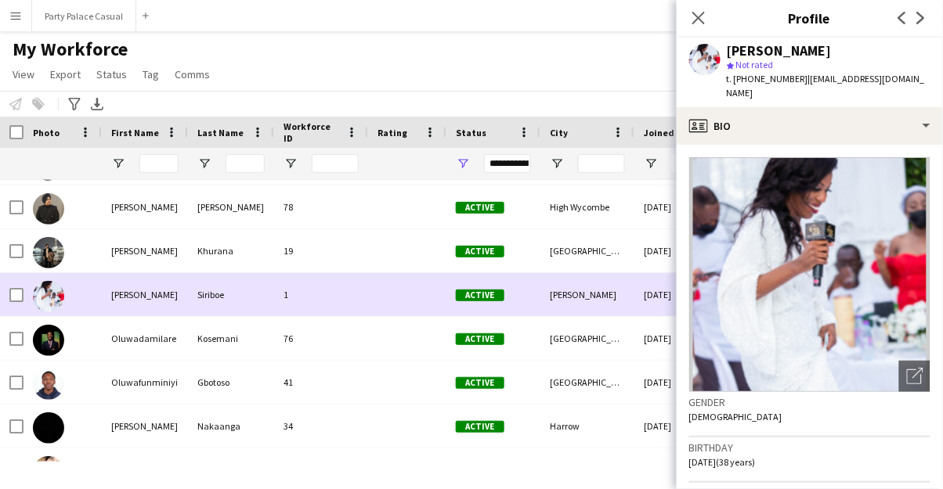
click at [921, 20] on icon at bounding box center [921, 18] width 8 height 13
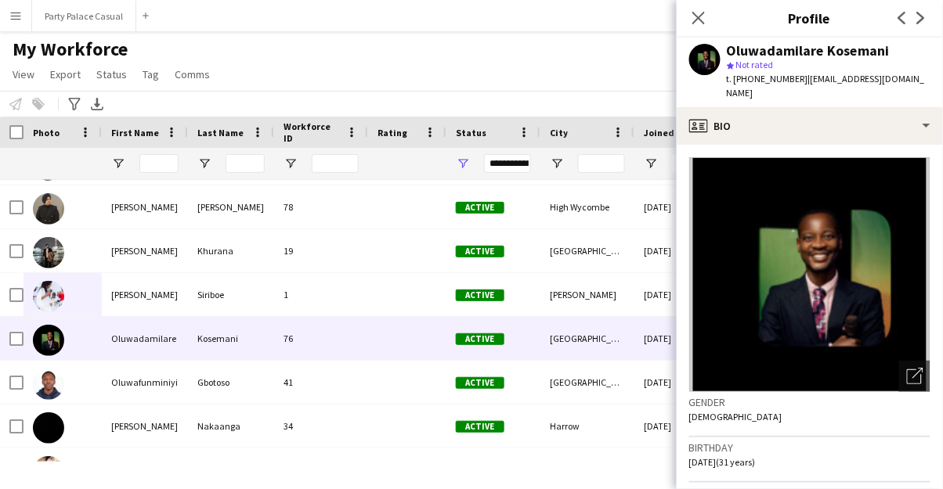
click at [921, 20] on icon at bounding box center [921, 18] width 8 height 13
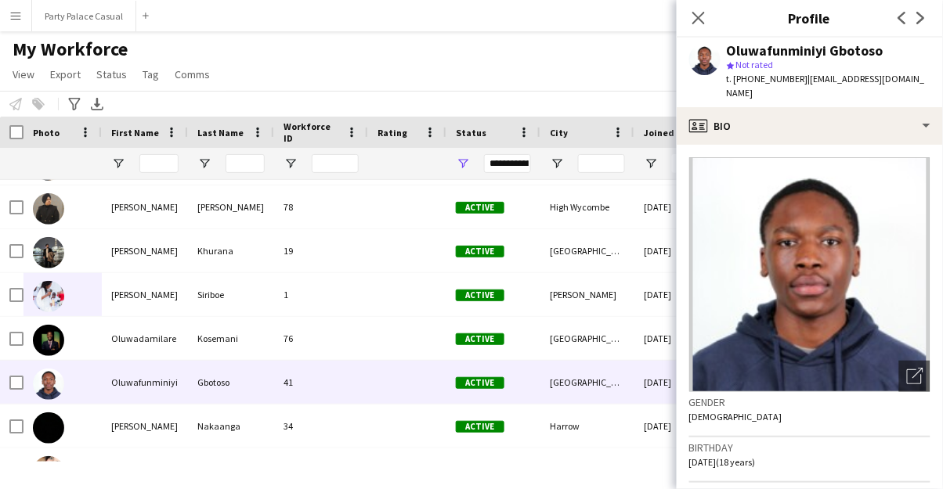
click at [921, 18] on icon "Next" at bounding box center [921, 18] width 13 height 13
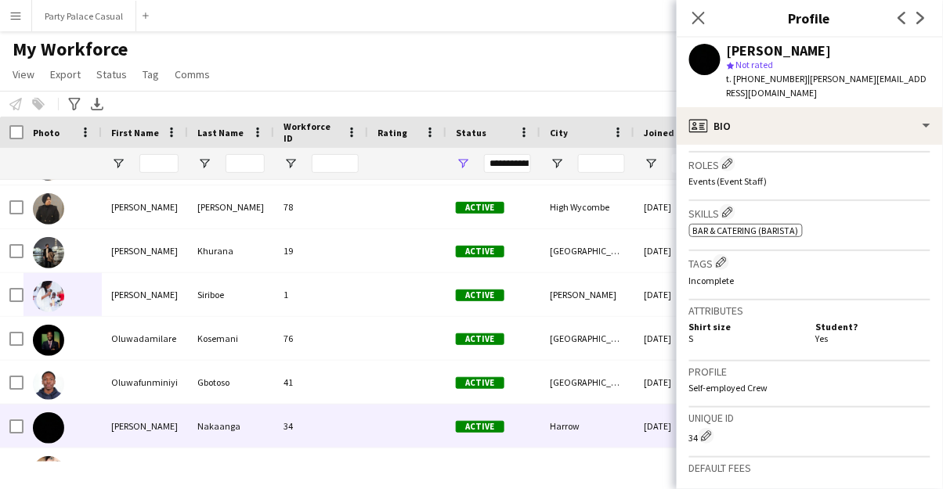
scroll to position [507, 0]
click at [918, 22] on icon at bounding box center [921, 18] width 8 height 13
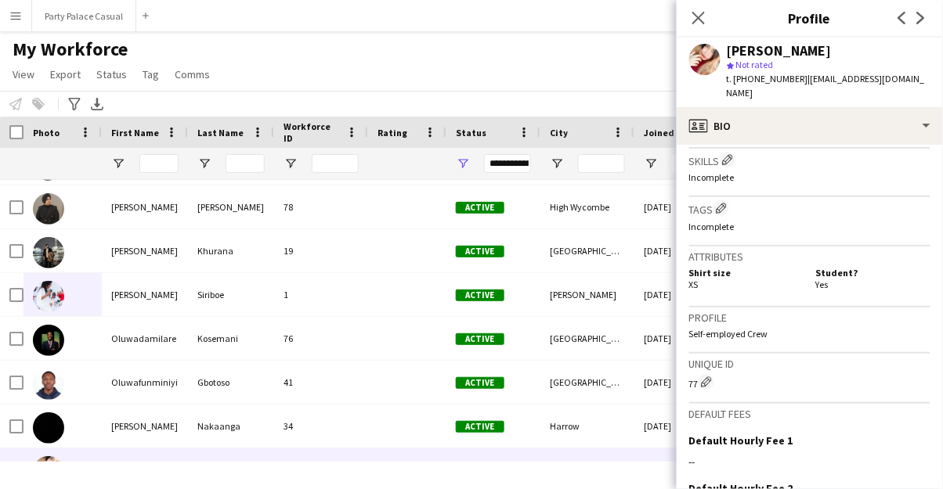
scroll to position [546, 0]
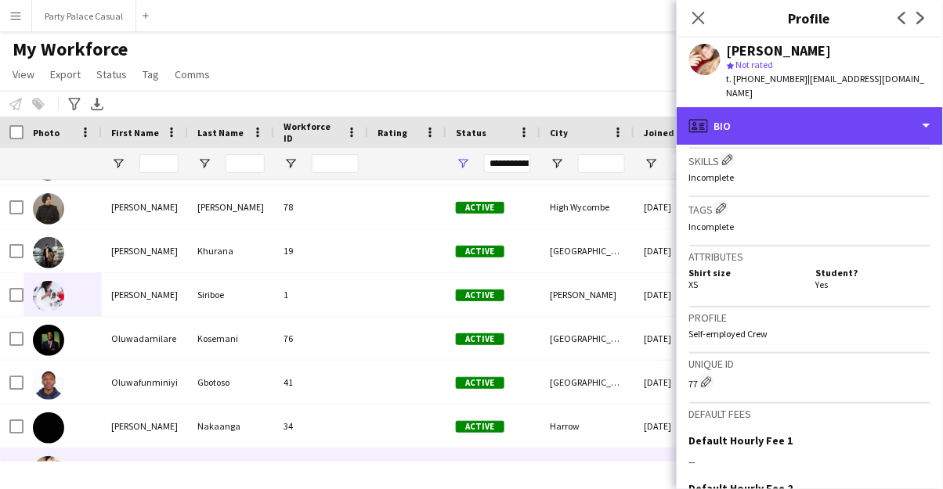
click at [926, 127] on div "profile Bio" at bounding box center [810, 126] width 266 height 38
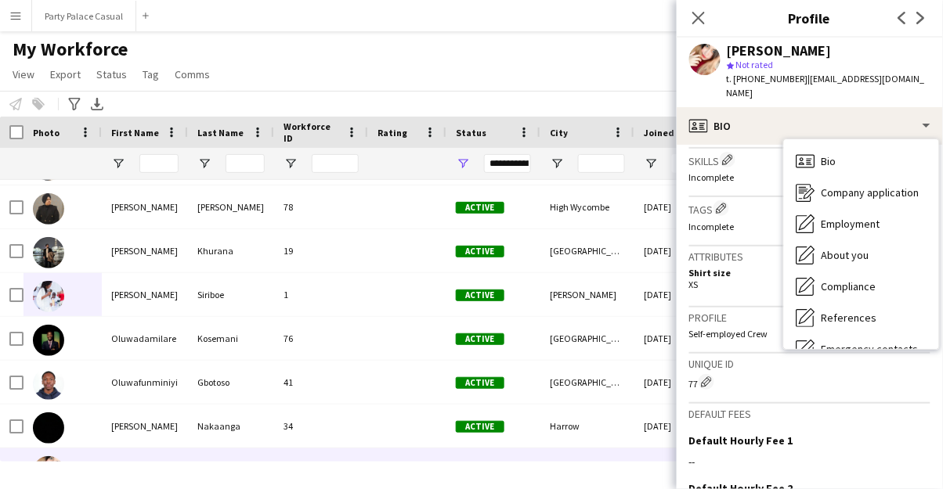
click at [873, 60] on div "star Not rated" at bounding box center [829, 65] width 204 height 14
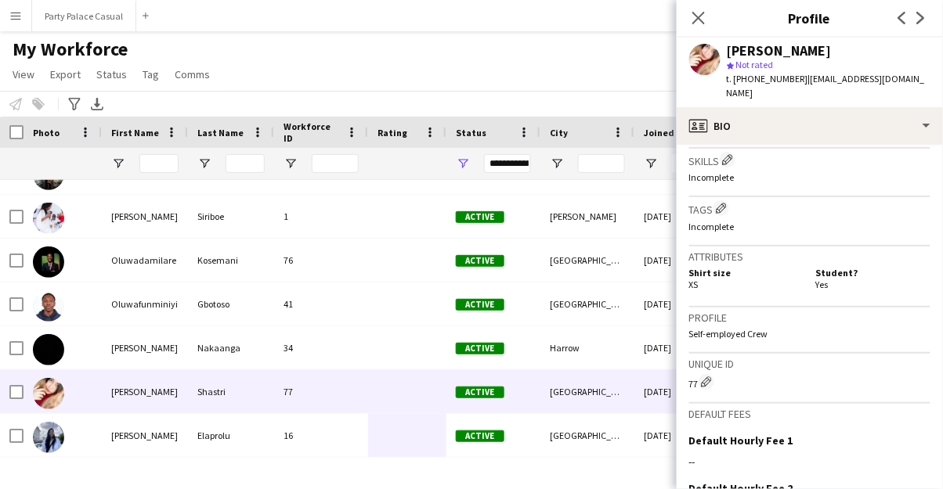
scroll to position [664, 0]
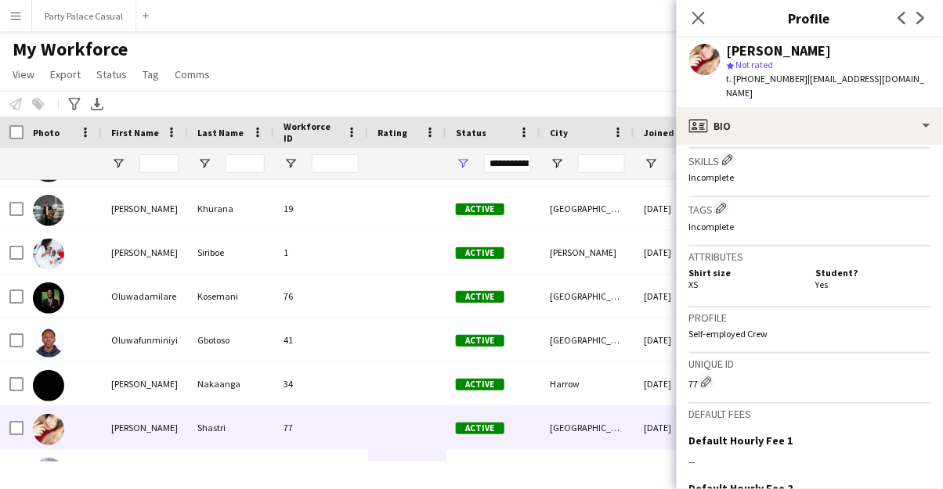
click at [26, 300] on div at bounding box center [62, 296] width 78 height 43
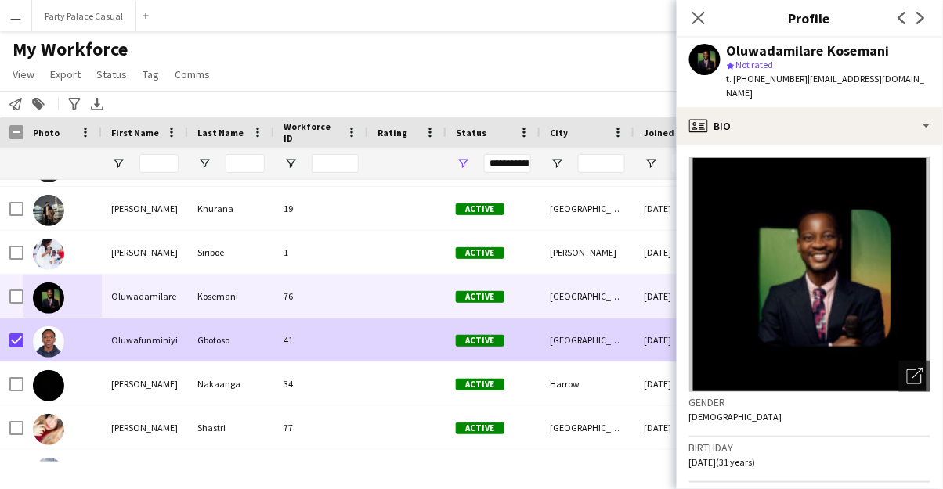
click at [23, 343] on div at bounding box center [62, 340] width 78 height 43
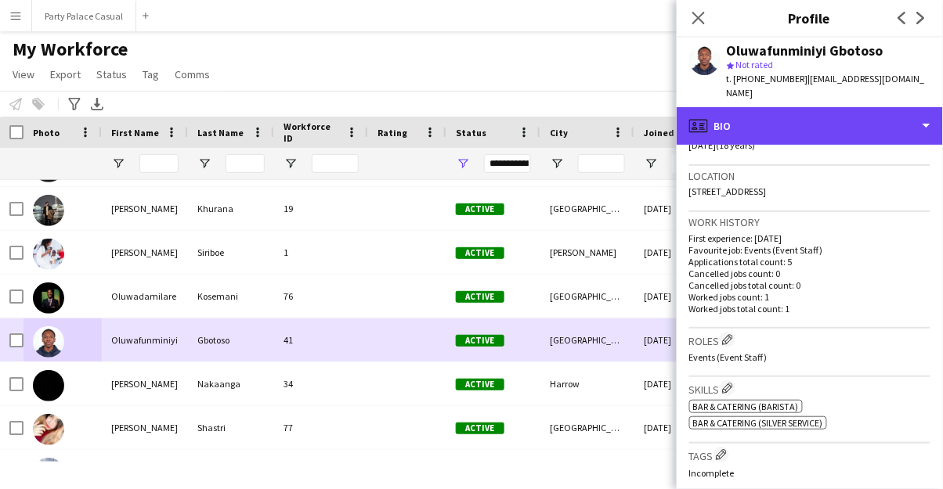
click at [691, 125] on div "profile Bio" at bounding box center [810, 126] width 266 height 38
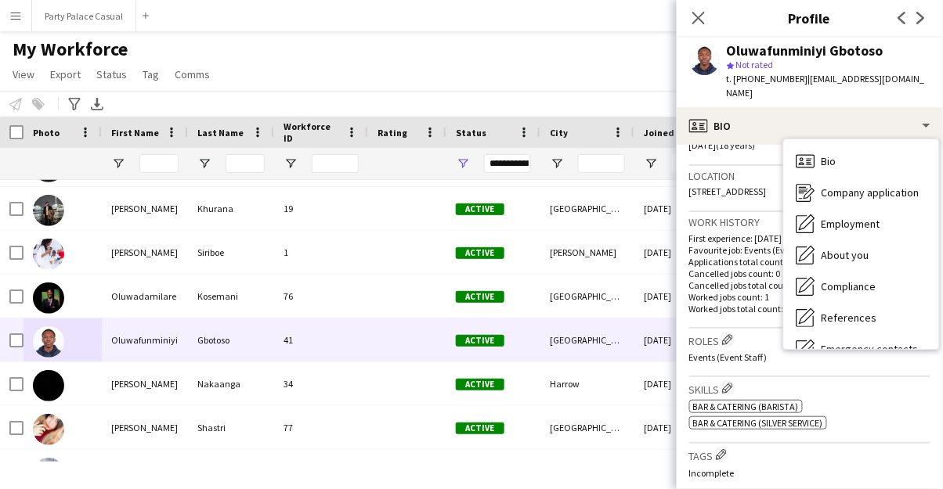
click at [697, 20] on icon at bounding box center [698, 18] width 13 height 13
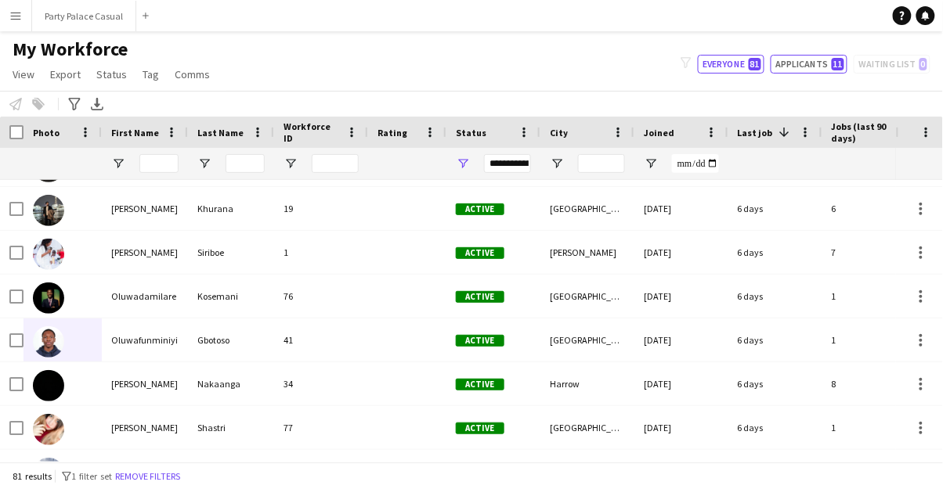
click at [811, 69] on button "Applicants 11" at bounding box center [809, 64] width 77 height 19
type input "**********"
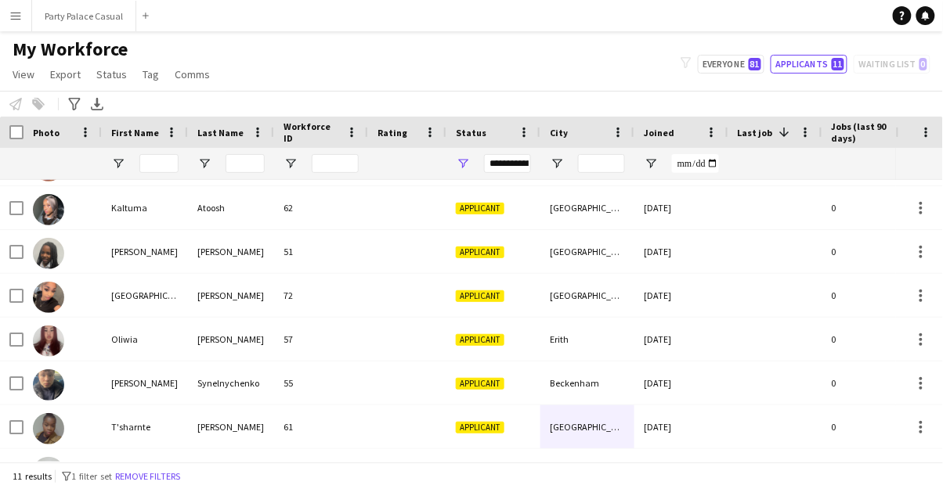
click at [482, 478] on div "Applicant" at bounding box center [493, 471] width 94 height 43
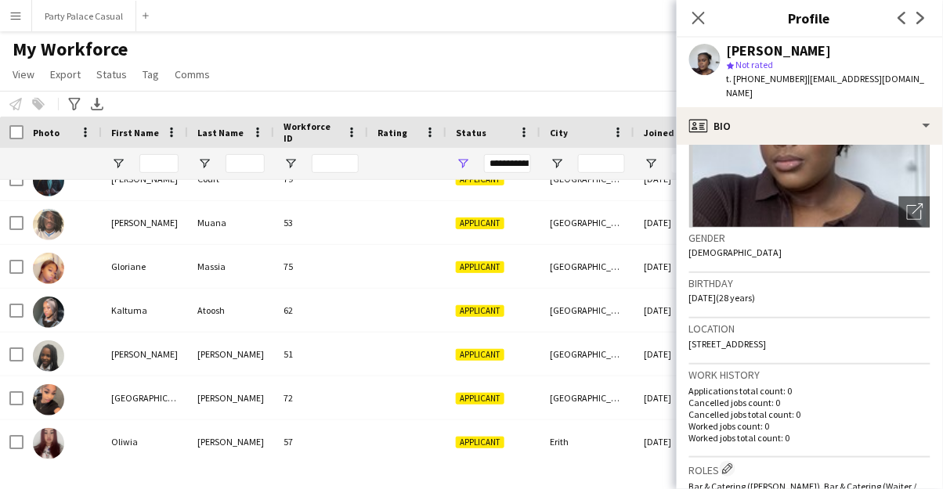
scroll to position [0, 0]
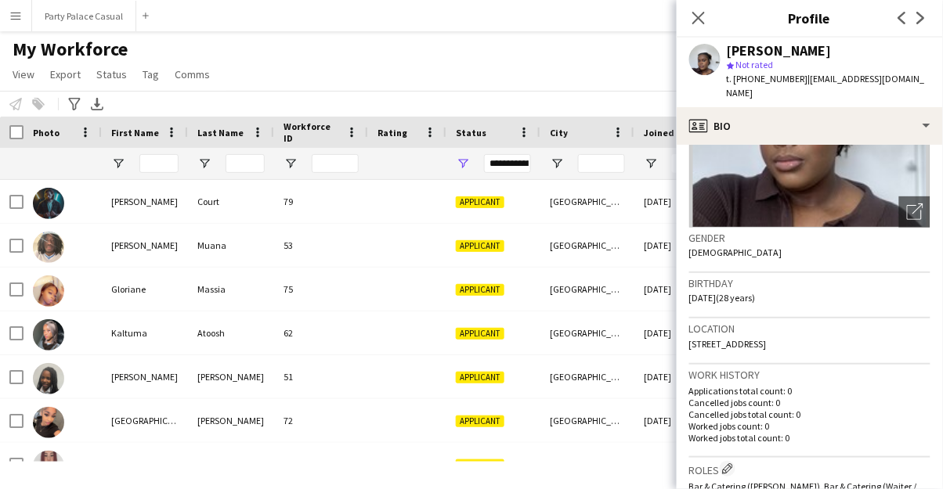
click at [492, 201] on span "Applicant" at bounding box center [480, 203] width 49 height 12
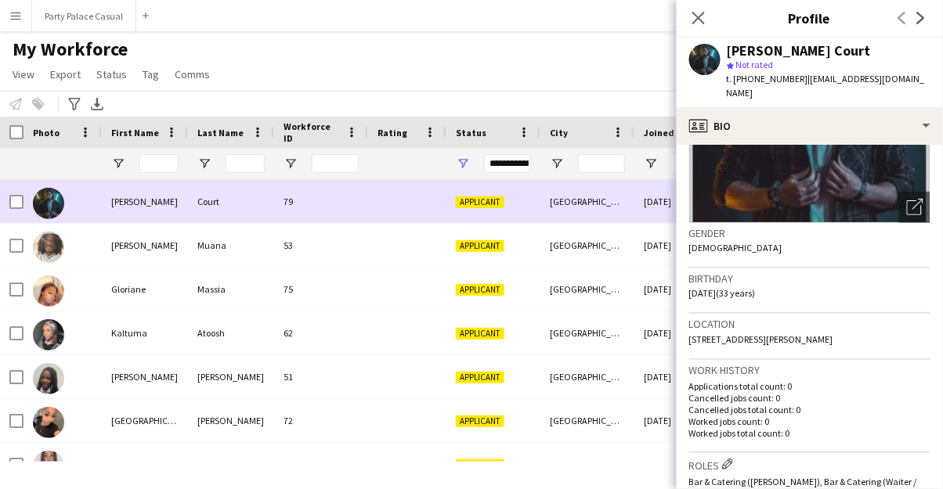
scroll to position [175, 0]
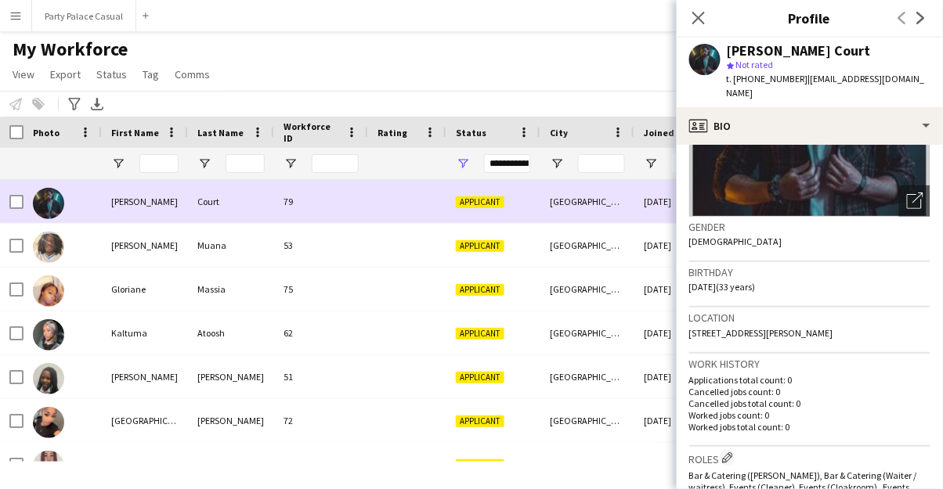
click at [58, 252] on img at bounding box center [48, 247] width 31 height 31
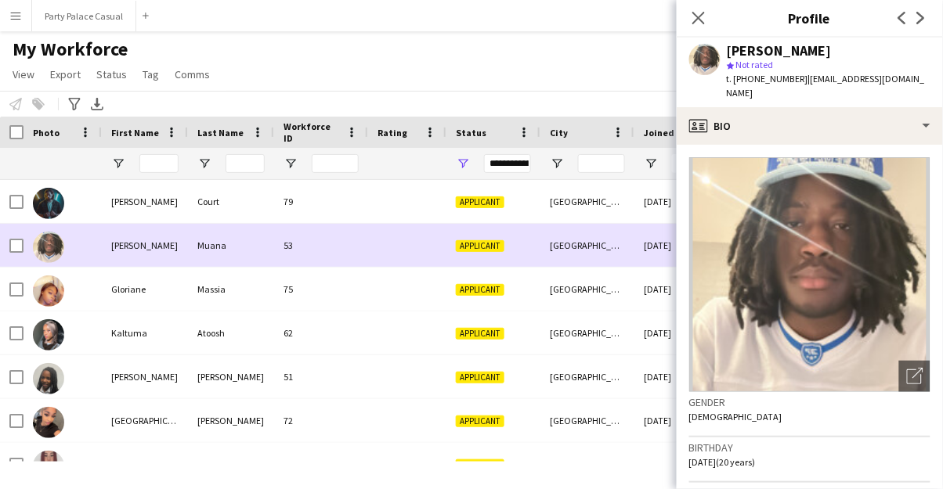
click at [477, 433] on div "Applicant" at bounding box center [493, 420] width 94 height 43
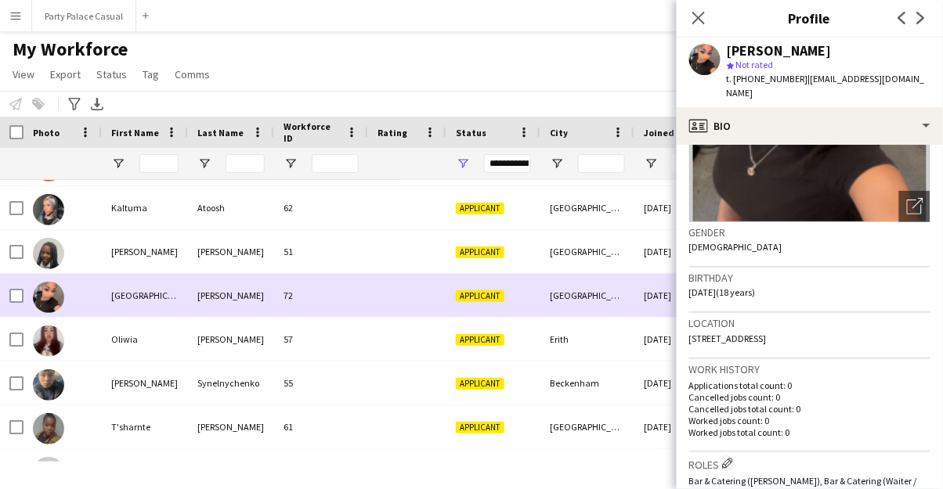
scroll to position [125, 0]
click at [56, 431] on img at bounding box center [48, 428] width 31 height 31
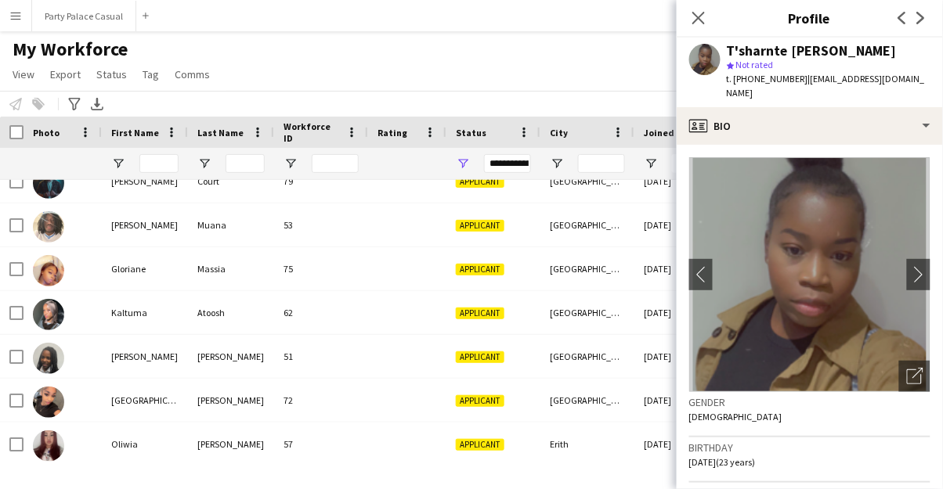
scroll to position [0, 0]
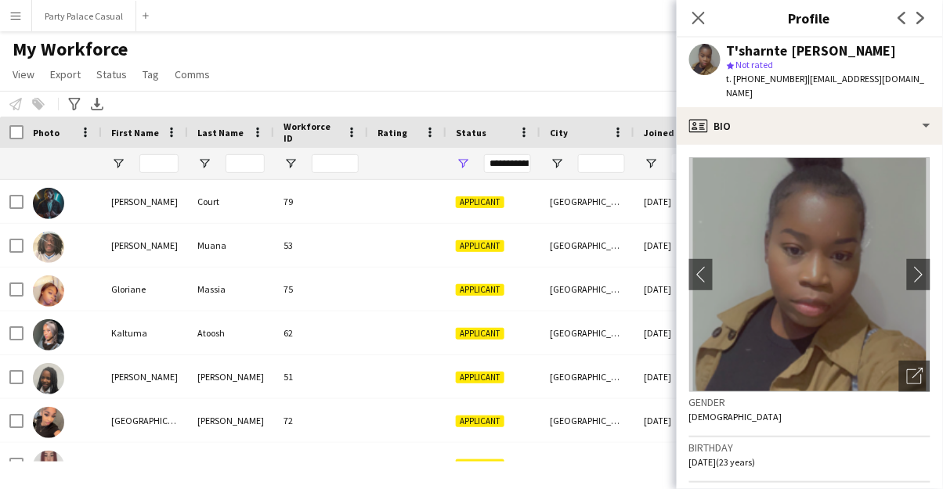
click at [30, 82] on link "View" at bounding box center [23, 74] width 34 height 20
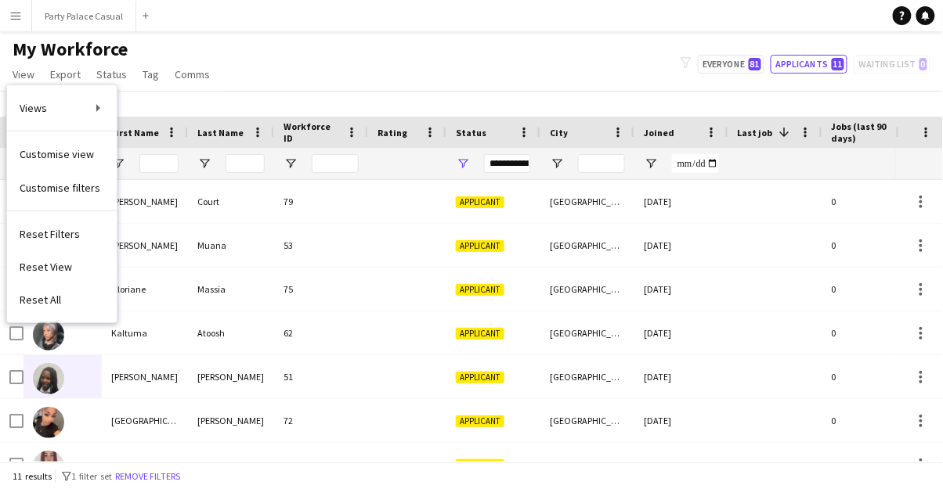
click at [16, 19] on app-icon "Menu" at bounding box center [15, 15] width 13 height 13
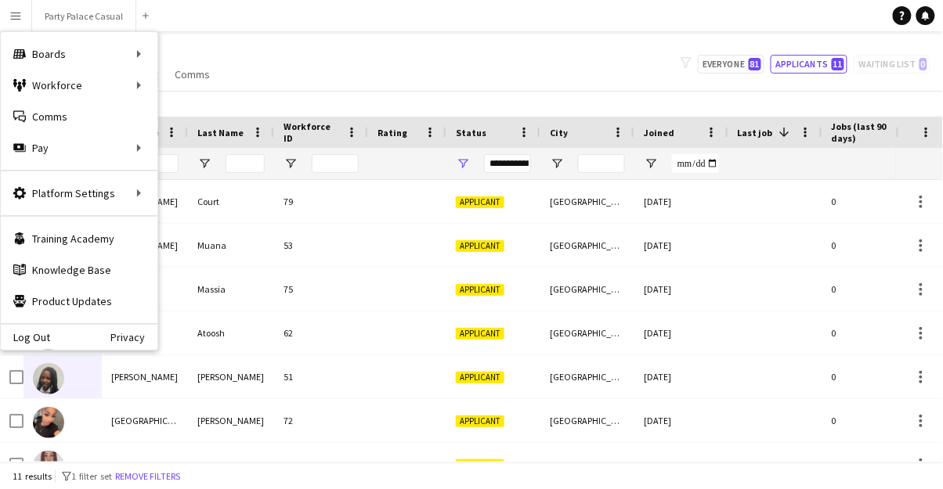
click at [155, 149] on div "Pay Pay" at bounding box center [79, 147] width 157 height 31
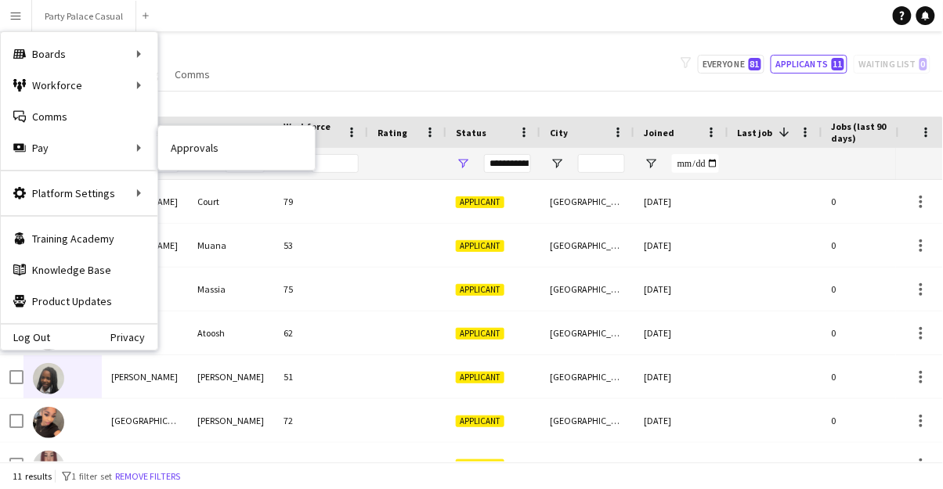
click at [146, 207] on div "Platform Settings Platform Settings" at bounding box center [79, 193] width 157 height 31
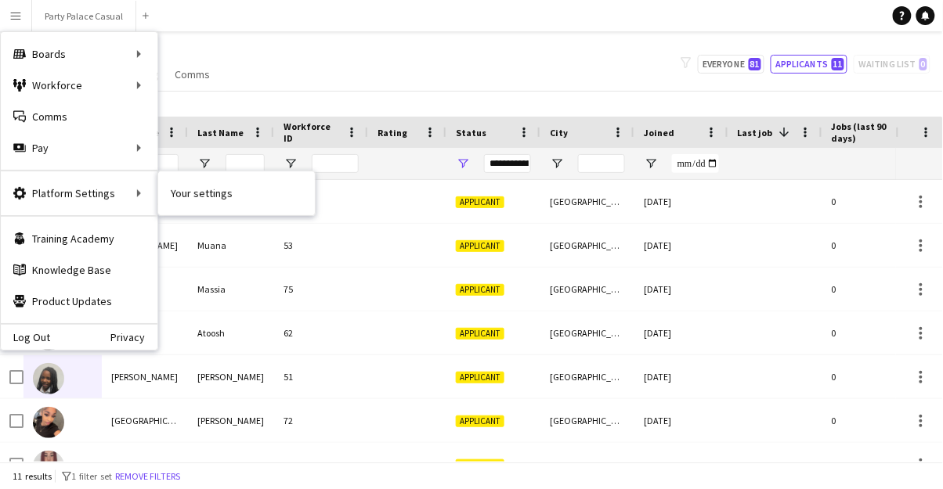
click at [99, 374] on div at bounding box center [62, 377] width 78 height 43
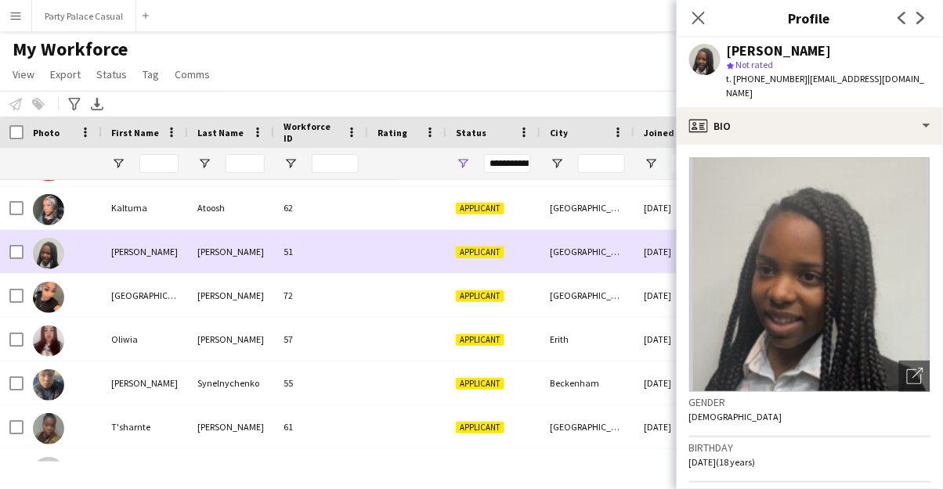
scroll to position [125, 0]
click at [115, 462] on div at bounding box center [849, 456] width 1698 height 13
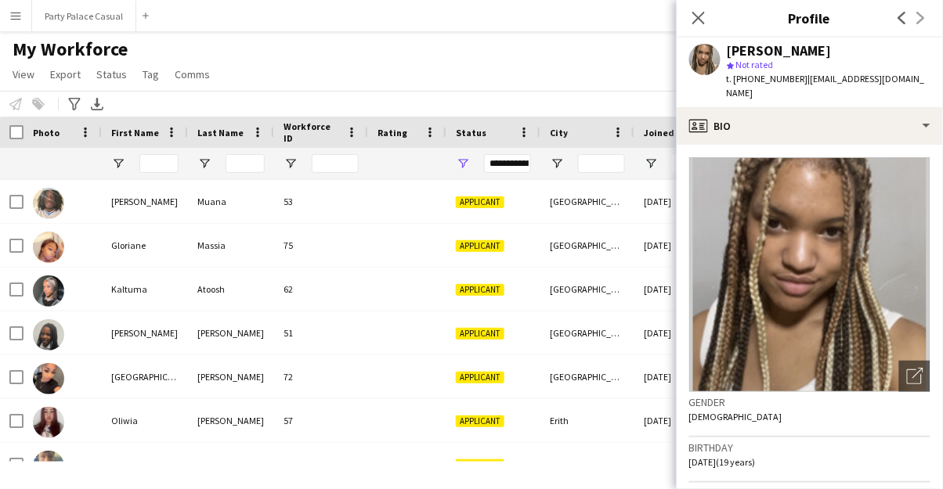
scroll to position [0, 0]
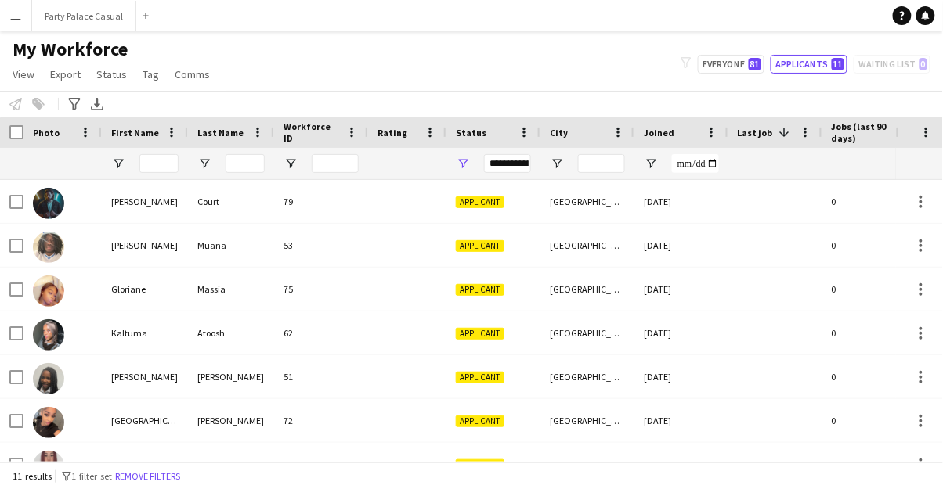
click at [16, 25] on button "Menu" at bounding box center [15, 15] width 31 height 31
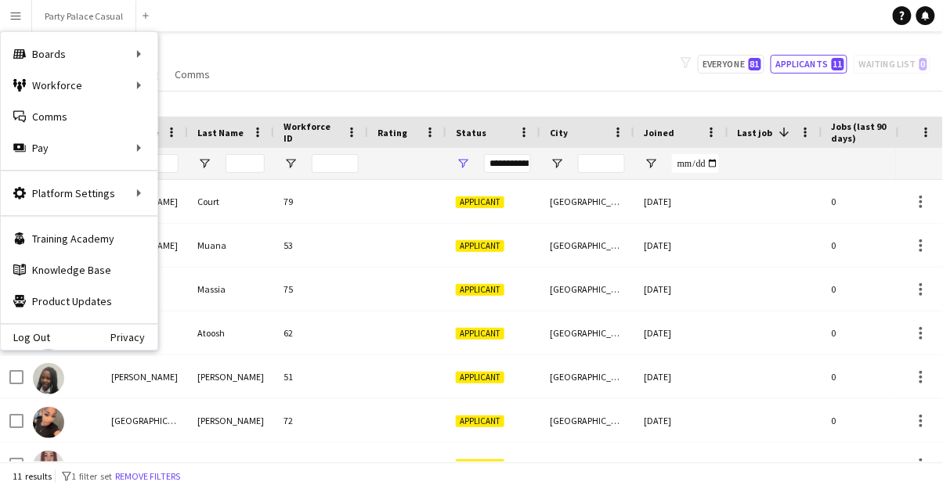
click at [67, 56] on div "Boards Boards" at bounding box center [79, 53] width 157 height 31
click at [188, 58] on link "Boards" at bounding box center [236, 53] width 157 height 31
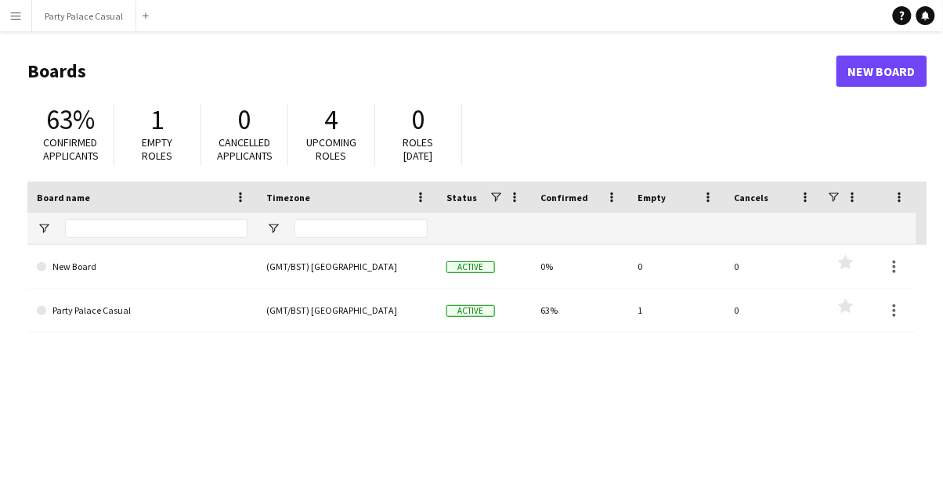
click at [43, 312] on span at bounding box center [41, 310] width 9 height 9
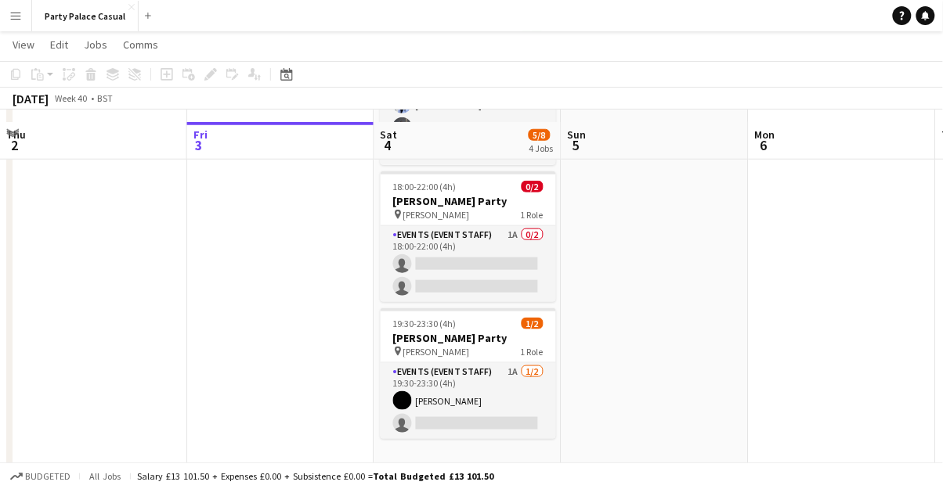
scroll to position [297, 0]
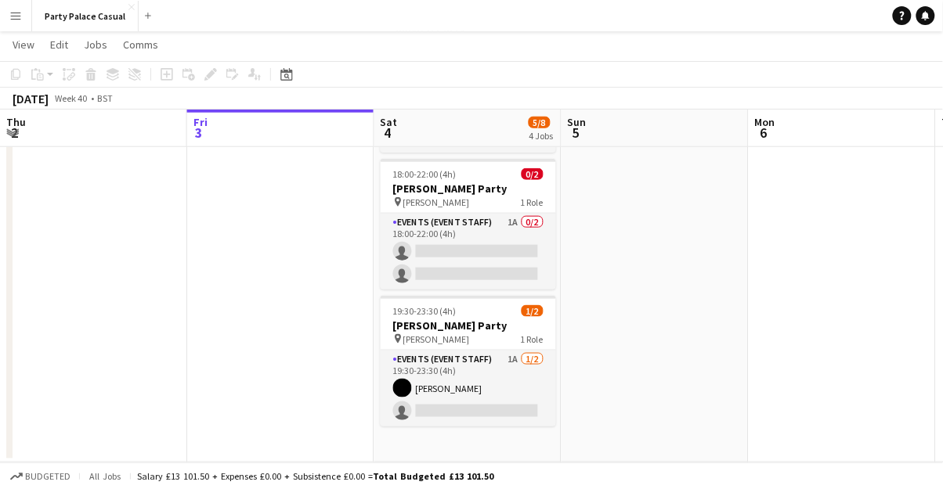
click at [533, 231] on app-card-role "Events (Event Staff) 1A 0/2 18:00-22:00 (4h) single-neutral-actions single-neut…" at bounding box center [468, 252] width 175 height 76
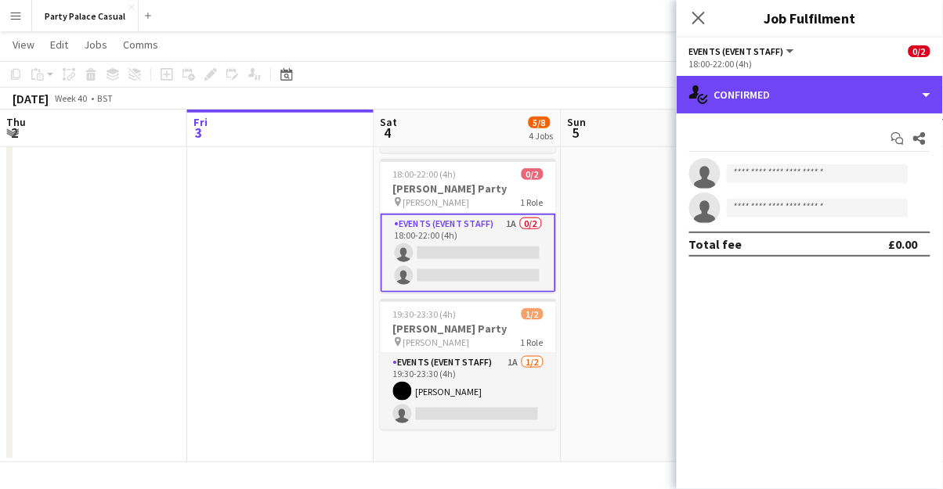
click at [705, 99] on icon at bounding box center [704, 98] width 8 height 5
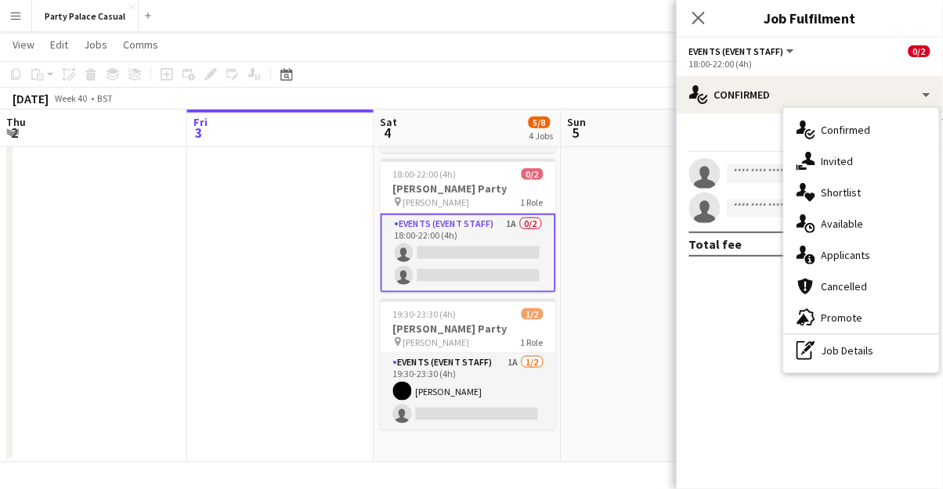
click at [637, 338] on app-date-cell at bounding box center [654, 171] width 187 height 584
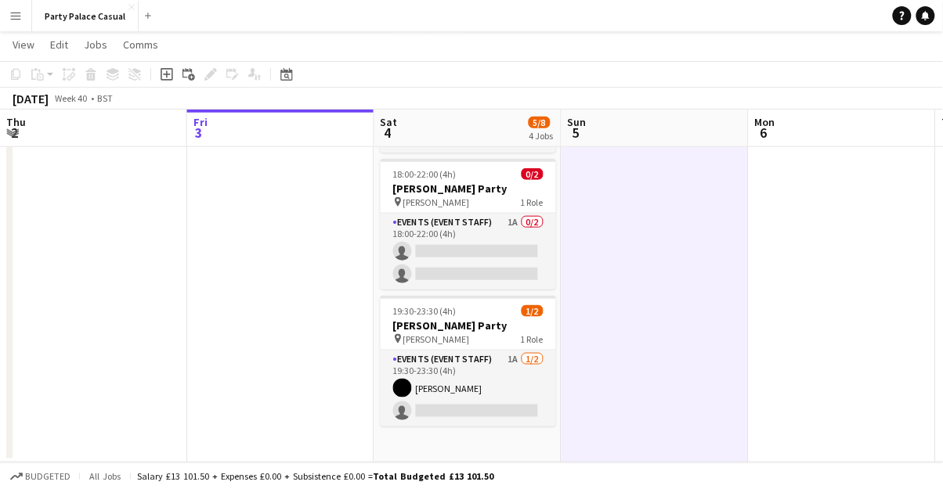
click at [539, 235] on app-card-role "Events (Event Staff) 1A 0/2 18:00-22:00 (4h) single-neutral-actions single-neut…" at bounding box center [468, 252] width 175 height 76
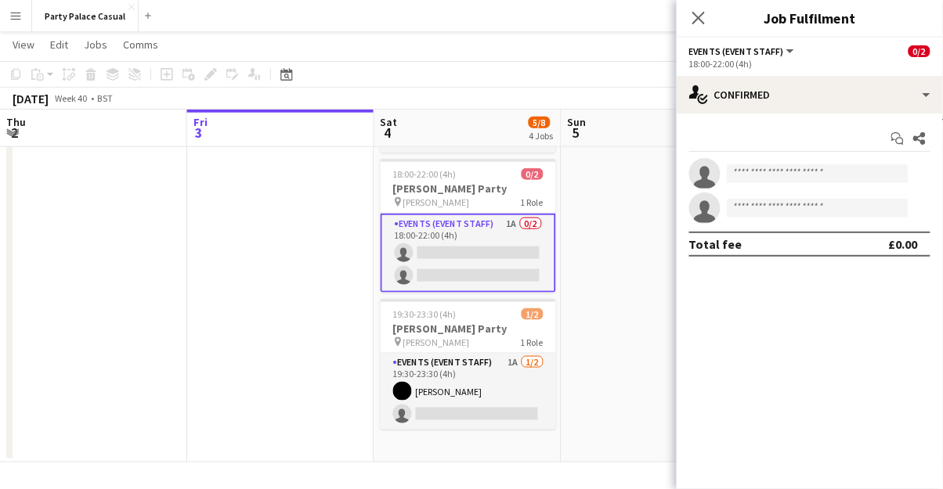
click at [925, 45] on span "0/2" at bounding box center [919, 51] width 22 height 12
click at [919, 50] on span "0/2" at bounding box center [919, 51] width 22 height 12
click at [926, 50] on span "0/2" at bounding box center [919, 51] width 22 height 12
click at [923, 49] on span "0/2" at bounding box center [919, 51] width 22 height 12
click at [879, 60] on div "18:00-22:00 (4h)" at bounding box center [809, 64] width 241 height 12
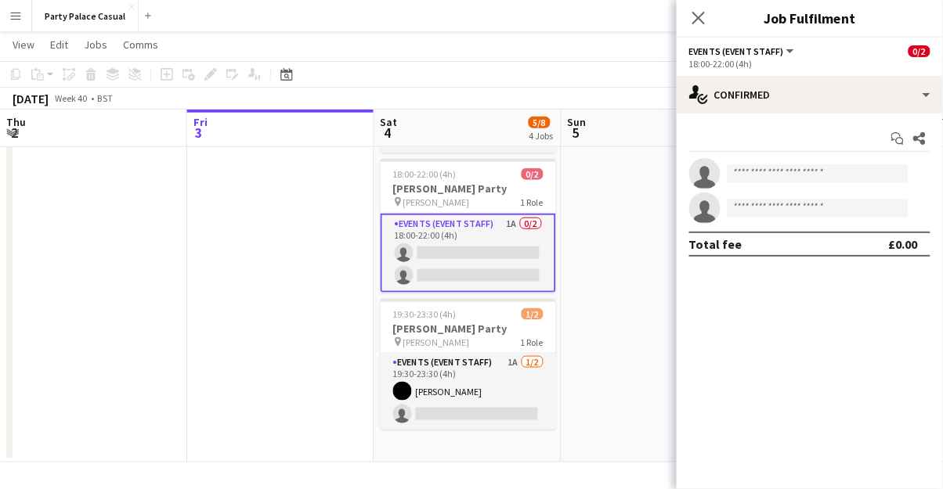
click at [918, 51] on span "0/2" at bounding box center [919, 51] width 22 height 12
click at [884, 62] on div "18:00-22:00 (4h)" at bounding box center [809, 64] width 241 height 12
click at [104, 48] on span "Jobs" at bounding box center [95, 45] width 23 height 14
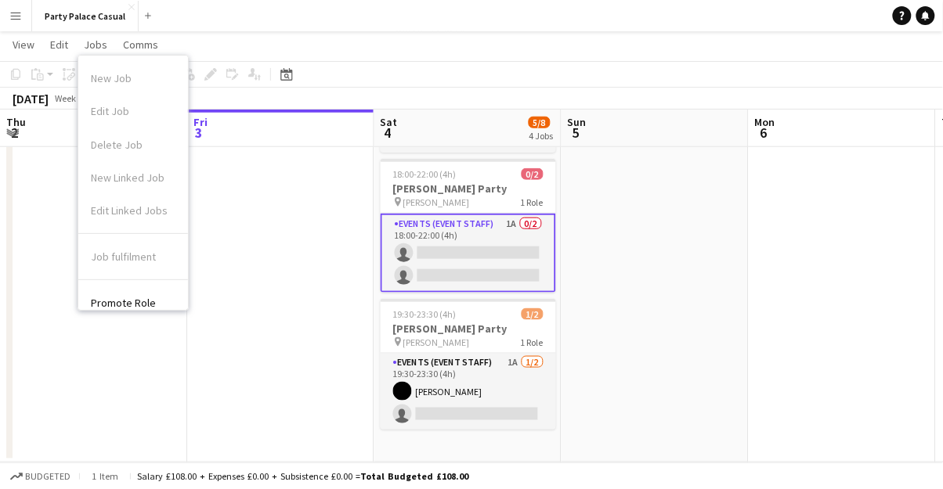
click at [135, 312] on link "Promote Role" at bounding box center [133, 303] width 110 height 33
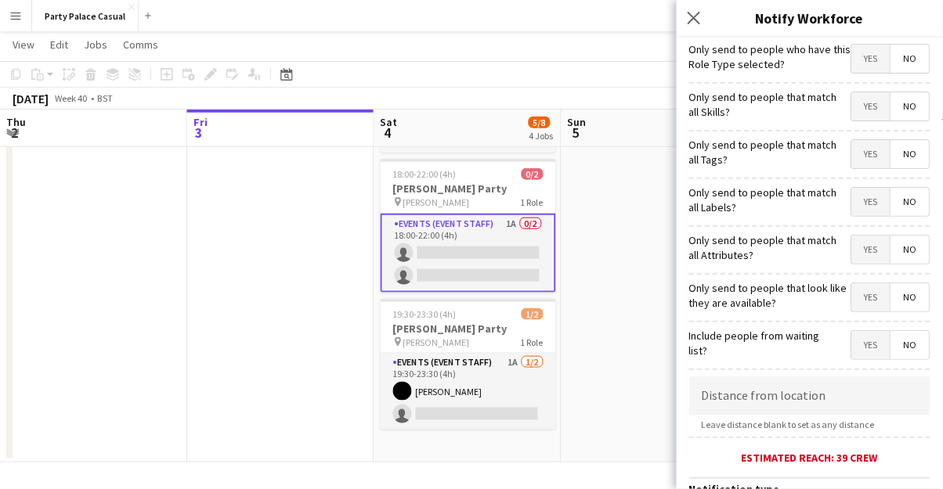
click at [695, 18] on icon at bounding box center [694, 18] width 13 height 13
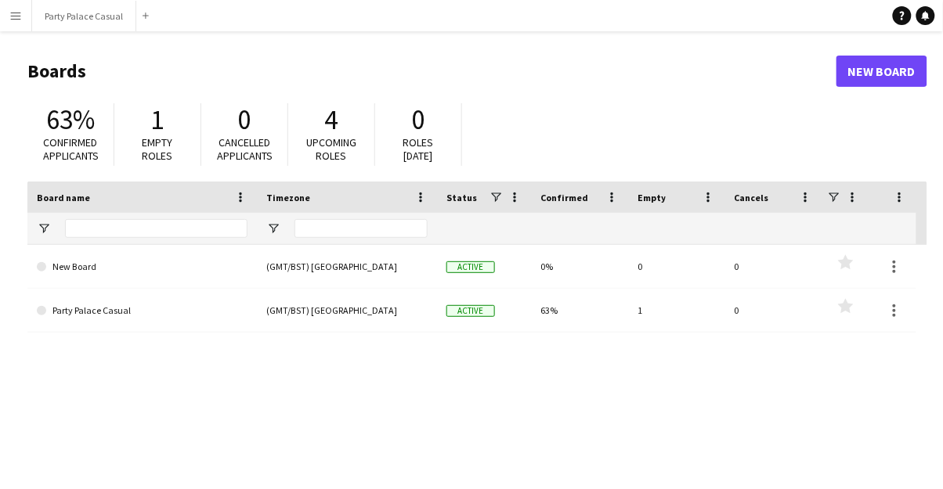
click at [42, 269] on span at bounding box center [41, 266] width 9 height 9
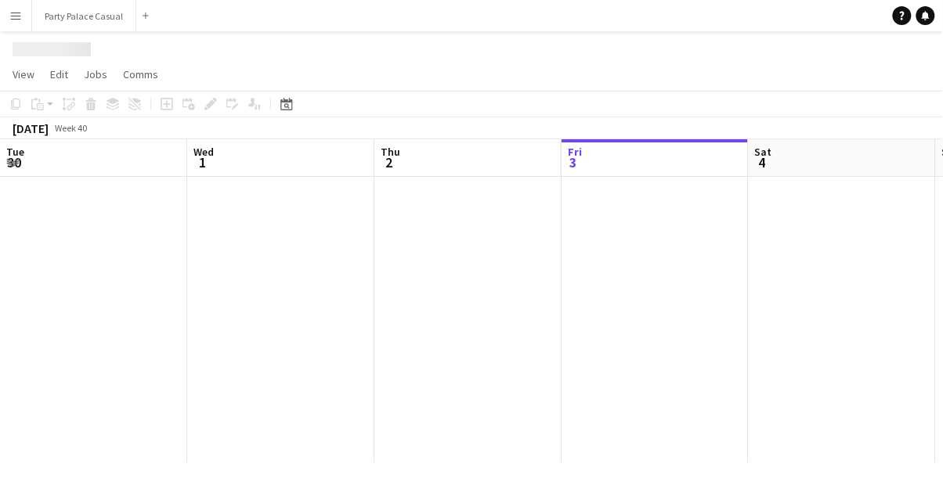
scroll to position [0, 374]
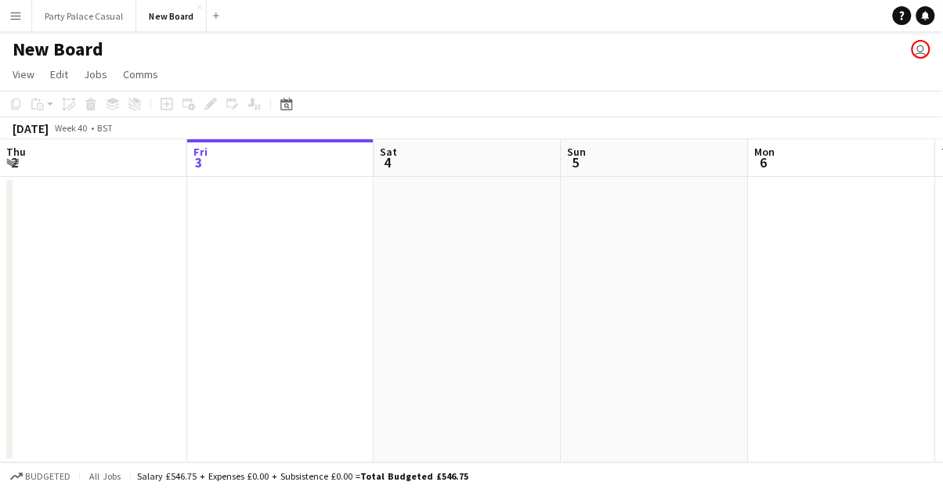
click at [210, 15] on button "Add" at bounding box center [216, 15] width 13 height 13
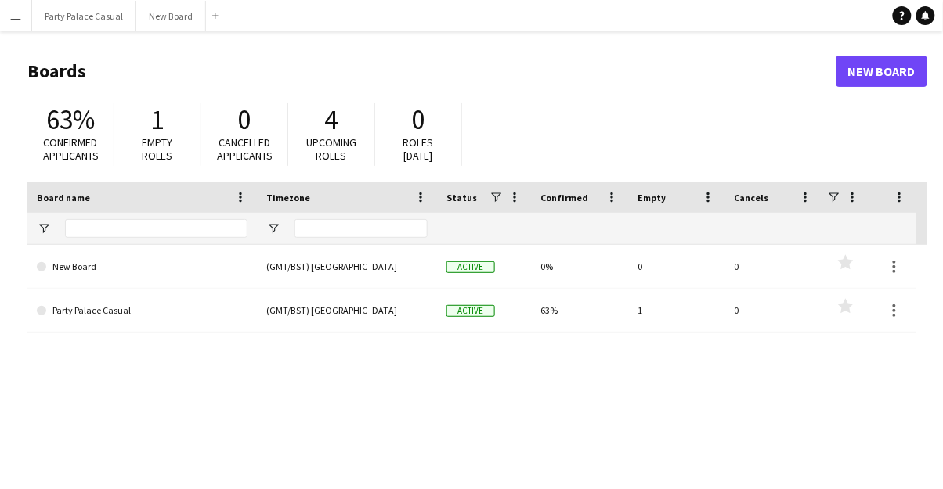
click at [334, 154] on span "Upcoming roles" at bounding box center [331, 148] width 50 height 27
click at [334, 139] on span "Upcoming roles" at bounding box center [331, 148] width 50 height 27
click at [352, 409] on div "New Board (GMT/BST) [GEOGRAPHIC_DATA] Active 0% 0 0 Favourites Party Palace Cas…" at bounding box center [477, 394] width 900 height 298
click at [456, 98] on div "63% Confirmed applicants 1 Empty roles 0 Cancelled applicants 4 Upcoming roles …" at bounding box center [477, 139] width 900 height 86
click at [16, 13] on app-icon "Menu" at bounding box center [15, 15] width 13 height 13
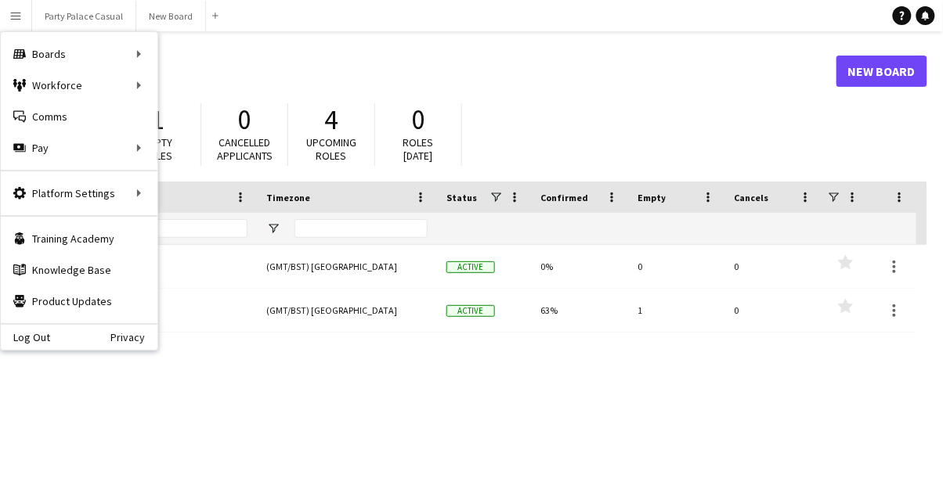
click at [135, 193] on div "Platform Settings Platform Settings" at bounding box center [79, 193] width 157 height 31
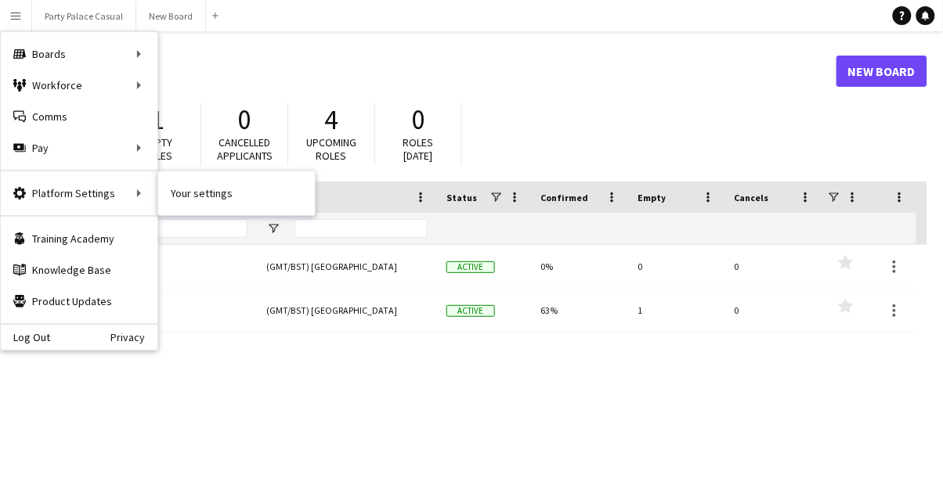
click at [210, 197] on link "Your settings" at bounding box center [236, 193] width 157 height 31
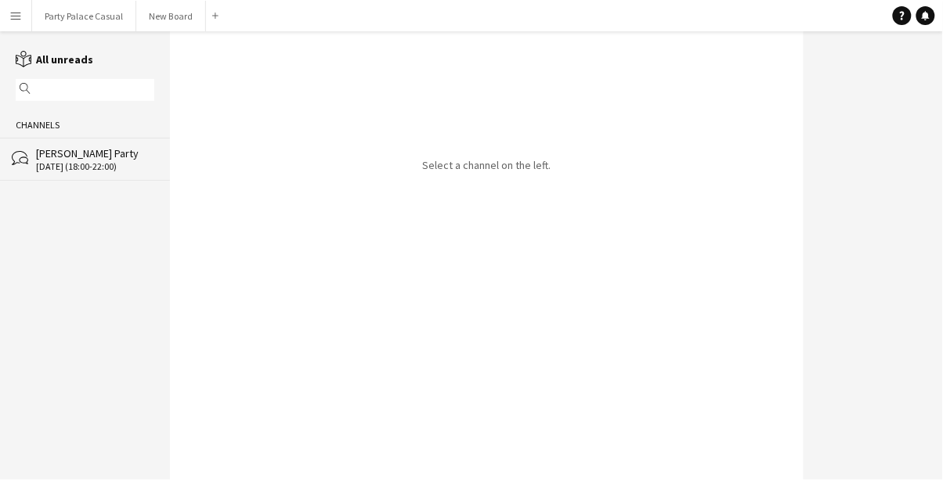
click at [85, 163] on div "[DATE] (18:00-22:00)" at bounding box center [95, 166] width 118 height 11
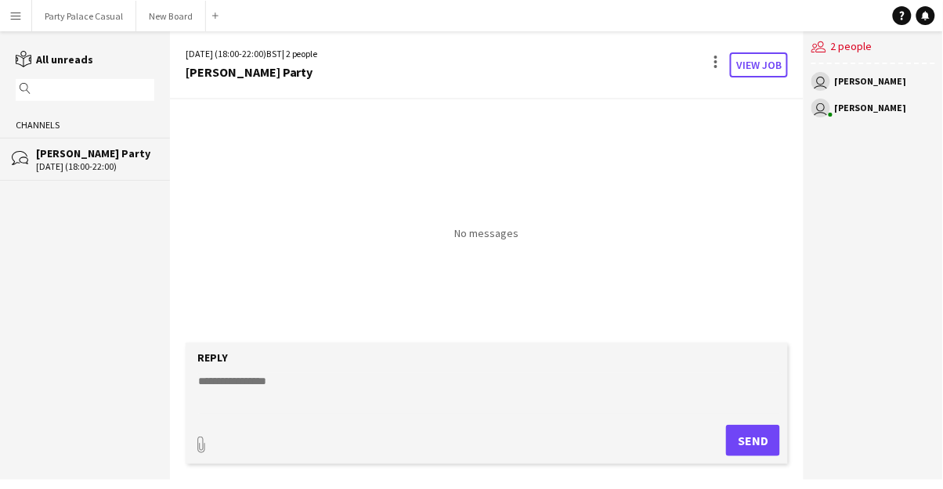
click at [756, 62] on link "View Job" at bounding box center [759, 64] width 58 height 25
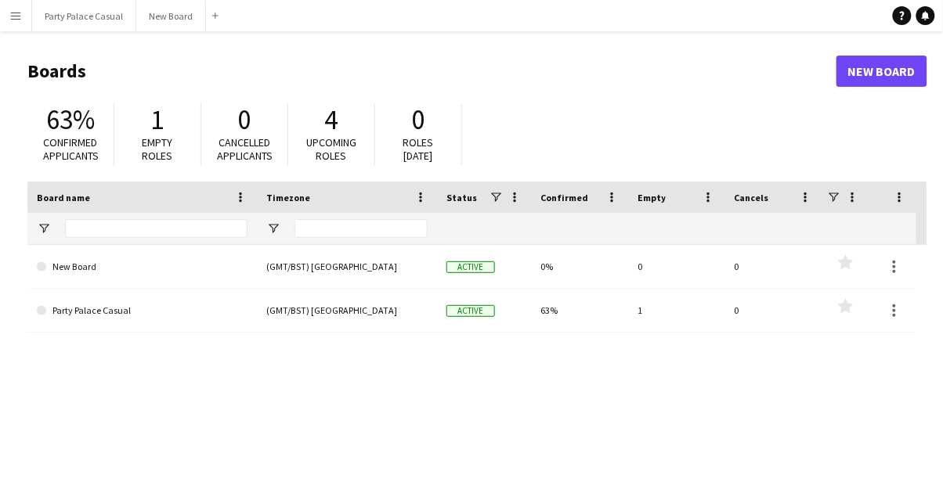
click at [56, 313] on link "Party Palace Casual" at bounding box center [142, 311] width 211 height 44
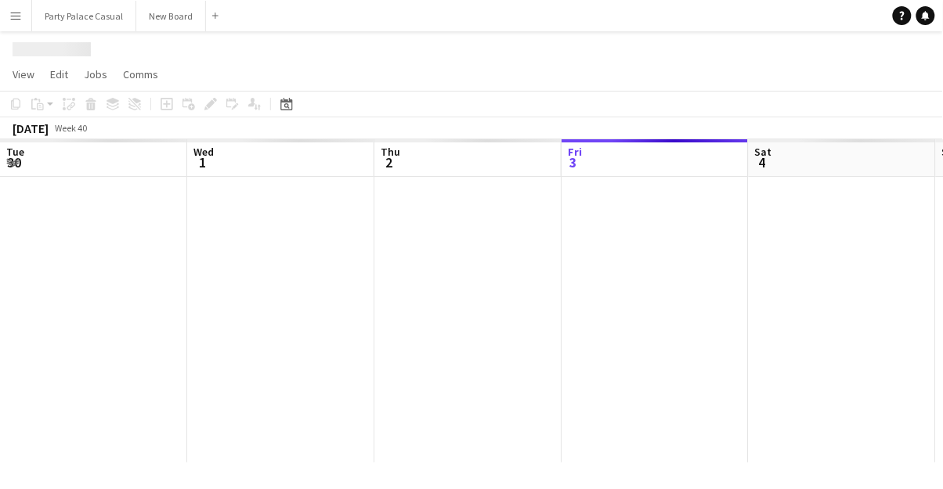
scroll to position [0, 374]
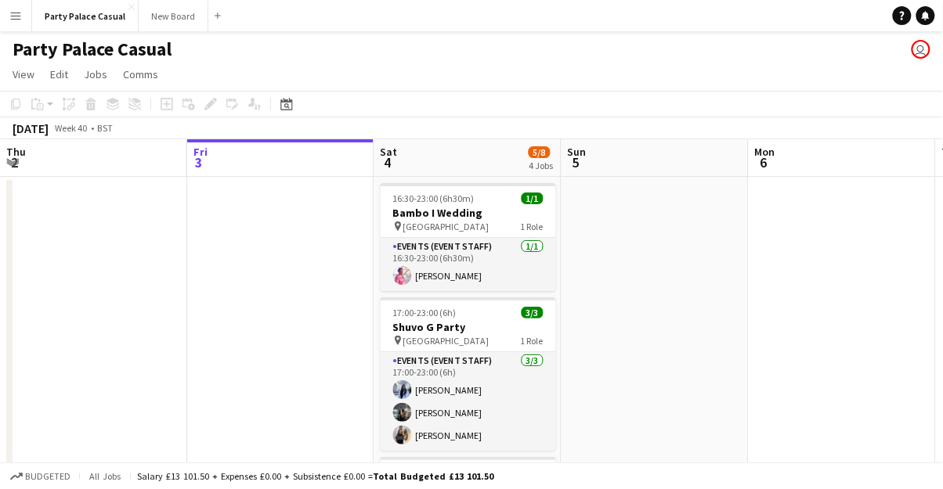
click at [902, 15] on icon at bounding box center [902, 16] width 5 height 9
click at [525, 78] on app-page-menu "View Day view expanded Day view collapsed Month view Date picker Jump to [DATE]…" at bounding box center [471, 76] width 943 height 30
click at [96, 73] on span "Jobs" at bounding box center [95, 74] width 23 height 14
click at [65, 67] on span "Edit" at bounding box center [59, 74] width 18 height 14
click at [33, 75] on span "View" at bounding box center [24, 74] width 22 height 14
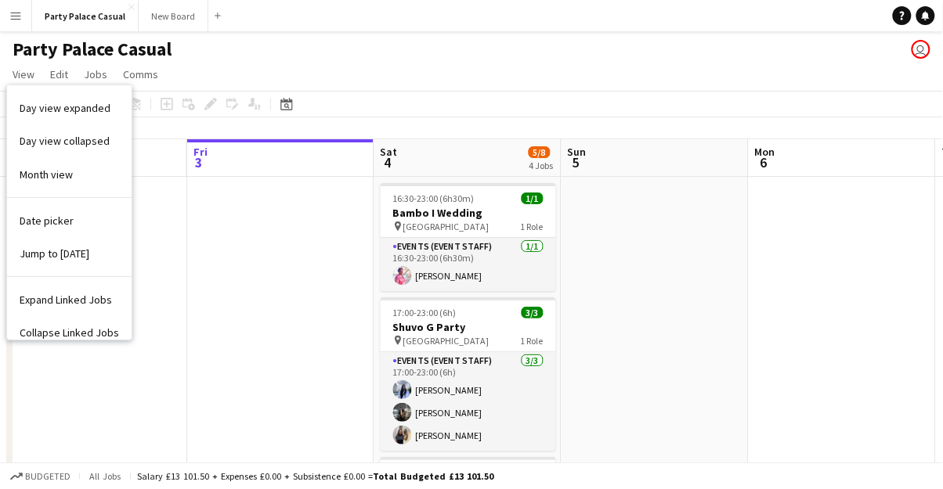
click at [163, 412] on app-date-cell at bounding box center [93, 469] width 187 height 584
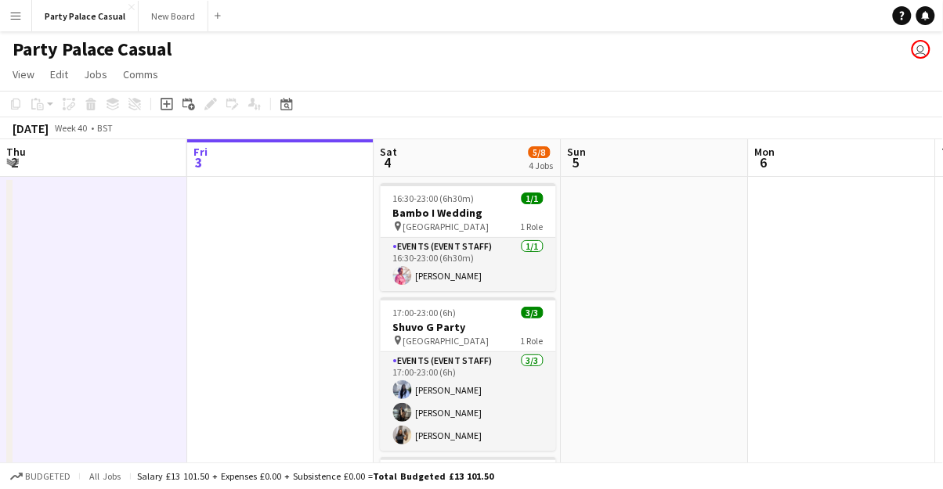
click at [812, 402] on app-date-cell at bounding box center [842, 469] width 187 height 584
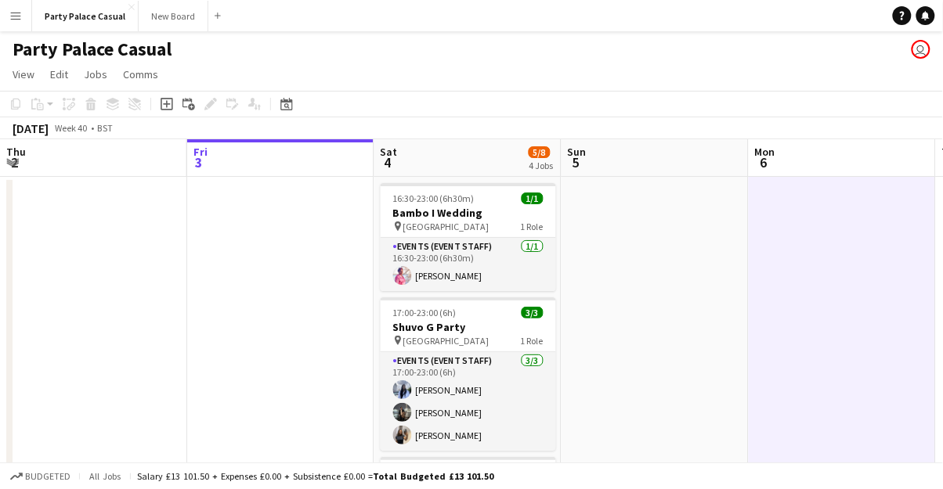
click at [506, 163] on app-board-header-date "Sat 4 5/8 4 Jobs" at bounding box center [467, 158] width 187 height 38
